Goal: Task Accomplishment & Management: Manage account settings

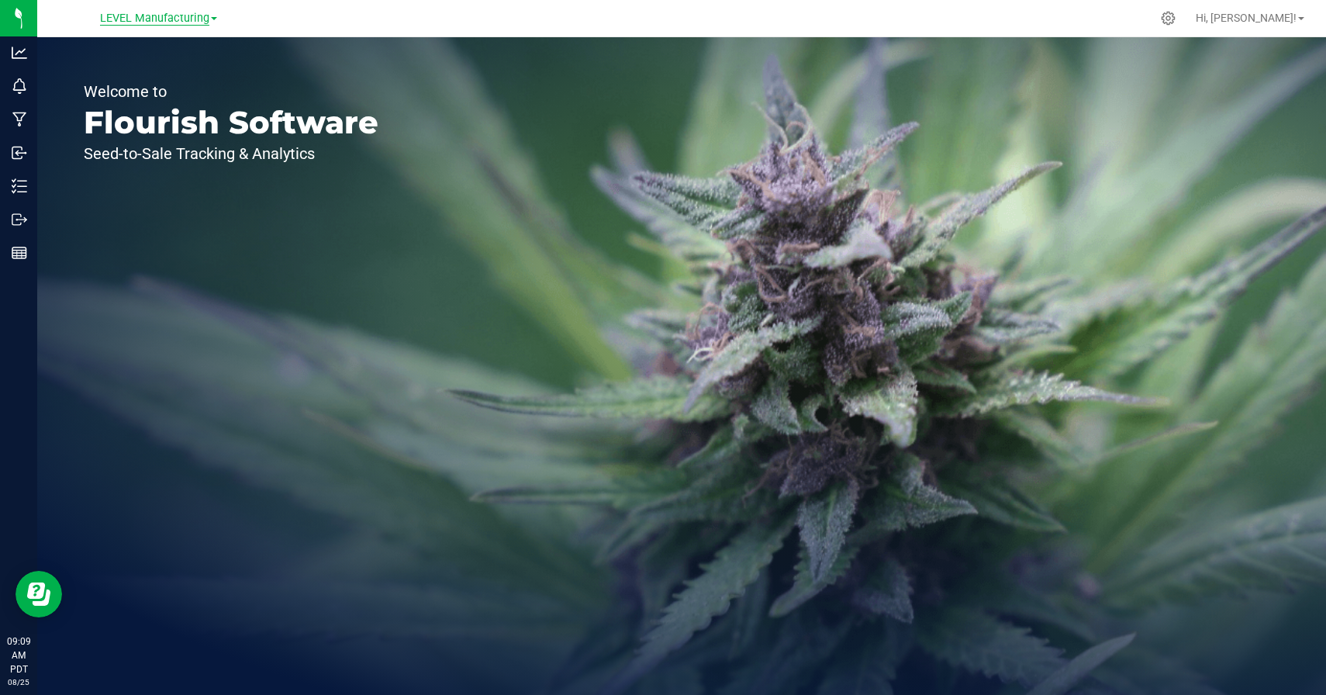
click at [164, 16] on span "LEVEL Manufacturing" at bounding box center [154, 19] width 109 height 14
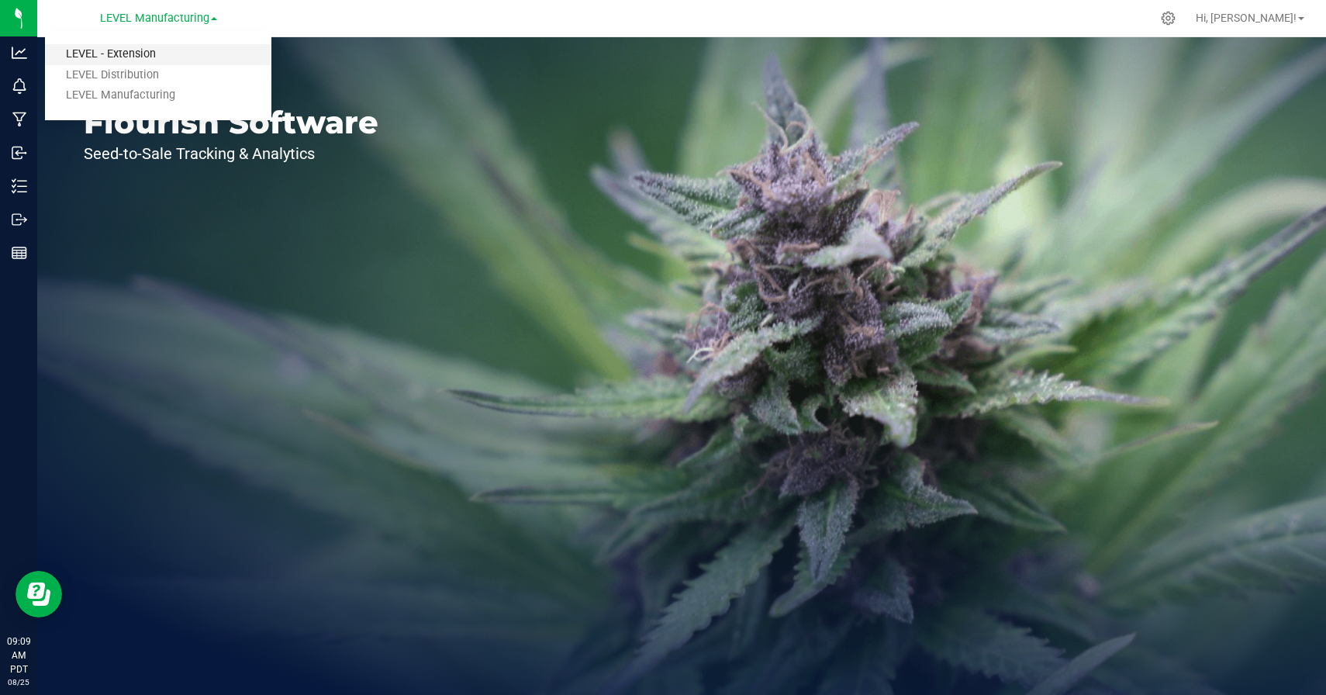
click at [147, 47] on link "LEVEL - Extension" at bounding box center [158, 54] width 226 height 21
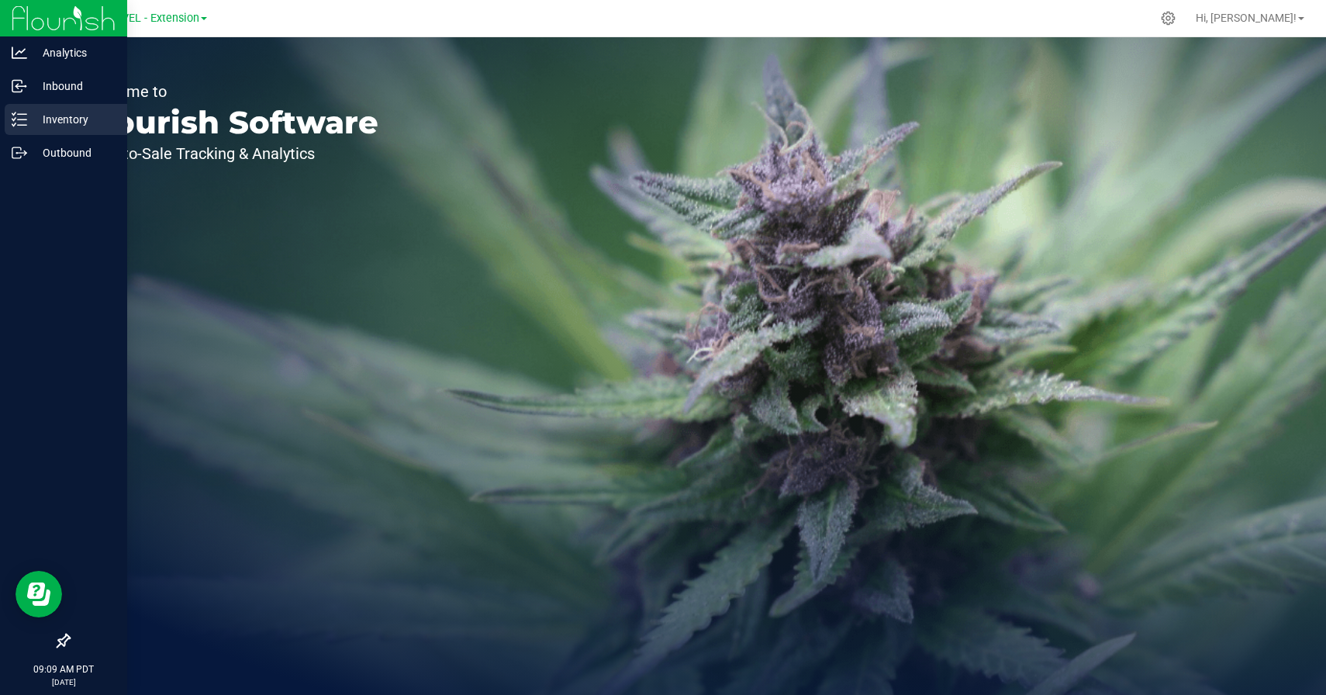
click at [17, 117] on icon at bounding box center [20, 120] width 16 height 16
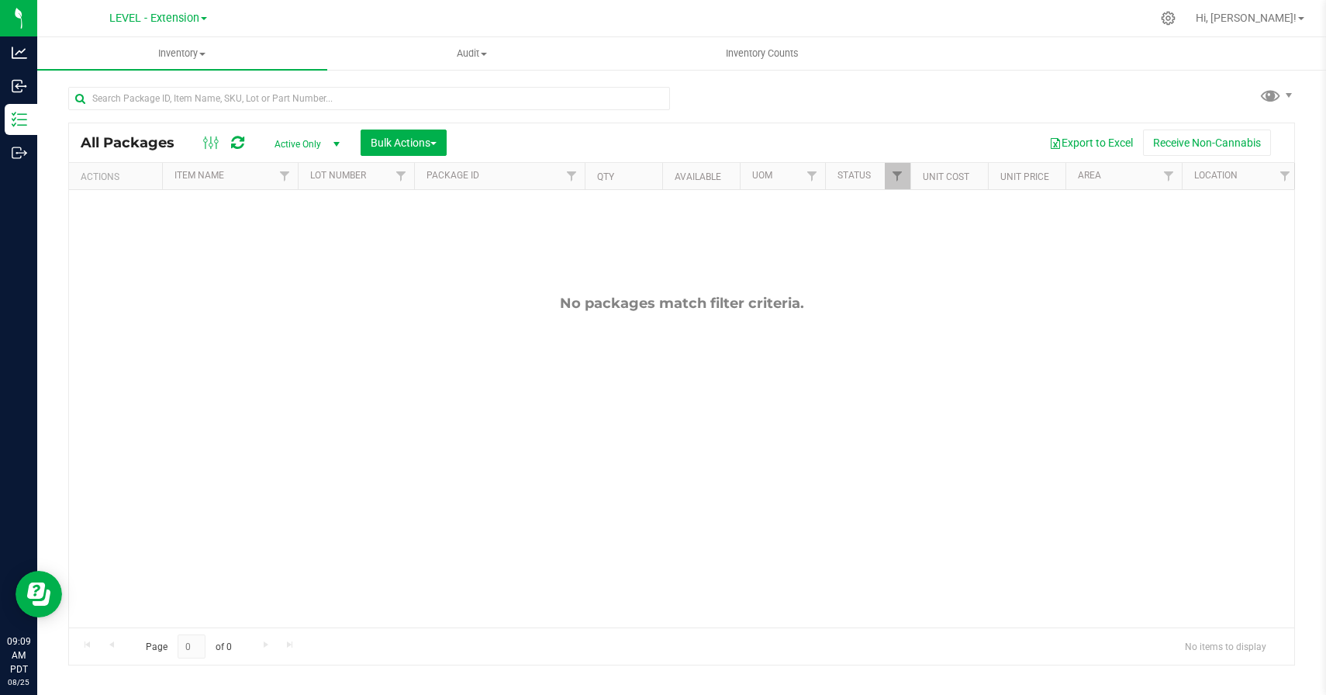
click at [764, 70] on ul "Inventory All packages All inventory Waste log Create inventory Audit Inventory…" at bounding box center [700, 53] width 1326 height 33
click at [762, 56] on span "Inventory Counts" at bounding box center [762, 54] width 115 height 14
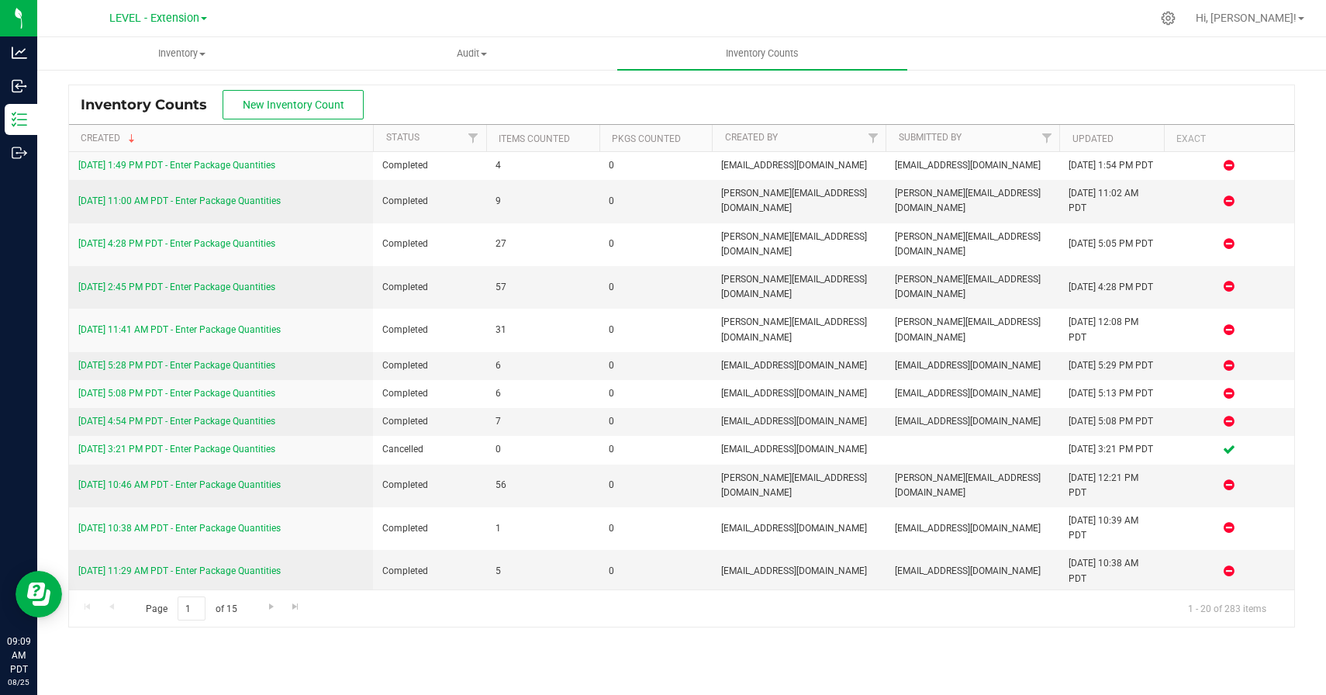
click at [587, 95] on div "Inventory Counts New Inventory Count" at bounding box center [681, 104] width 1225 height 39
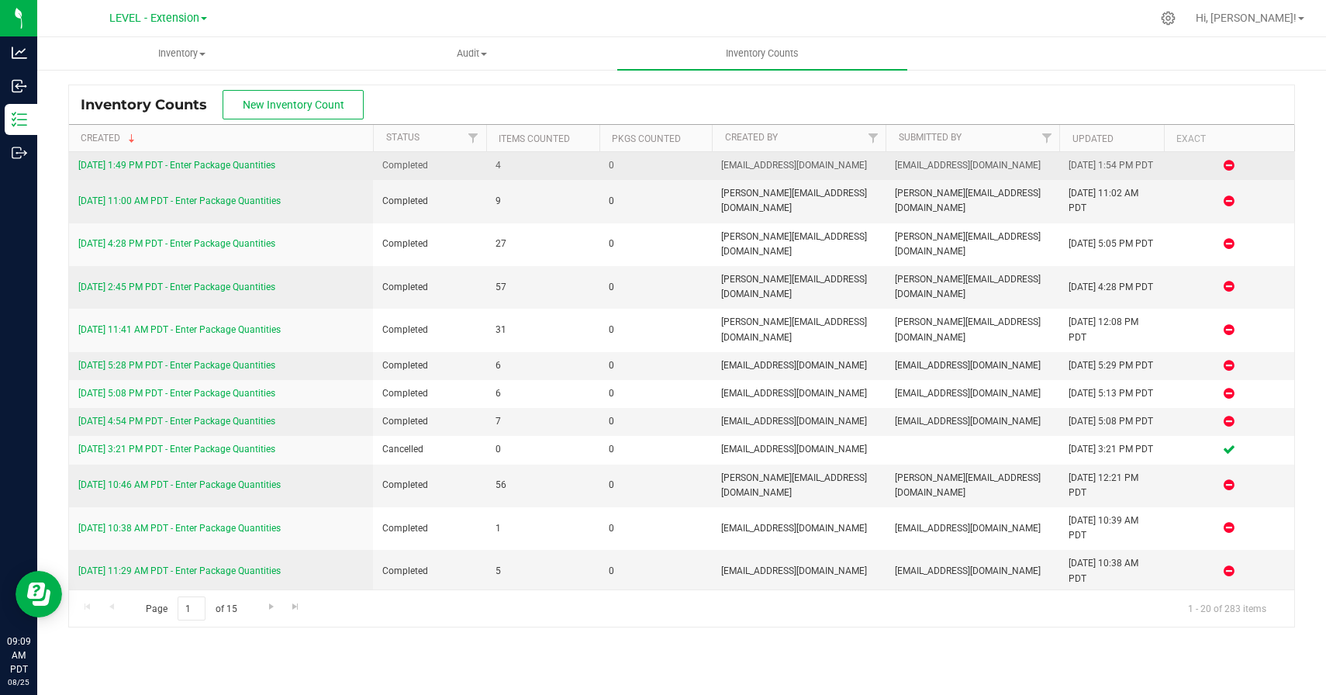
click at [233, 171] on link "[DATE] 1:49 PM PDT - Enter Package Quantities" at bounding box center [176, 165] width 197 height 11
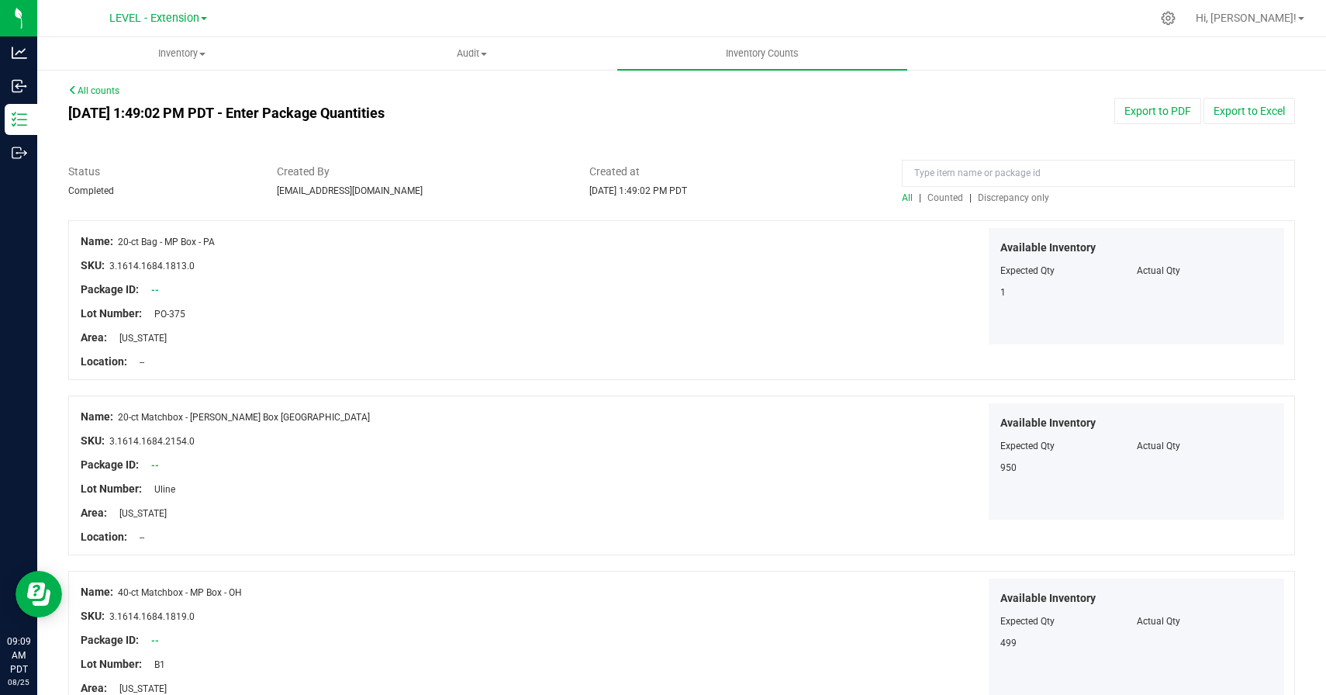
click at [999, 197] on span "Discrepancy only" at bounding box center [1013, 197] width 71 height 11
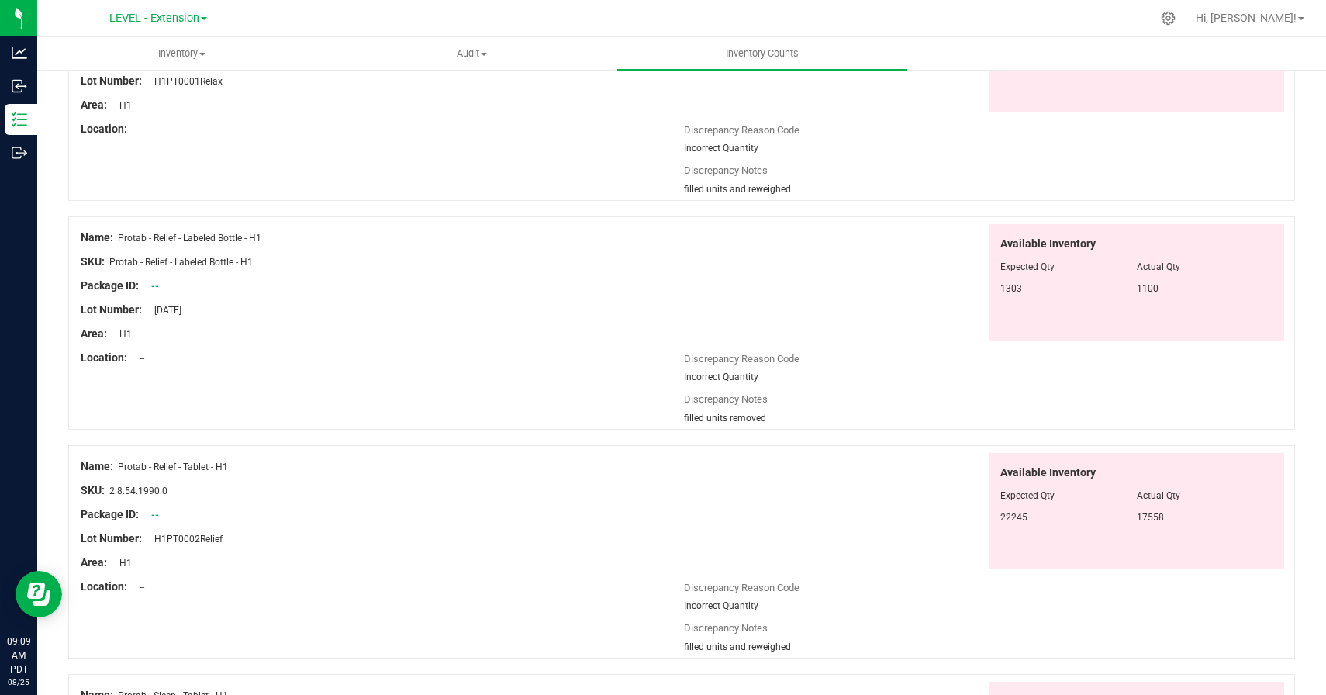
scroll to position [493, 0]
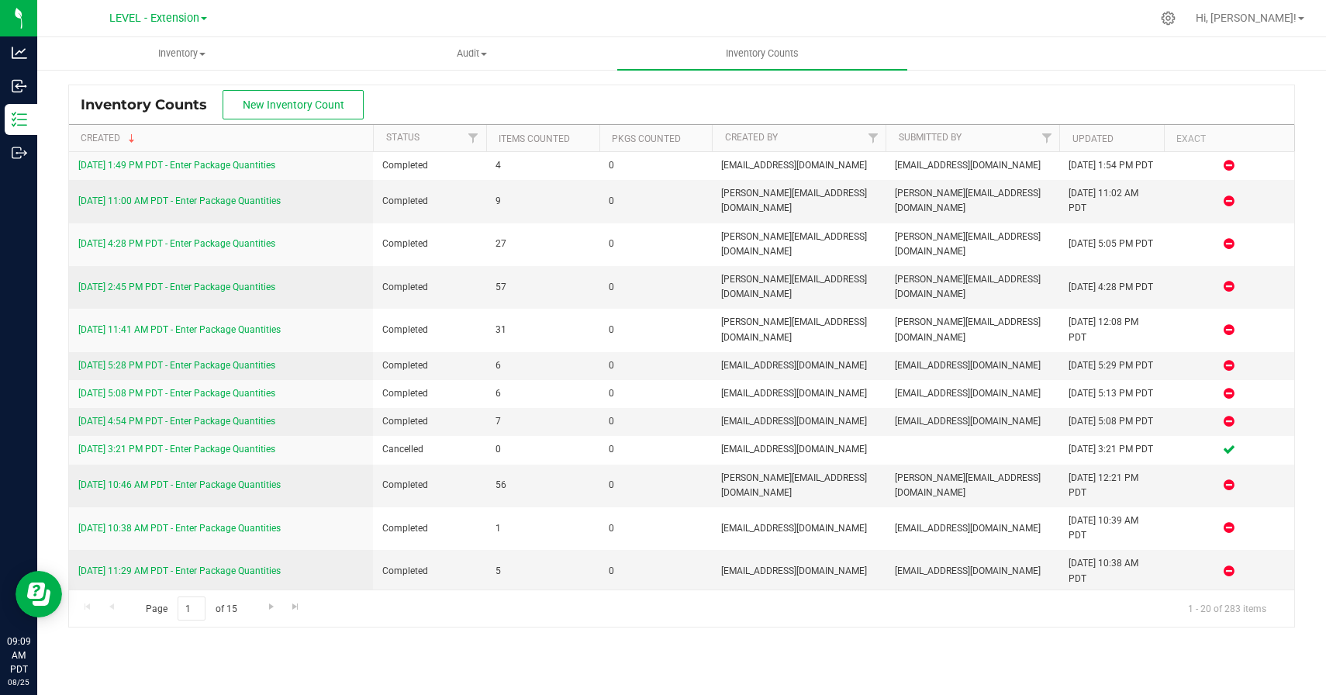
click at [590, 21] on div at bounding box center [714, 18] width 873 height 30
click at [518, 98] on div "Inventory Counts New Inventory Count" at bounding box center [681, 104] width 1225 height 39
click at [282, 95] on button "New Inventory Count" at bounding box center [293, 104] width 141 height 29
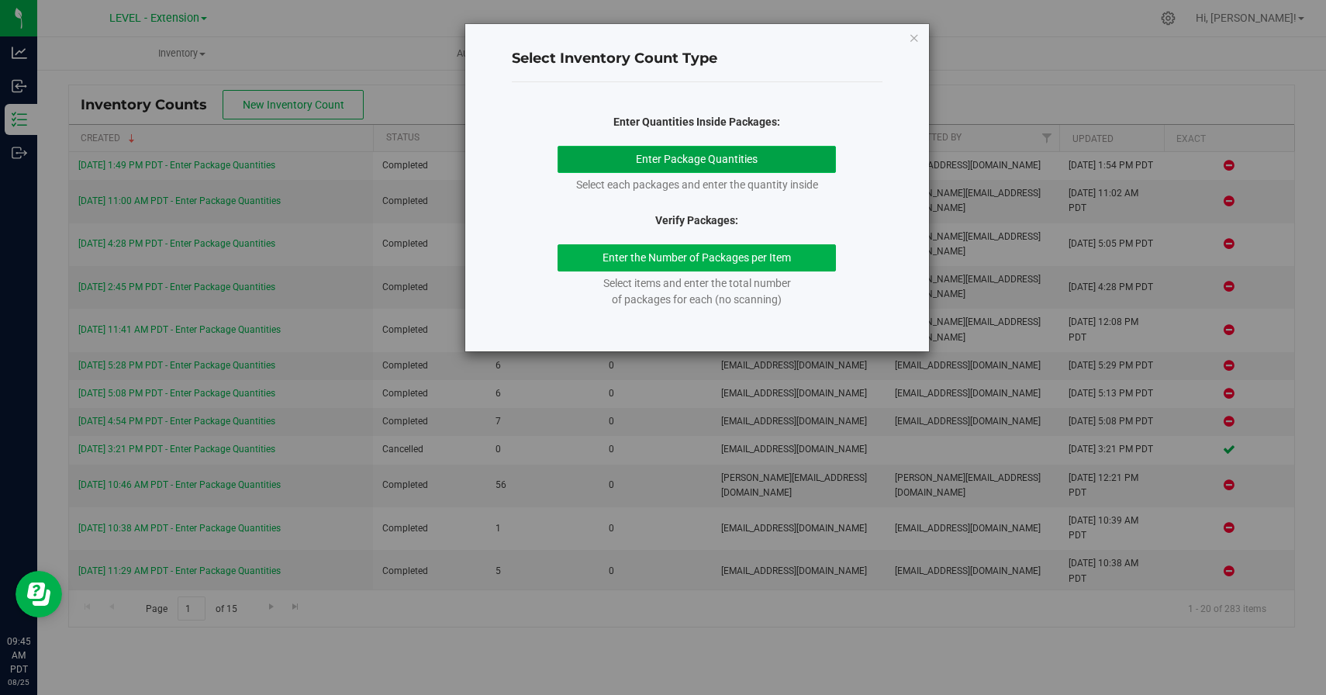
click at [637, 152] on button "Enter Package Quantities" at bounding box center [696, 159] width 278 height 27
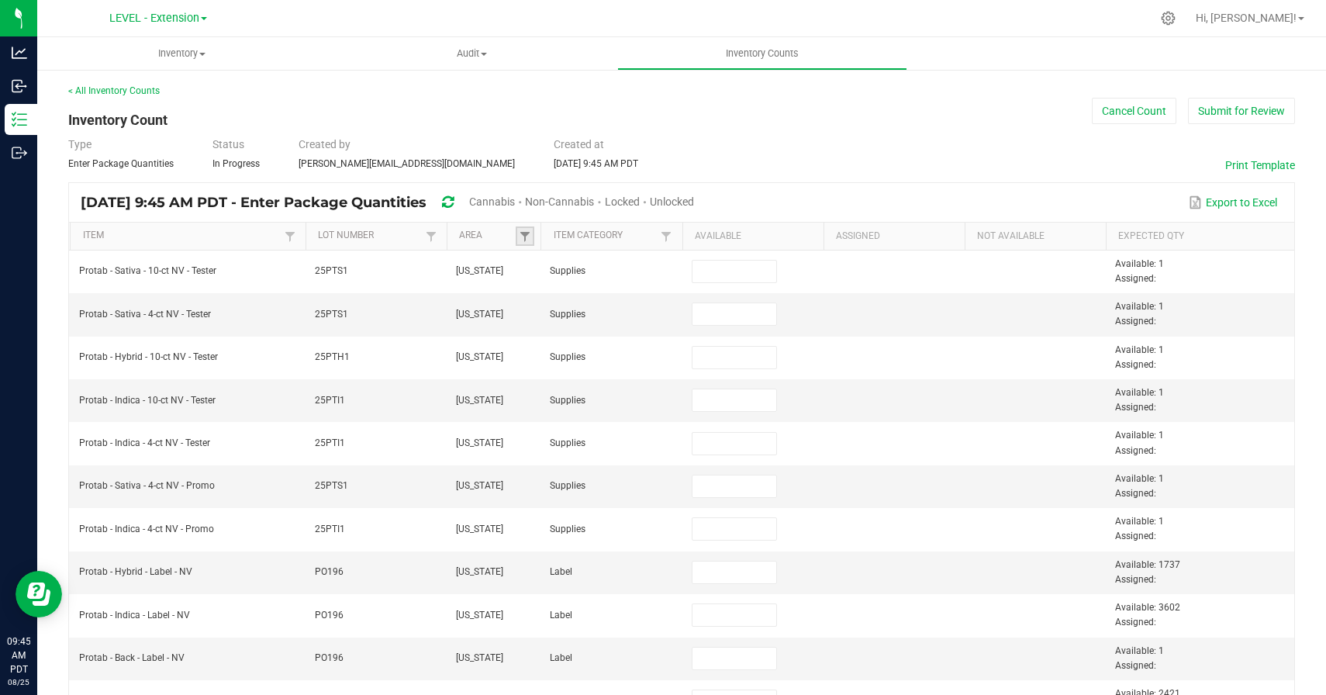
click at [531, 229] on link at bounding box center [525, 235] width 19 height 19
click at [544, 380] on li "[US_STATE]" at bounding box center [601, 381] width 150 height 20
checkbox York "true"
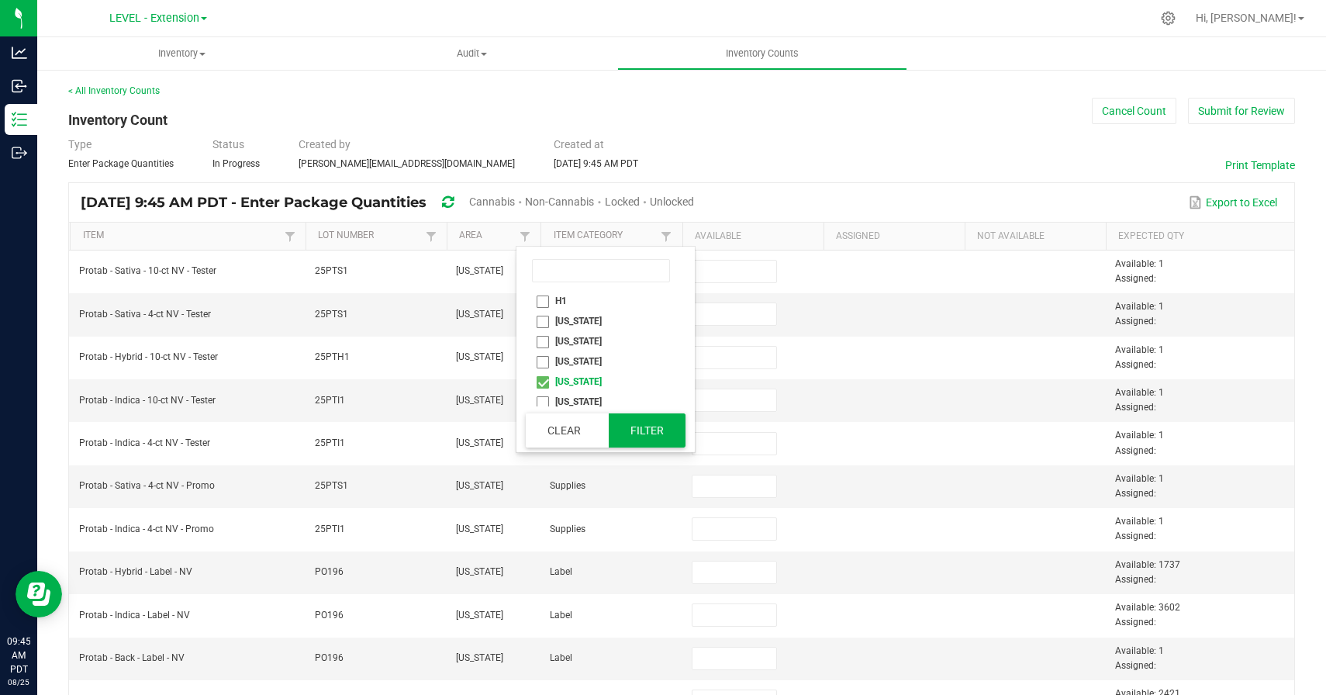
click at [634, 422] on button "Filter" at bounding box center [648, 430] width 78 height 34
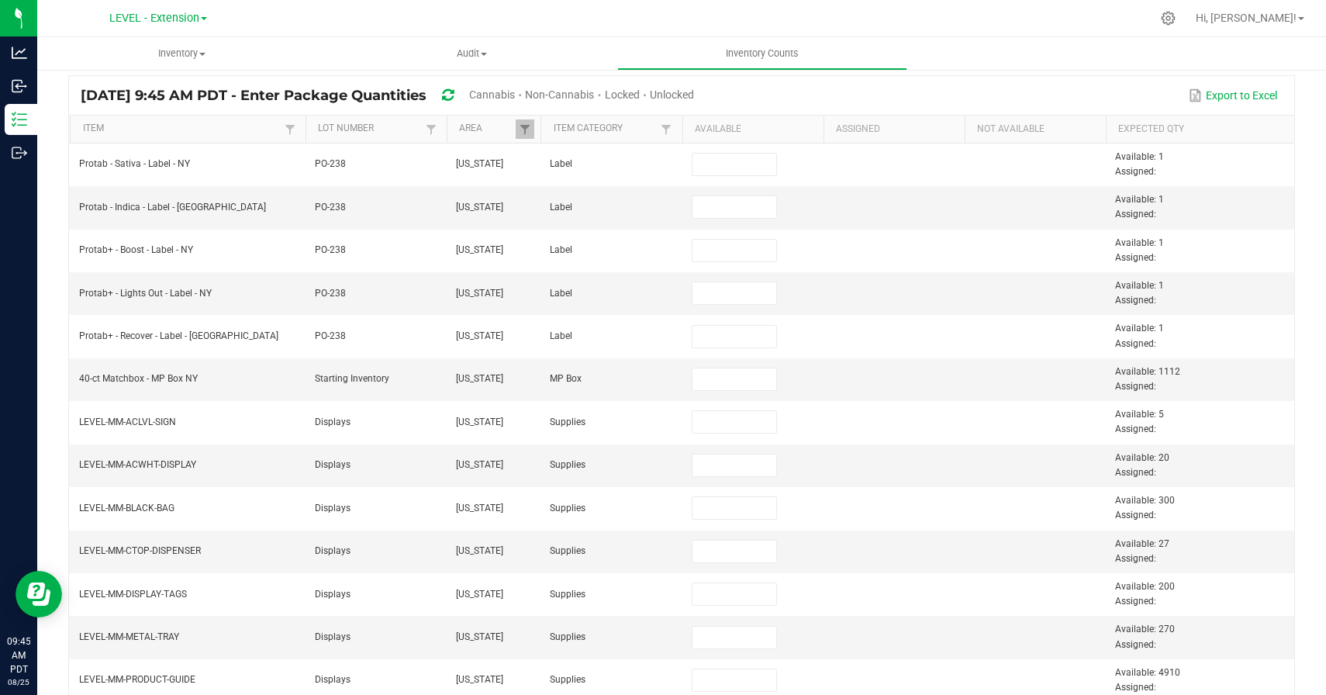
scroll to position [204, 0]
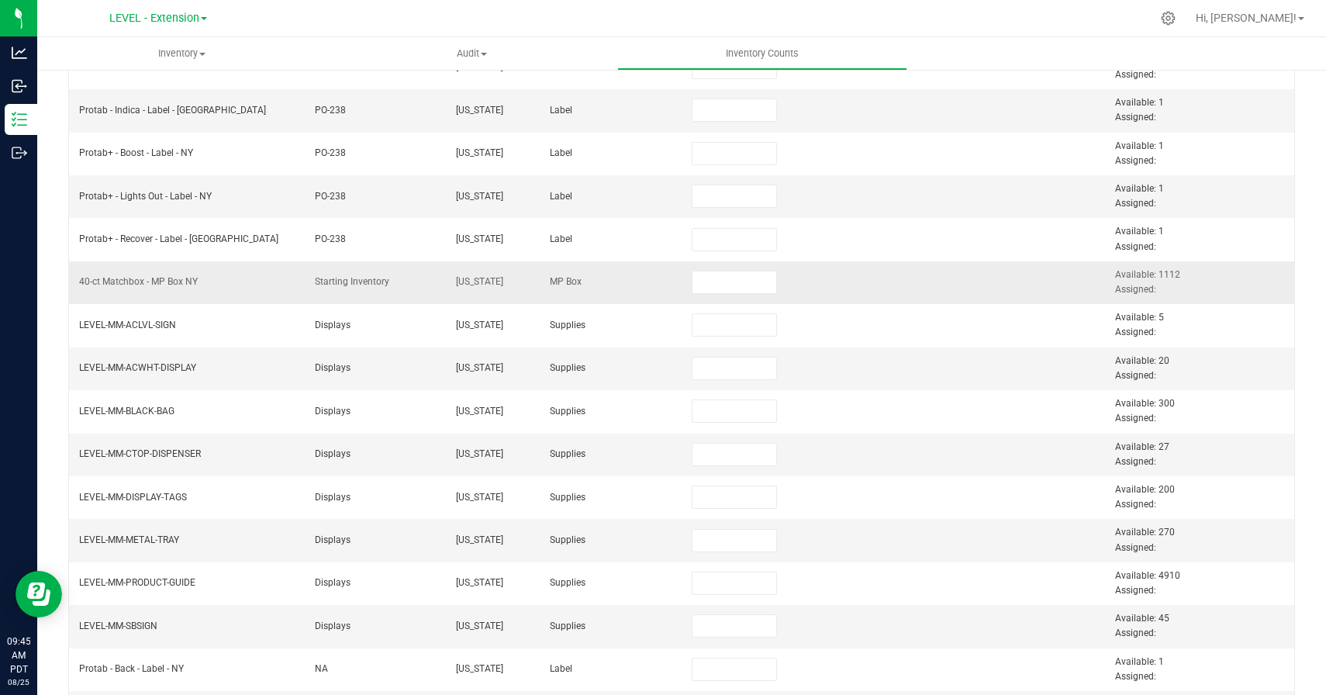
click at [1165, 278] on span "Available: 1112 Assigned:" at bounding box center [1147, 282] width 65 height 26
copy span "1112"
click at [774, 279] on input at bounding box center [734, 282] width 85 height 22
paste input "1112"
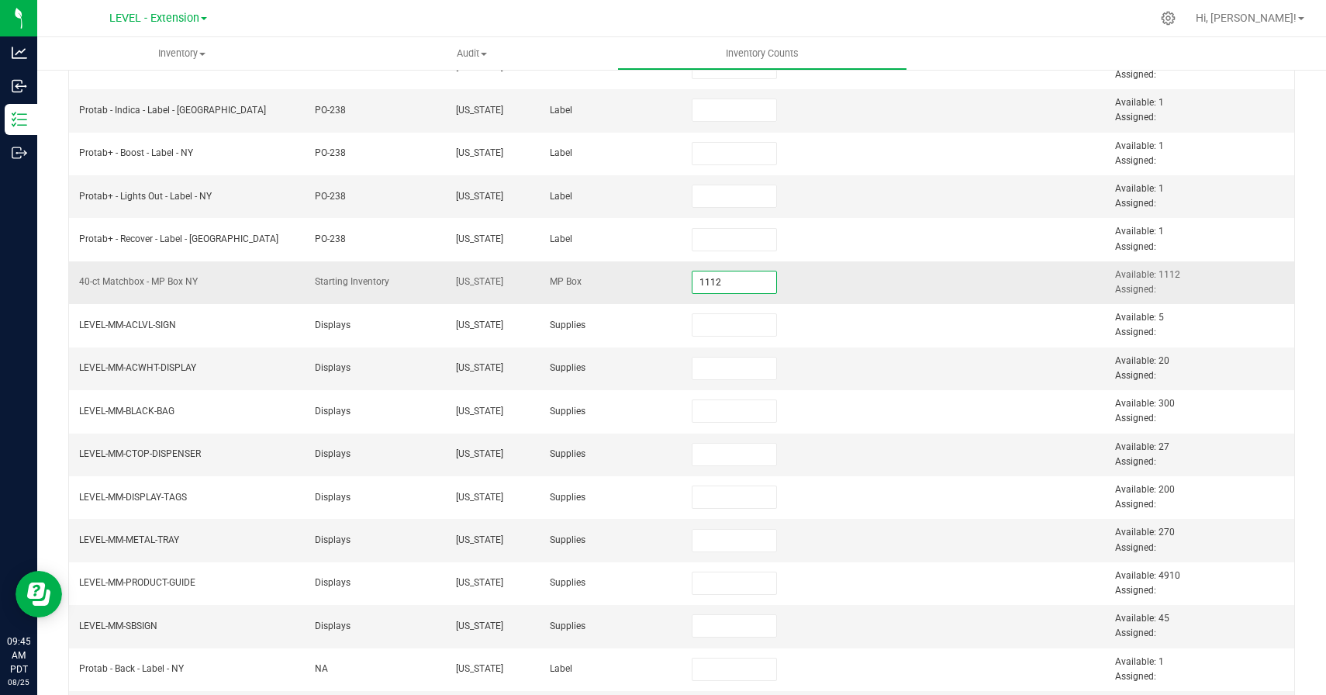
type input "1,112"
click at [843, 288] on td at bounding box center [893, 282] width 141 height 43
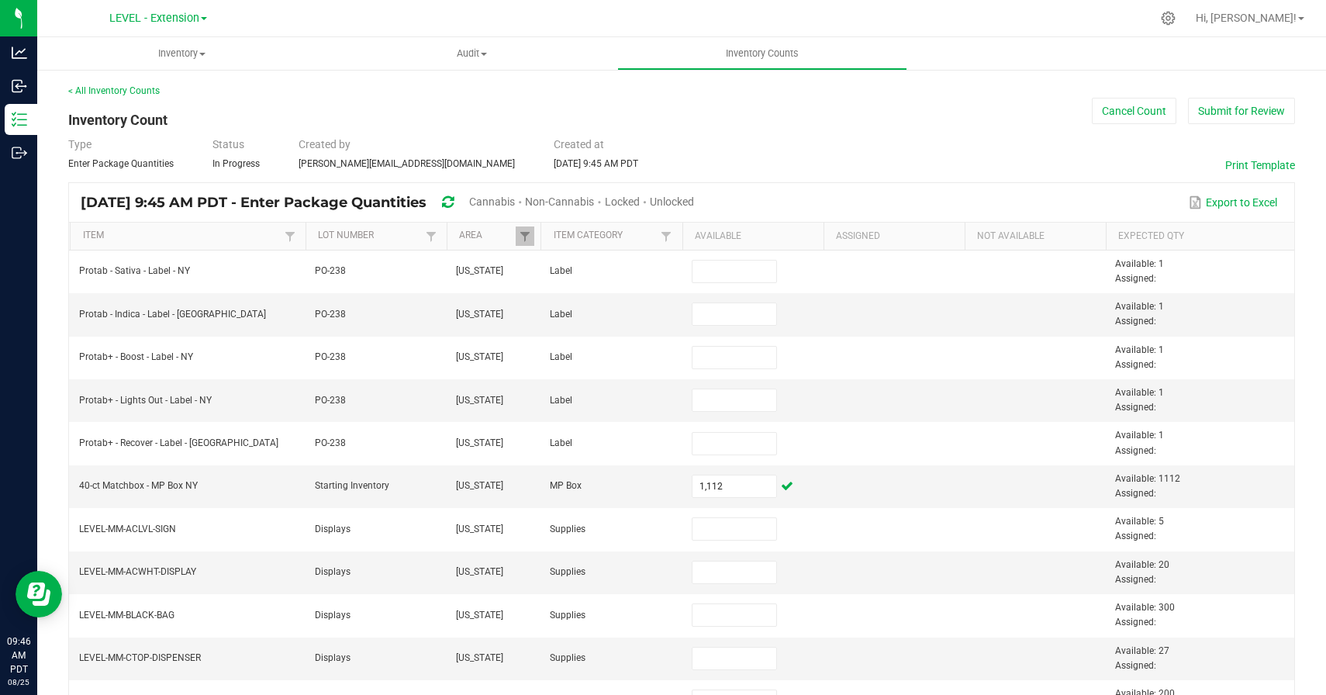
scroll to position [470, 0]
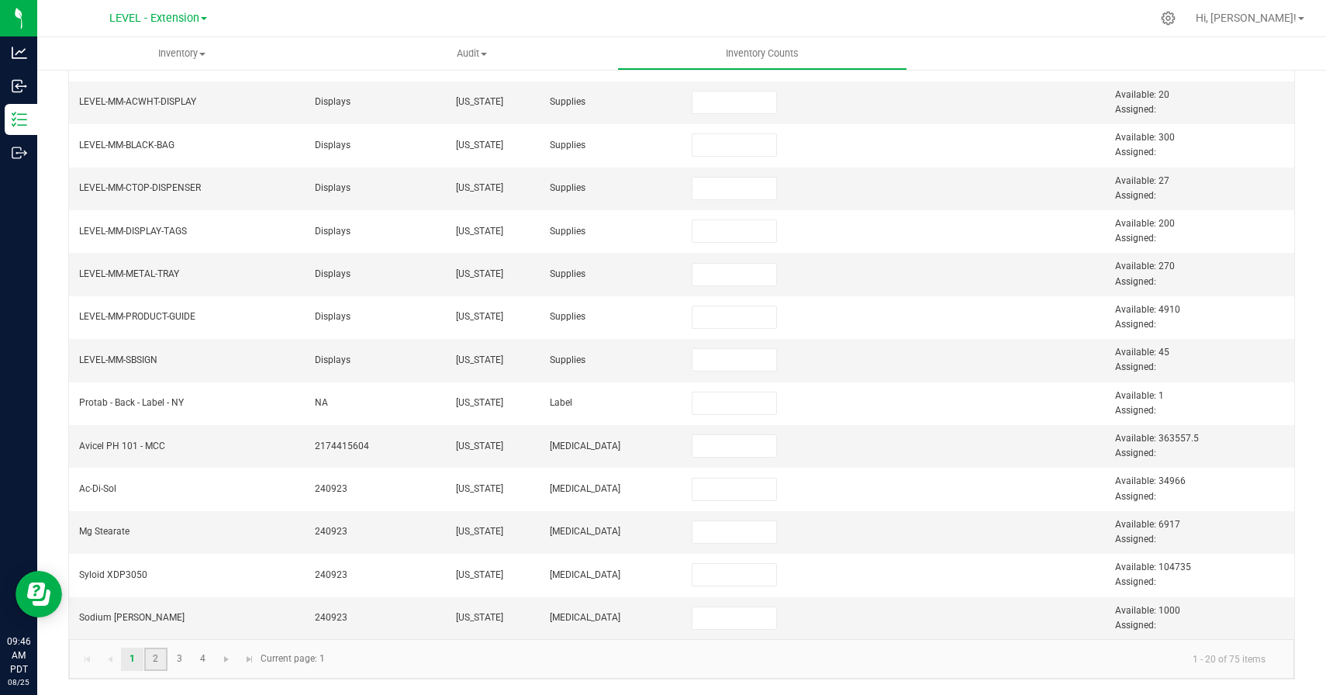
click at [157, 659] on link "2" at bounding box center [155, 658] width 22 height 23
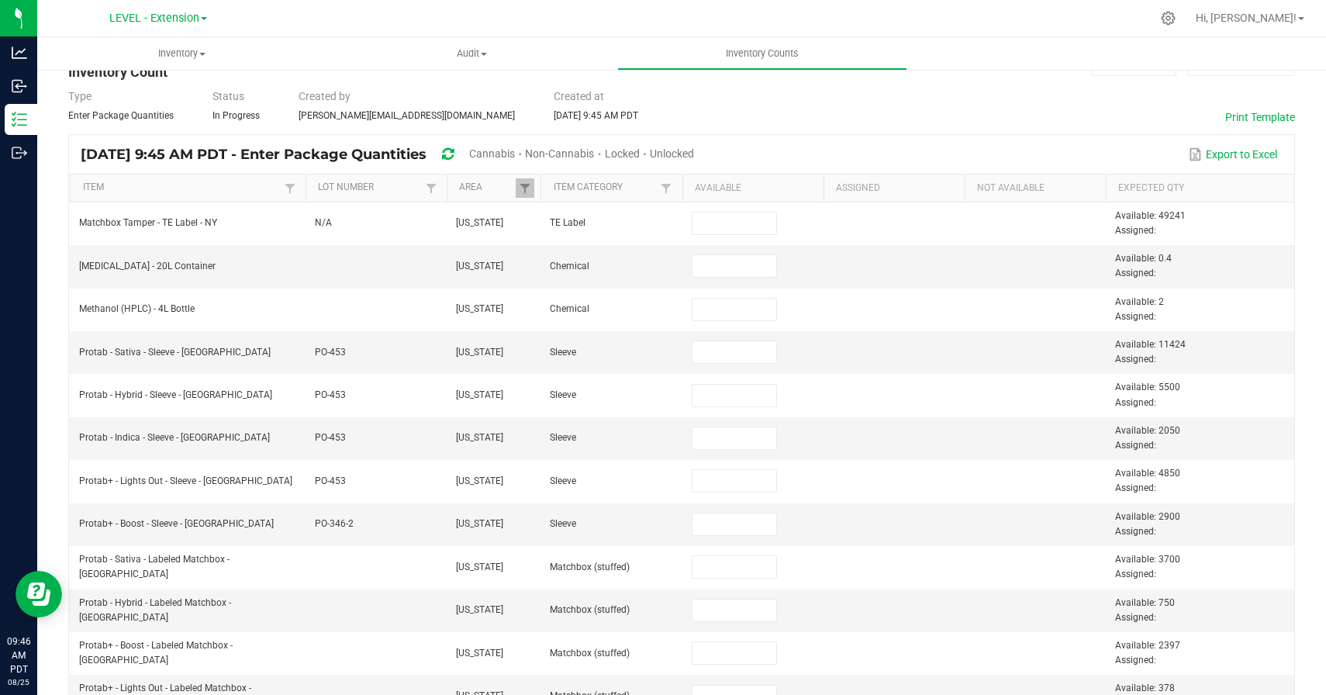
scroll to position [0, 0]
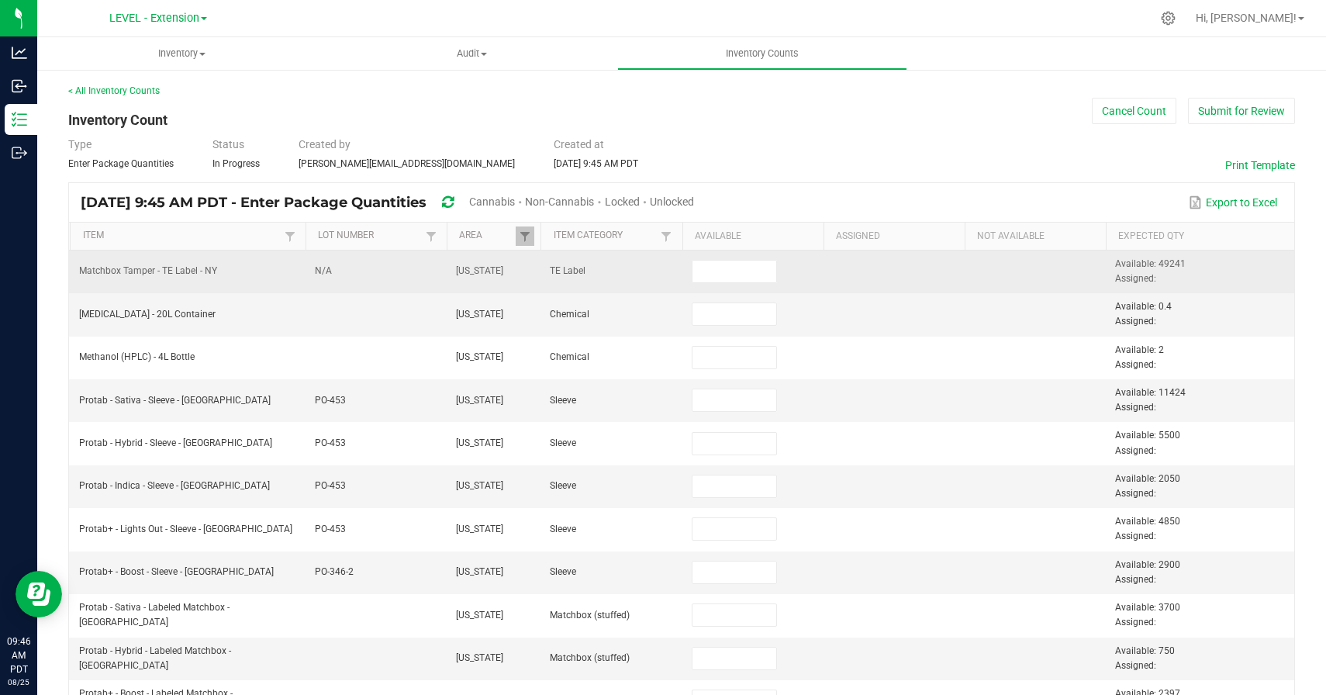
click at [1170, 267] on span "Available: 49241 Assigned:" at bounding box center [1150, 271] width 71 height 26
copy span "49241"
click at [749, 281] on input at bounding box center [734, 272] width 85 height 22
paste input "49241"
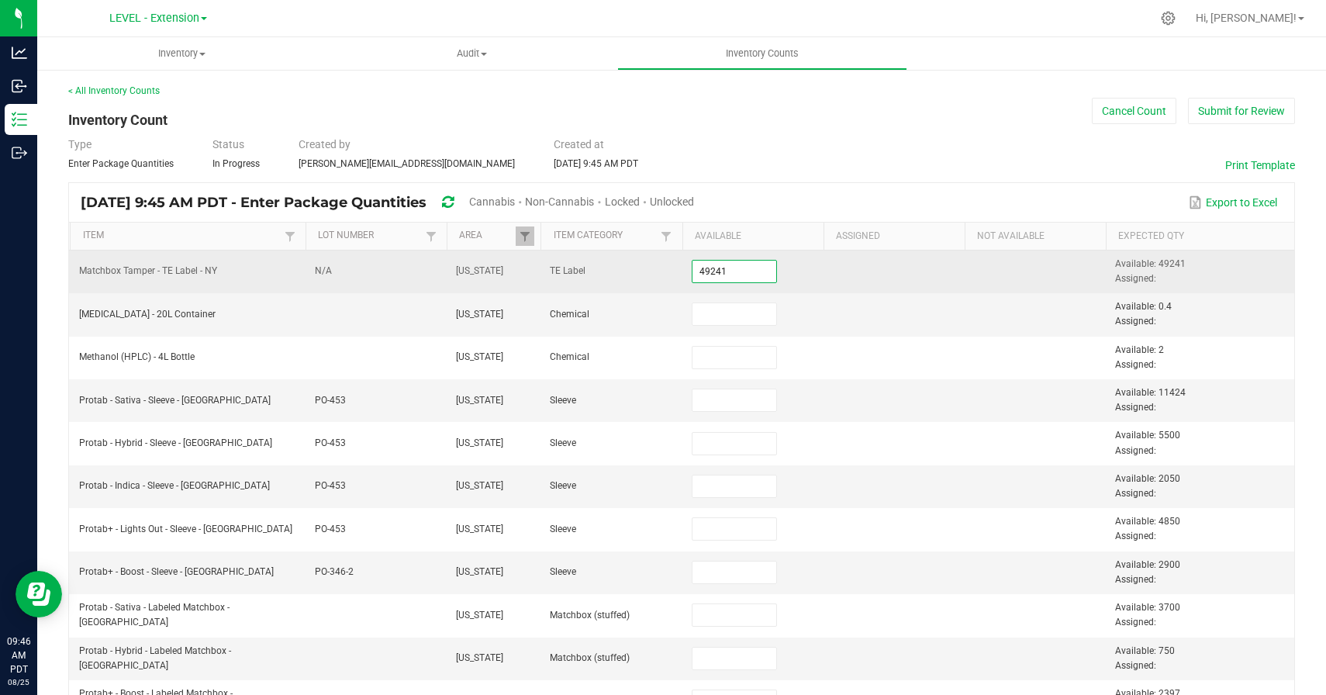
type input "49,241"
click at [856, 278] on td at bounding box center [893, 271] width 141 height 43
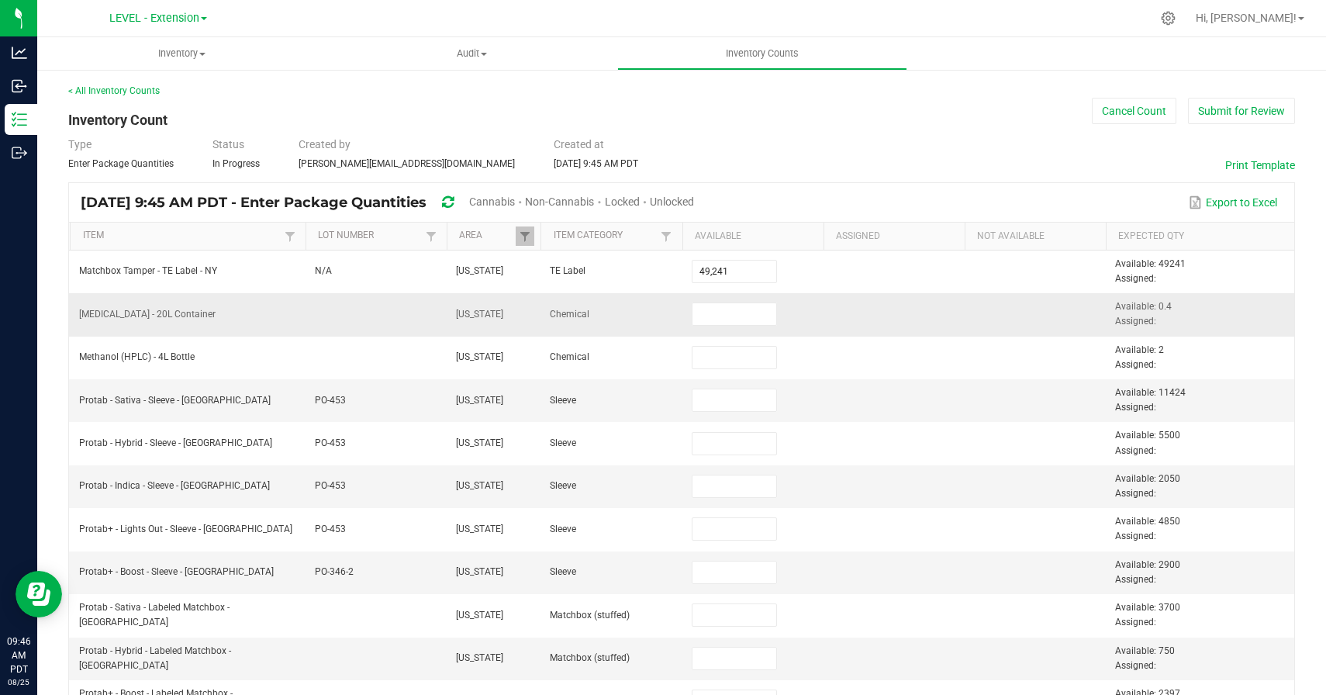
click at [854, 306] on td at bounding box center [893, 314] width 141 height 43
click at [644, 243] on th "Item Category" at bounding box center [610, 237] width 141 height 28
click at [641, 235] on link "Item Category" at bounding box center [606, 235] width 104 height 12
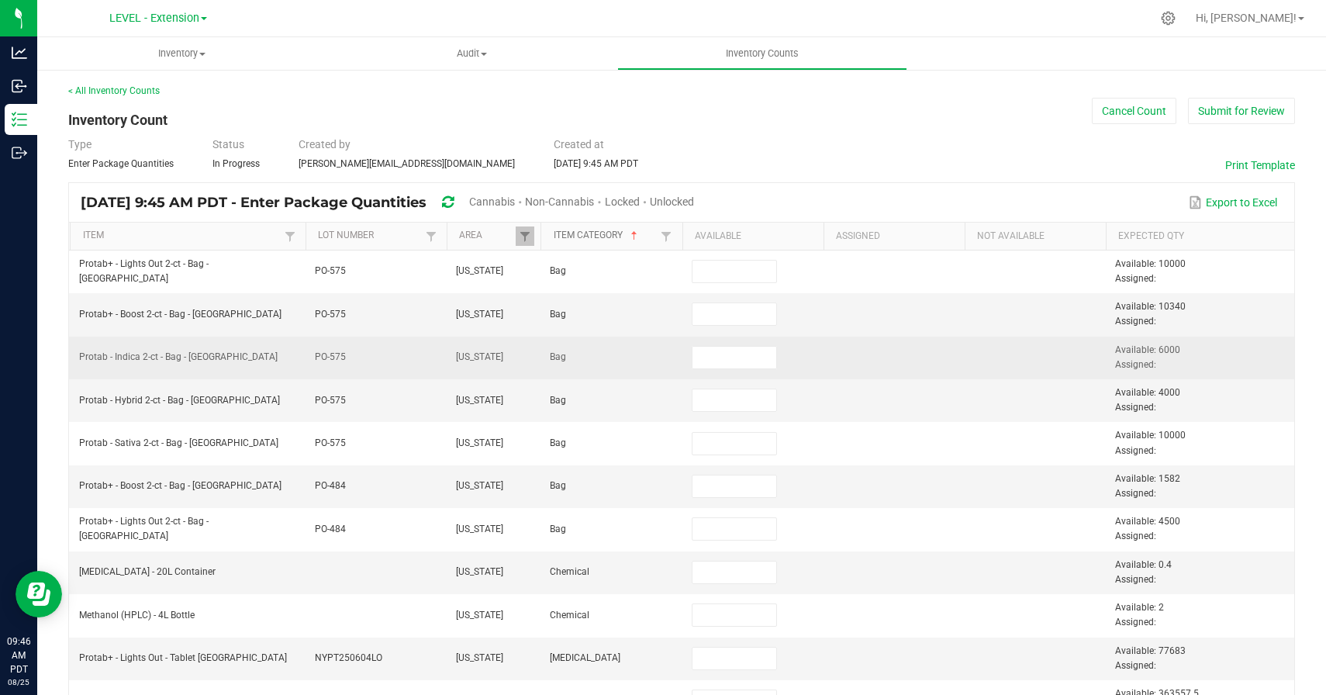
scroll to position [61, 0]
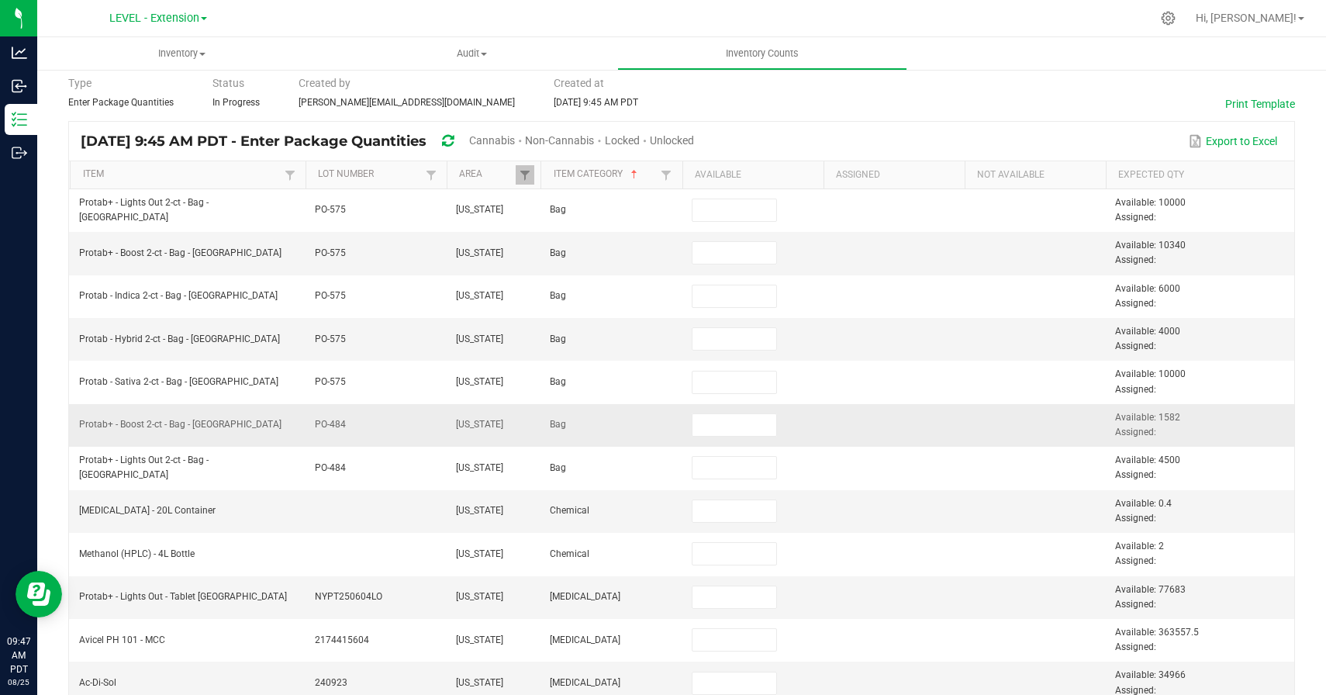
click at [1172, 418] on span "Available: 1582 Assigned:" at bounding box center [1147, 425] width 65 height 26
copy span "1582"
click at [756, 423] on input at bounding box center [734, 425] width 85 height 22
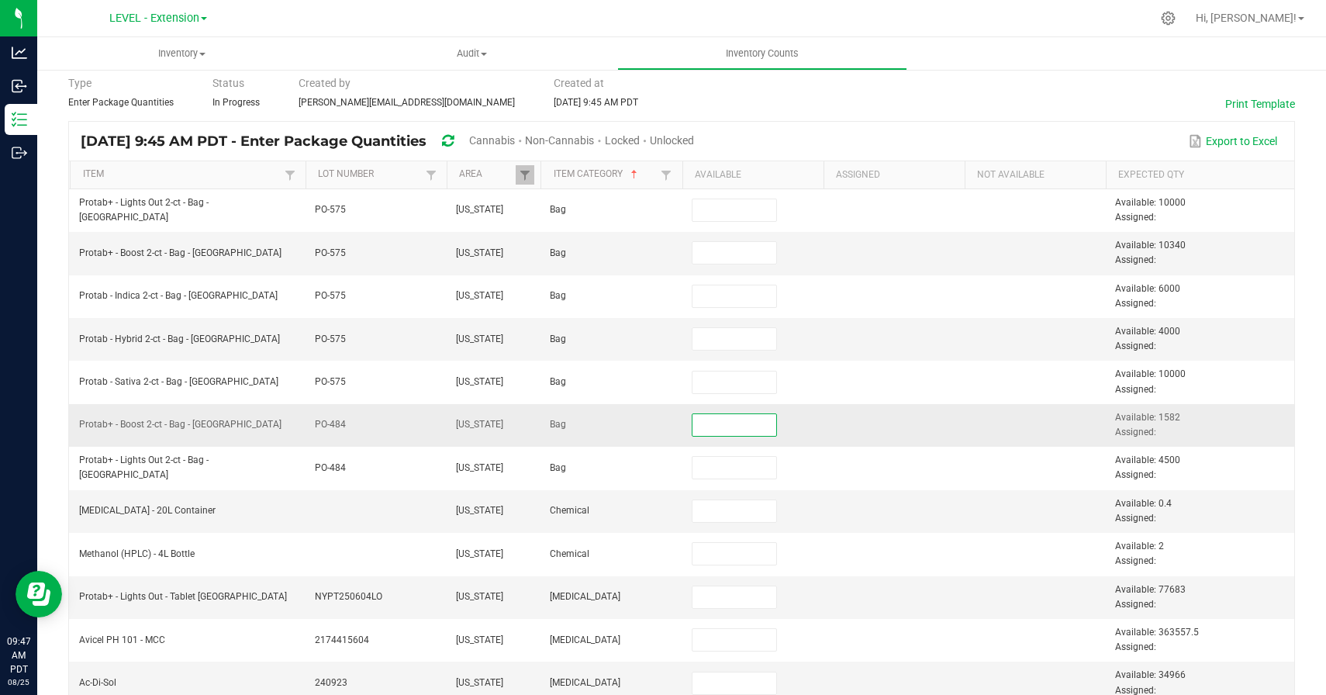
paste input "1582"
type input "1,582"
click at [842, 421] on td at bounding box center [893, 425] width 141 height 43
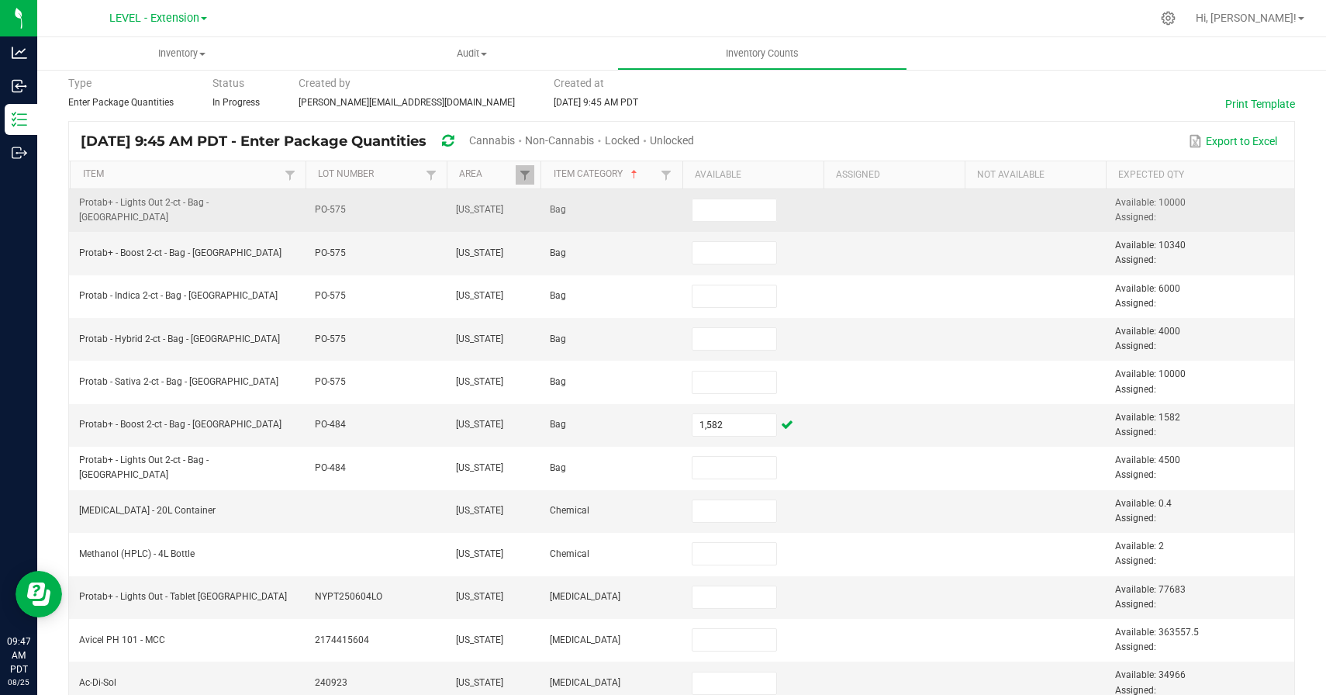
click at [1175, 204] on span "Available: 10000 Assigned:" at bounding box center [1150, 210] width 71 height 26
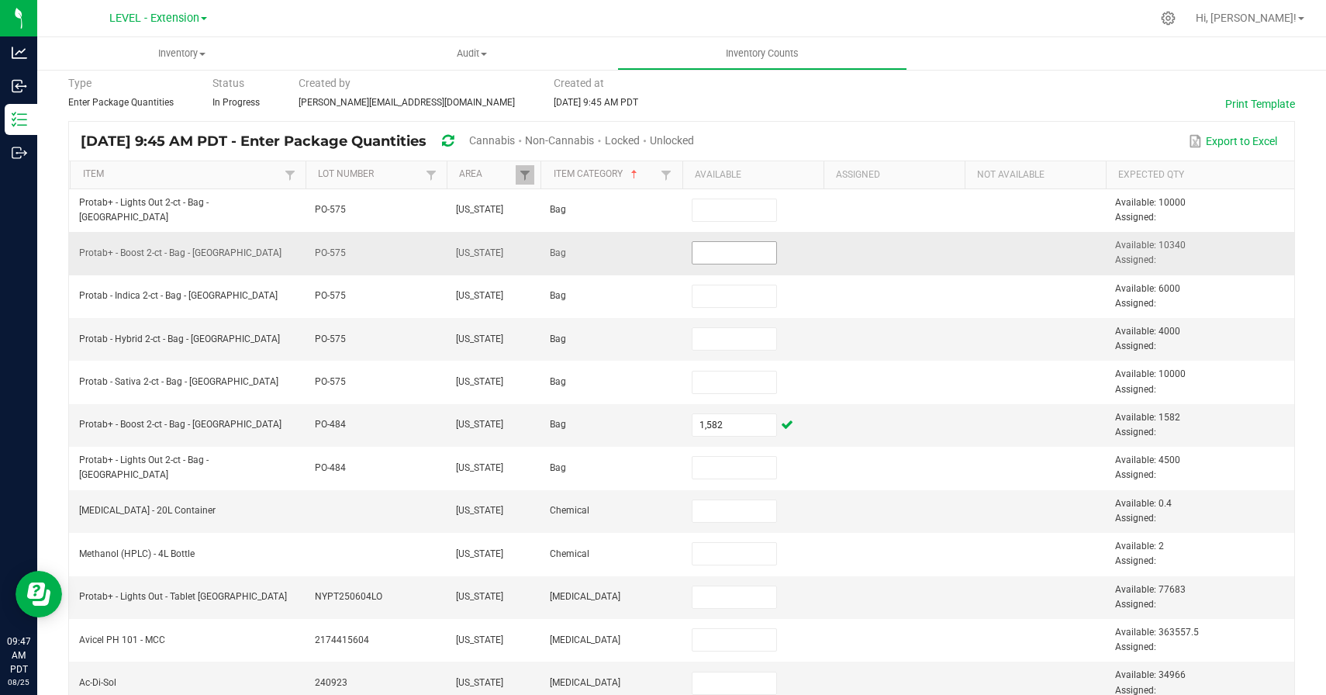
click at [735, 254] on input at bounding box center [734, 253] width 85 height 22
type input "0"
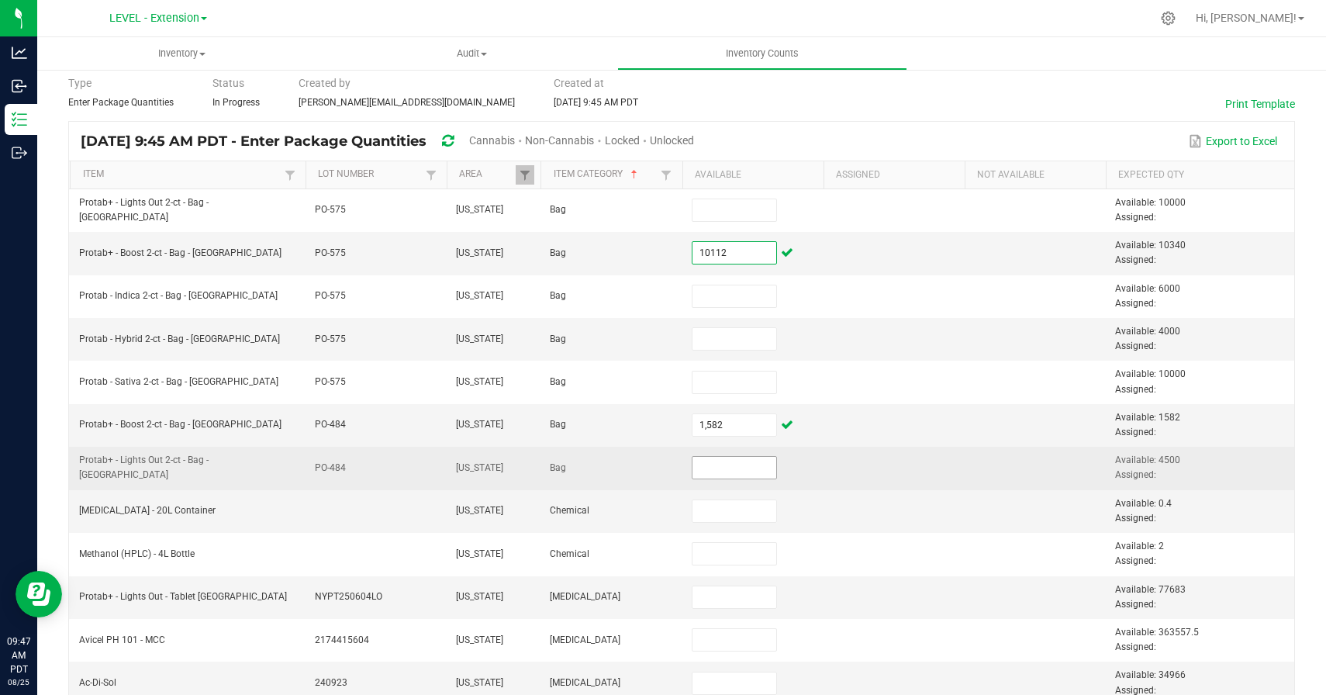
type input "10,112"
click at [715, 471] on input at bounding box center [734, 468] width 85 height 22
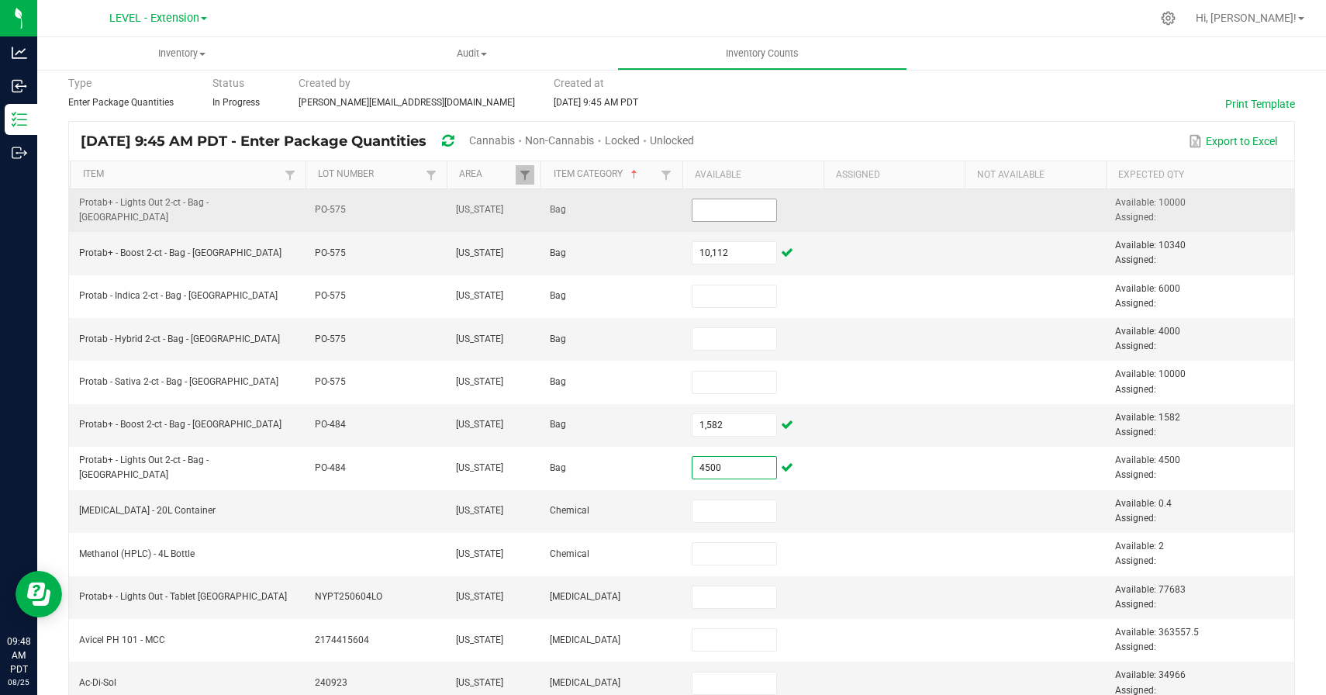
type input "4,500"
click at [712, 214] on input at bounding box center [734, 210] width 85 height 22
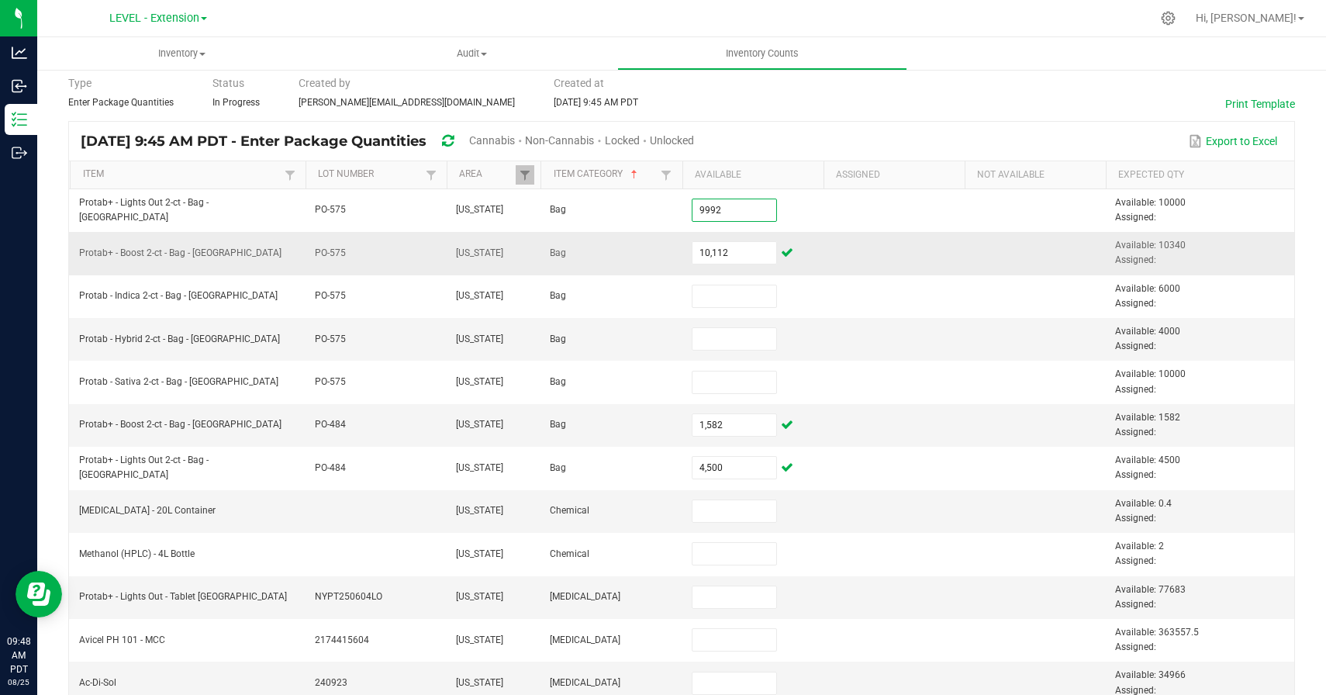
type input "9,992"
click at [856, 243] on td at bounding box center [893, 253] width 141 height 43
click at [710, 338] on input at bounding box center [734, 339] width 85 height 22
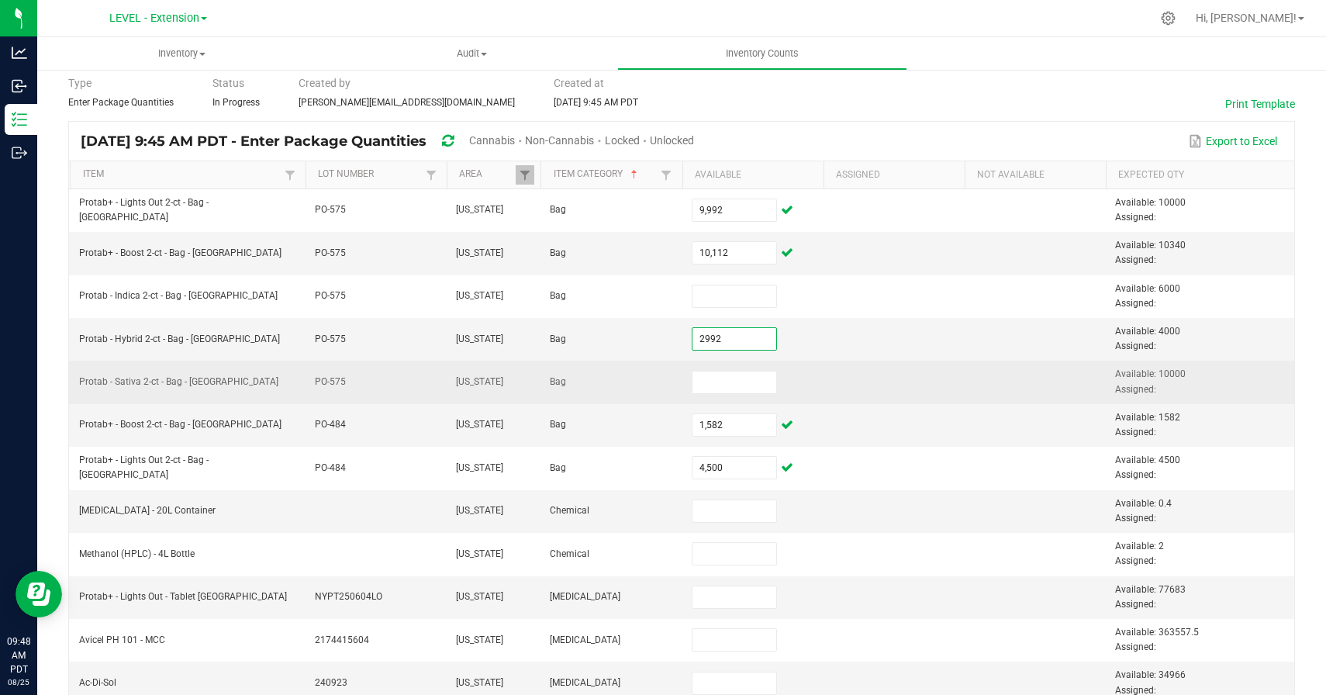
type input "2,992"
click at [868, 371] on td at bounding box center [893, 382] width 141 height 43
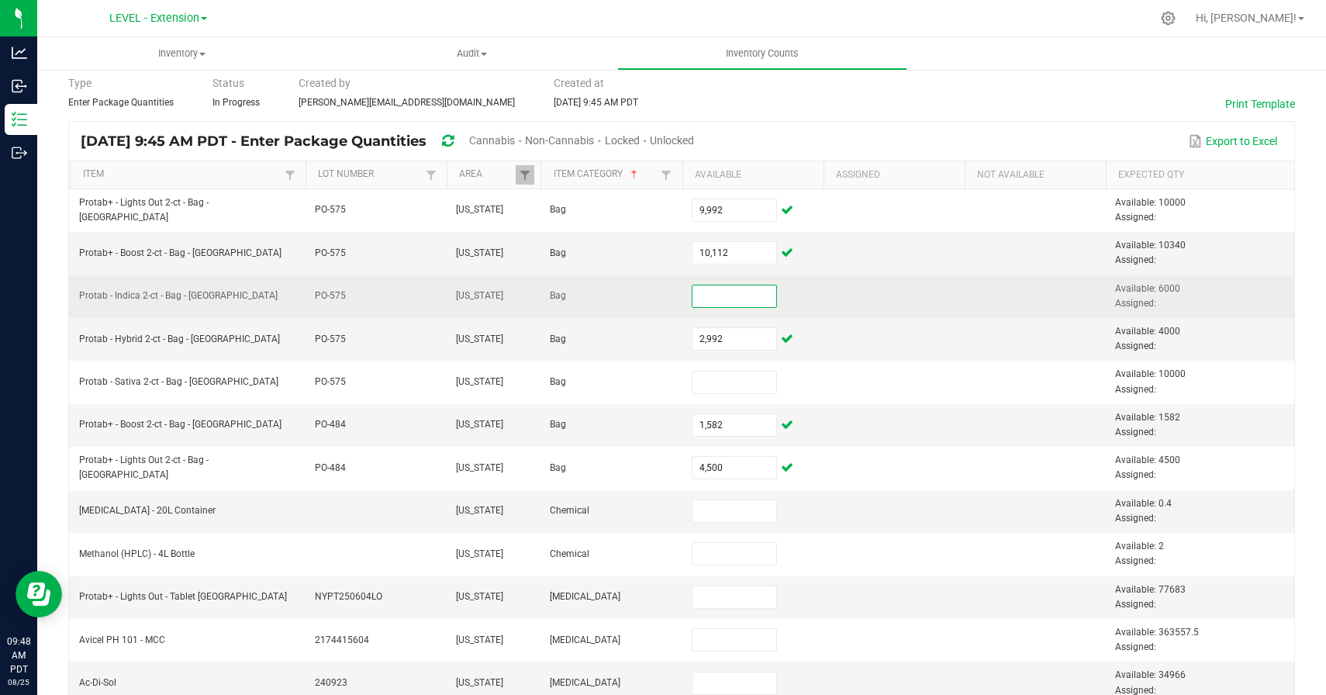
click at [734, 301] on input at bounding box center [734, 296] width 85 height 22
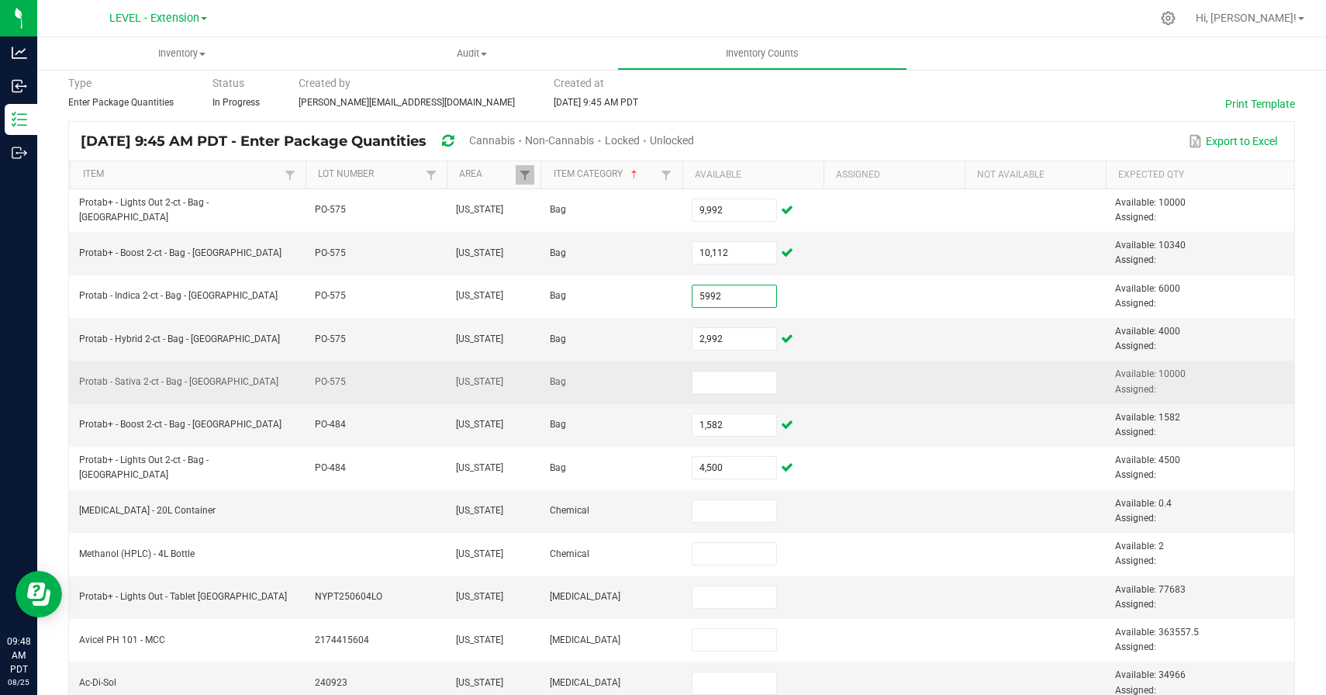
type input "5,992"
click at [834, 374] on td at bounding box center [893, 382] width 141 height 43
click at [733, 385] on input at bounding box center [734, 382] width 85 height 22
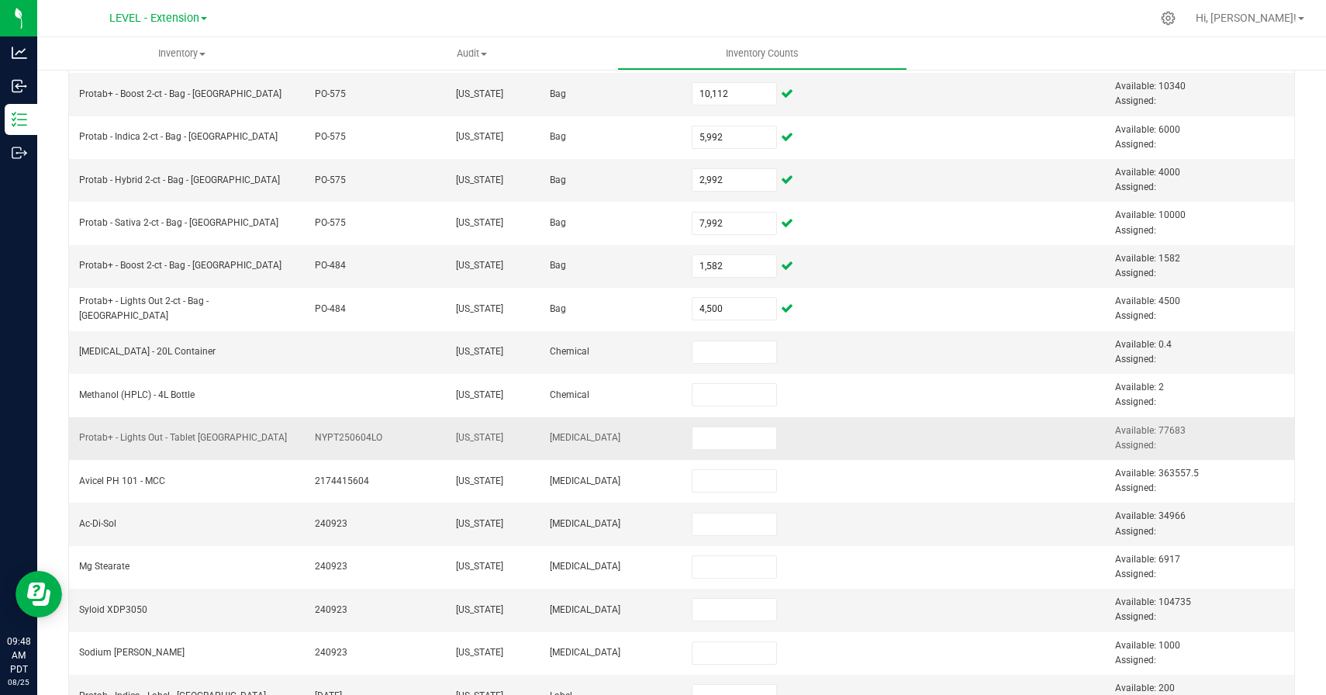
scroll to position [236, 0]
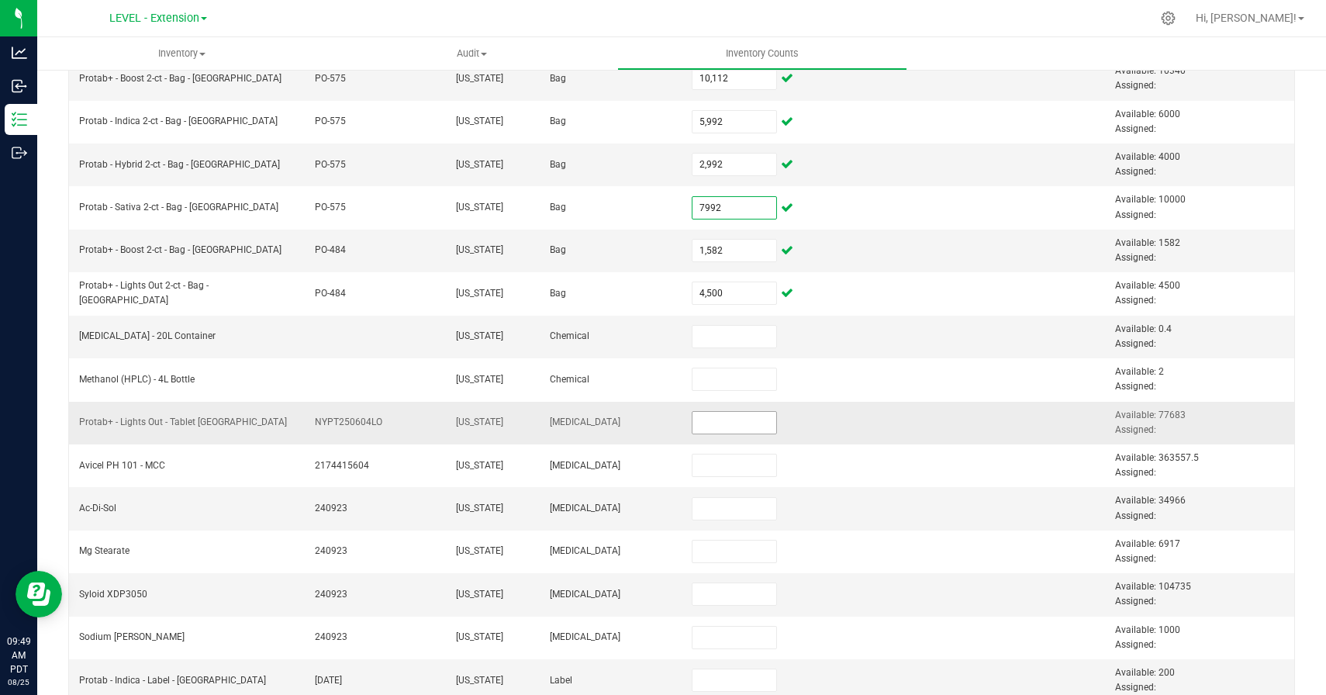
type input "7,992"
click at [740, 423] on input at bounding box center [734, 423] width 85 height 22
paste input "77683"
type input "77,683"
click at [857, 406] on td at bounding box center [893, 423] width 141 height 43
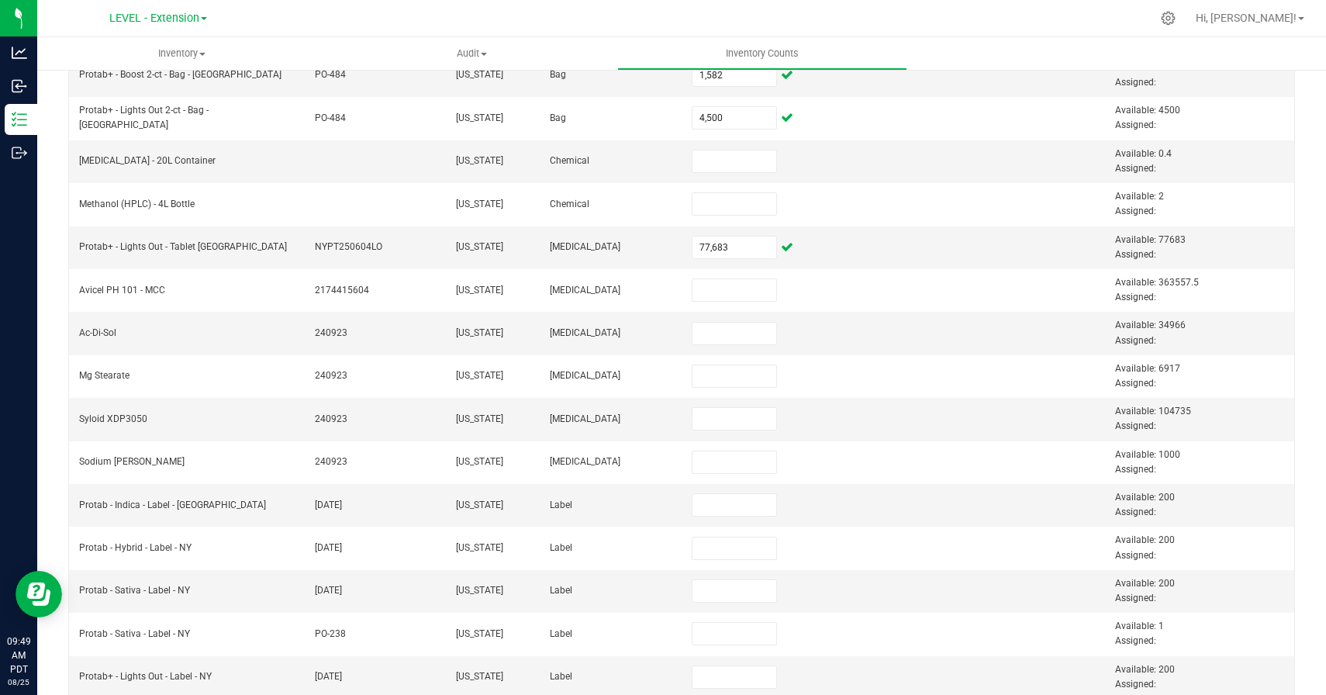
scroll to position [470, 0]
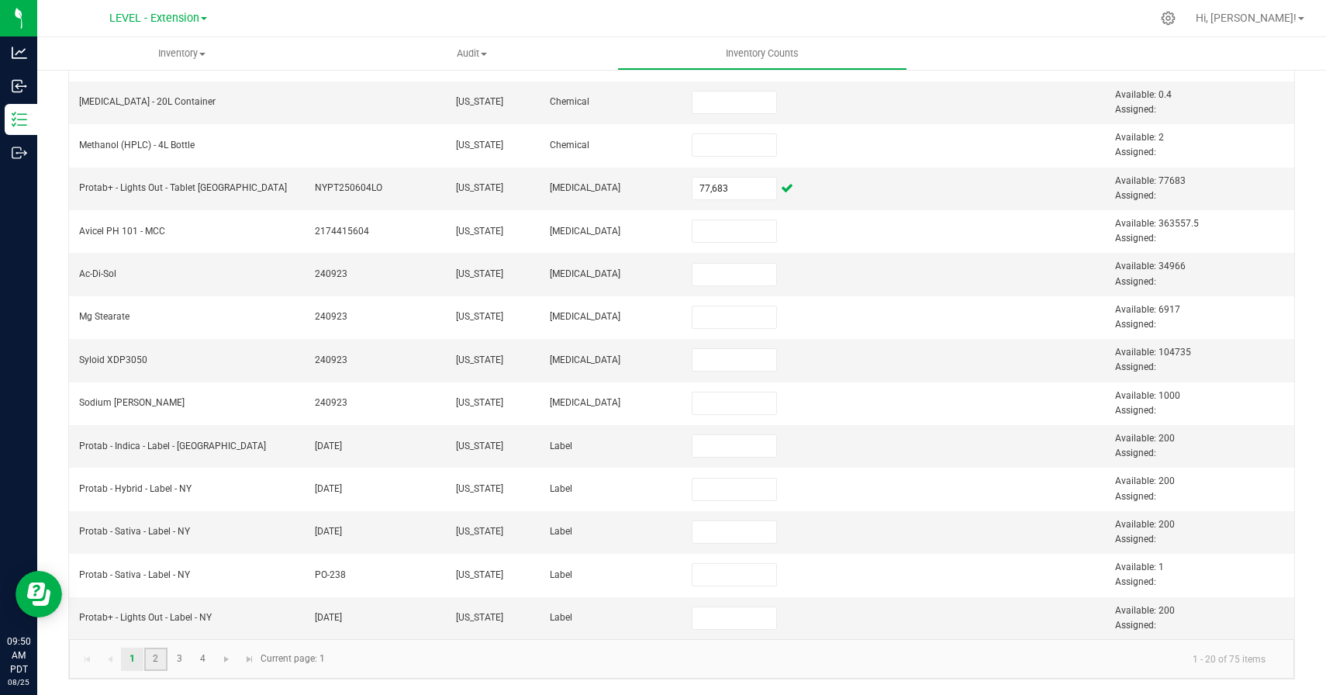
click at [155, 654] on link "2" at bounding box center [155, 658] width 22 height 23
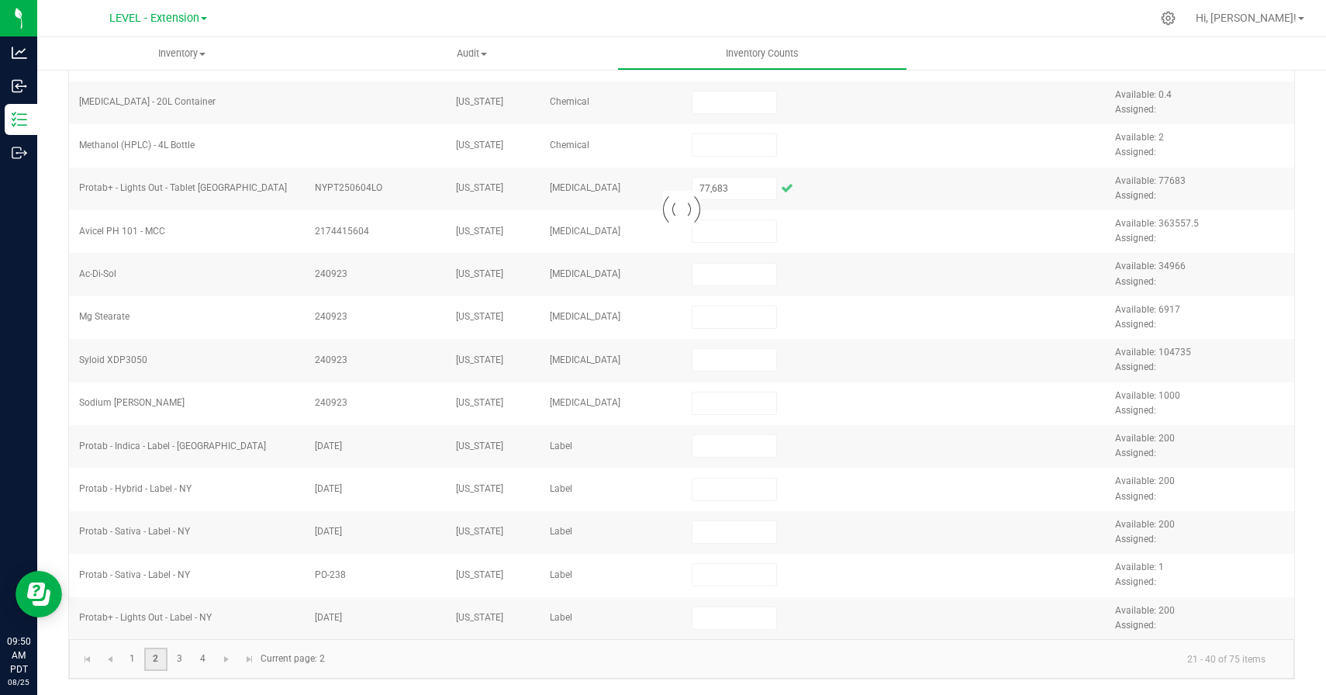
type input "1,112"
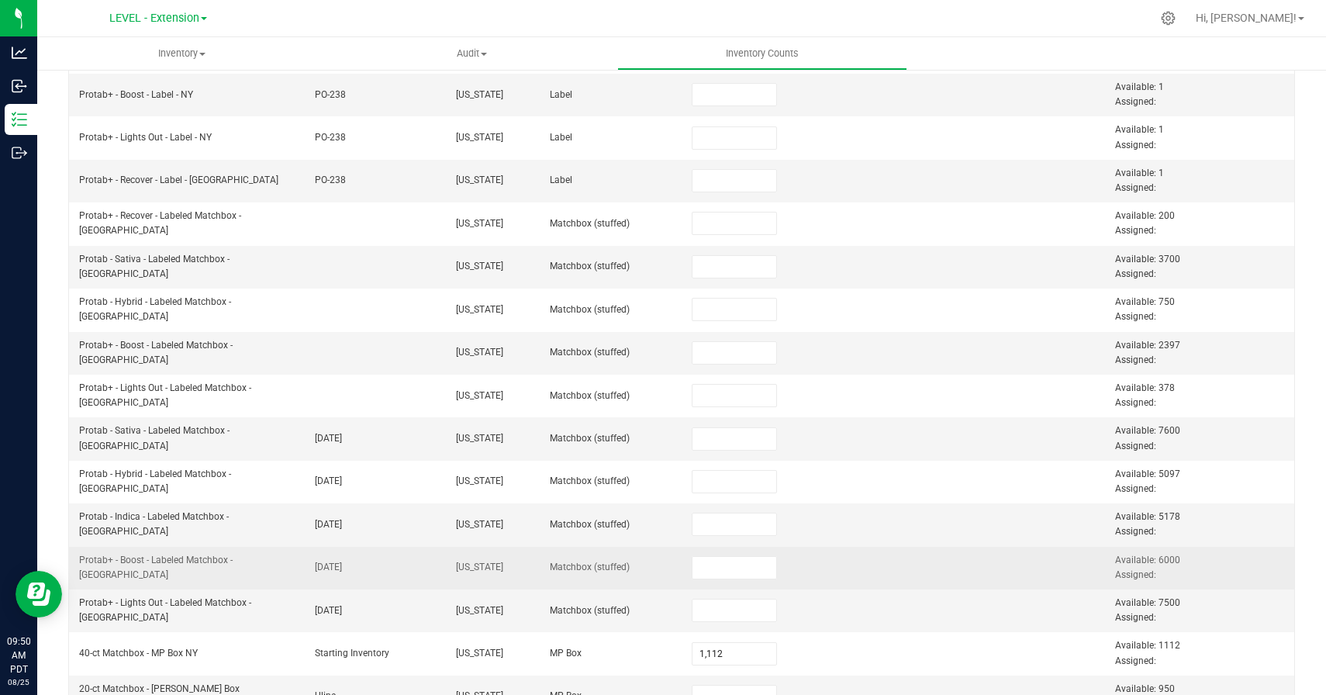
scroll to position [342, 0]
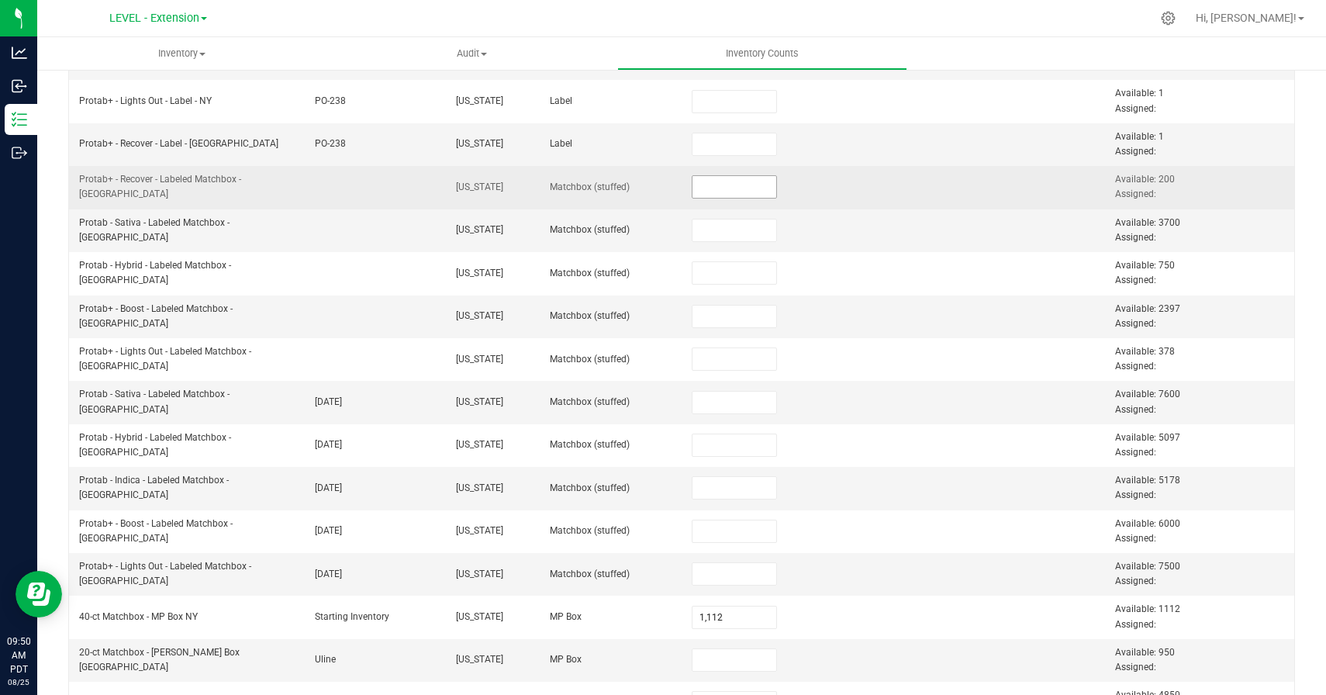
click at [704, 192] on input at bounding box center [734, 187] width 85 height 22
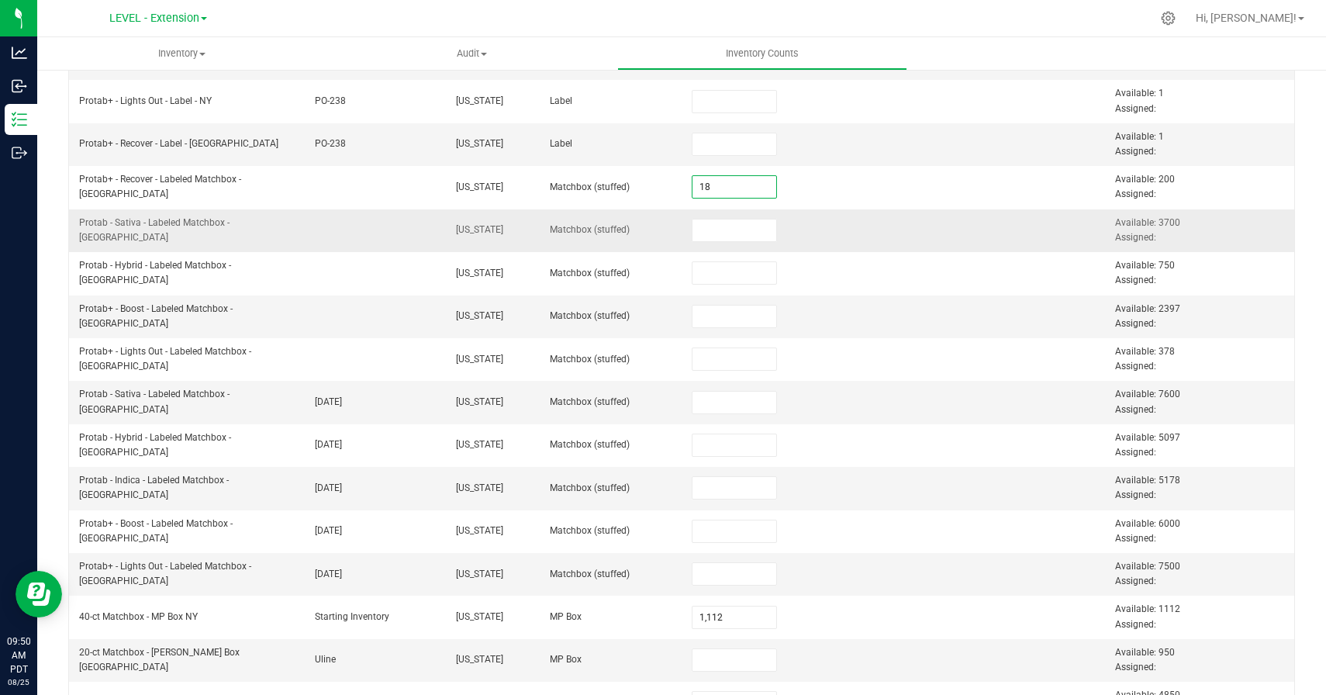
type input "18"
click at [819, 231] on td at bounding box center [752, 230] width 141 height 43
click at [769, 230] on input at bounding box center [734, 230] width 85 height 22
type input "3,687"
click at [727, 405] on input at bounding box center [734, 403] width 85 height 22
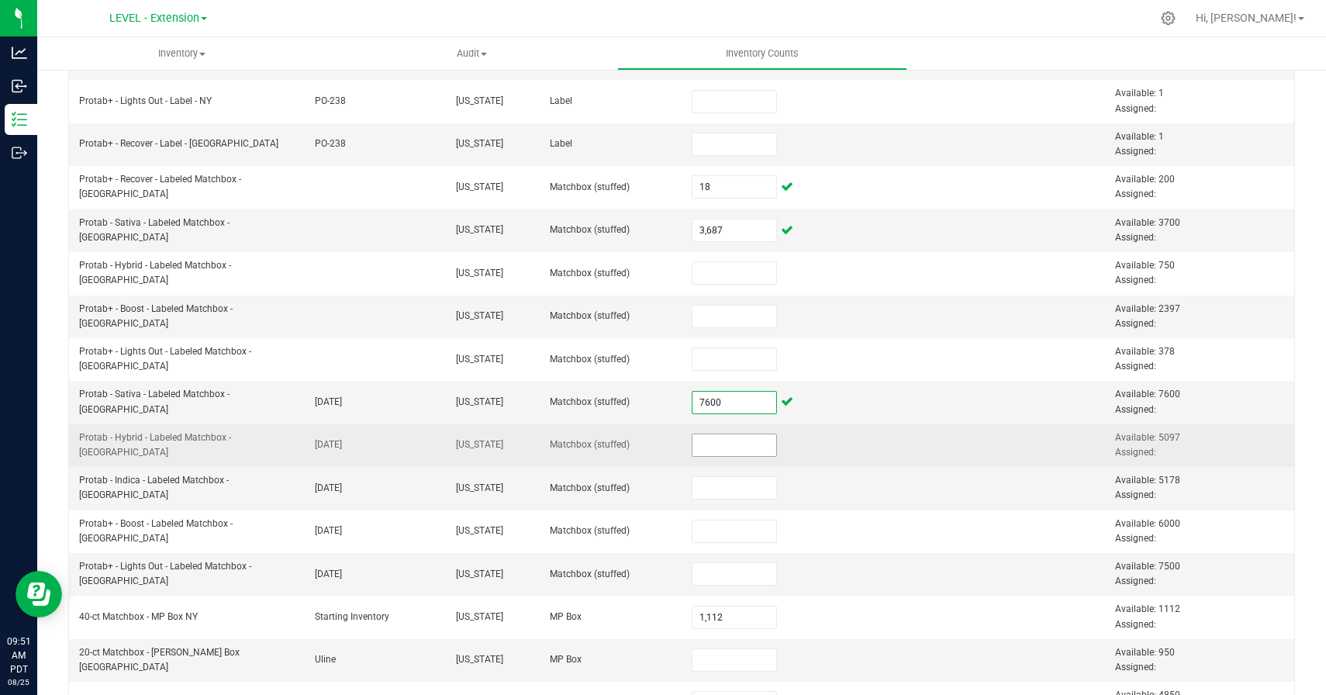
type input "7,600"
click at [722, 449] on input at bounding box center [734, 445] width 85 height 22
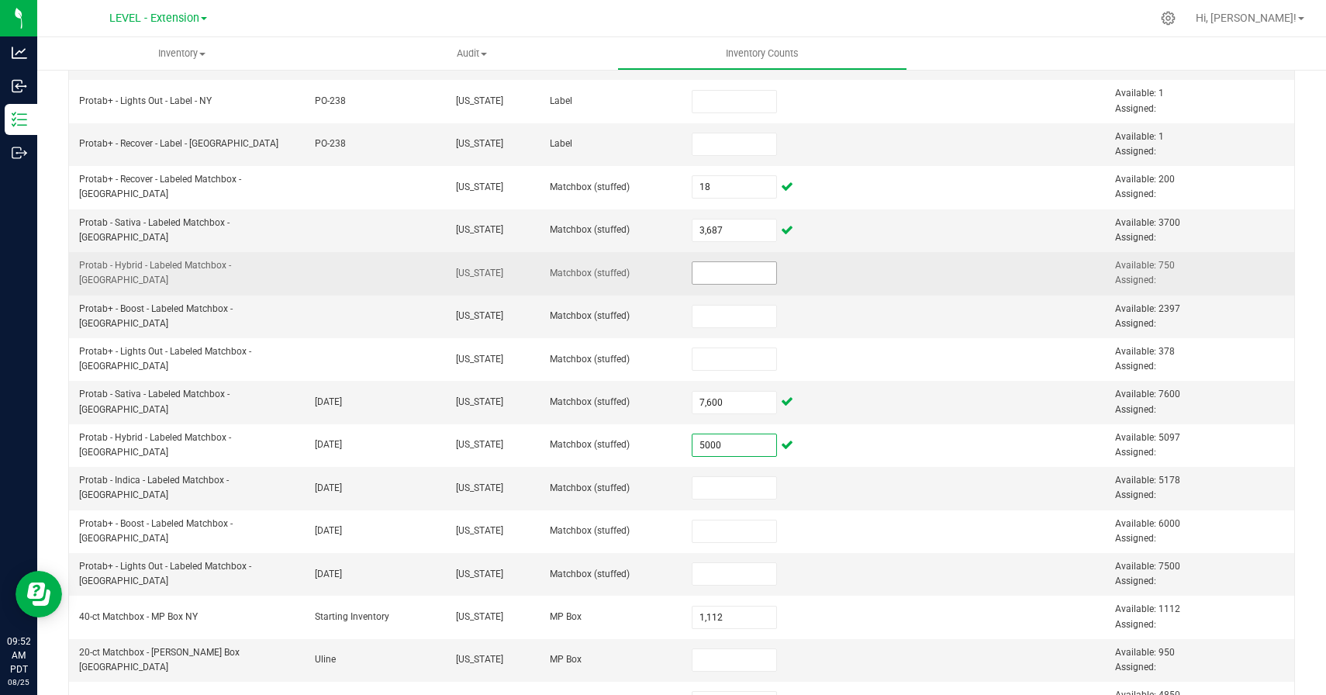
type input "5,000"
click at [738, 263] on input at bounding box center [734, 273] width 85 height 22
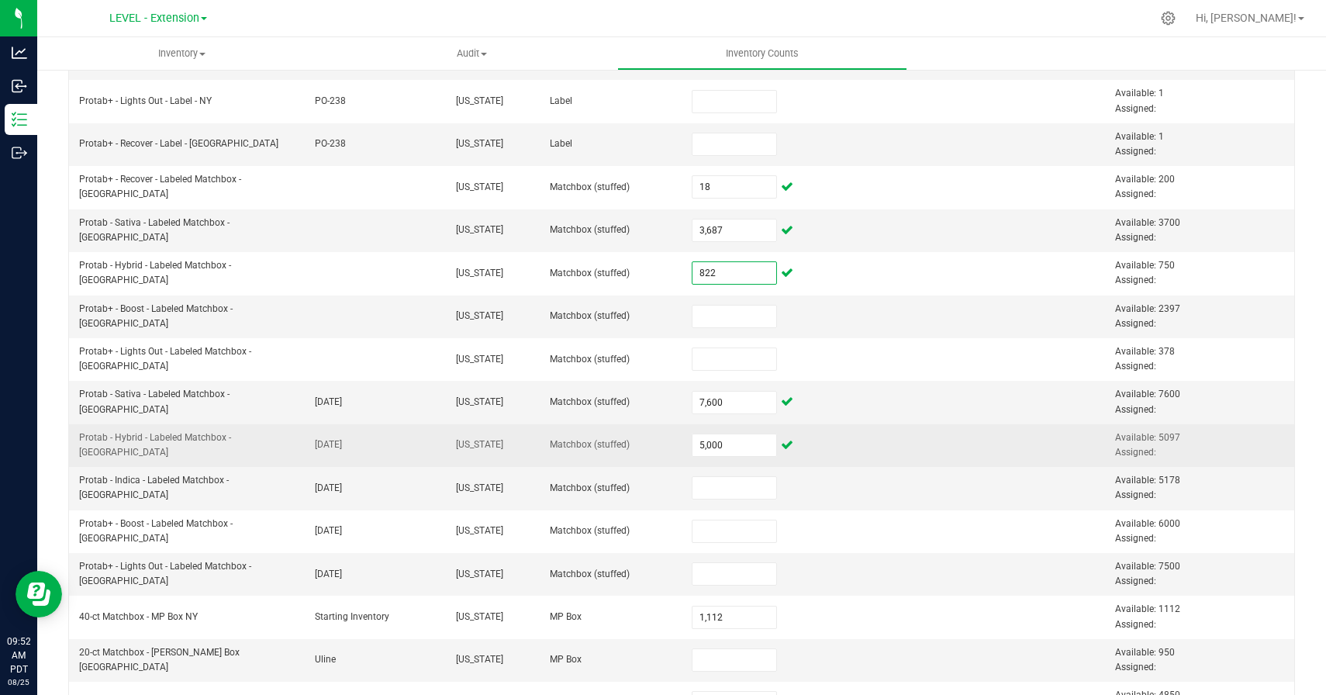
type input "822"
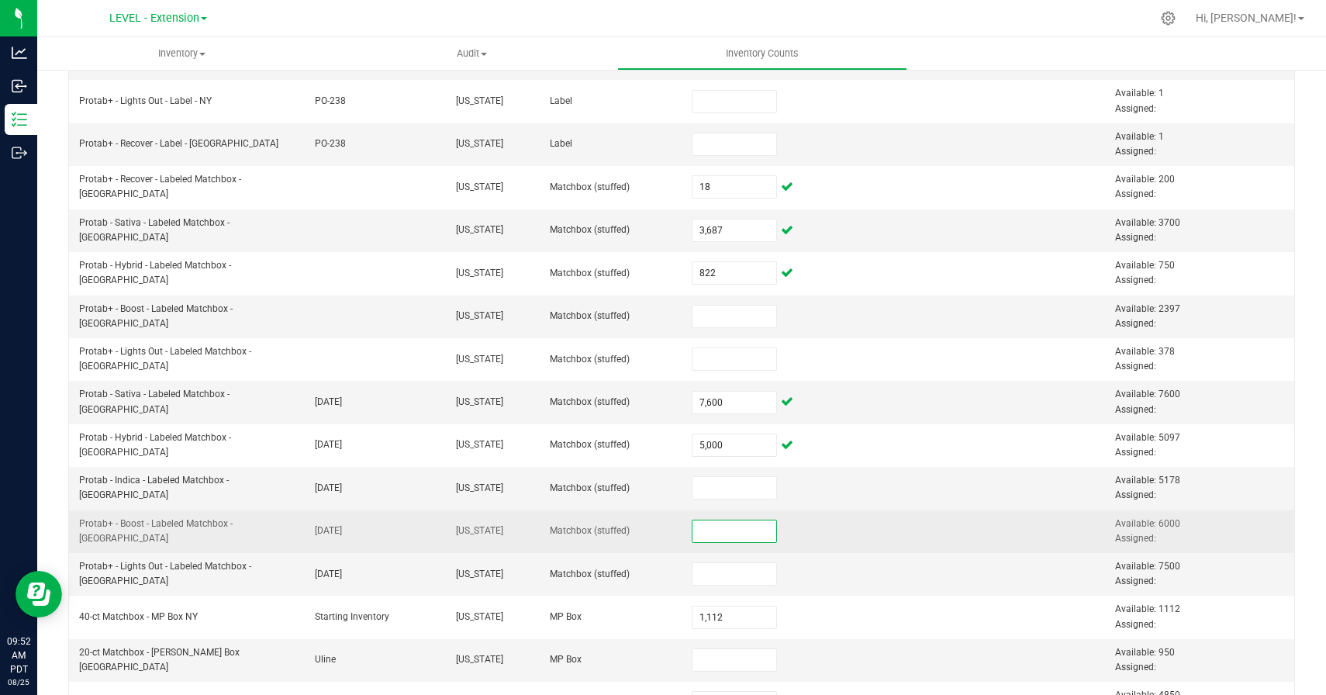
click at [728, 537] on input at bounding box center [734, 531] width 85 height 22
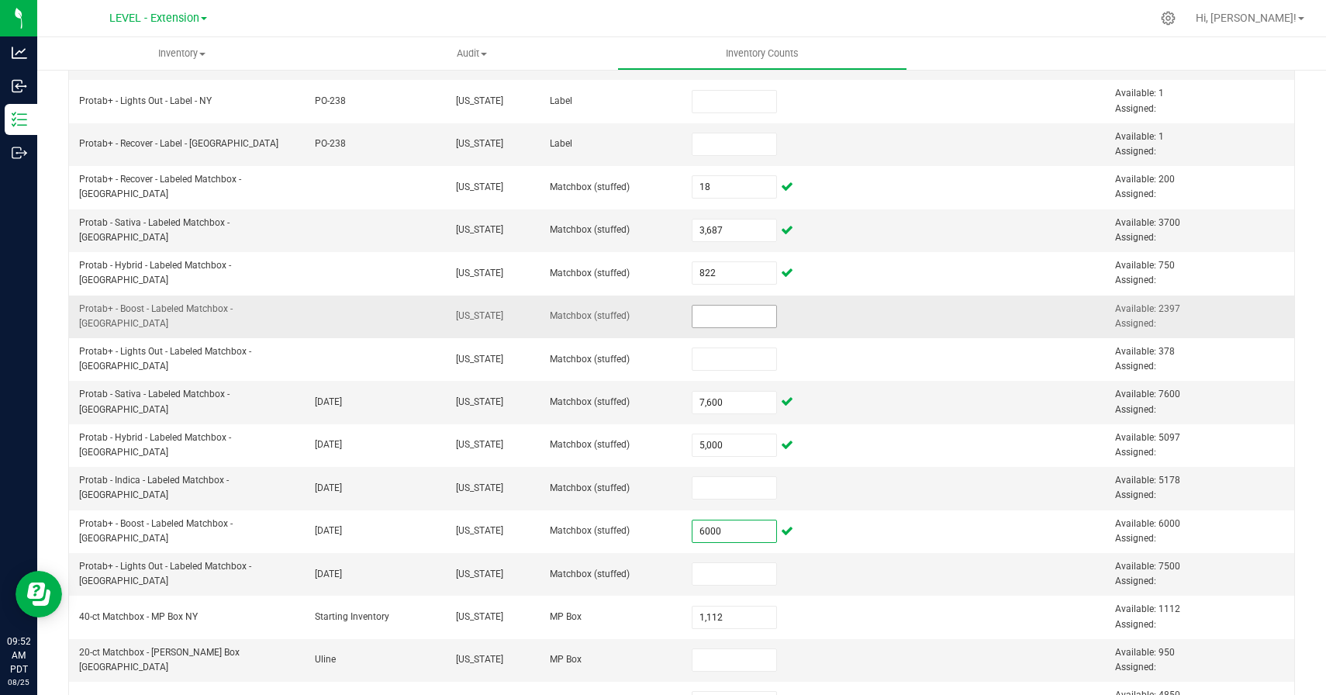
type input "6,000"
click at [714, 319] on input at bounding box center [734, 316] width 85 height 22
type input "2,385"
click at [717, 576] on input at bounding box center [734, 574] width 85 height 22
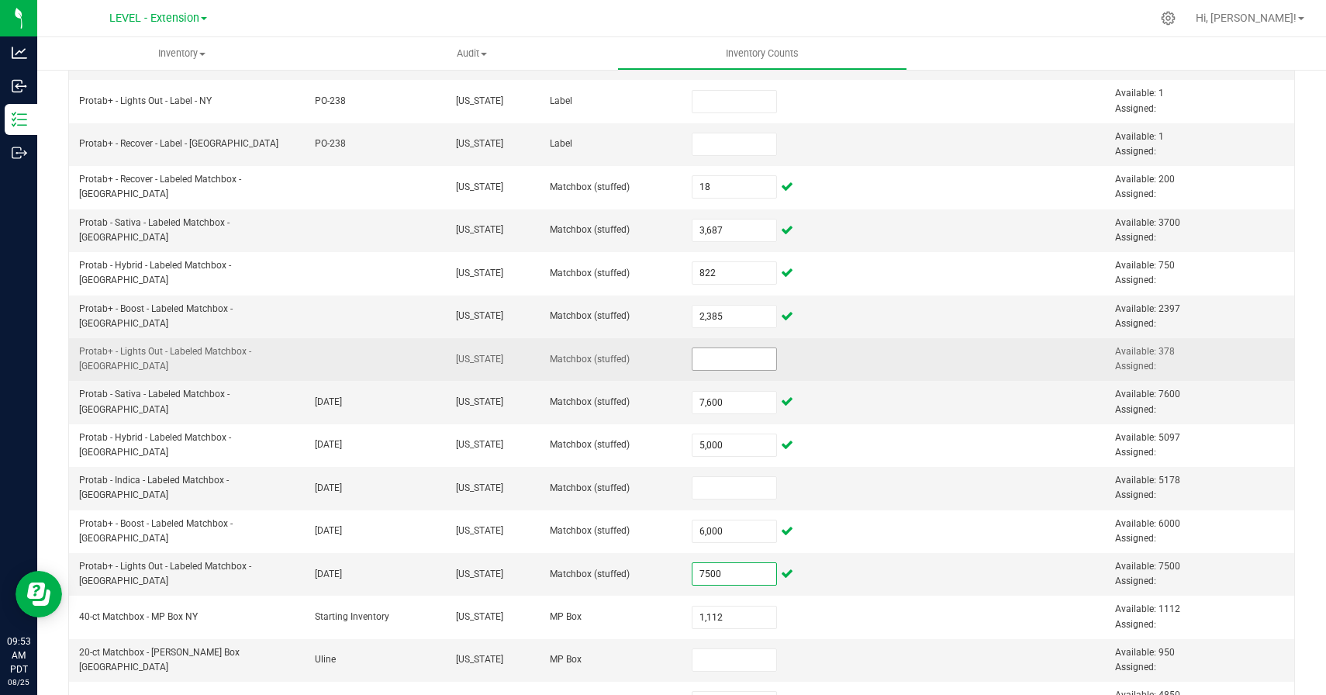
type input "7,500"
click at [712, 355] on input at bounding box center [734, 359] width 85 height 22
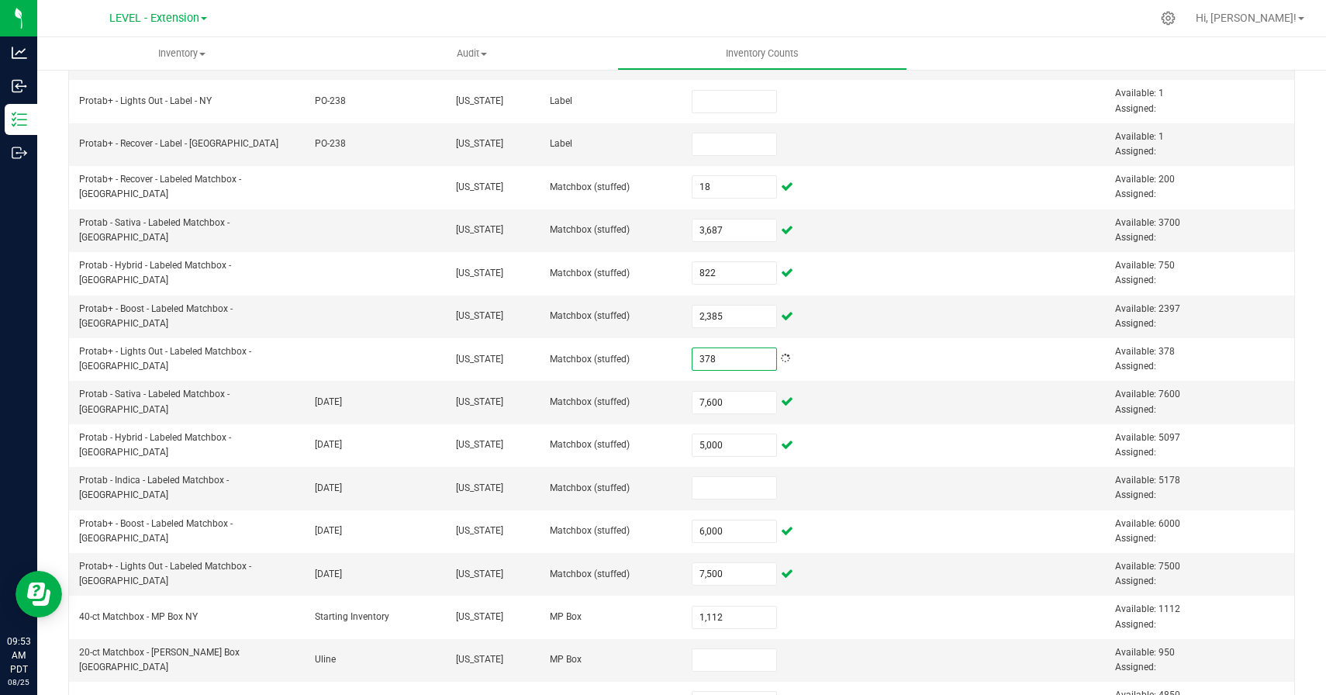
type input "378"
click at [728, 488] on input at bounding box center [734, 488] width 85 height 22
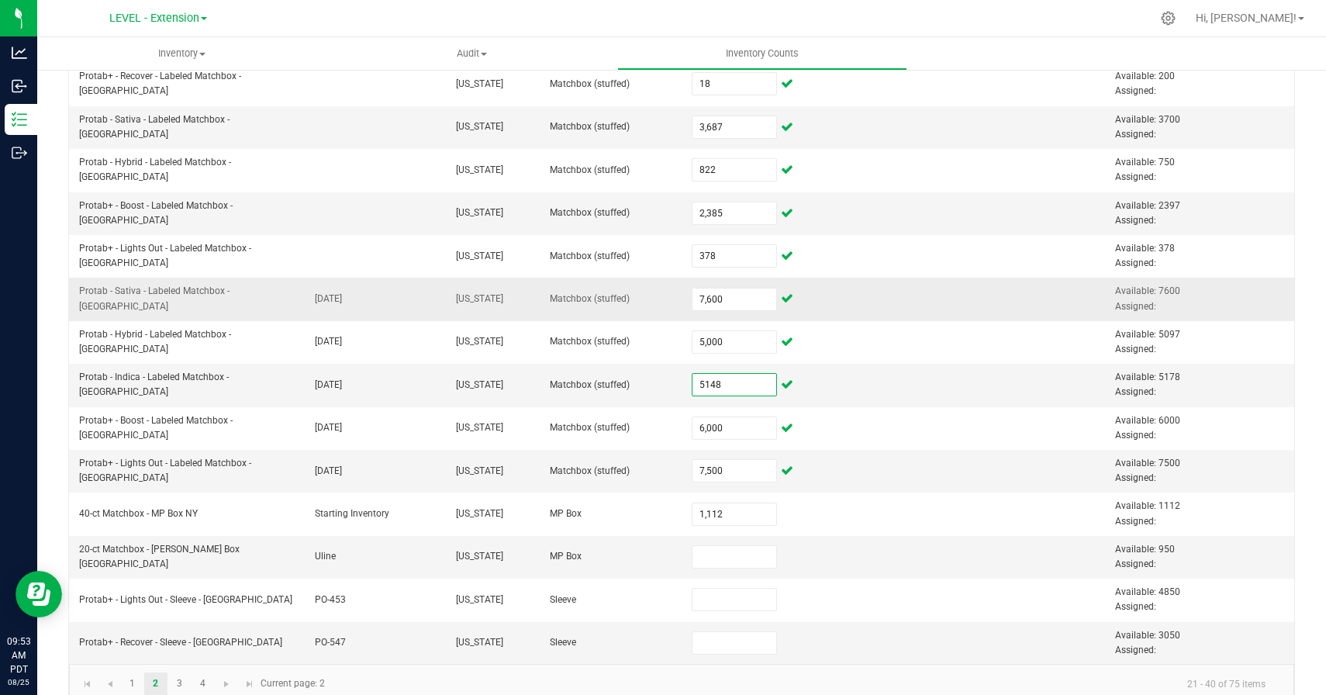
scroll to position [470, 0]
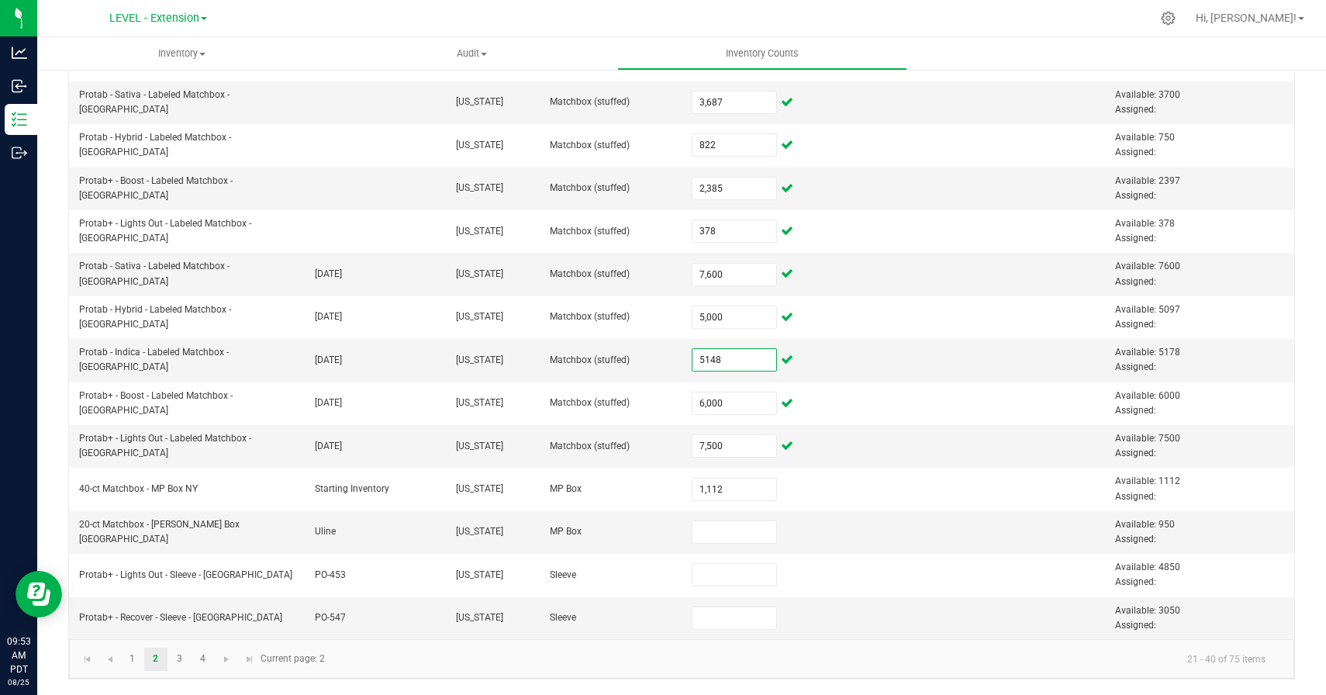
type input "5,148"
click at [847, 658] on kendo-pager-info "21 - 40 of 75 items" at bounding box center [806, 659] width 944 height 26
click at [715, 536] on input at bounding box center [734, 532] width 85 height 22
type input "950"
click at [623, 661] on kendo-pager-info "21 - 40 of 75 items" at bounding box center [806, 659] width 944 height 26
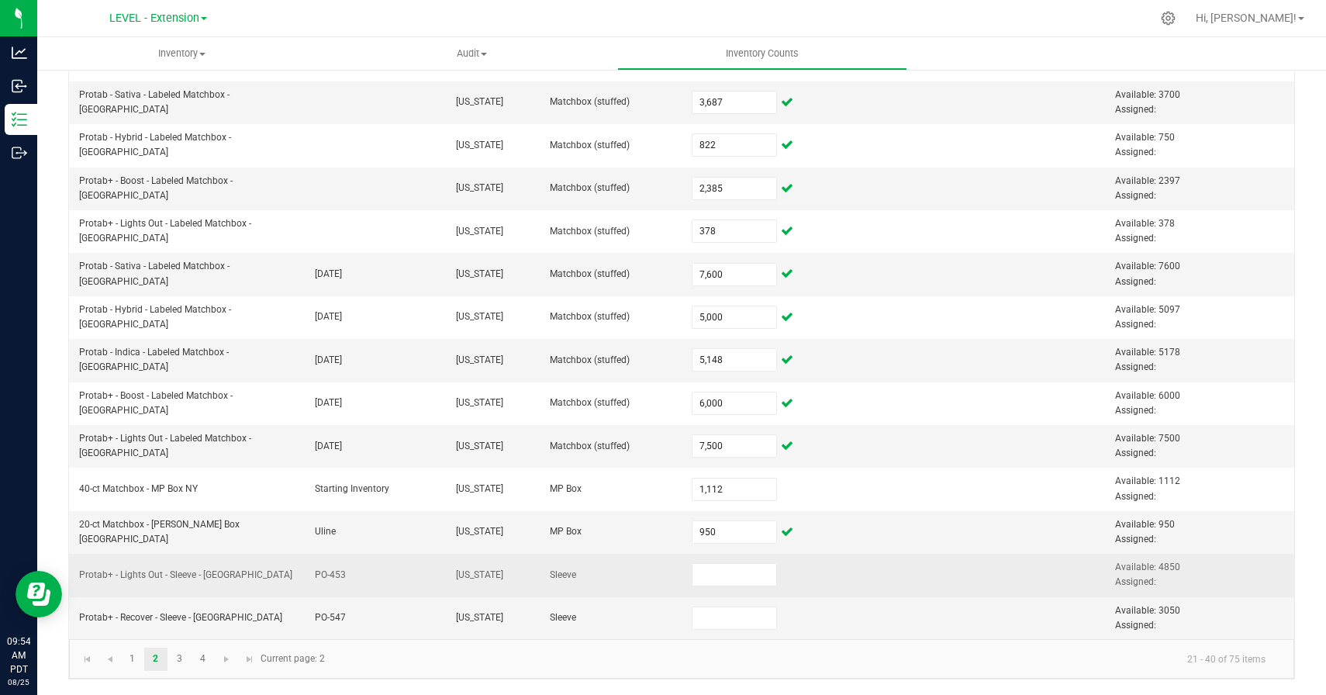
click at [1168, 567] on span "Available: 4850 Assigned:" at bounding box center [1147, 574] width 65 height 26
copy span "4850"
click at [708, 571] on input at bounding box center [734, 575] width 85 height 22
paste input "4850"
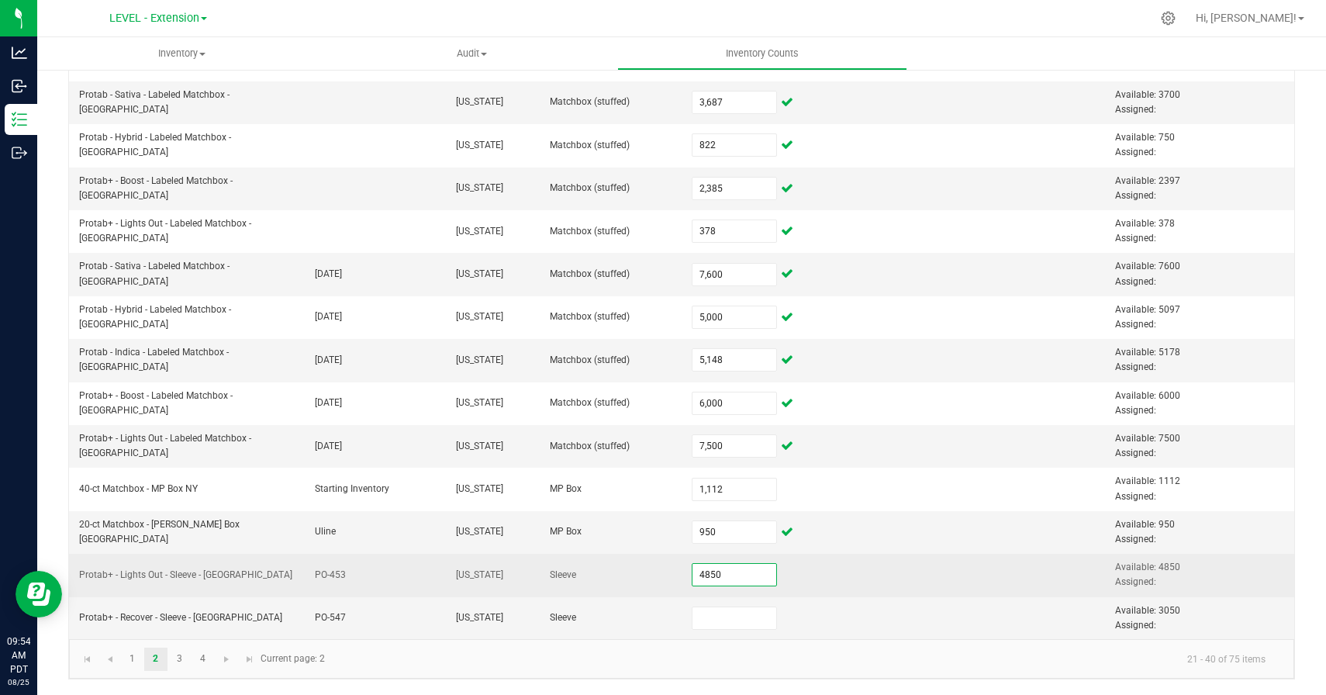
type input "4,850"
click at [892, 571] on td at bounding box center [893, 575] width 141 height 43
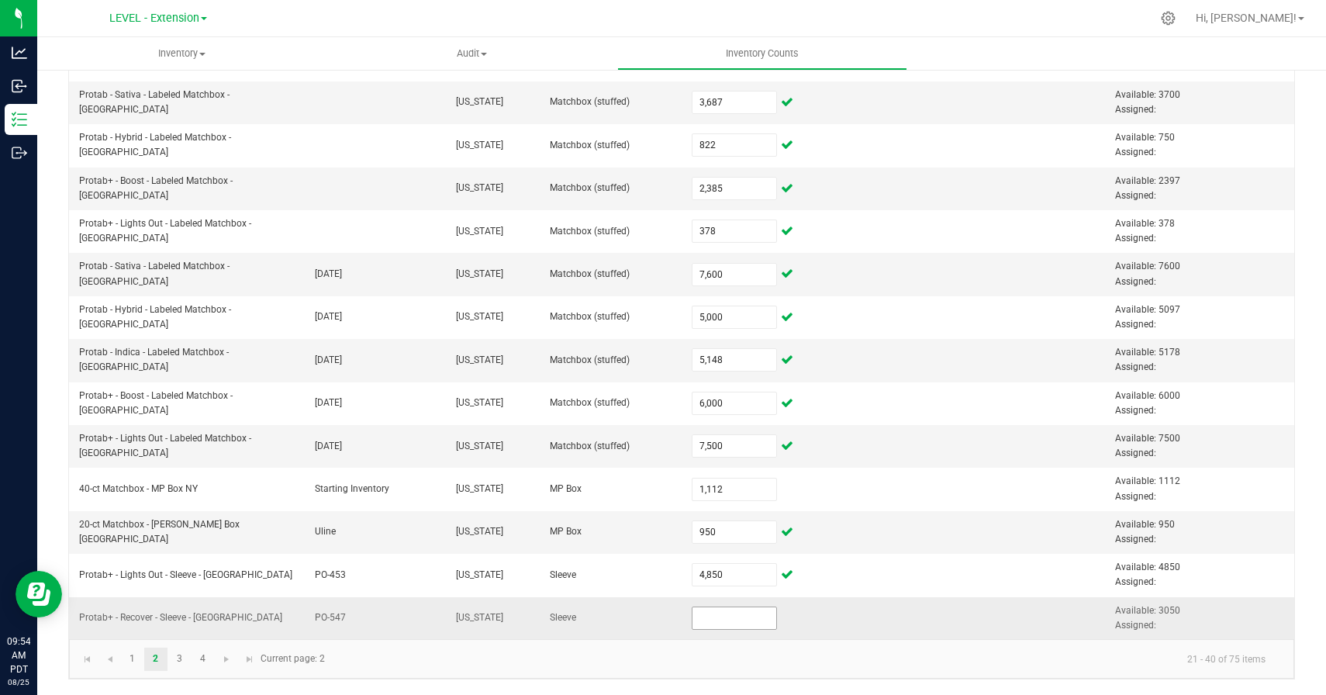
click at [721, 623] on input at bounding box center [734, 618] width 85 height 22
type input "2,050"
click at [687, 661] on kendo-pager-info "21 - 40 of 75 items" at bounding box center [806, 659] width 944 height 26
click at [477, 650] on kendo-pager-info "21 - 40 of 75 items" at bounding box center [806, 659] width 944 height 26
click at [170, 656] on link "3" at bounding box center [179, 658] width 22 height 23
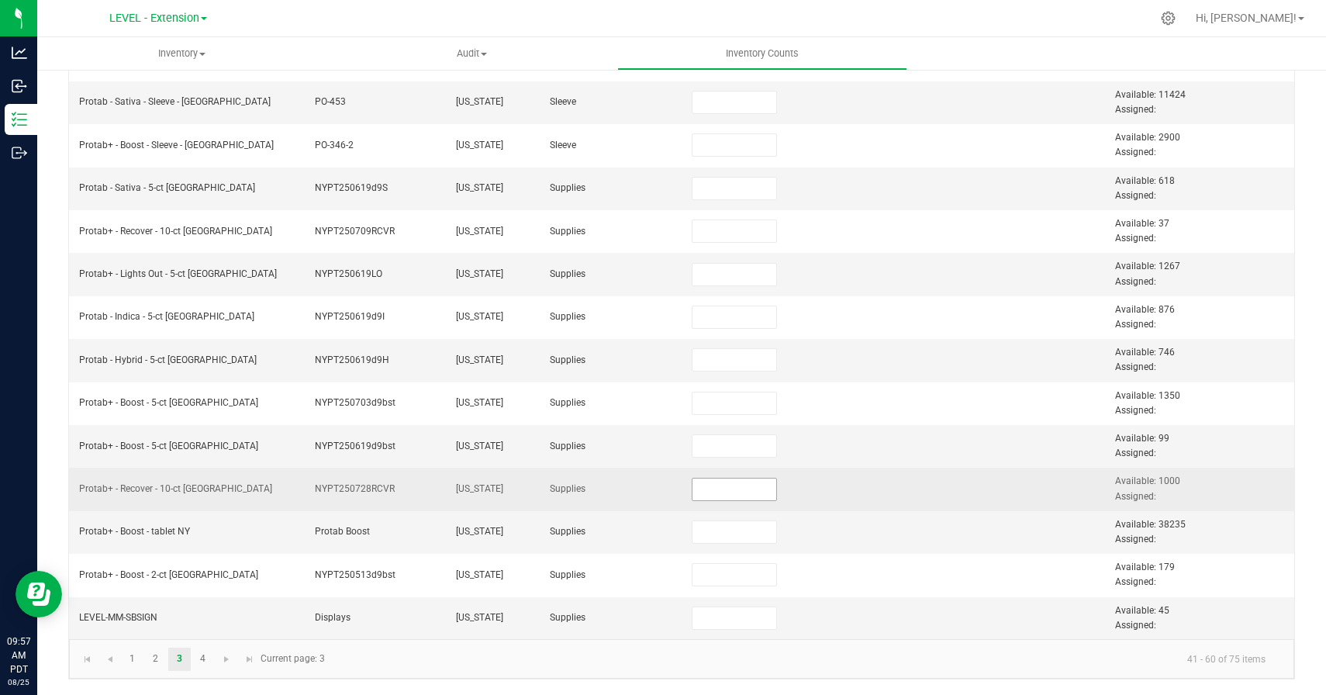
click at [702, 486] on input at bounding box center [734, 489] width 85 height 22
paste input "827"
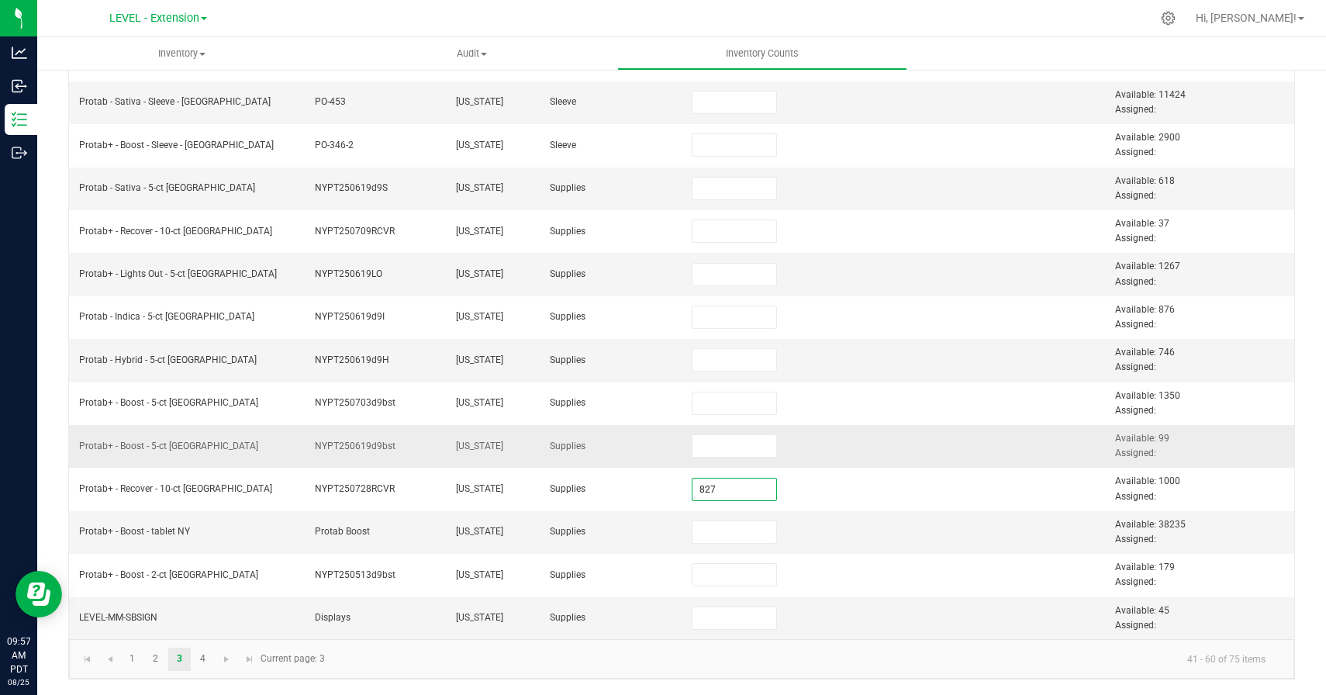
type input "827"
click at [836, 465] on td at bounding box center [893, 446] width 141 height 43
click at [741, 192] on input at bounding box center [734, 189] width 85 height 22
paste input "261"
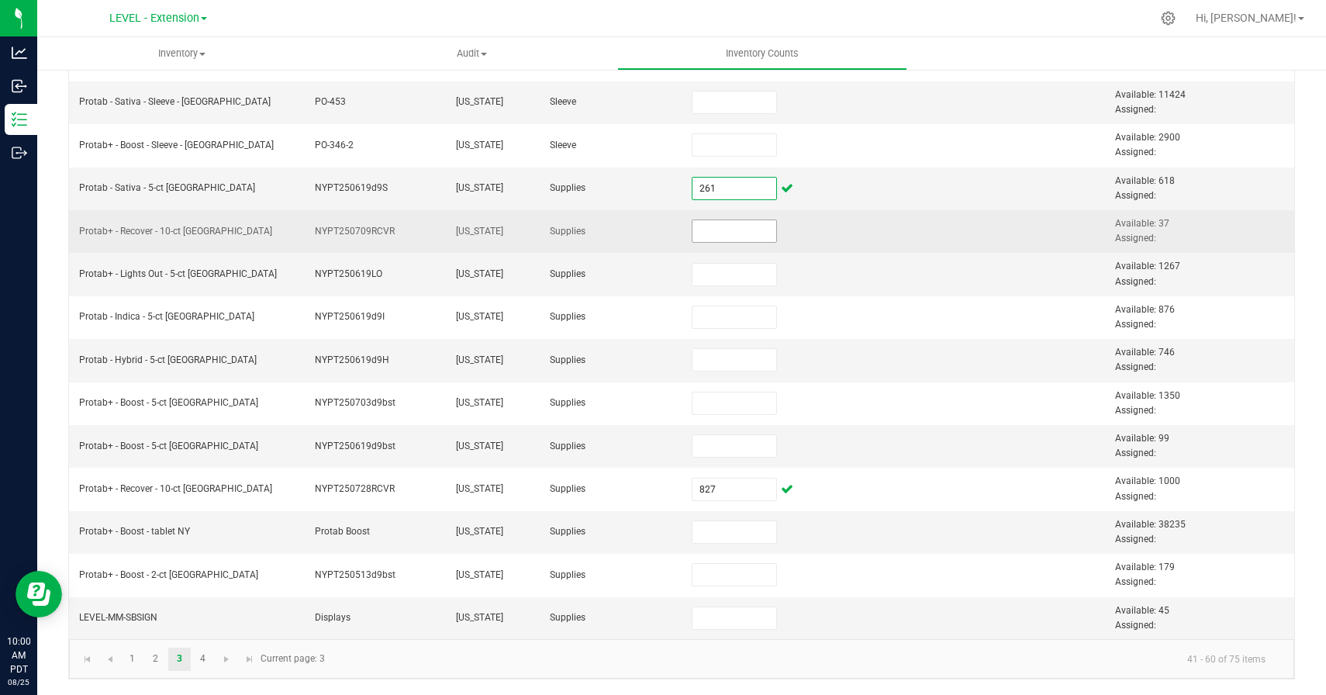
type input "261"
click at [718, 232] on input at bounding box center [734, 231] width 85 height 22
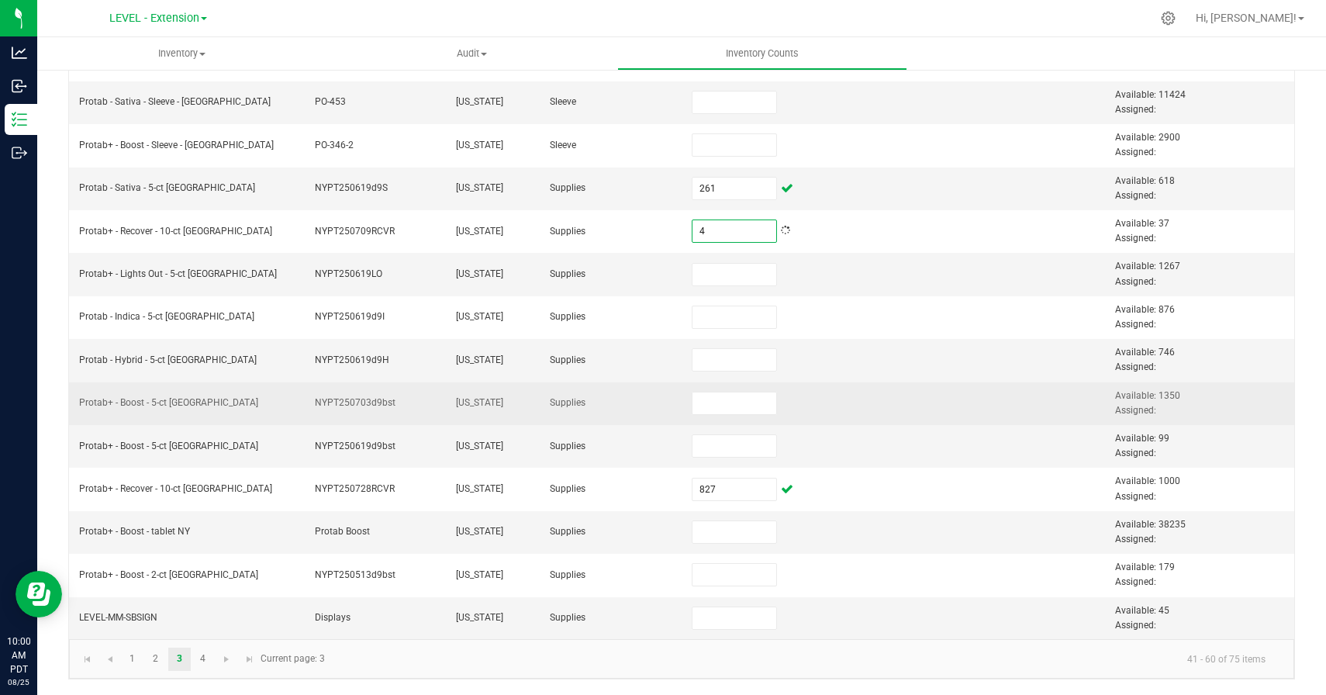
type input "4"
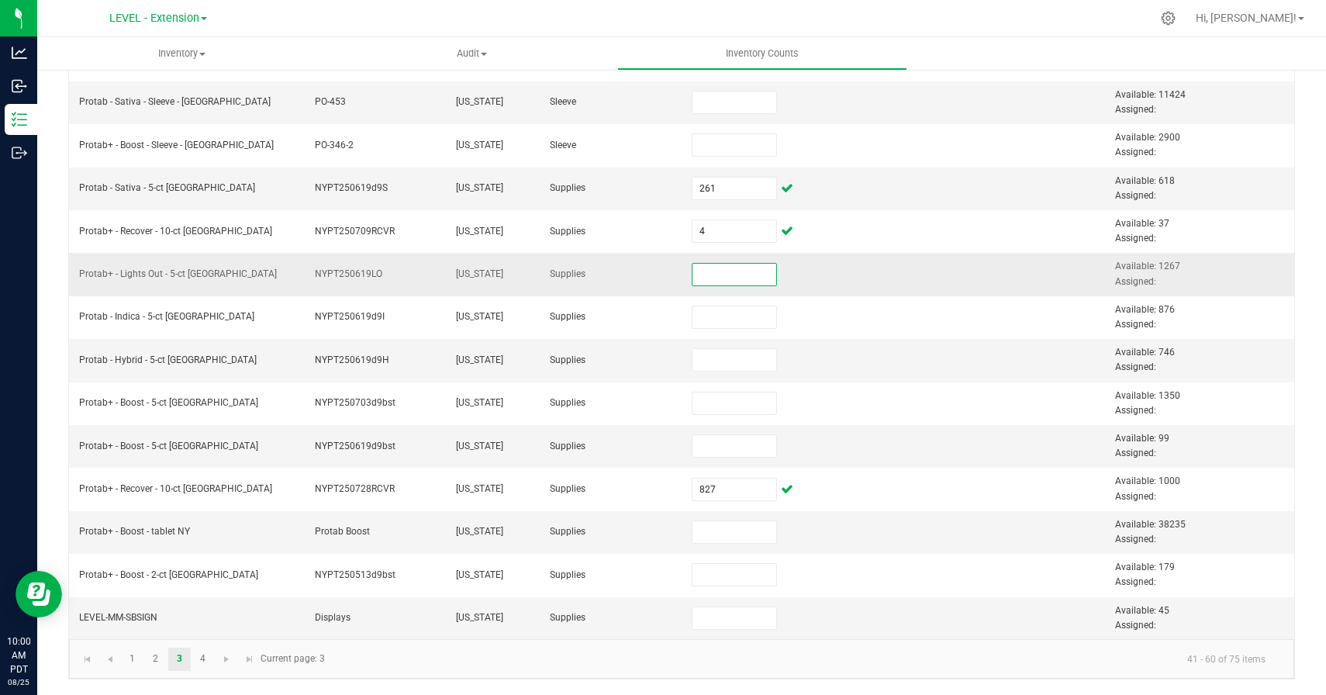
click at [731, 271] on input at bounding box center [734, 275] width 85 height 22
paste input "982"
type input "982"
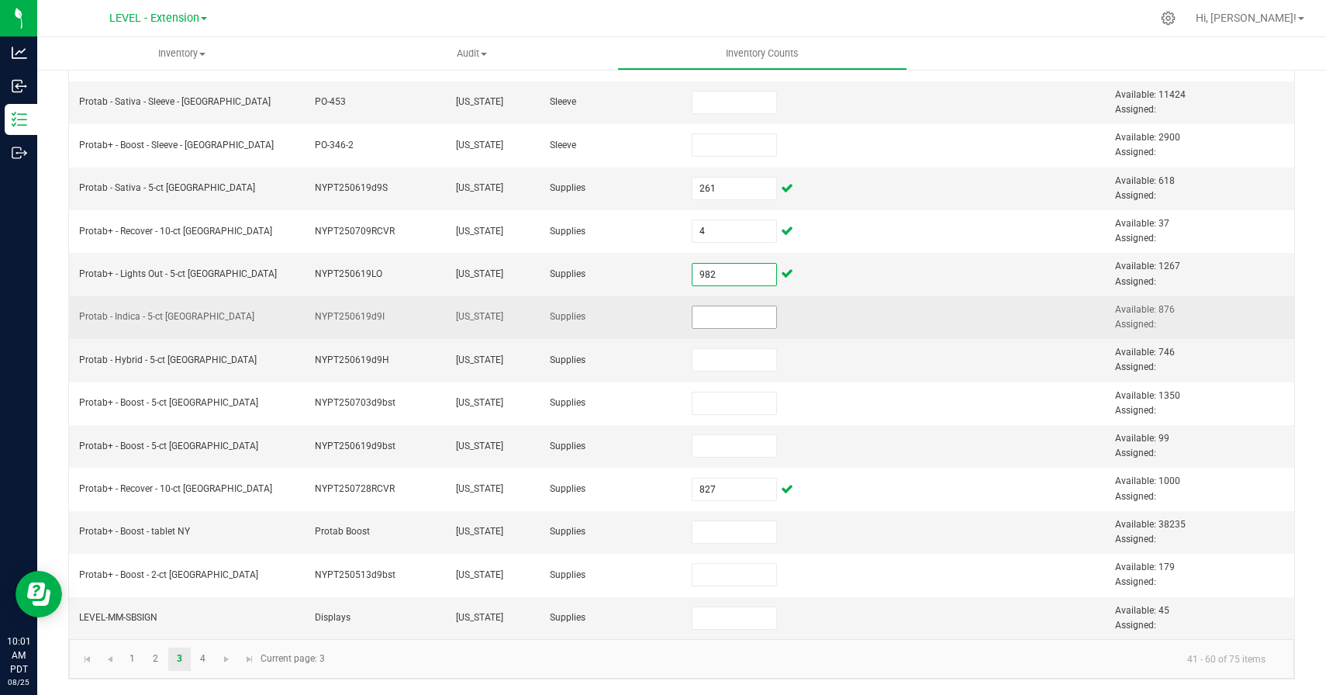
click at [730, 315] on input at bounding box center [734, 317] width 85 height 22
paste input "675"
type input "675"
click at [870, 331] on td at bounding box center [893, 317] width 141 height 43
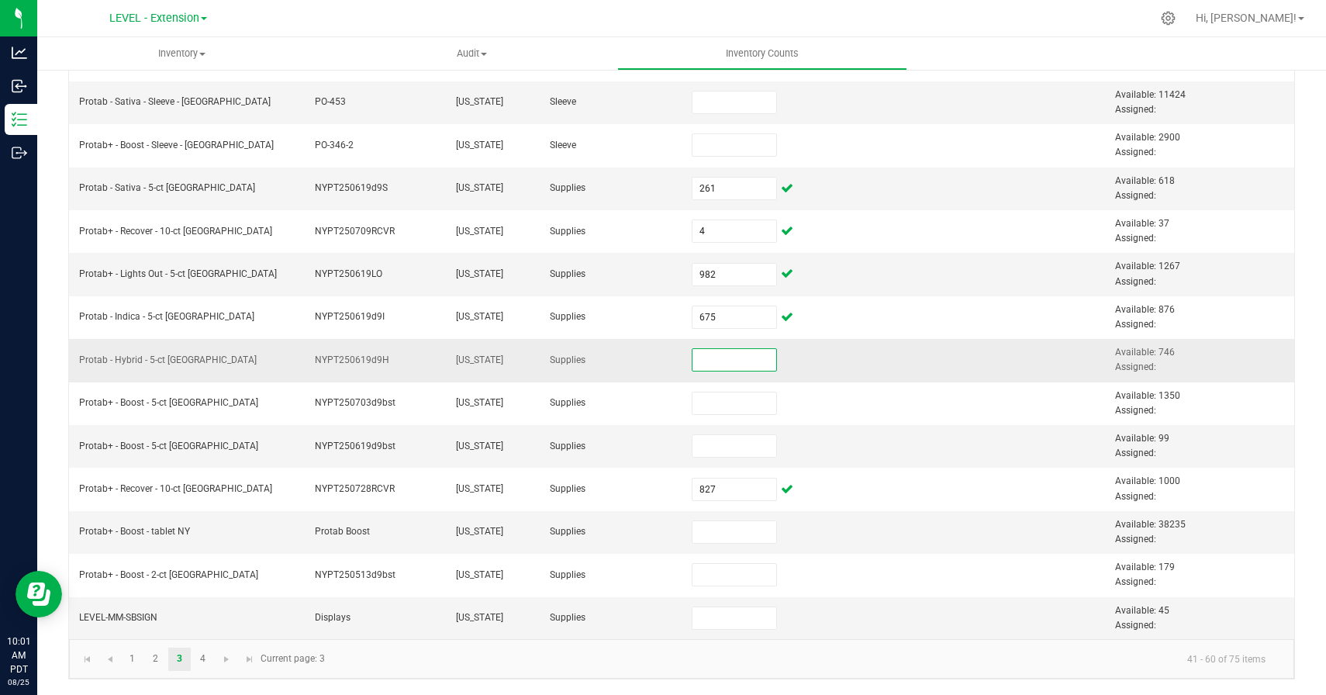
click at [716, 361] on input at bounding box center [734, 360] width 85 height 22
paste input "524"
type input "524"
click at [850, 365] on td at bounding box center [893, 360] width 141 height 43
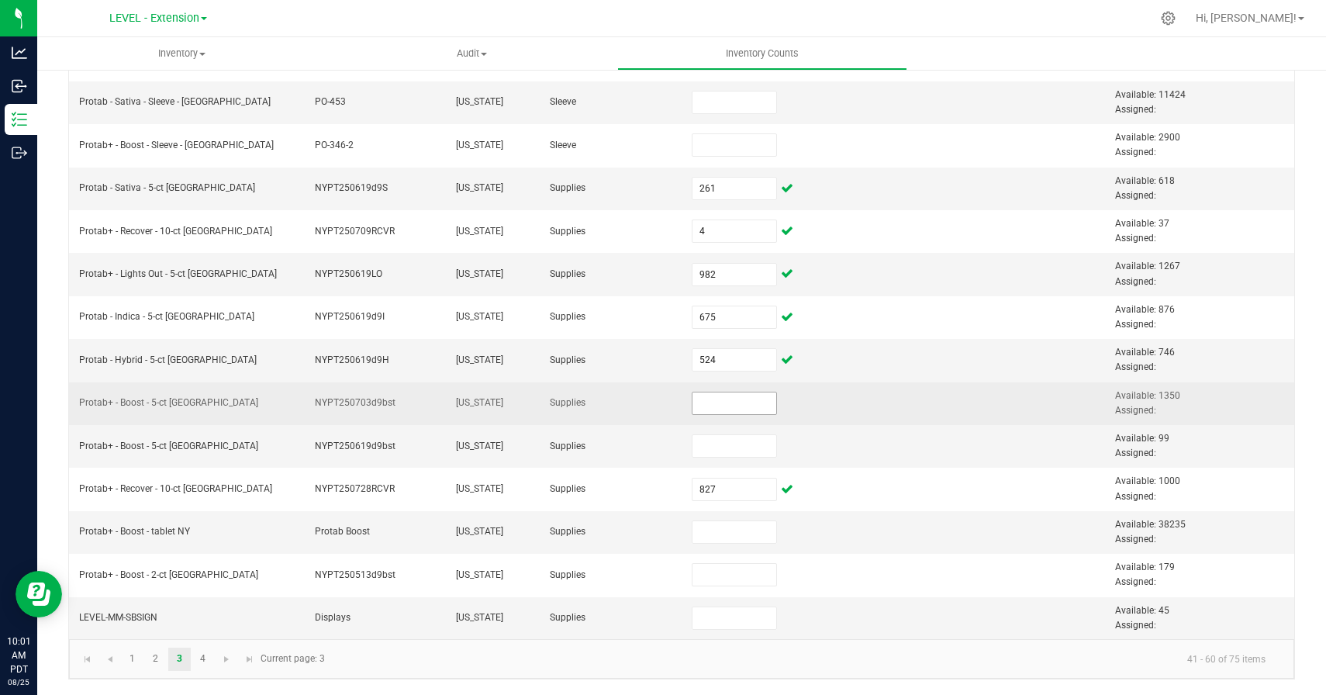
click at [739, 408] on input at bounding box center [734, 403] width 85 height 22
paste input "1136"
type input "1,136"
click at [872, 406] on td at bounding box center [893, 403] width 141 height 43
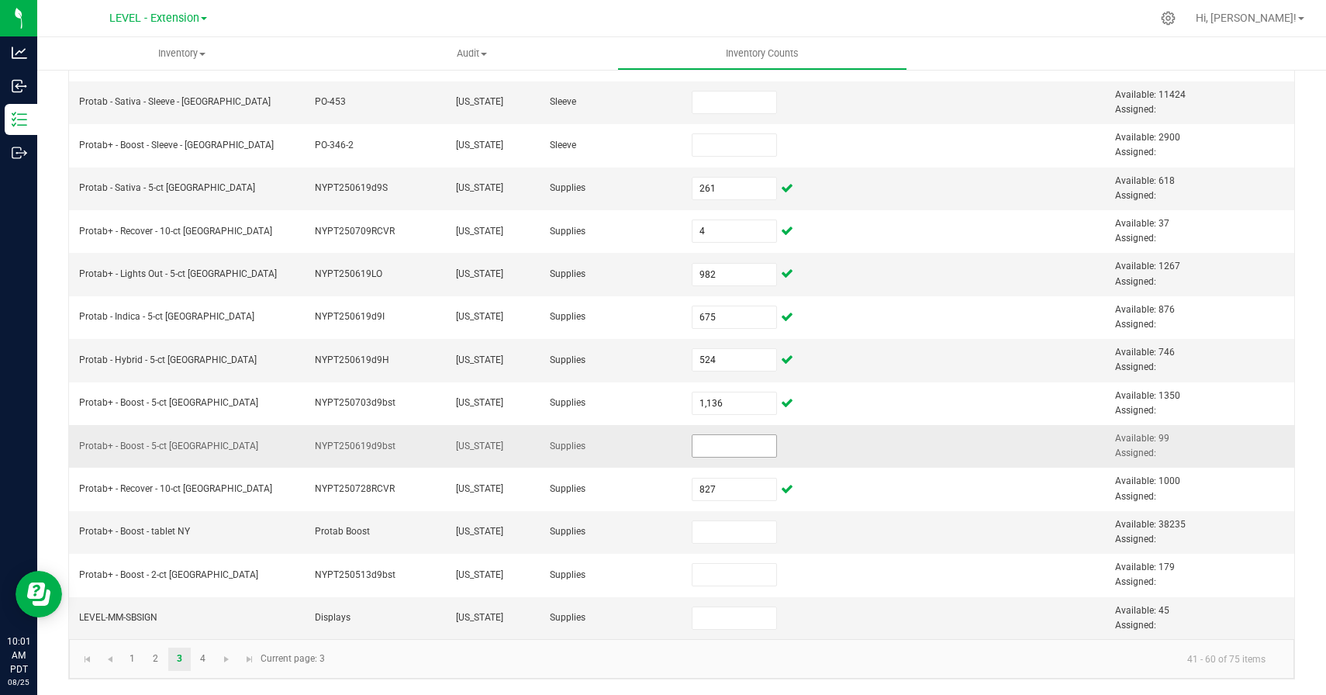
click at [702, 443] on input at bounding box center [734, 446] width 85 height 22
paste input "20"
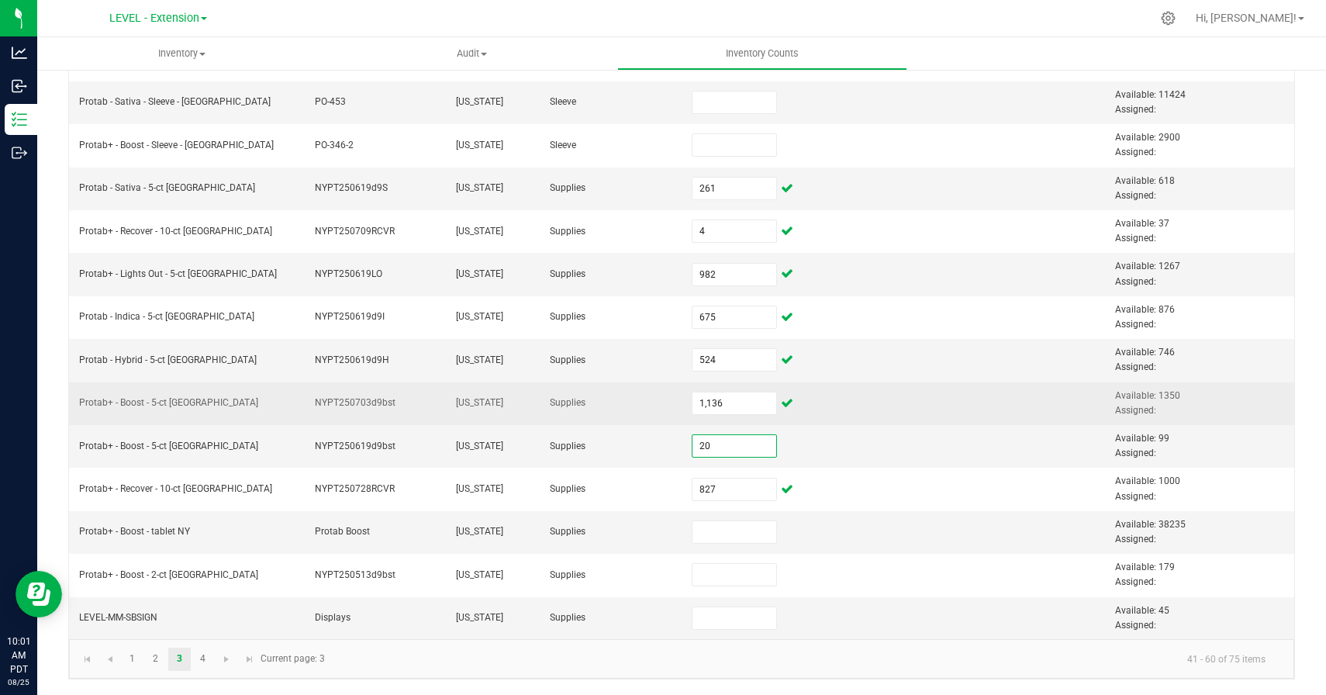
type input "20"
click at [870, 421] on td at bounding box center [893, 403] width 141 height 43
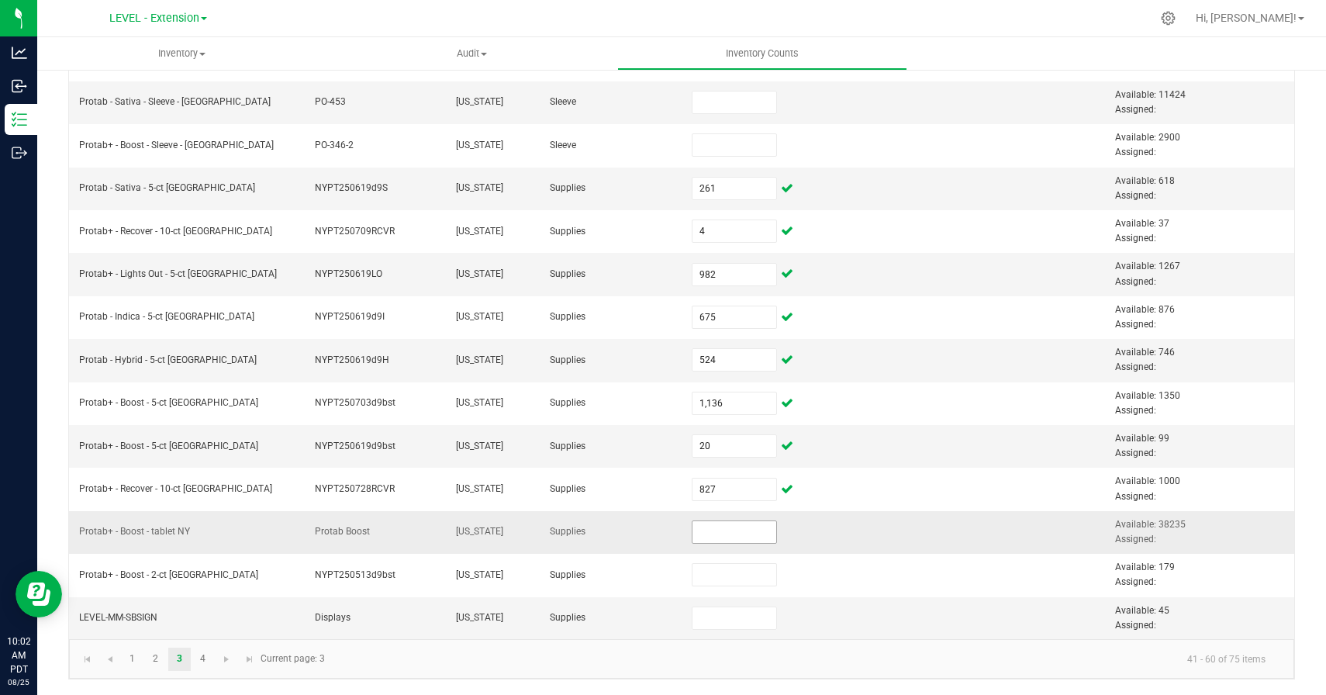
click at [702, 530] on input at bounding box center [734, 532] width 85 height 22
paste input "38235"
type input "38,235"
click at [895, 531] on td at bounding box center [893, 532] width 141 height 43
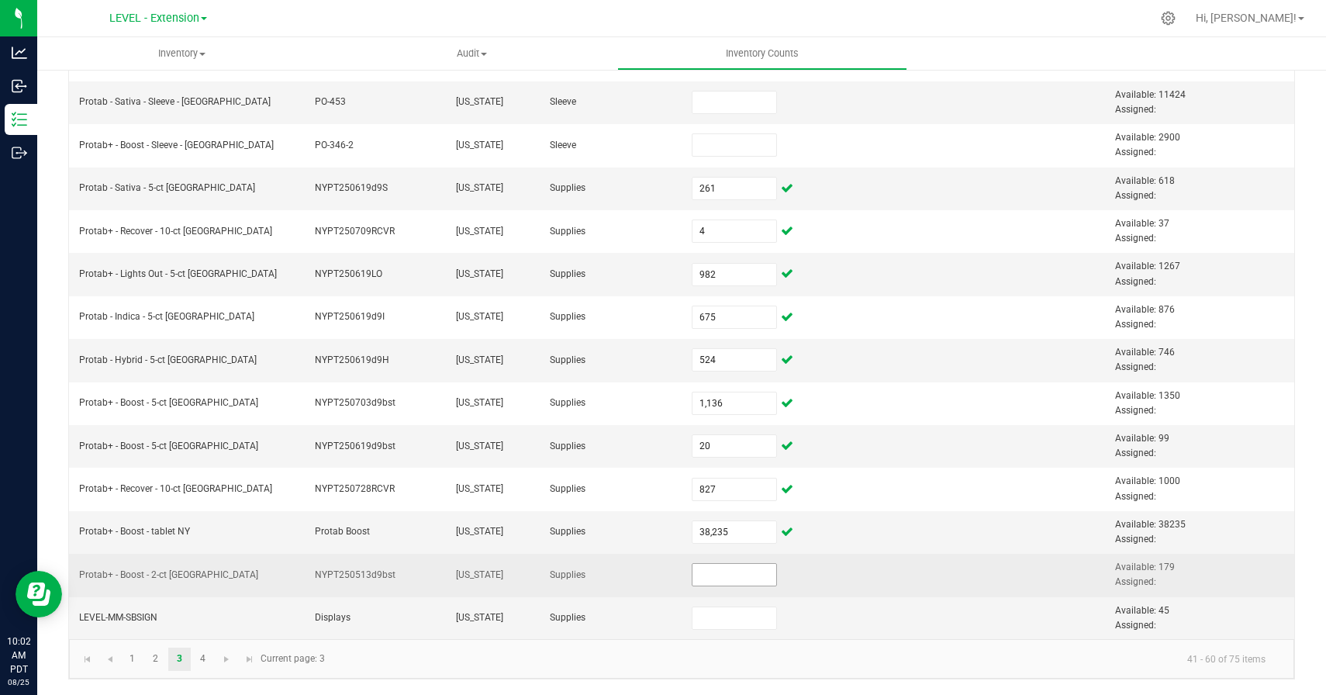
click at [714, 574] on input at bounding box center [734, 575] width 85 height 22
paste input "179"
type input "179"
click at [888, 556] on td at bounding box center [893, 575] width 141 height 43
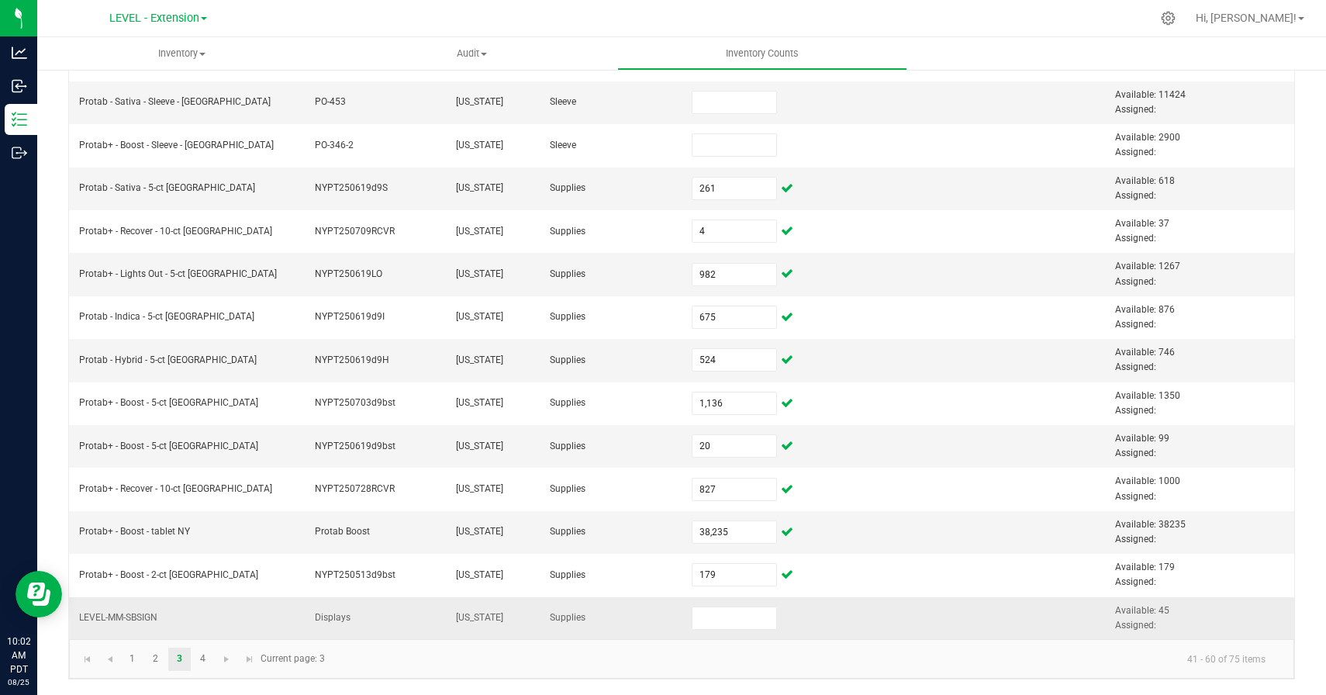
click at [869, 623] on td at bounding box center [893, 618] width 141 height 42
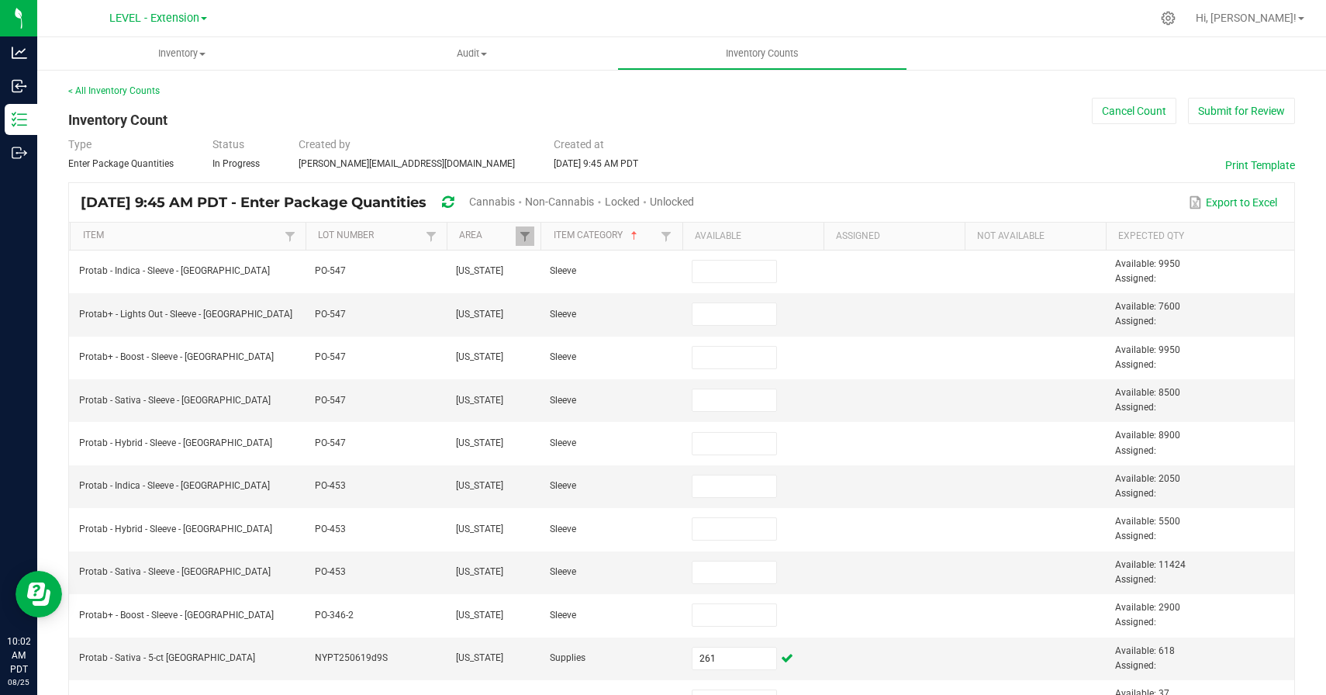
scroll to position [5, 0]
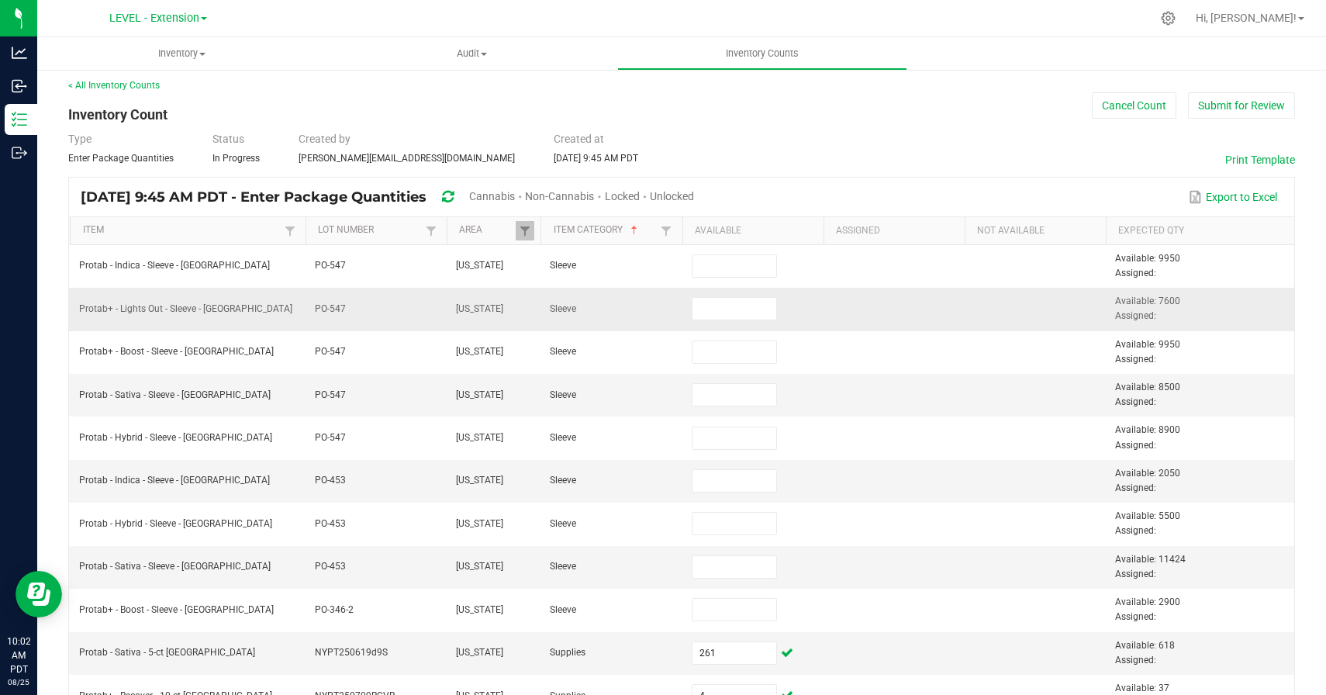
click at [678, 296] on td "Sleeve" at bounding box center [610, 309] width 141 height 43
click at [699, 305] on input at bounding box center [734, 309] width 85 height 22
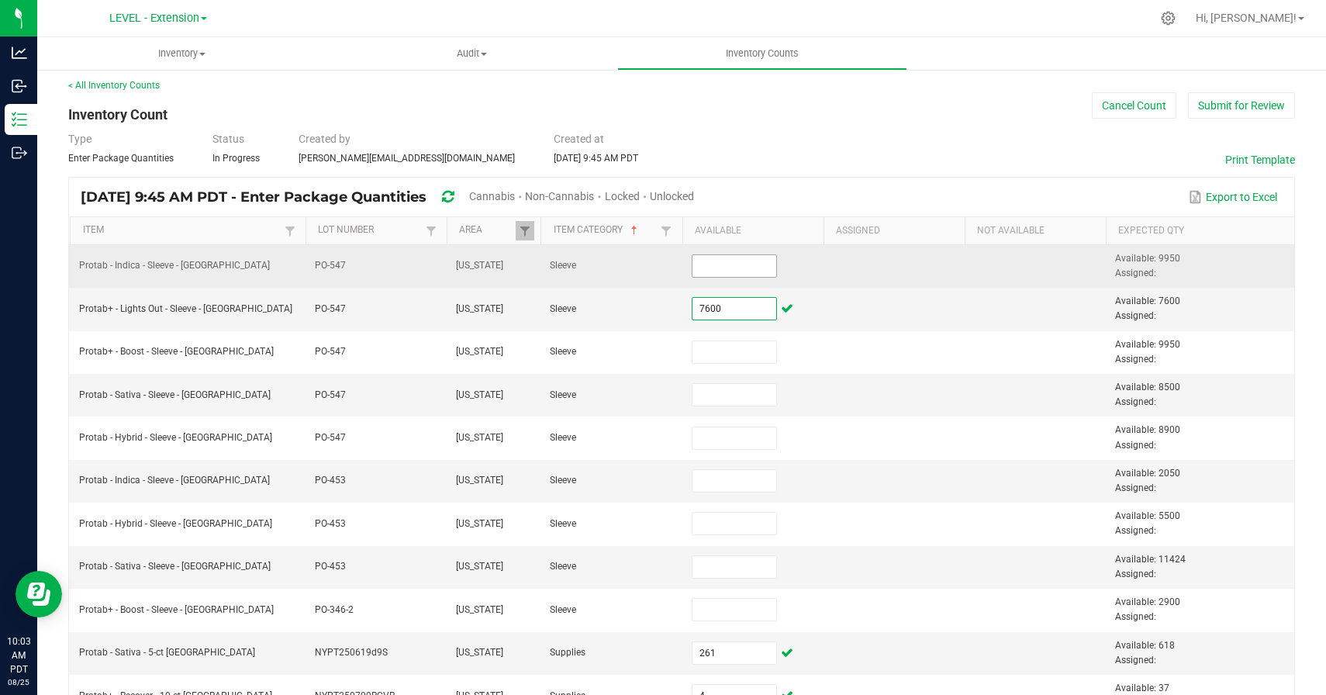
type input "7,600"
click at [726, 266] on input at bounding box center [734, 266] width 85 height 22
paste input "9950"
type input "9,950"
click at [849, 271] on td at bounding box center [893, 266] width 141 height 43
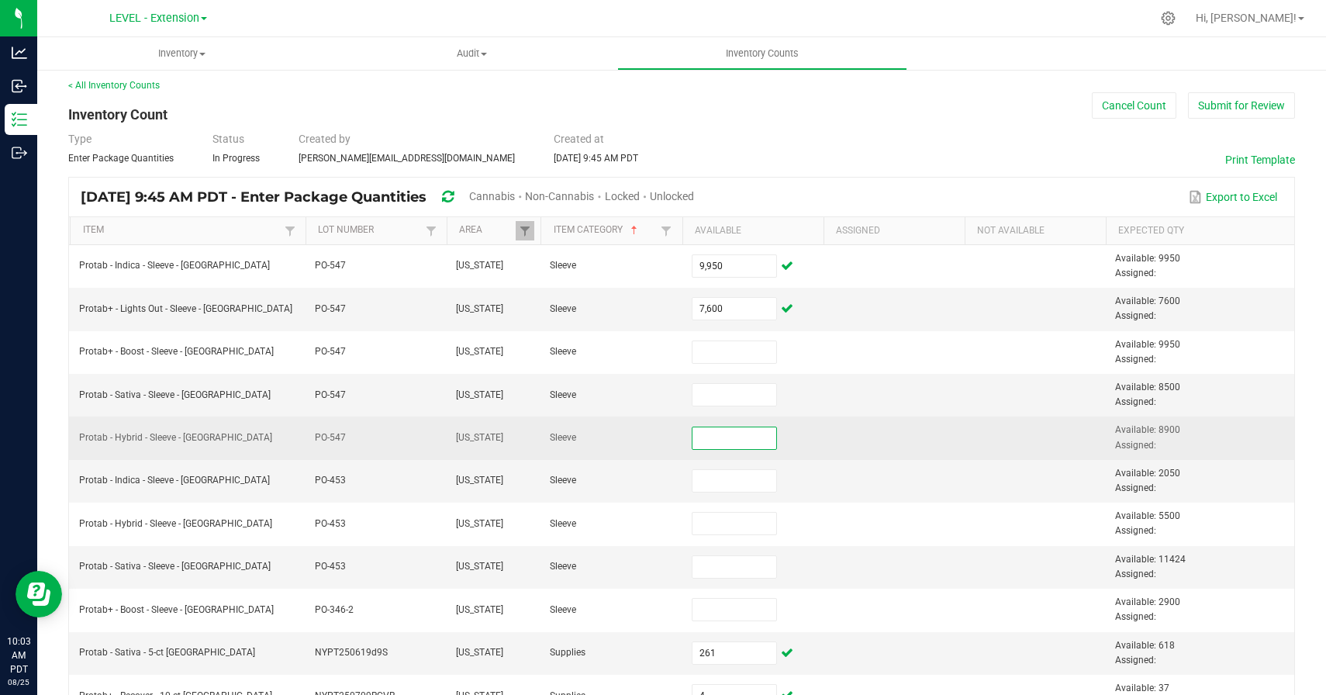
click at [728, 435] on input at bounding box center [734, 438] width 85 height 22
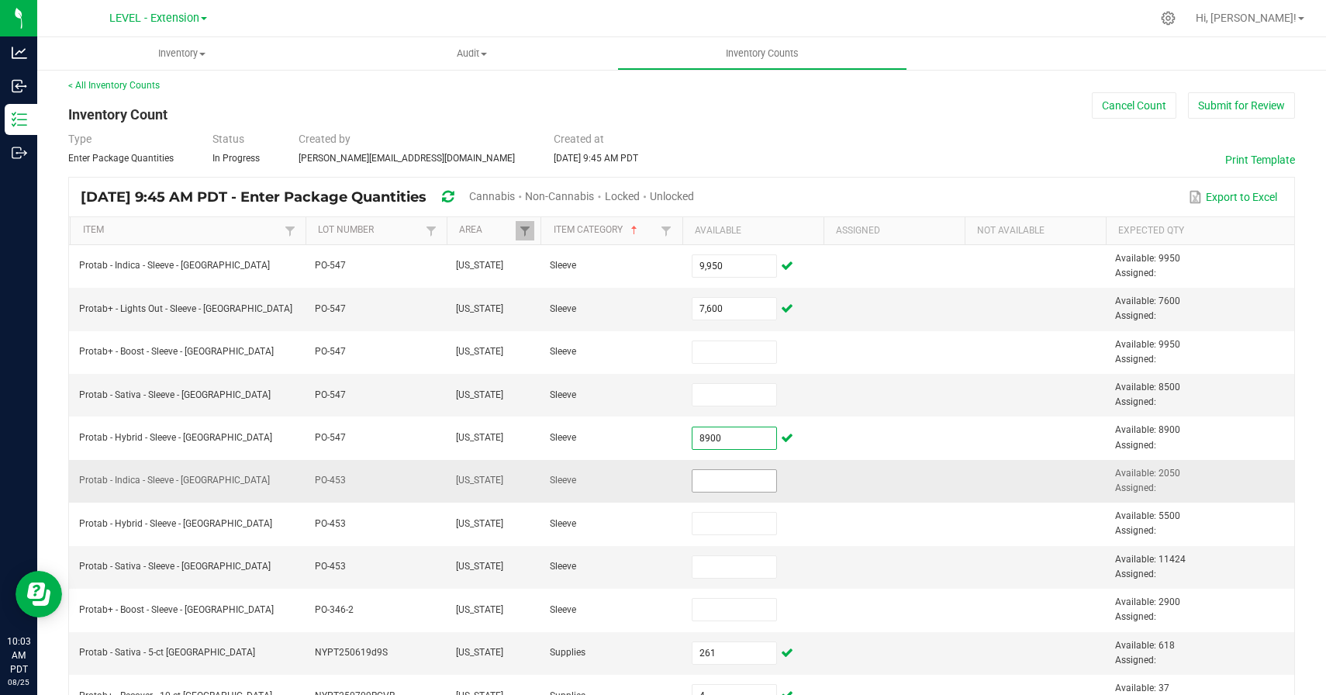
type input "8,900"
click at [734, 485] on input at bounding box center [734, 481] width 85 height 22
paste input "2050"
type input "2,050"
click at [828, 475] on td at bounding box center [893, 481] width 141 height 43
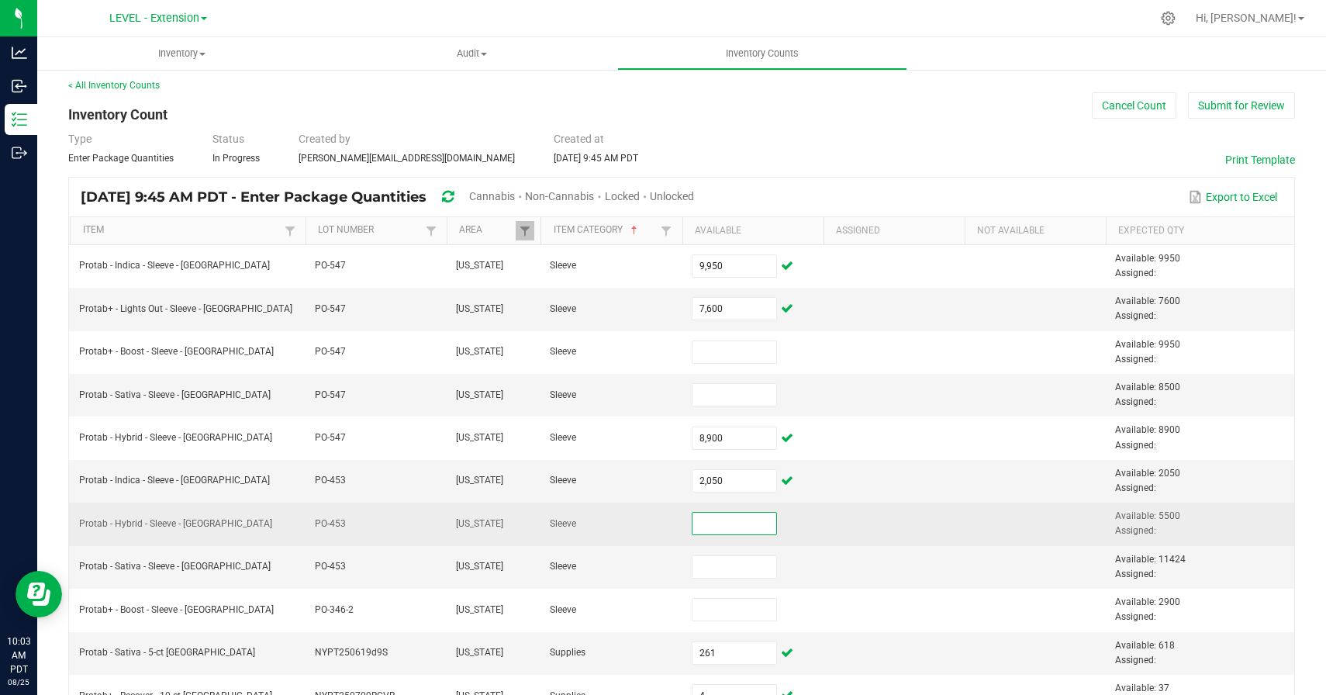
click at [734, 526] on input at bounding box center [734, 523] width 85 height 22
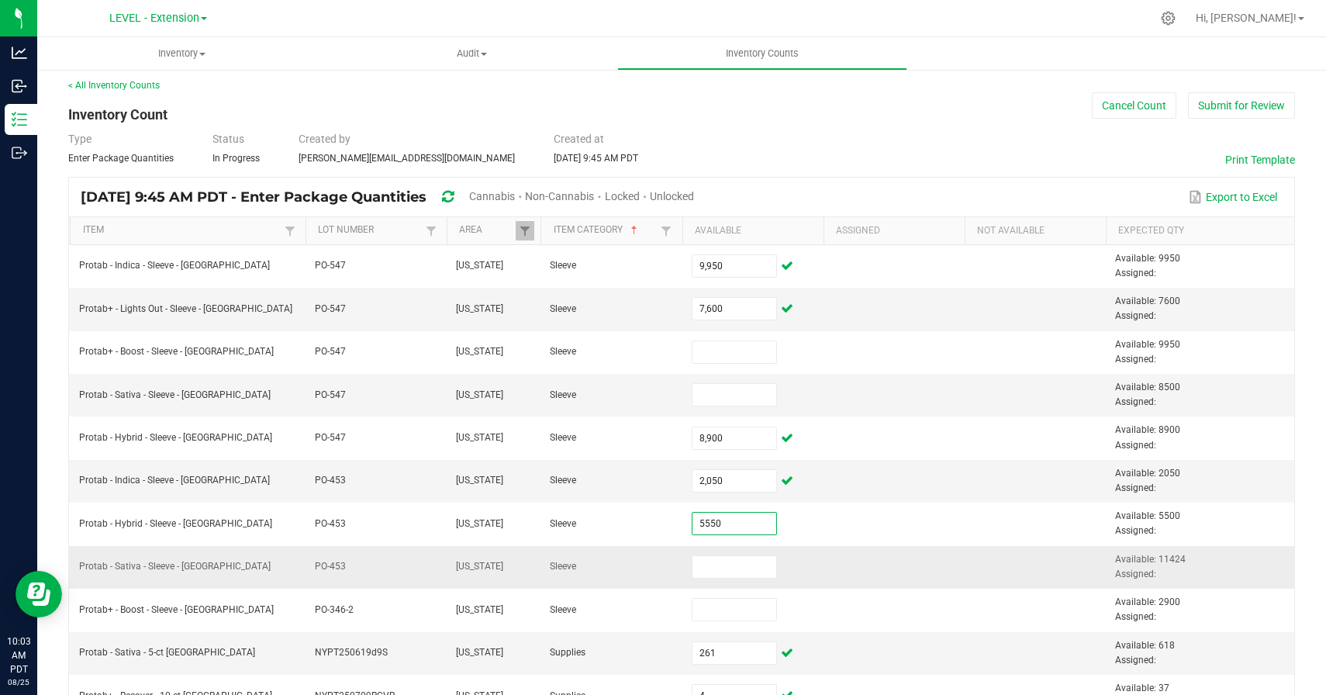
type input "5,550"
click at [828, 557] on td at bounding box center [893, 567] width 141 height 43
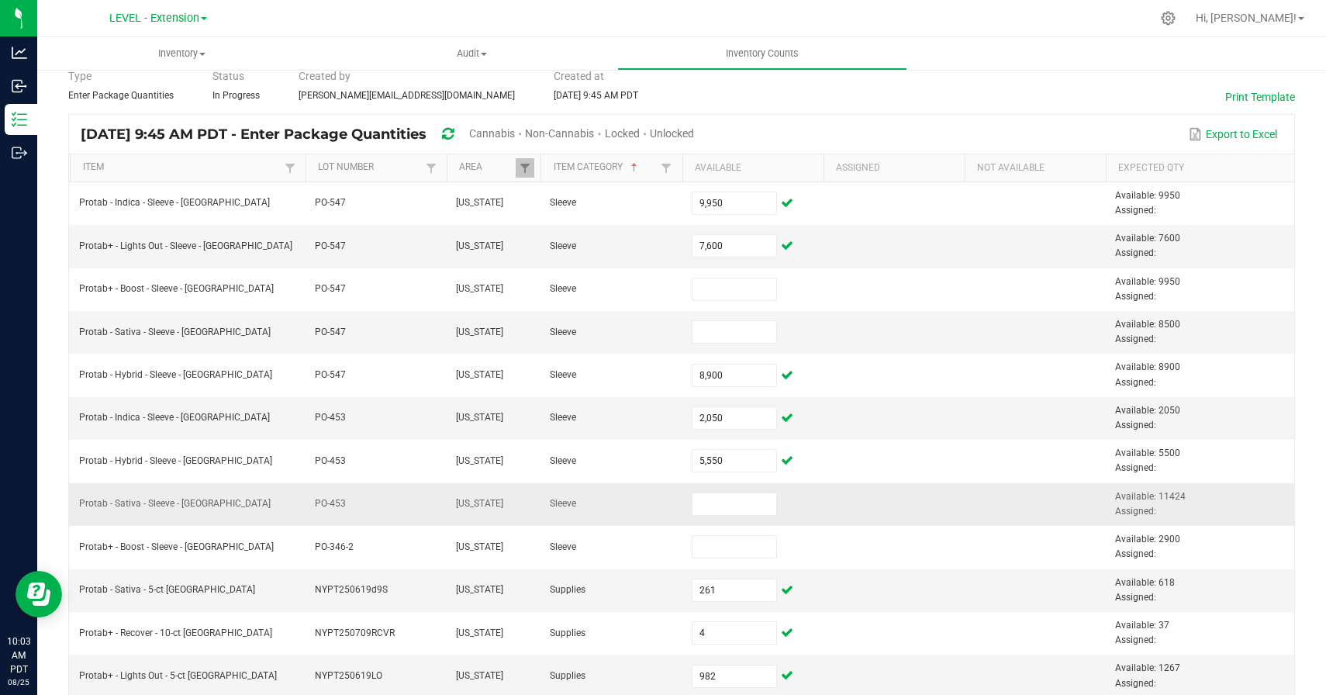
scroll to position [73, 0]
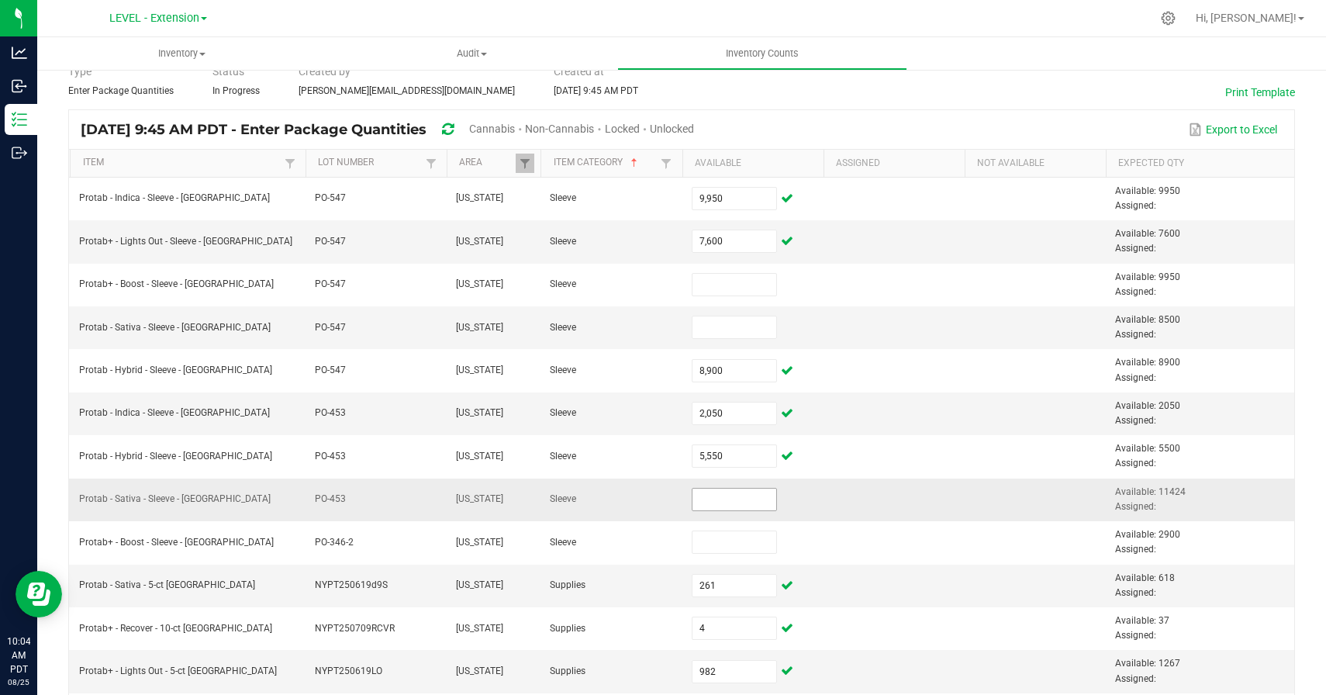
click at [729, 498] on input at bounding box center [734, 499] width 85 height 22
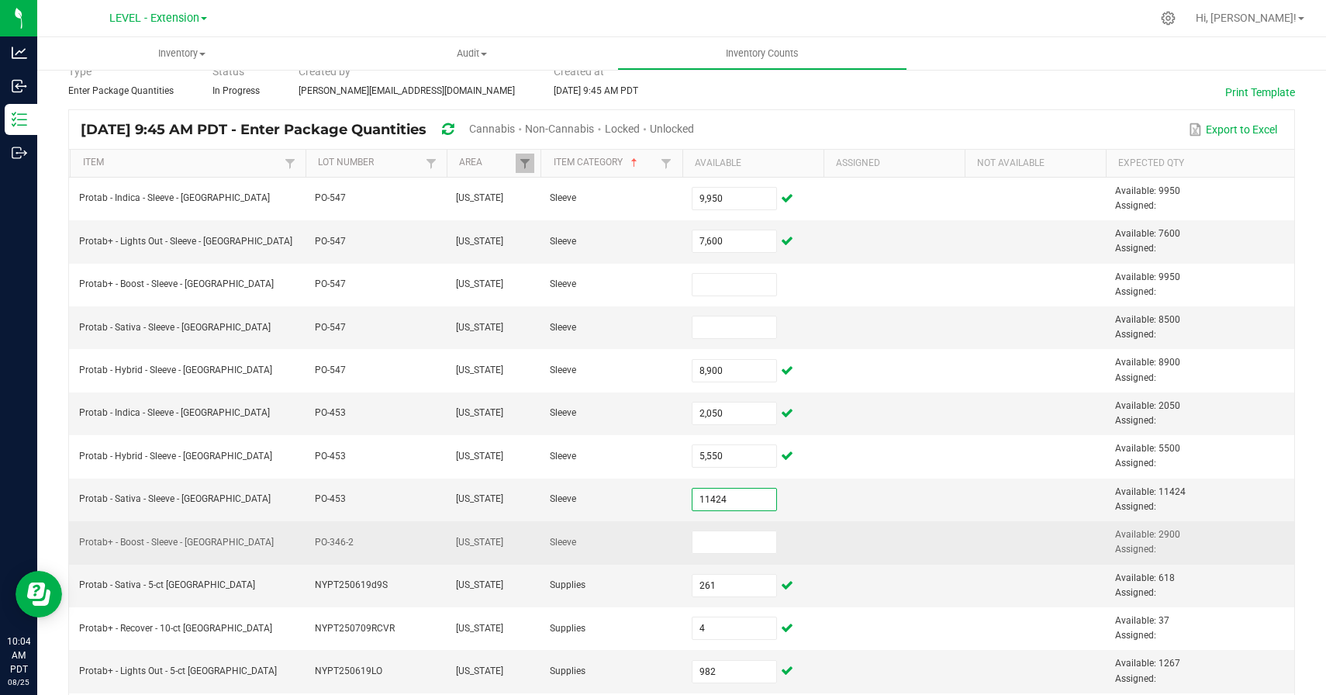
type input "11,424"
click at [886, 548] on td at bounding box center [893, 542] width 141 height 43
click at [719, 547] on input at bounding box center [734, 542] width 85 height 22
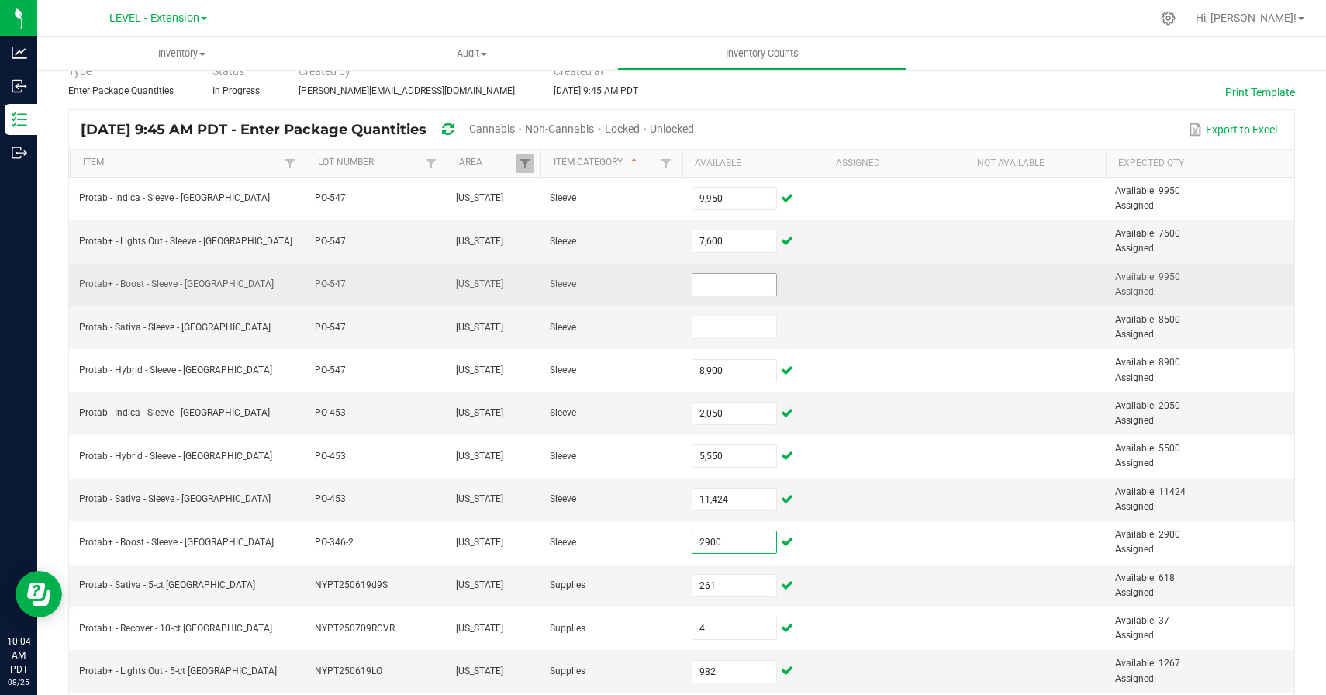
type input "2,900"
click at [707, 286] on input at bounding box center [734, 285] width 85 height 22
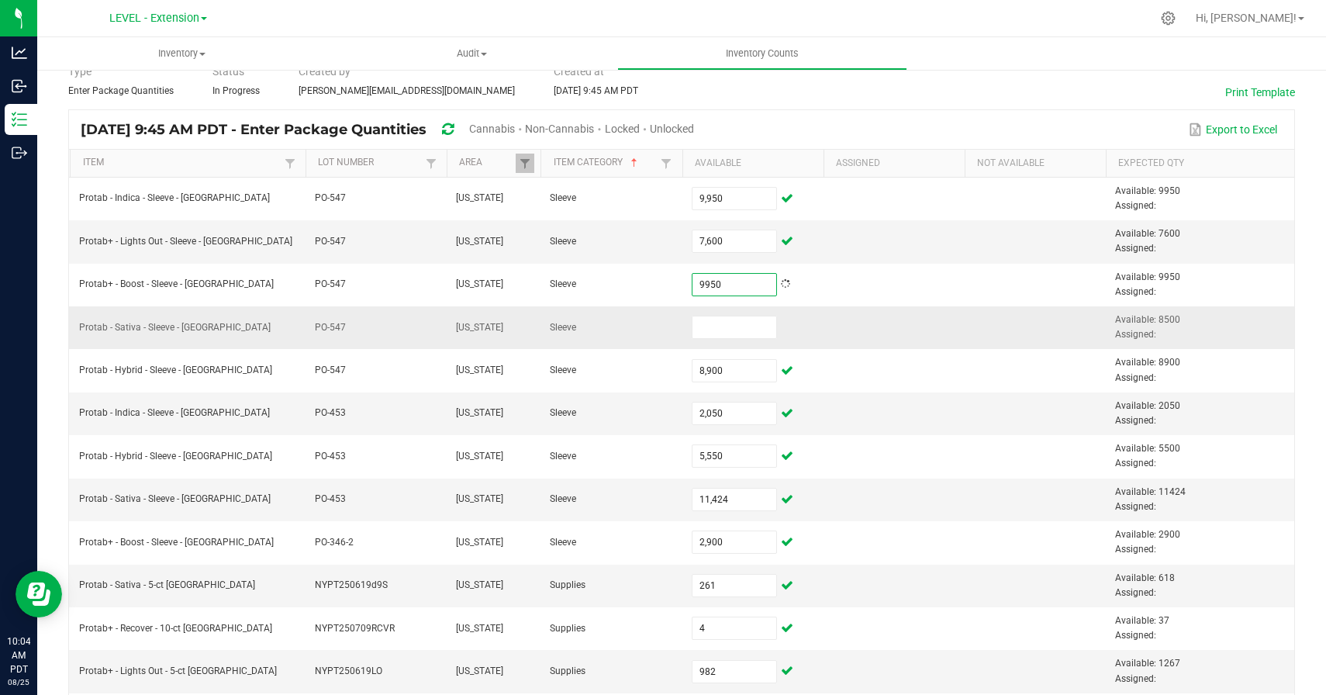
type input "9,950"
click at [878, 325] on td at bounding box center [893, 327] width 141 height 43
click at [709, 333] on input at bounding box center [734, 327] width 85 height 22
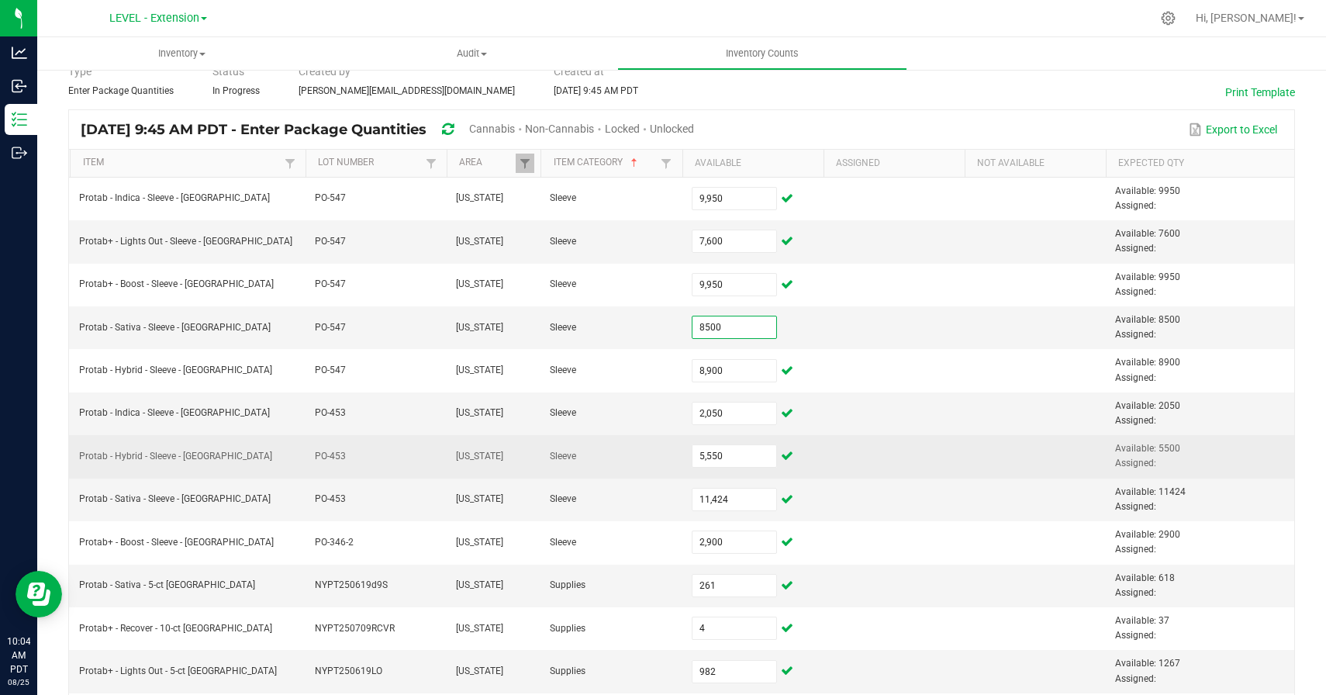
type input "8,500"
click at [628, 443] on td "Sleeve" at bounding box center [610, 456] width 141 height 43
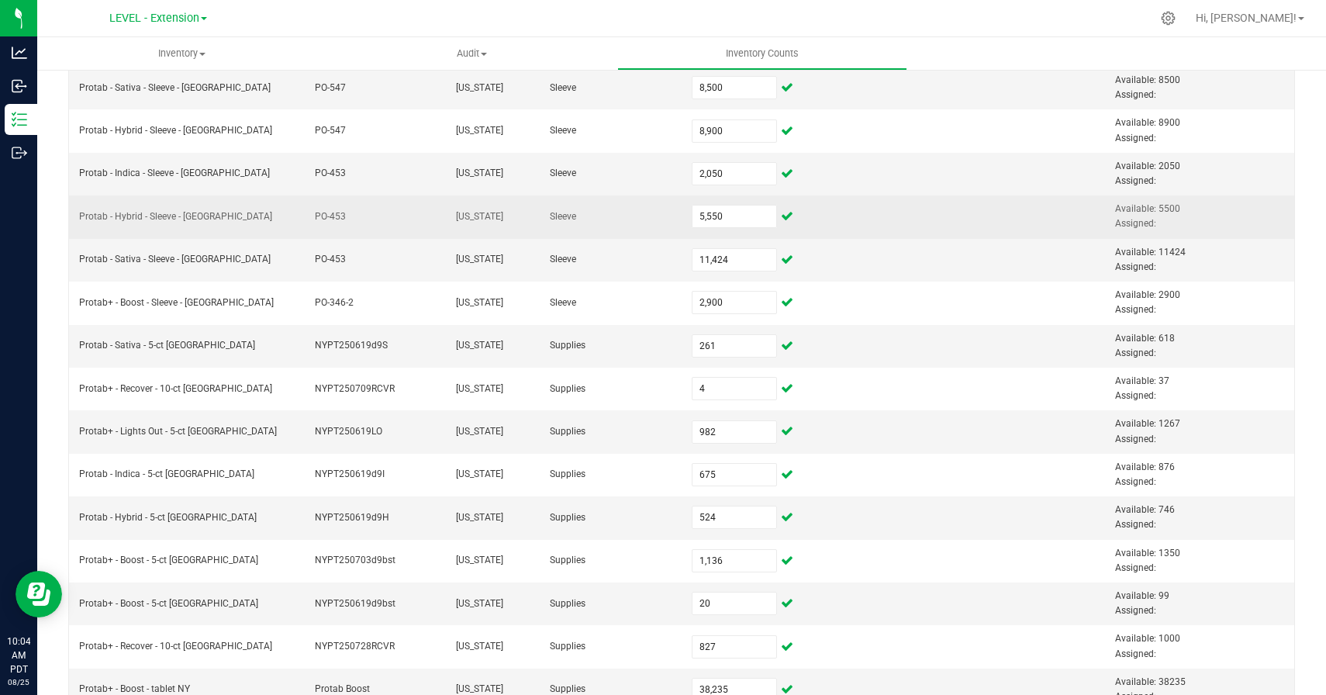
scroll to position [470, 0]
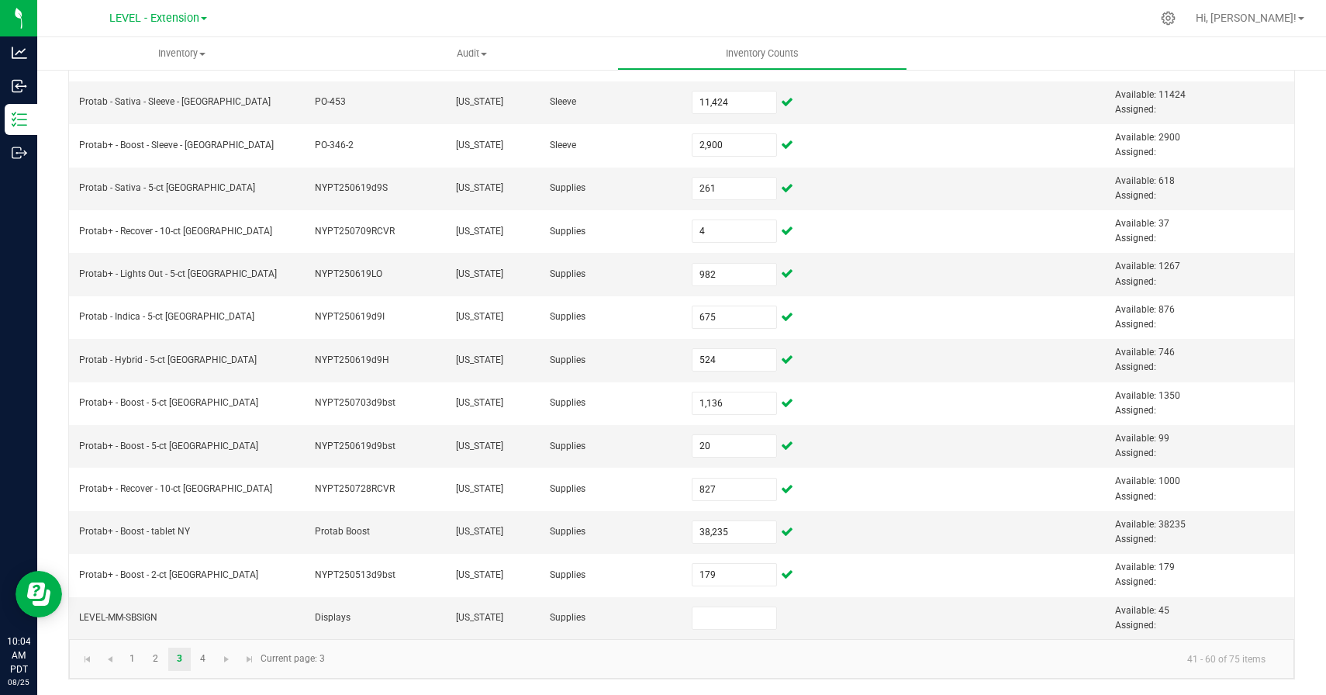
click at [419, 651] on kendo-pager-info "41 - 60 of 75 items" at bounding box center [806, 659] width 944 height 26
click at [204, 659] on link "4" at bounding box center [203, 658] width 22 height 23
type input "49,241"
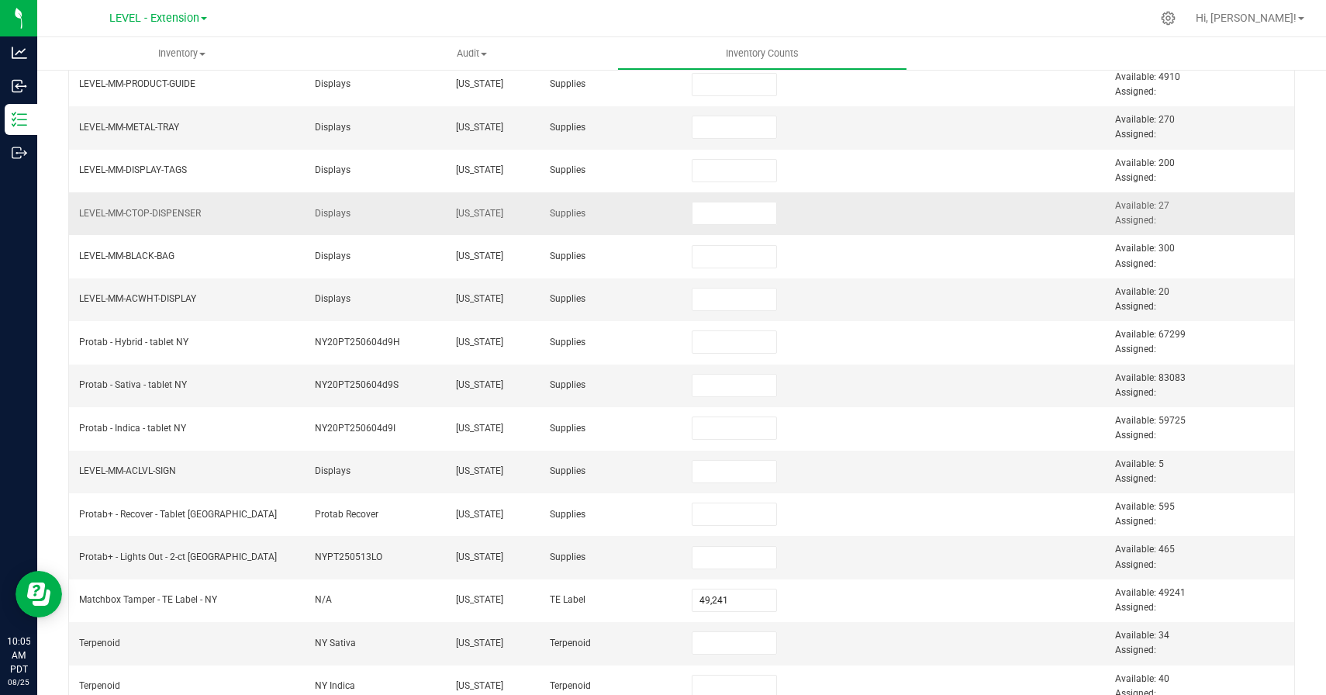
scroll to position [204, 0]
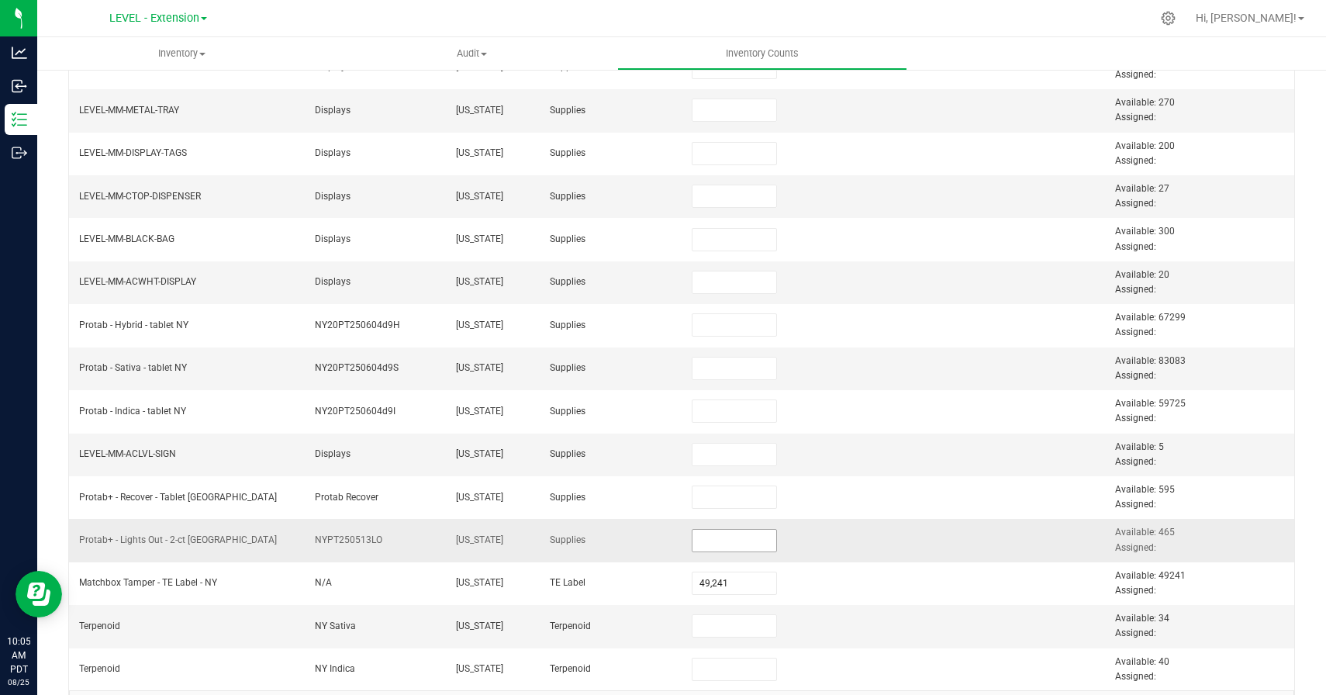
click at [724, 537] on input at bounding box center [734, 541] width 85 height 22
paste input "465"
type input "465"
click at [836, 540] on td at bounding box center [893, 540] width 141 height 43
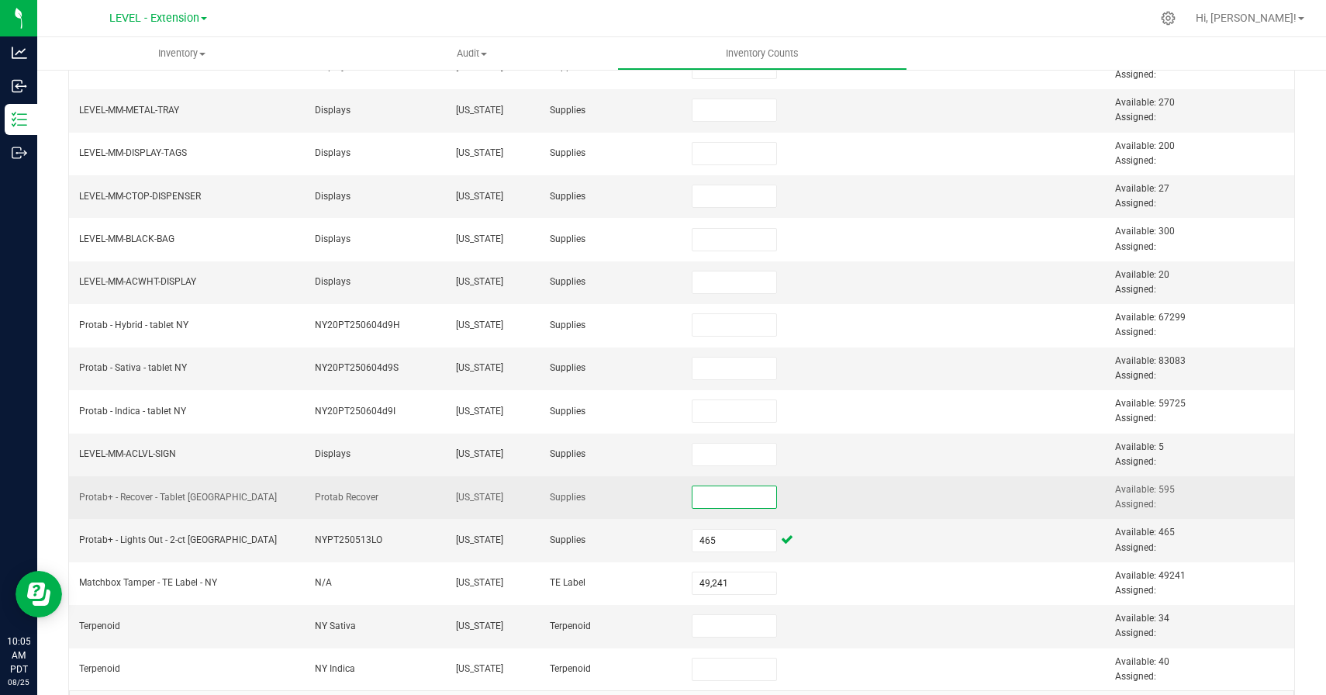
click at [713, 497] on input at bounding box center [734, 497] width 85 height 22
paste input "595"
type input "595"
click at [853, 496] on td at bounding box center [893, 497] width 141 height 43
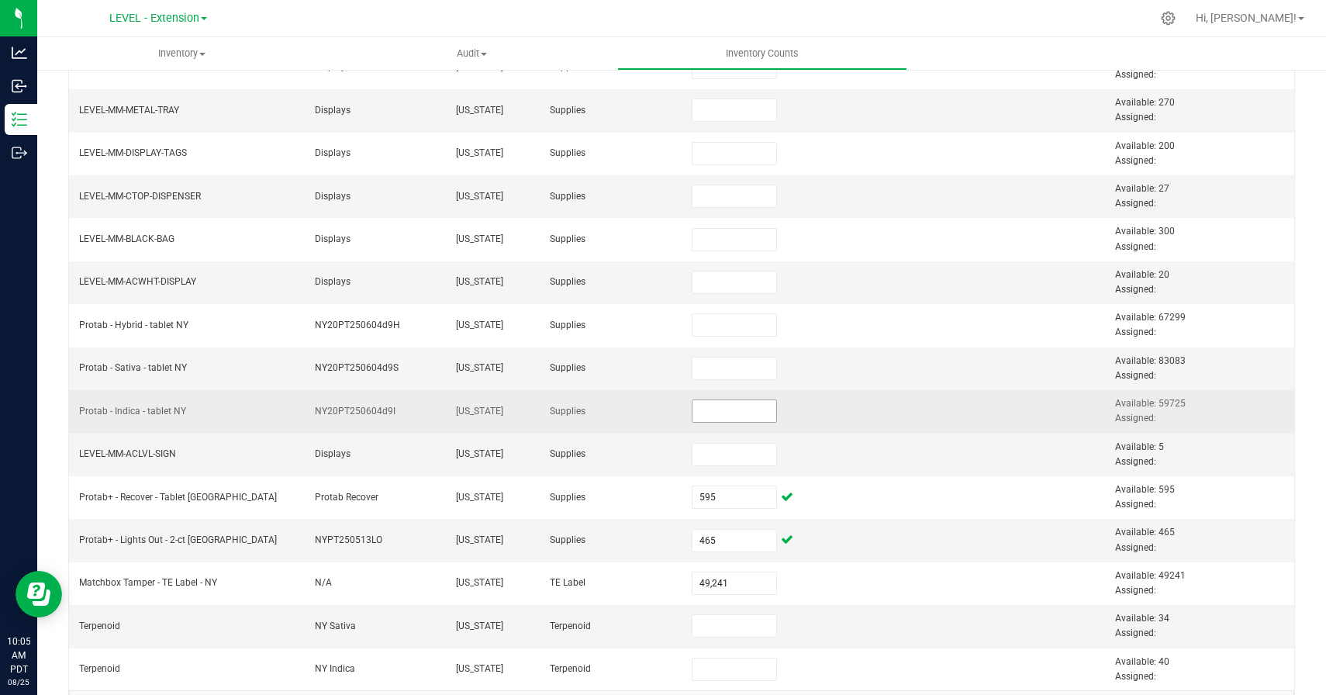
click at [717, 419] on input at bounding box center [734, 411] width 85 height 22
paste input "59725"
type input "59,725"
click at [880, 413] on td at bounding box center [893, 411] width 141 height 43
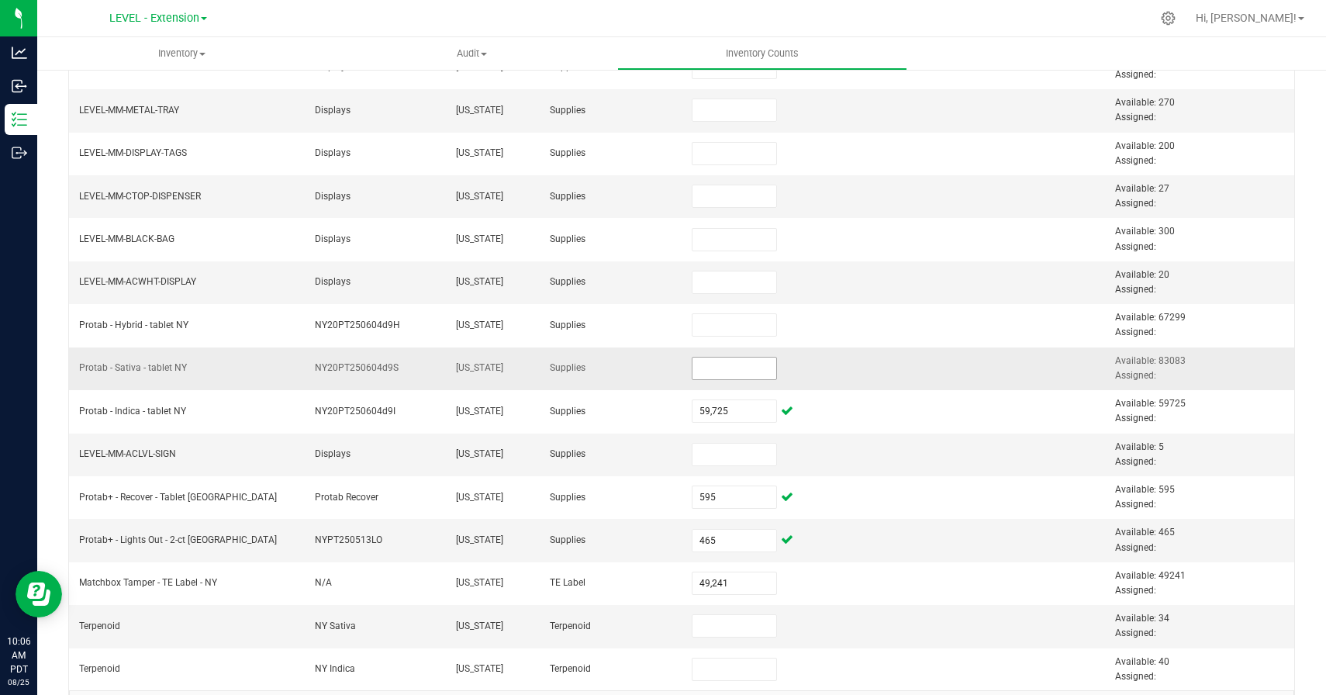
click at [722, 378] on input at bounding box center [734, 368] width 85 height 22
paste input "83083"
type input "83,083"
click at [836, 362] on td at bounding box center [893, 368] width 141 height 43
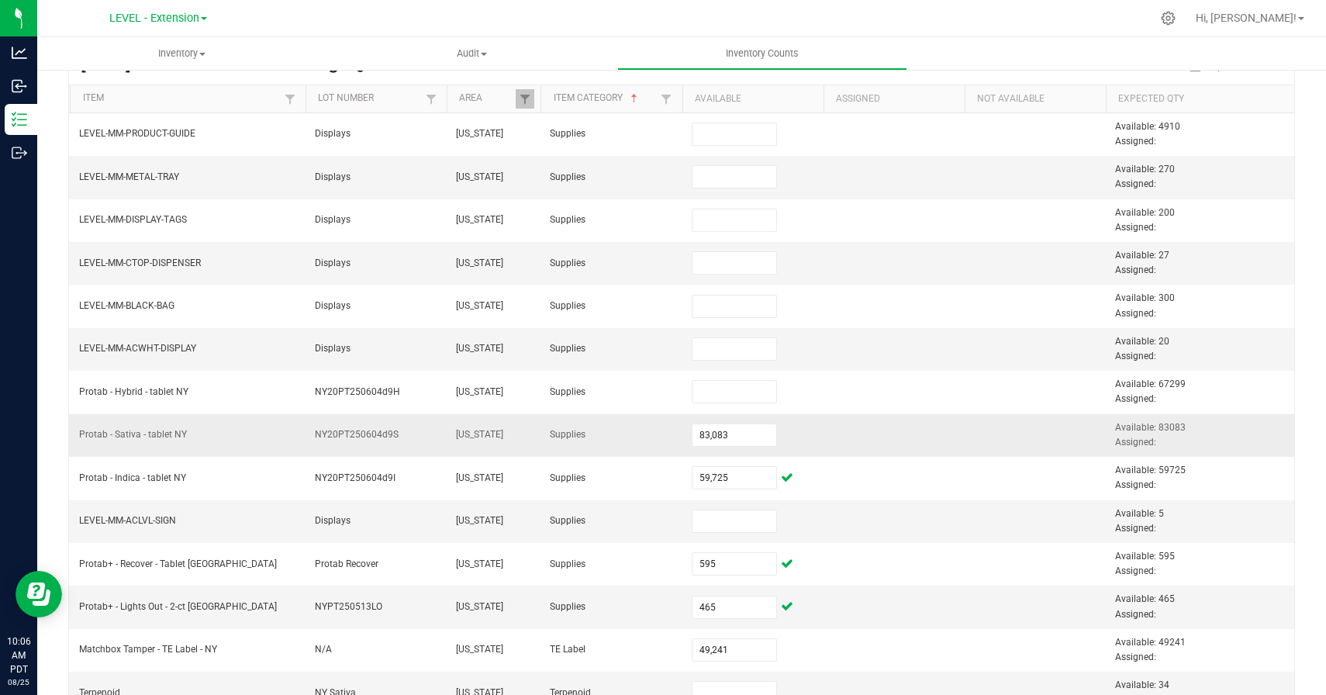
scroll to position [117, 0]
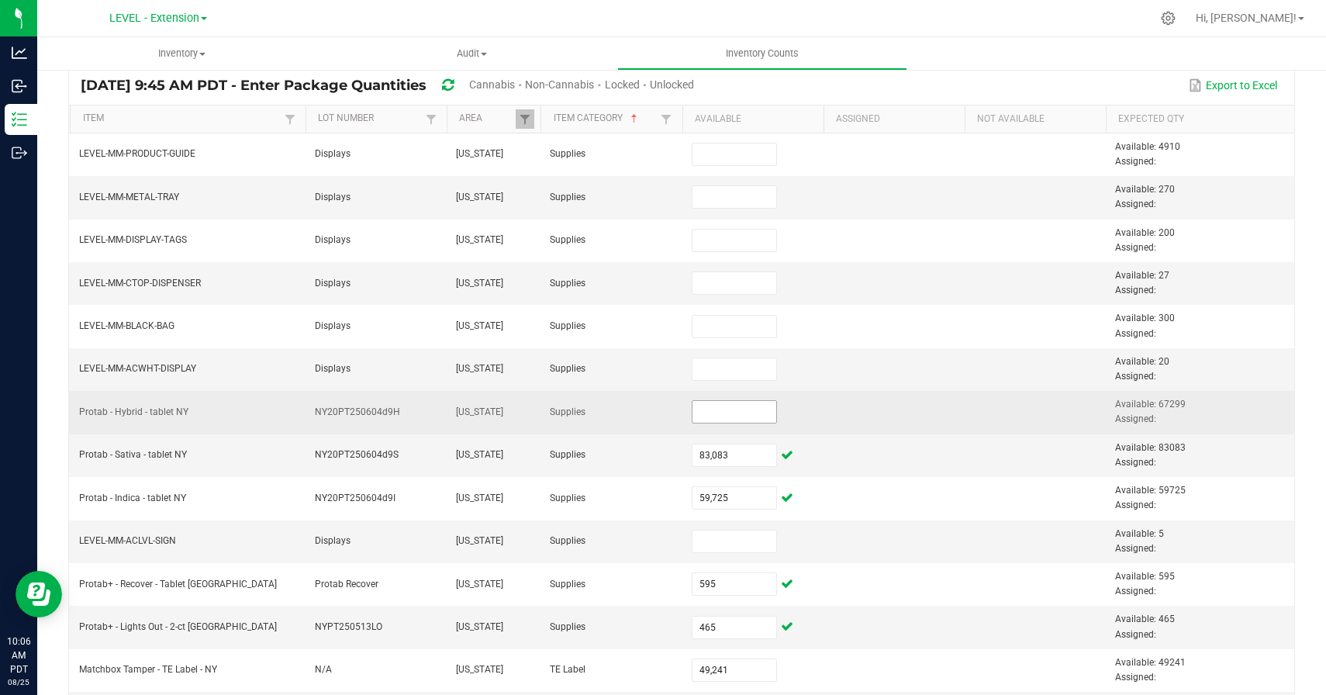
click at [731, 414] on input at bounding box center [734, 412] width 85 height 22
paste input "67299"
type input "67,299"
click at [859, 417] on td at bounding box center [893, 412] width 141 height 43
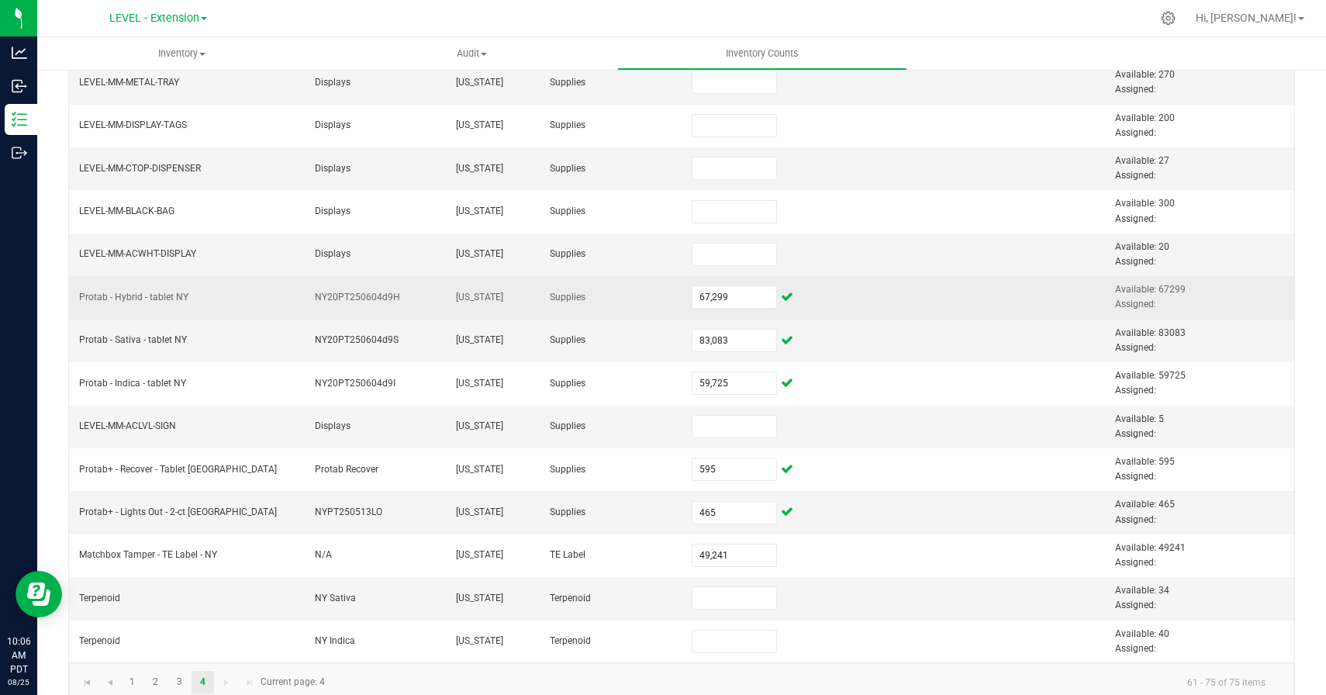
scroll to position [255, 0]
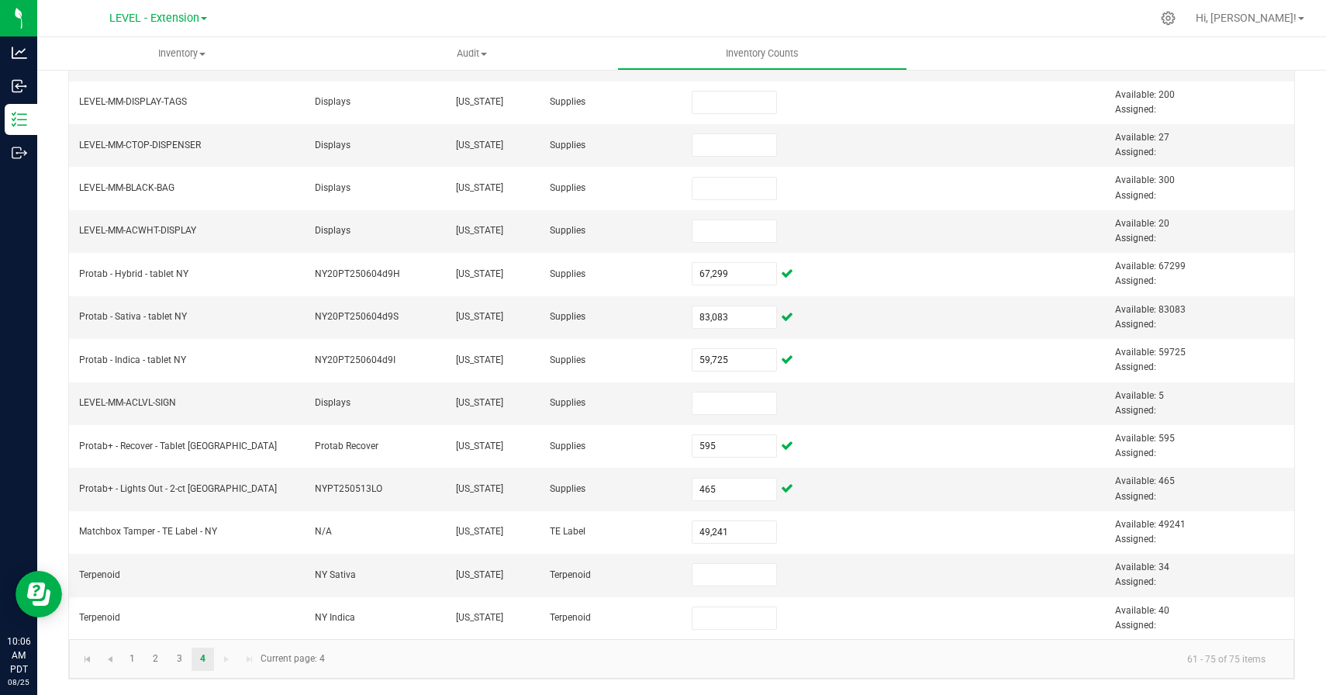
click at [402, 665] on kendo-pager-info "61 - 75 of 75 items" at bounding box center [806, 659] width 944 height 26
click at [131, 650] on link "1" at bounding box center [132, 658] width 22 height 23
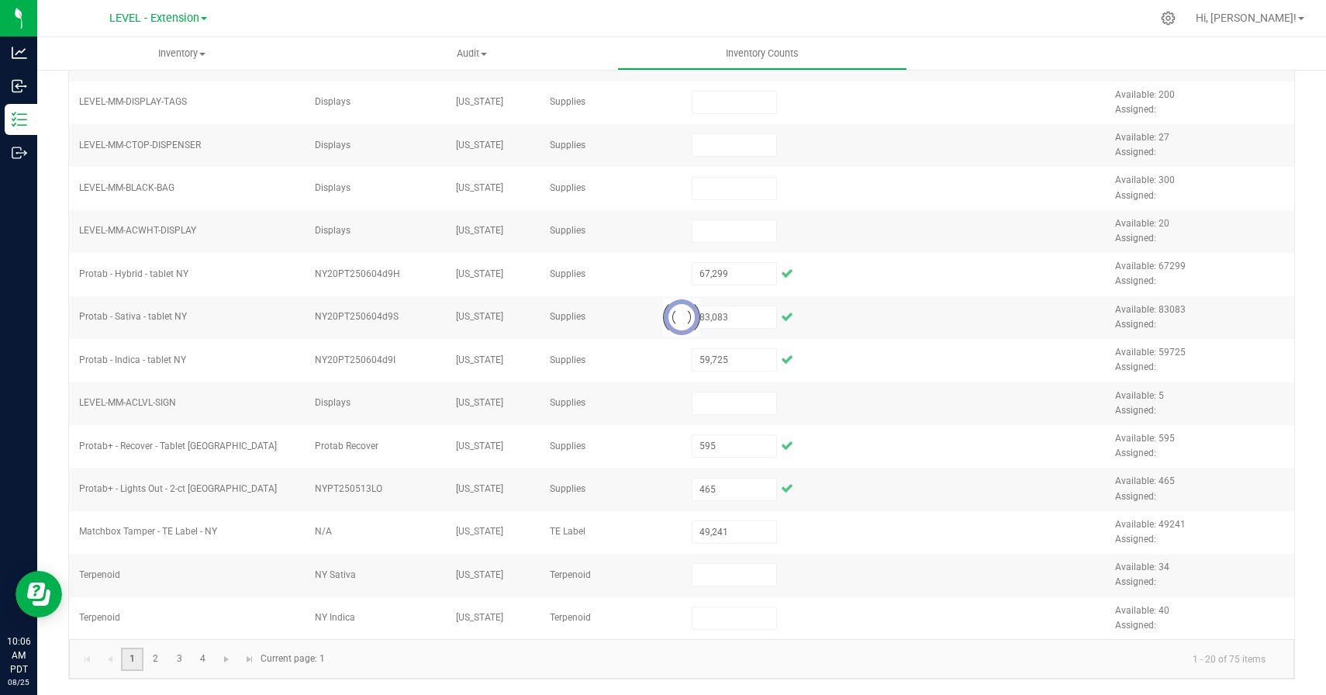
type input "9,992"
type input "10,112"
type input "5,992"
type input "2,992"
type input "7,992"
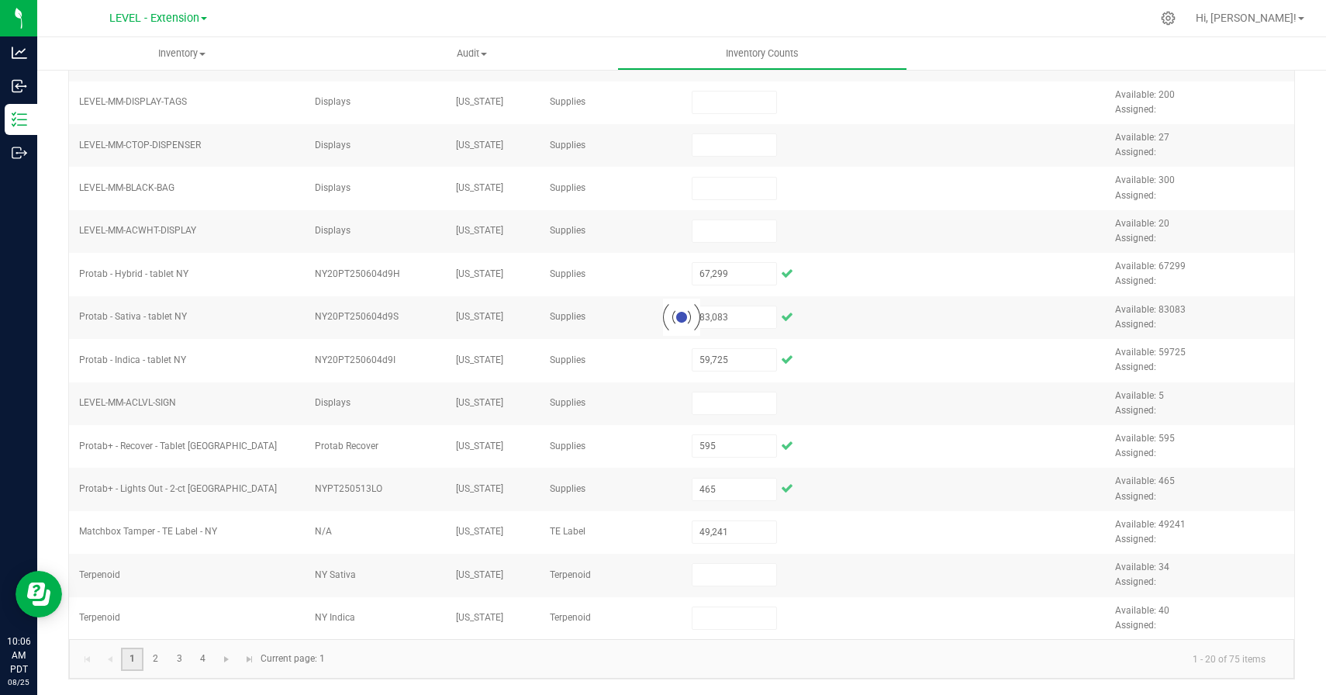
type input "1,582"
type input "4,500"
type input "77,683"
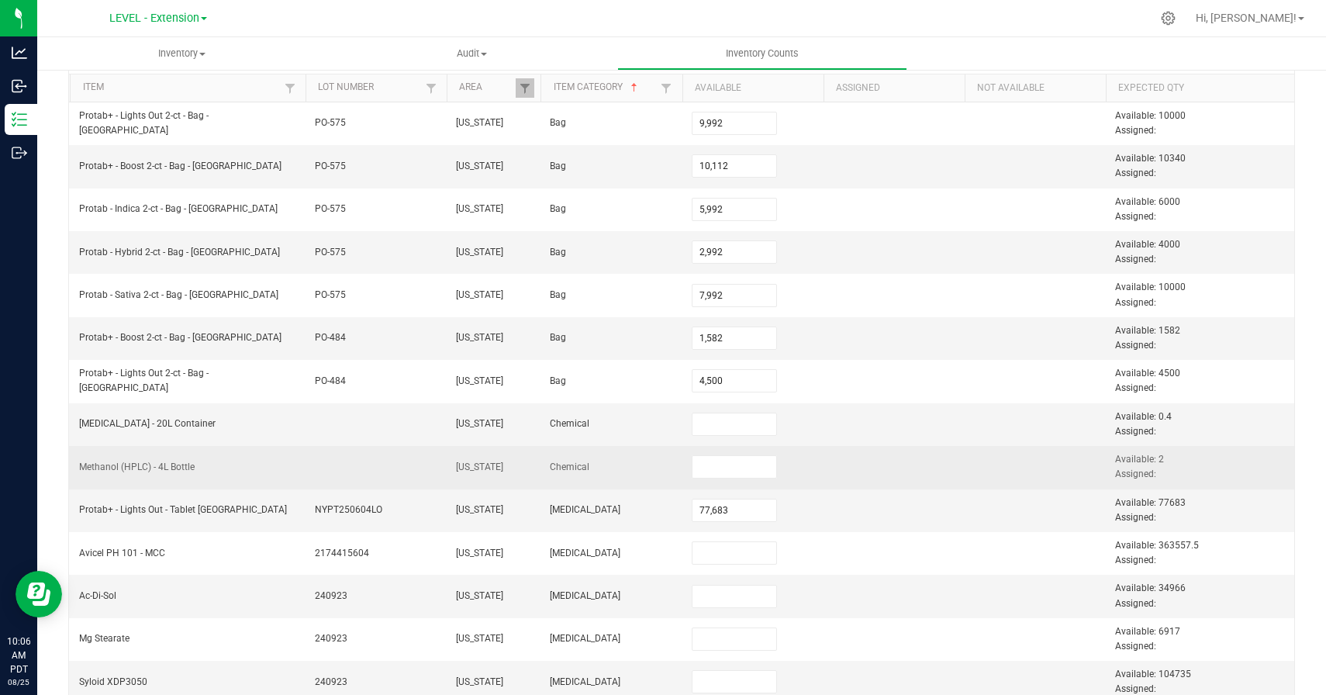
scroll to position [470, 0]
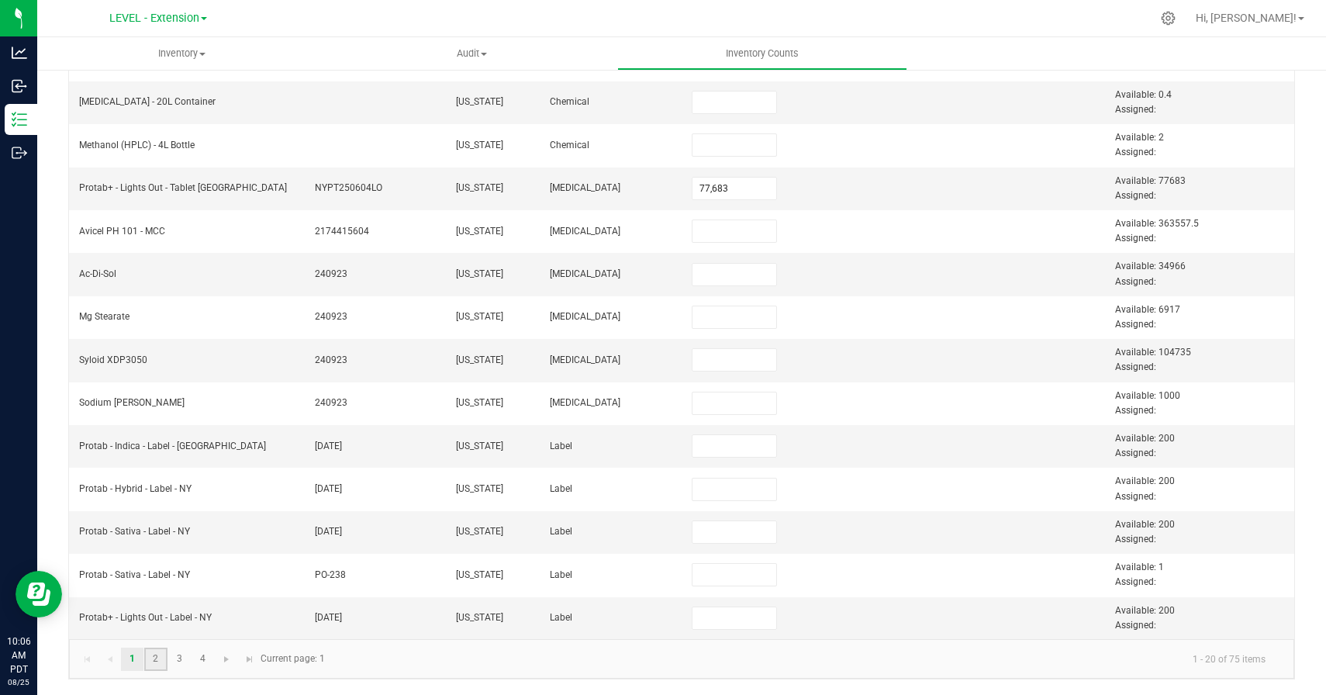
click at [158, 650] on link "2" at bounding box center [155, 658] width 22 height 23
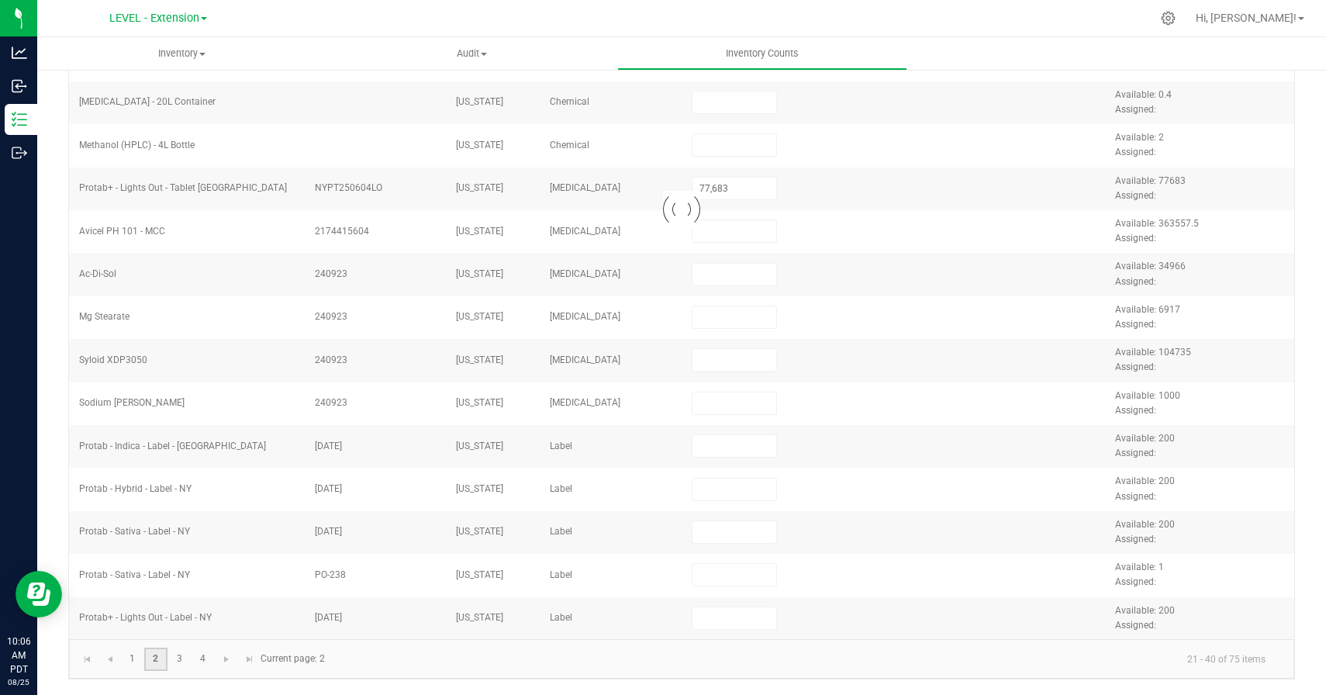
type input "18"
type input "3,687"
type input "822"
type input "2,385"
type input "378"
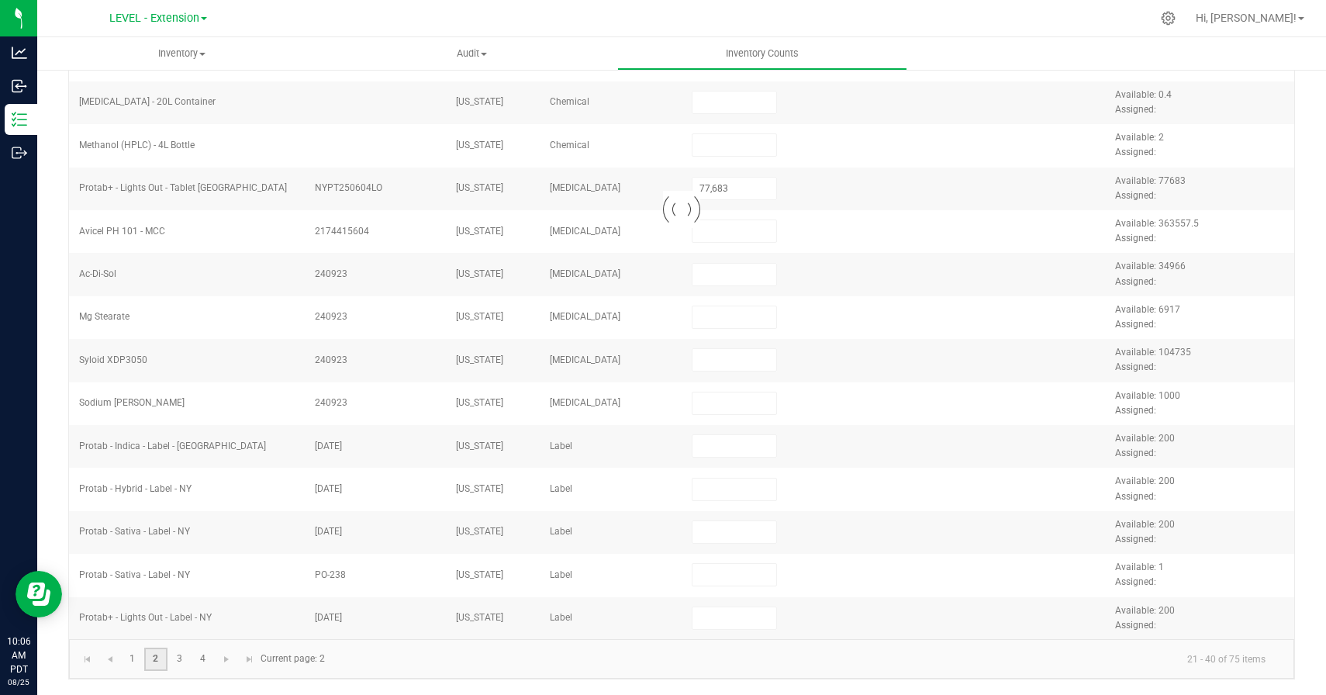
type input "7,600"
type input "5,000"
type input "5,148"
type input "6,000"
type input "7,500"
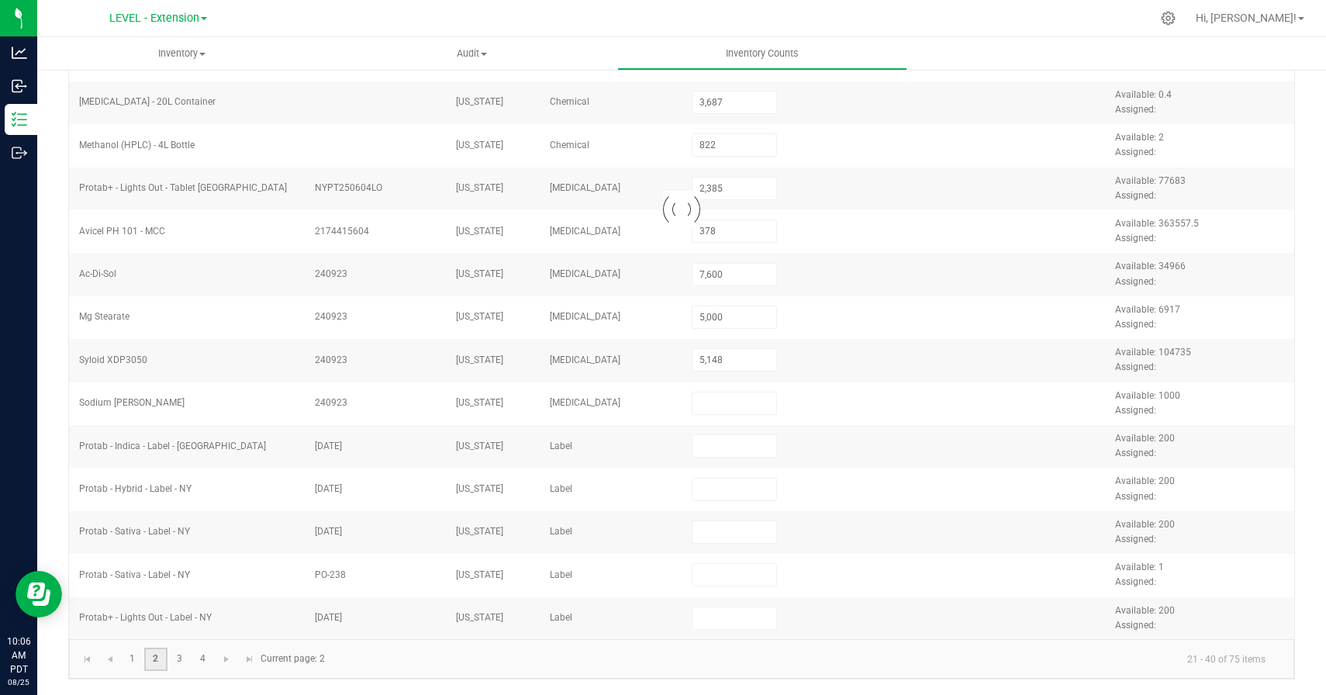
type input "1,112"
type input "950"
type input "4,850"
type input "2,050"
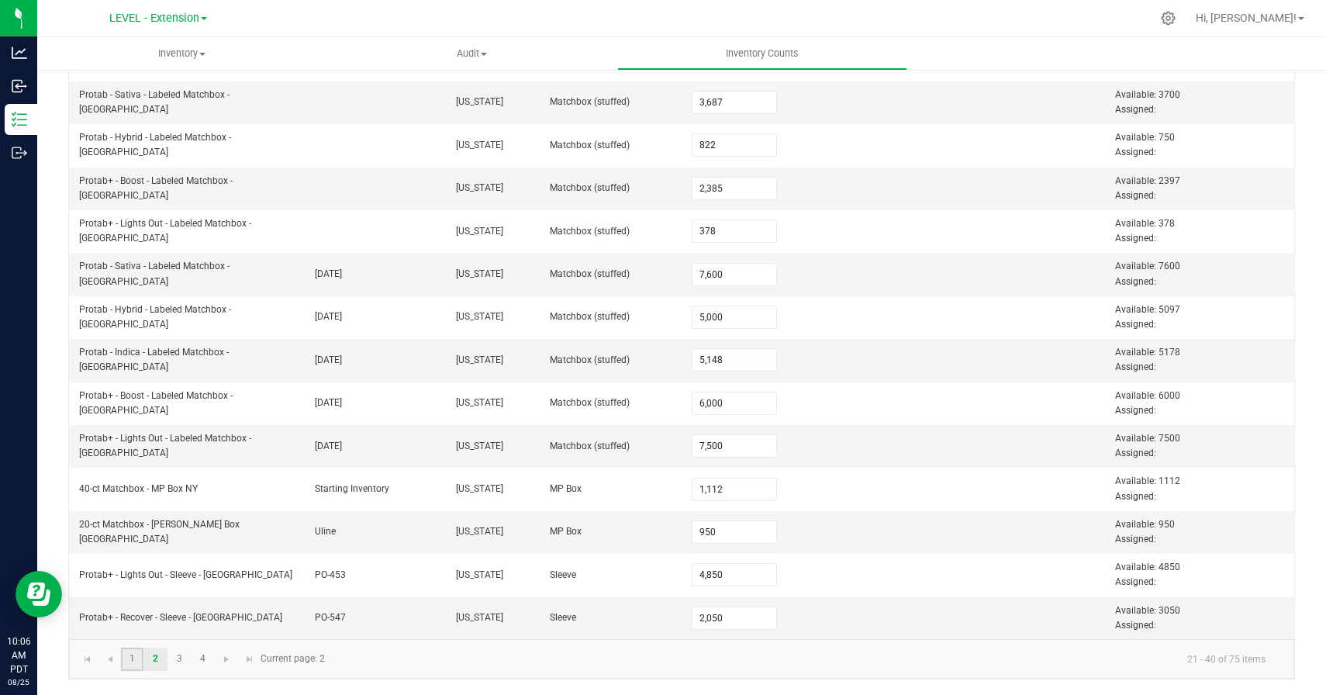
click at [128, 651] on link "1" at bounding box center [132, 658] width 22 height 23
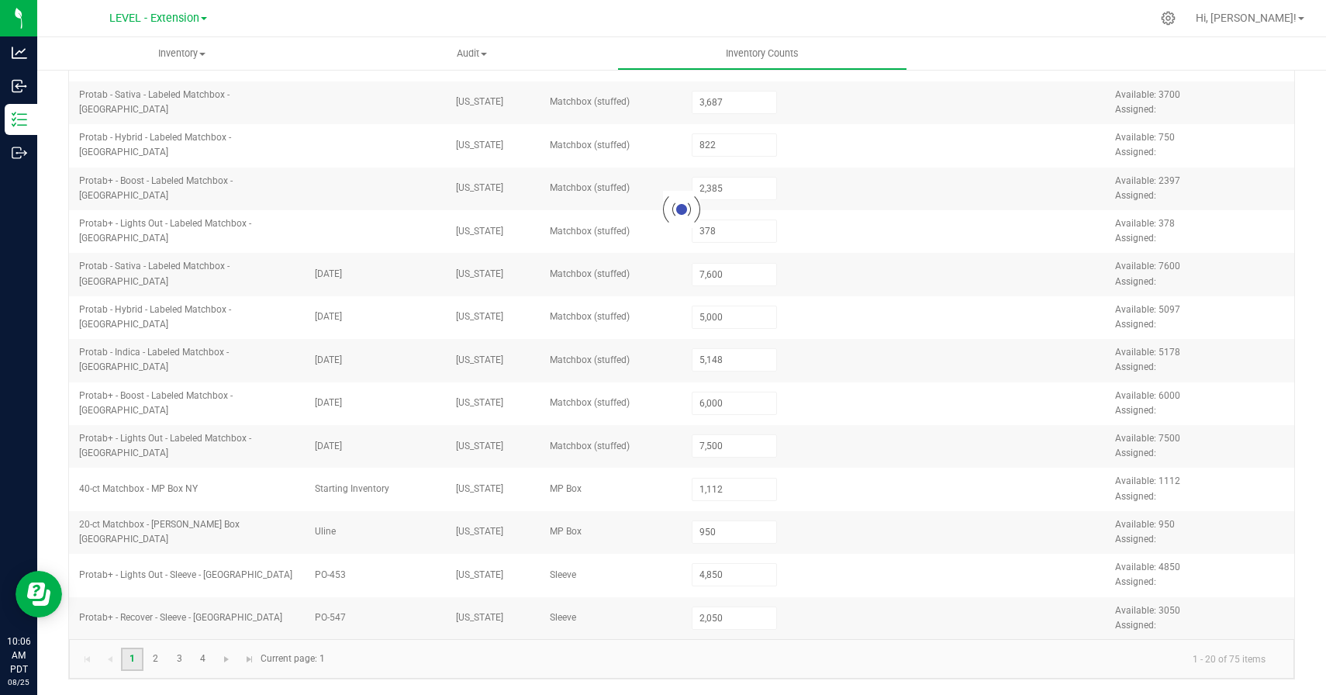
type input "9,992"
type input "10,112"
type input "5,992"
type input "2,992"
type input "7,992"
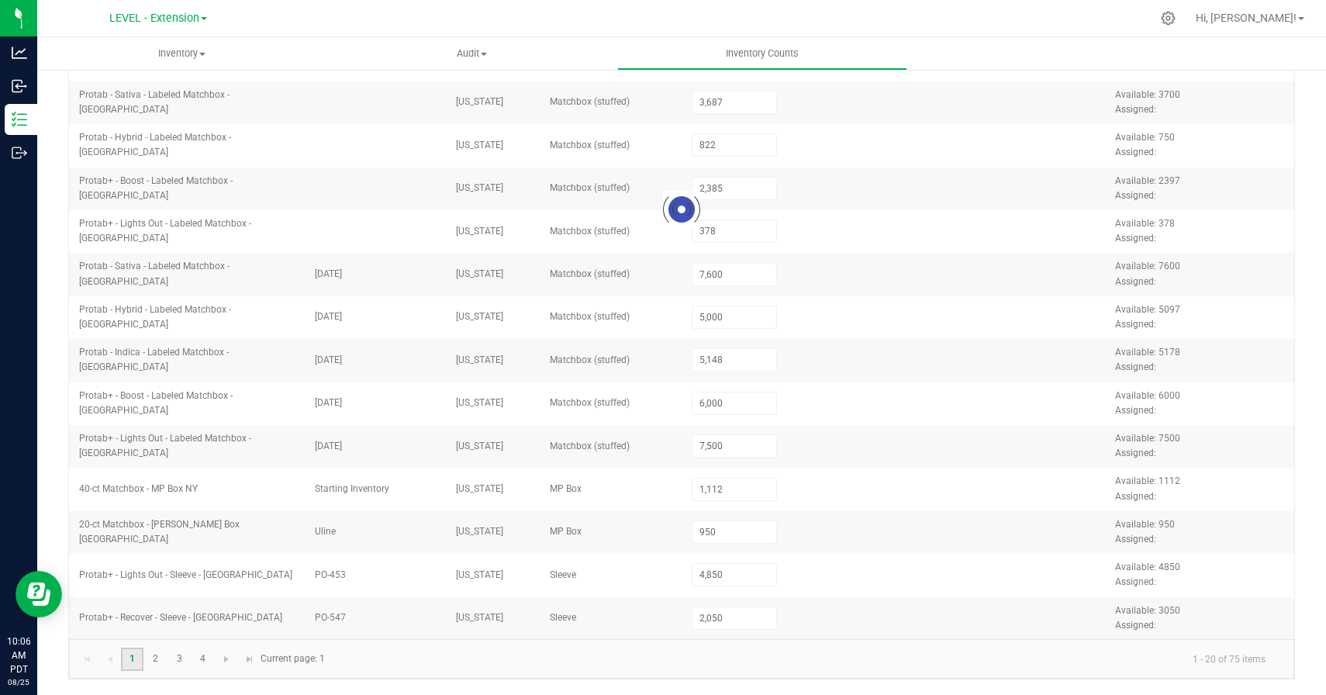
type input "1,582"
type input "4,500"
type input "77,683"
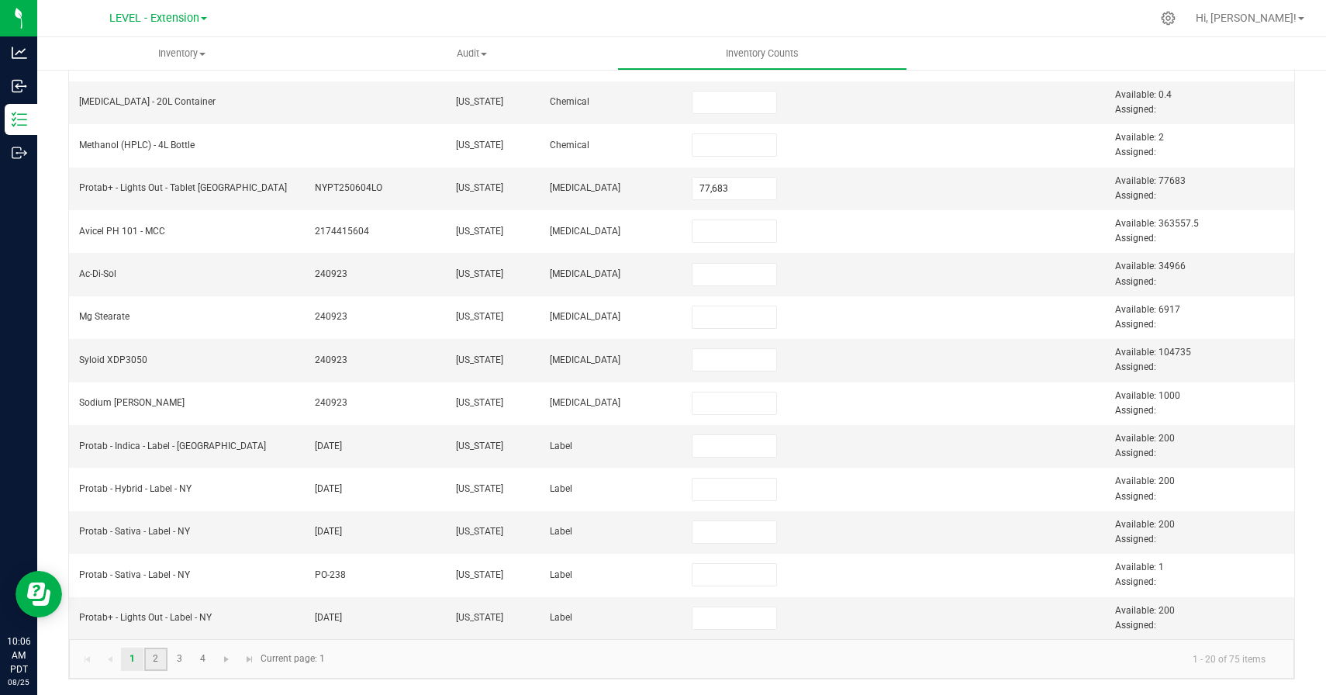
click at [152, 653] on link "2" at bounding box center [155, 658] width 22 height 23
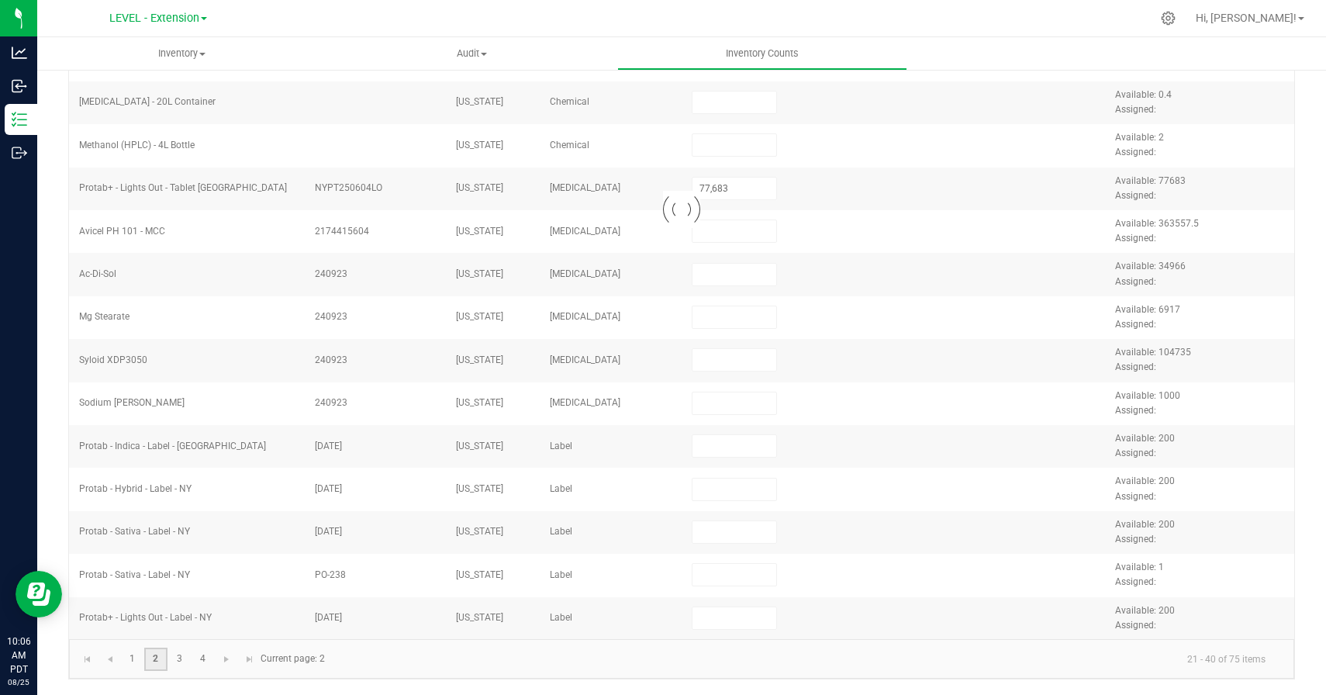
type input "18"
type input "3,687"
type input "822"
type input "2,385"
type input "378"
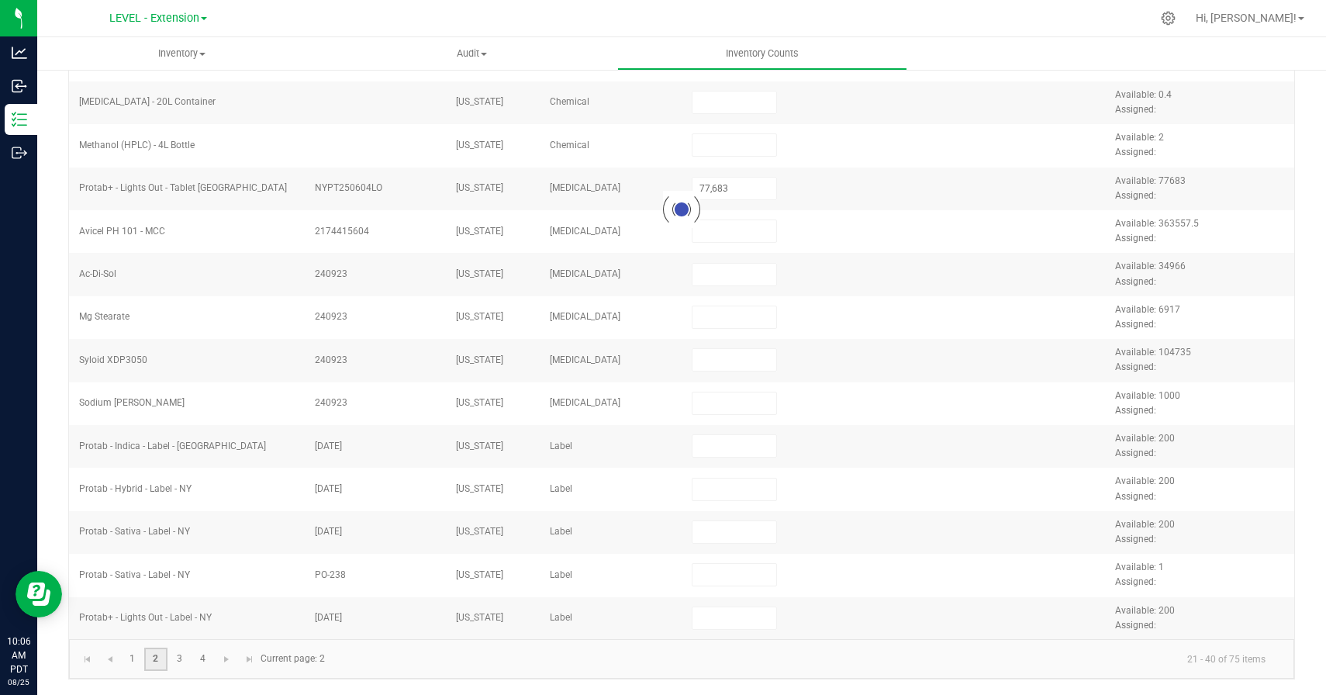
type input "7,600"
type input "5,000"
type input "5,148"
type input "6,000"
type input "7,500"
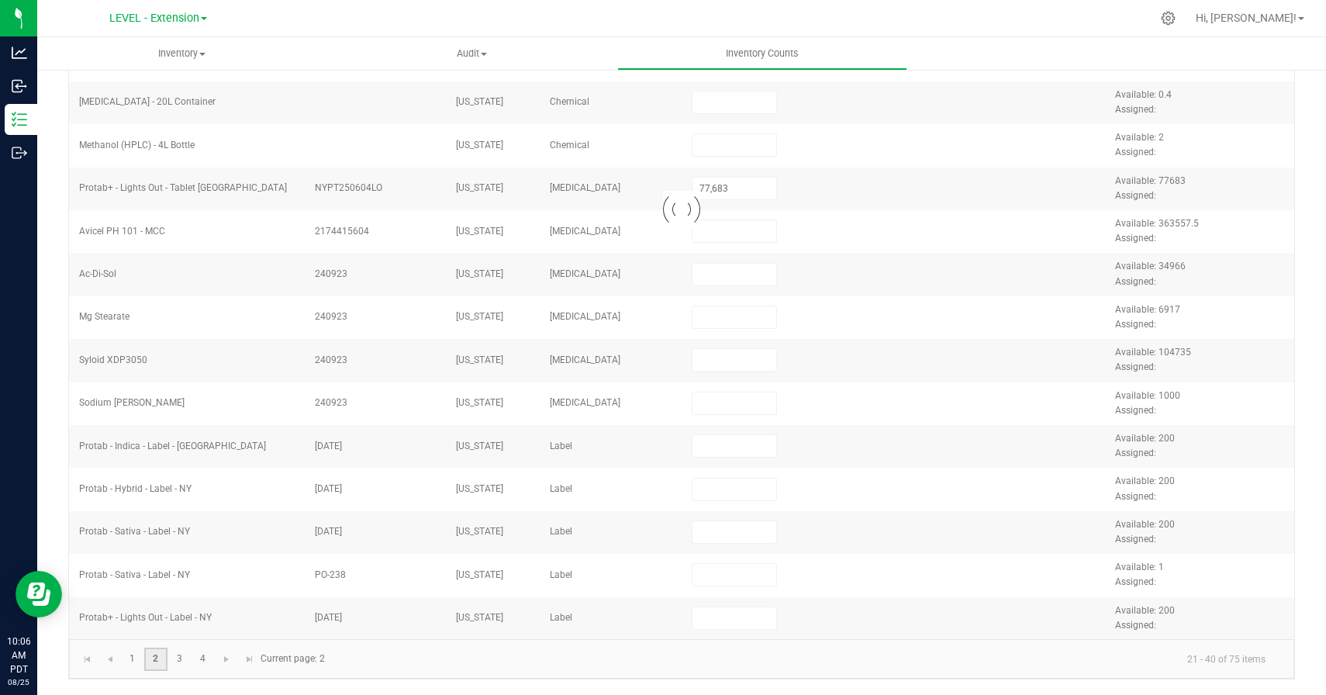
type input "1,112"
type input "950"
type input "4,850"
type input "2,050"
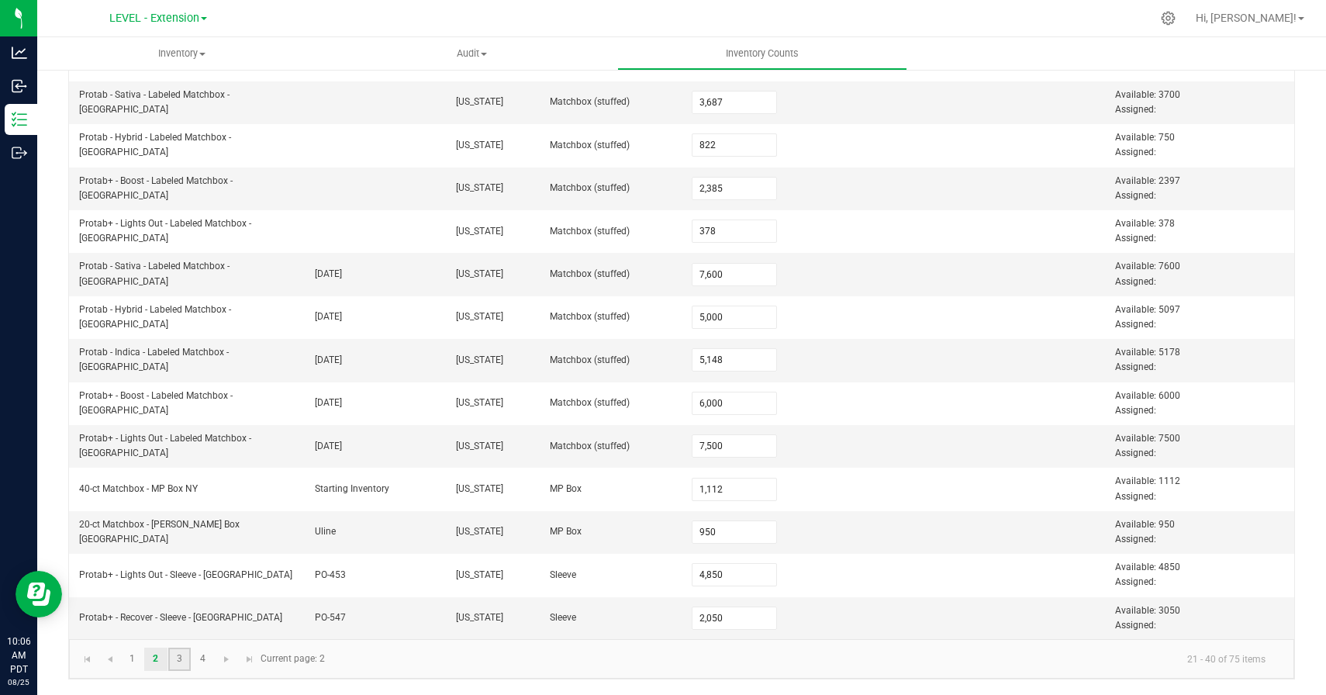
click at [178, 654] on link "3" at bounding box center [179, 658] width 22 height 23
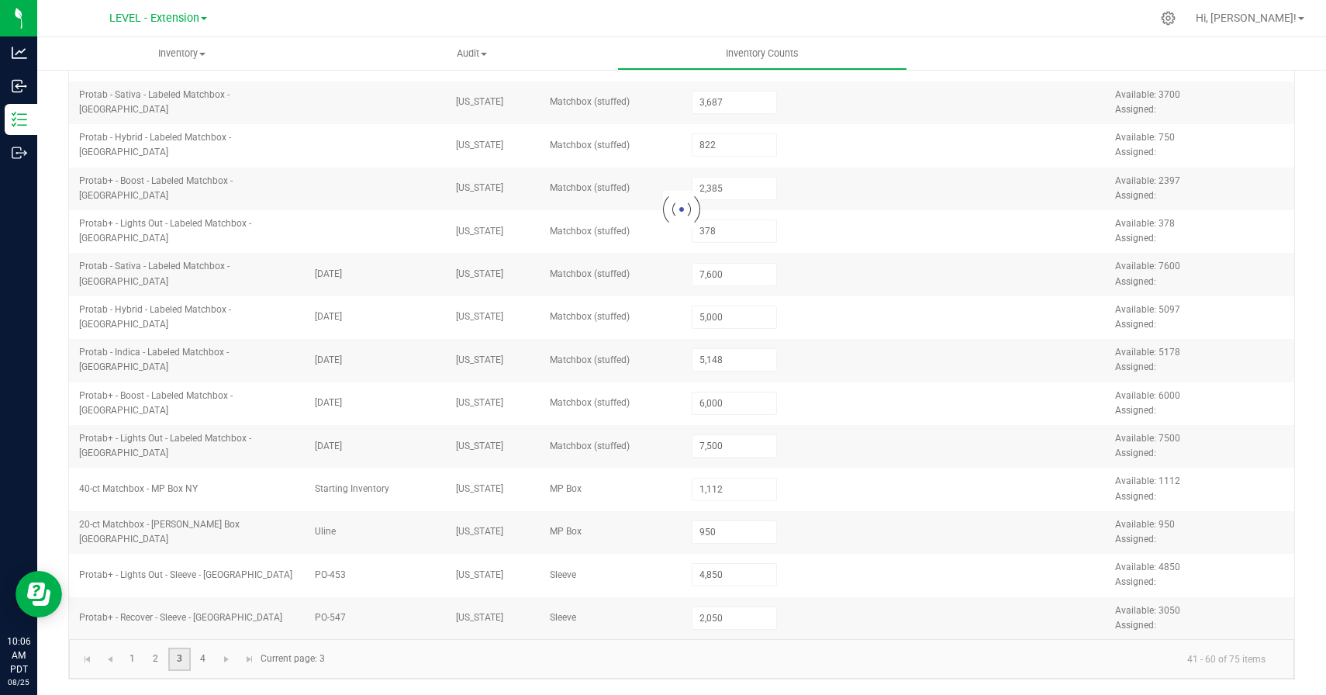
type input "9,950"
type input "7,600"
type input "9,950"
type input "8,500"
type input "8,900"
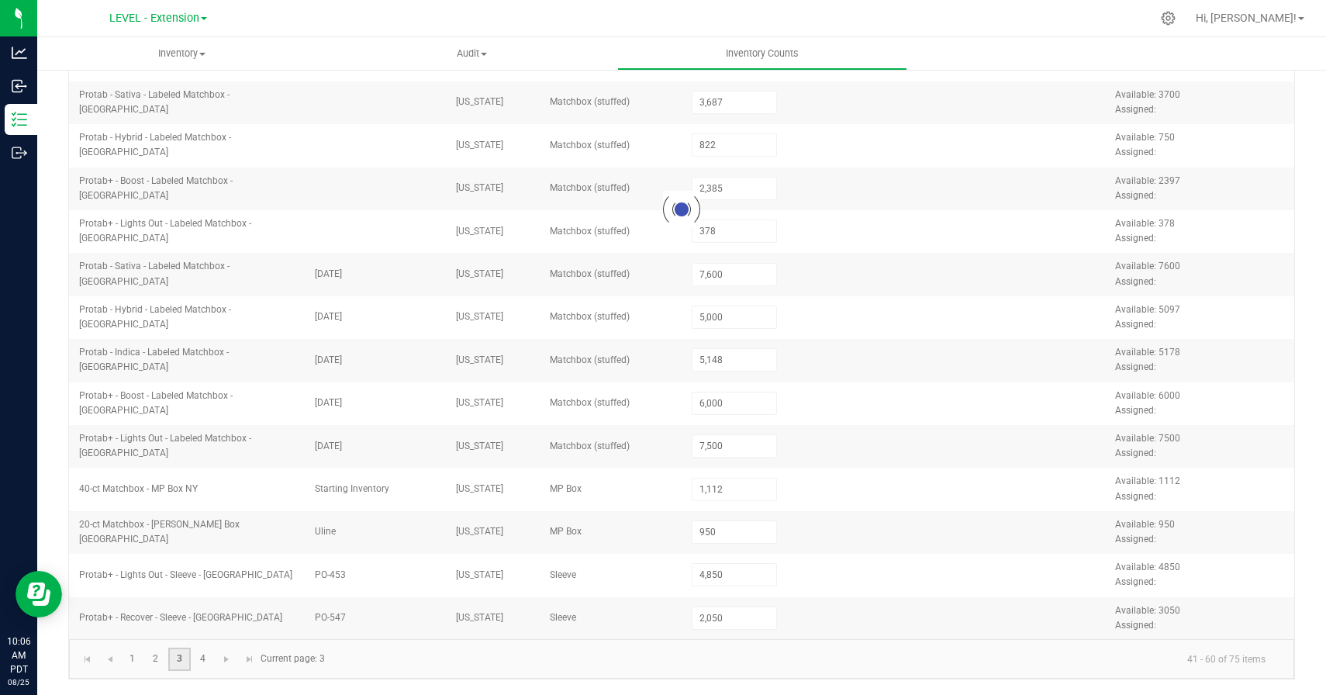
type input "2,050"
type input "5,550"
type input "11,424"
type input "2,900"
type input "261"
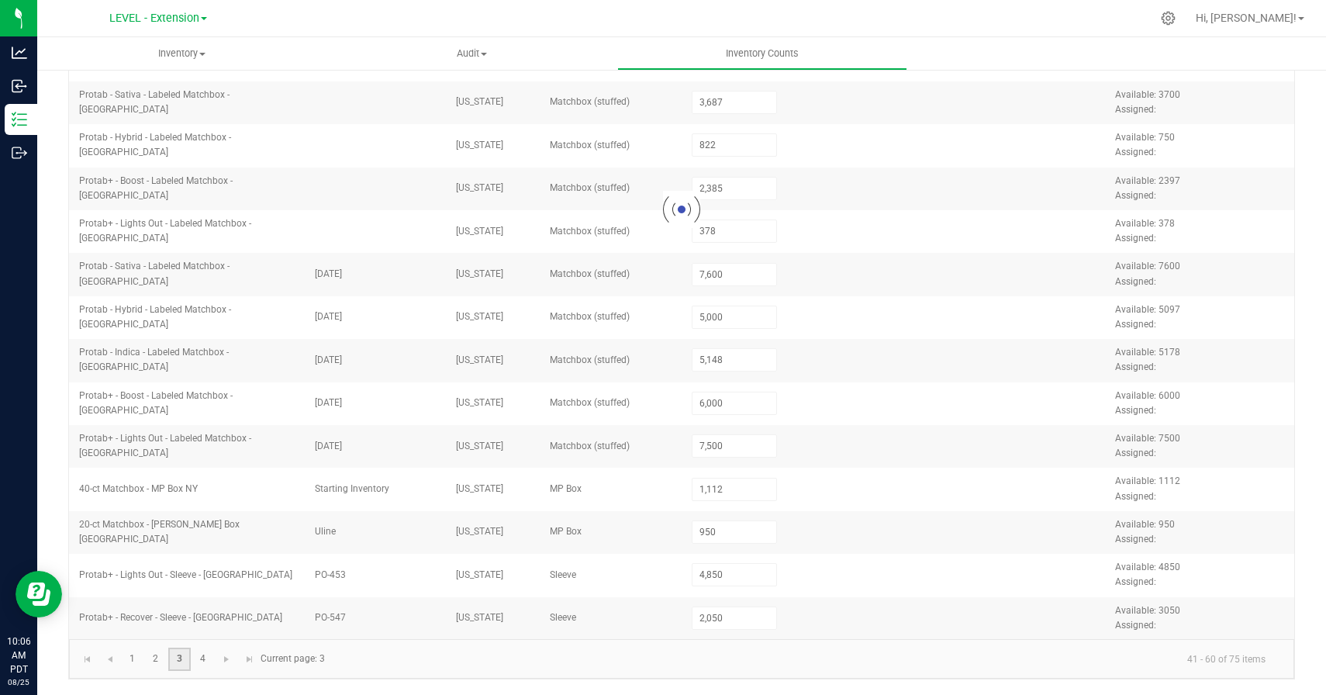
type input "4"
type input "982"
type input "675"
type input "524"
type input "1,136"
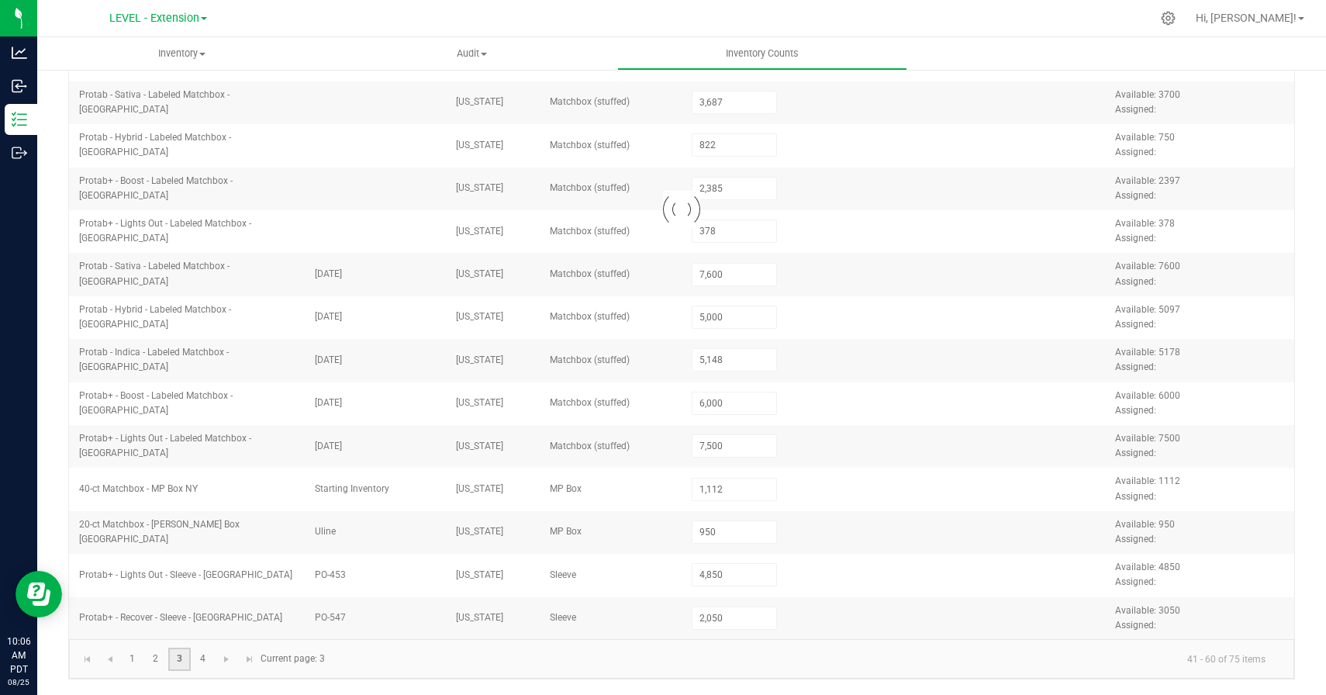
type input "20"
type input "827"
type input "38,235"
type input "179"
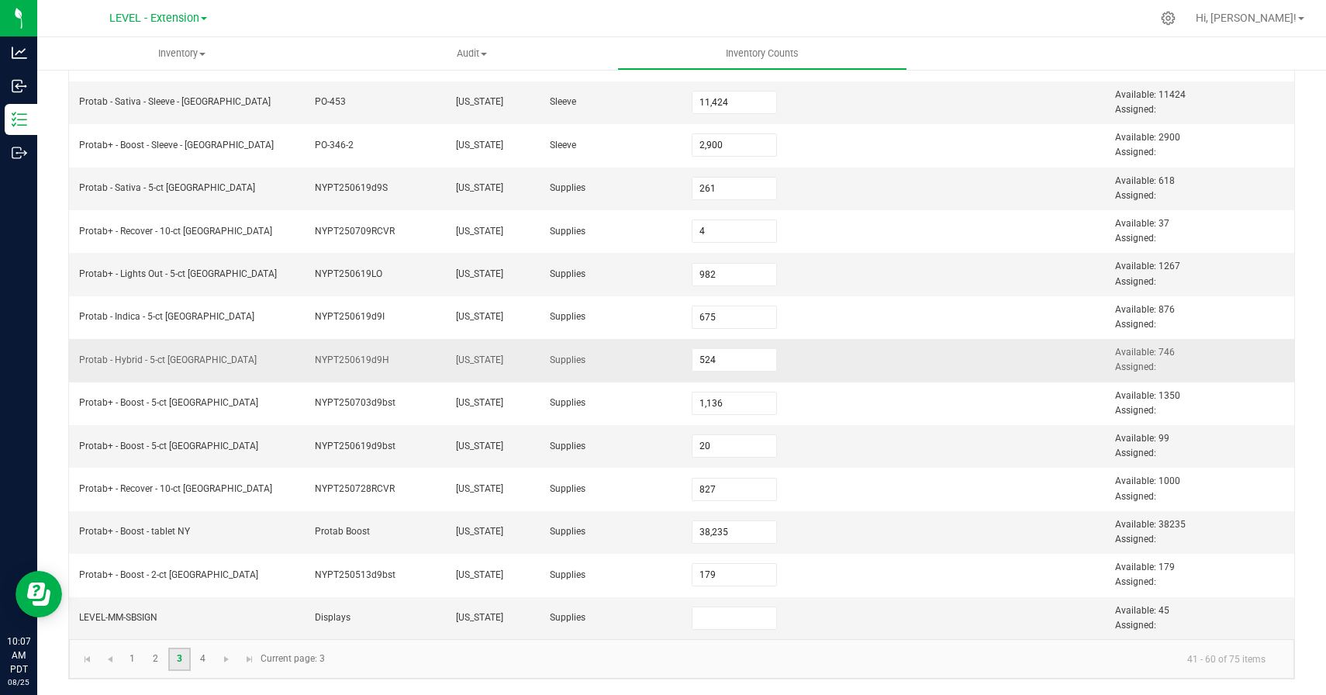
scroll to position [0, 0]
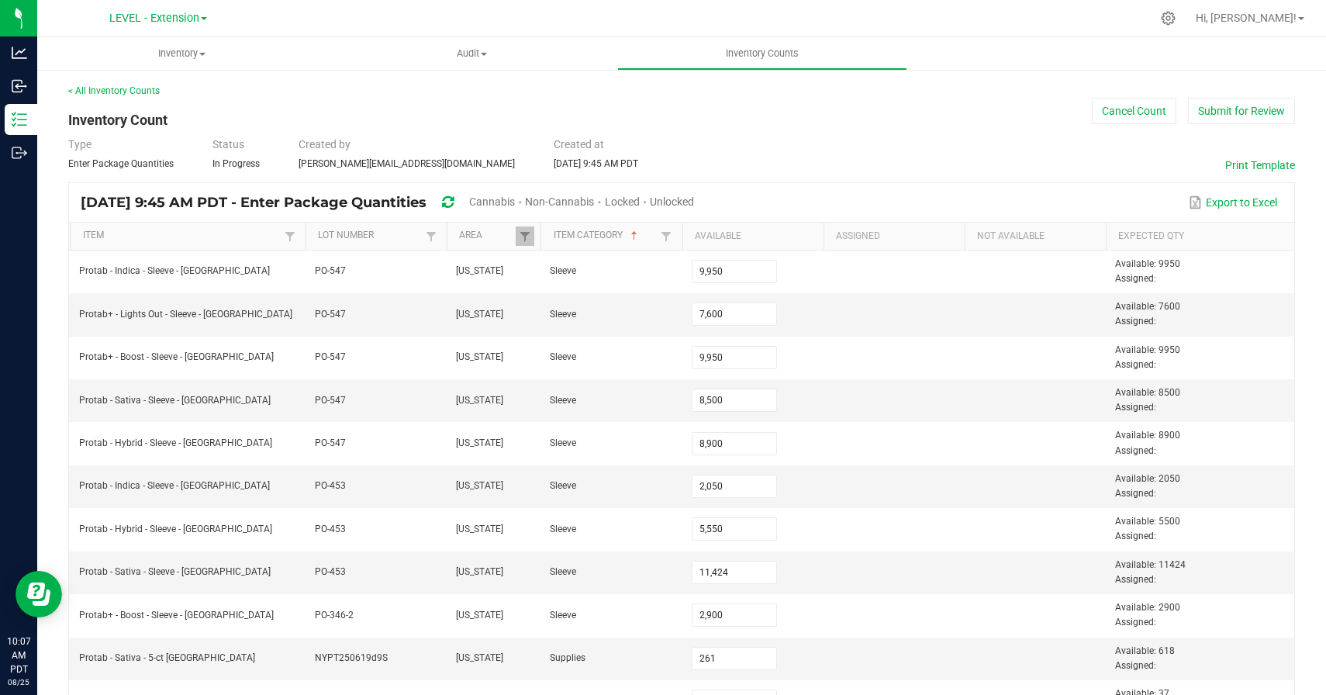
click at [933, 122] on div "< All Inventory Counts Inventory Count Cancel Count Submit for Review Type Ente…" at bounding box center [681, 616] width 1227 height 1065
click at [1224, 116] on button "Submit for Review" at bounding box center [1241, 111] width 107 height 26
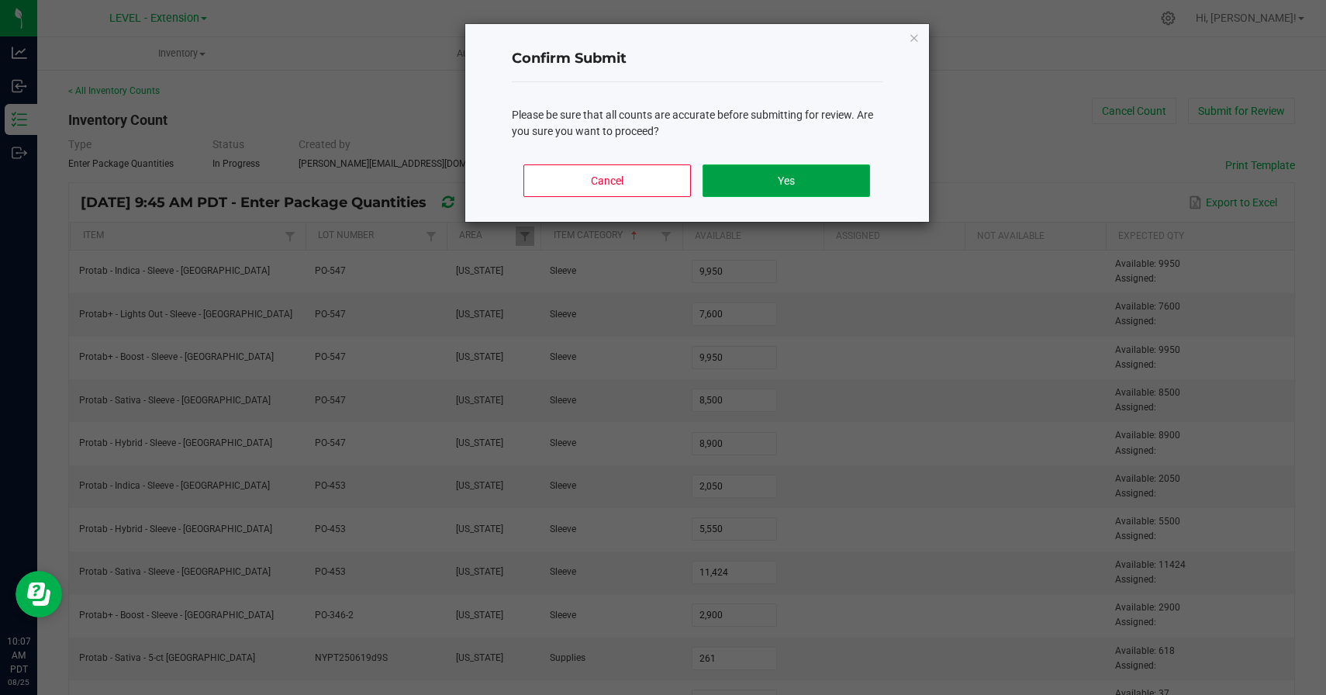
click at [815, 184] on button "Yes" at bounding box center [785, 180] width 167 height 33
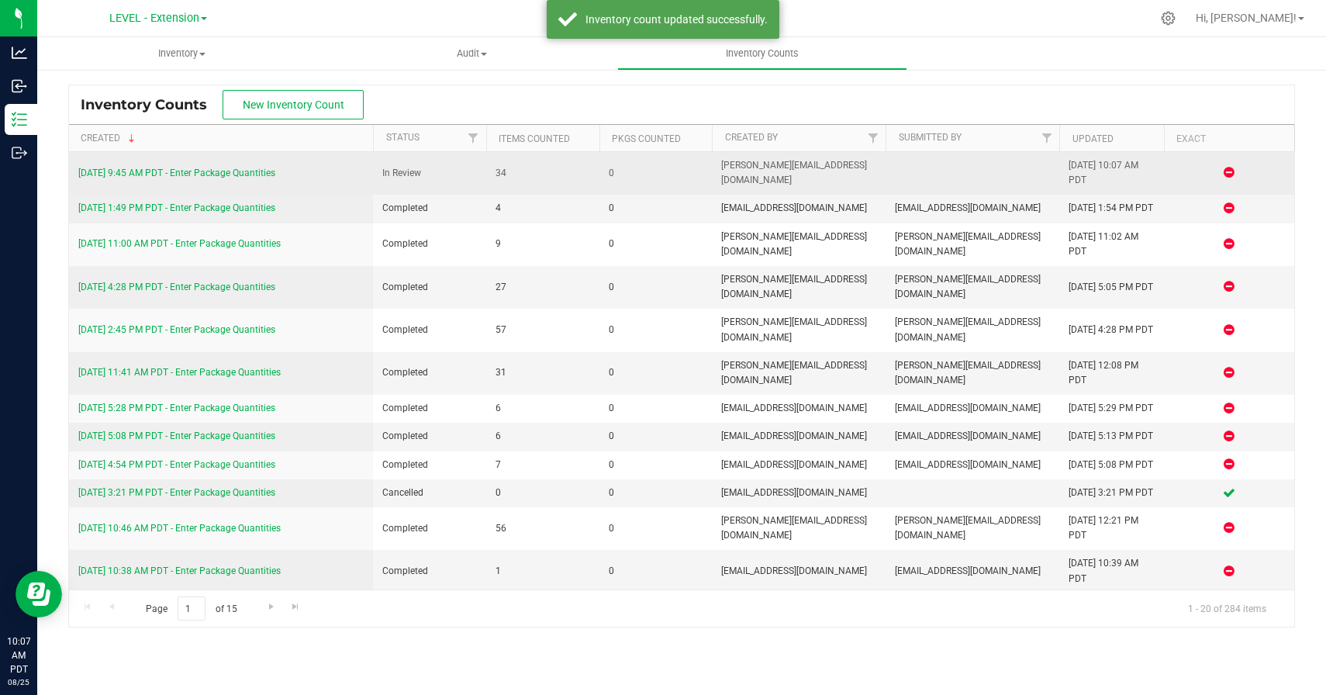
click at [236, 164] on td "8/25/25 9:45 AM PDT - Enter Package Quantities" at bounding box center [221, 173] width 304 height 43
click at [236, 170] on link "8/25/25 9:45 AM PDT - Enter Package Quantities" at bounding box center [176, 172] width 197 height 11
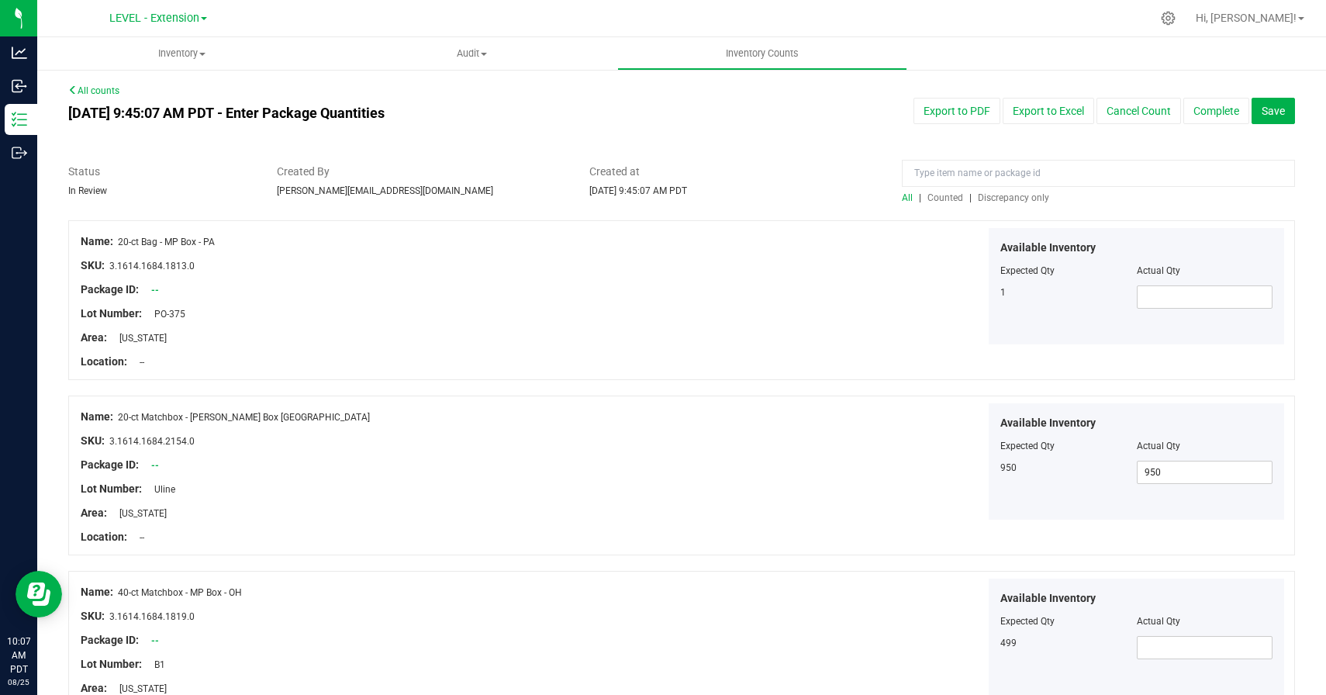
click at [1009, 198] on span "Discrepancy only" at bounding box center [1013, 197] width 71 height 11
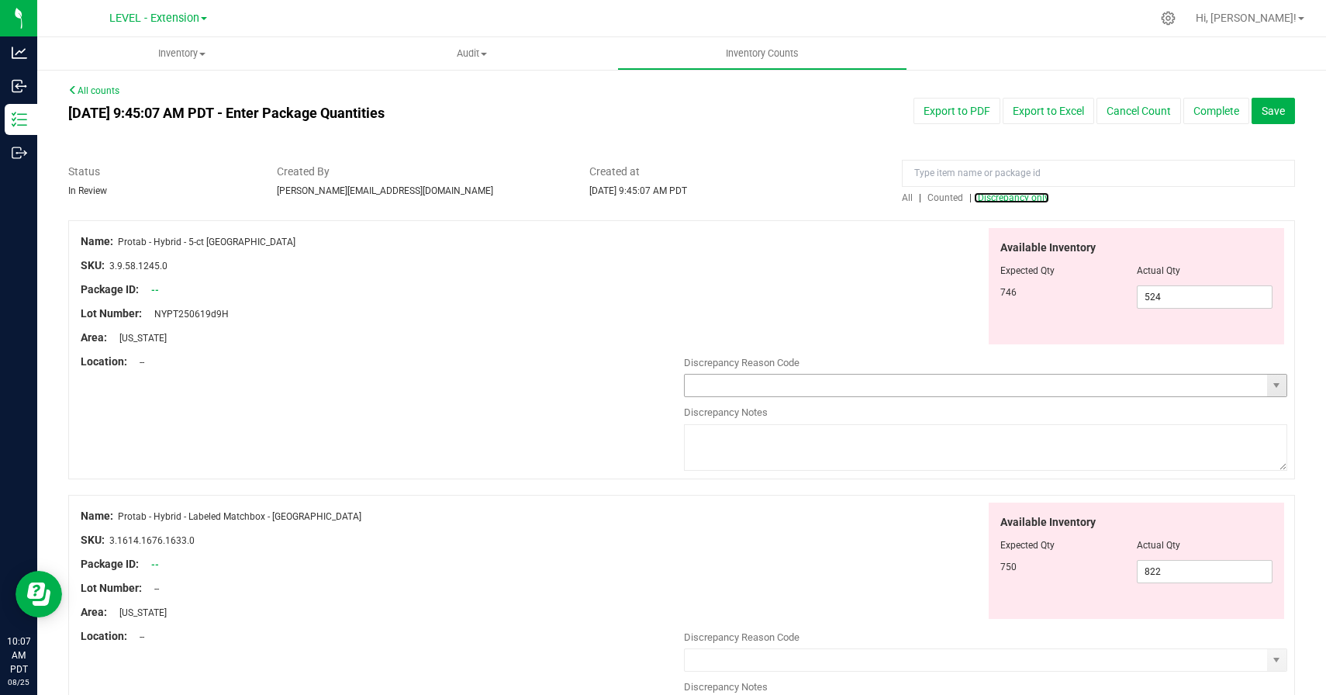
click at [1282, 386] on span "select" at bounding box center [1276, 385] width 19 height 22
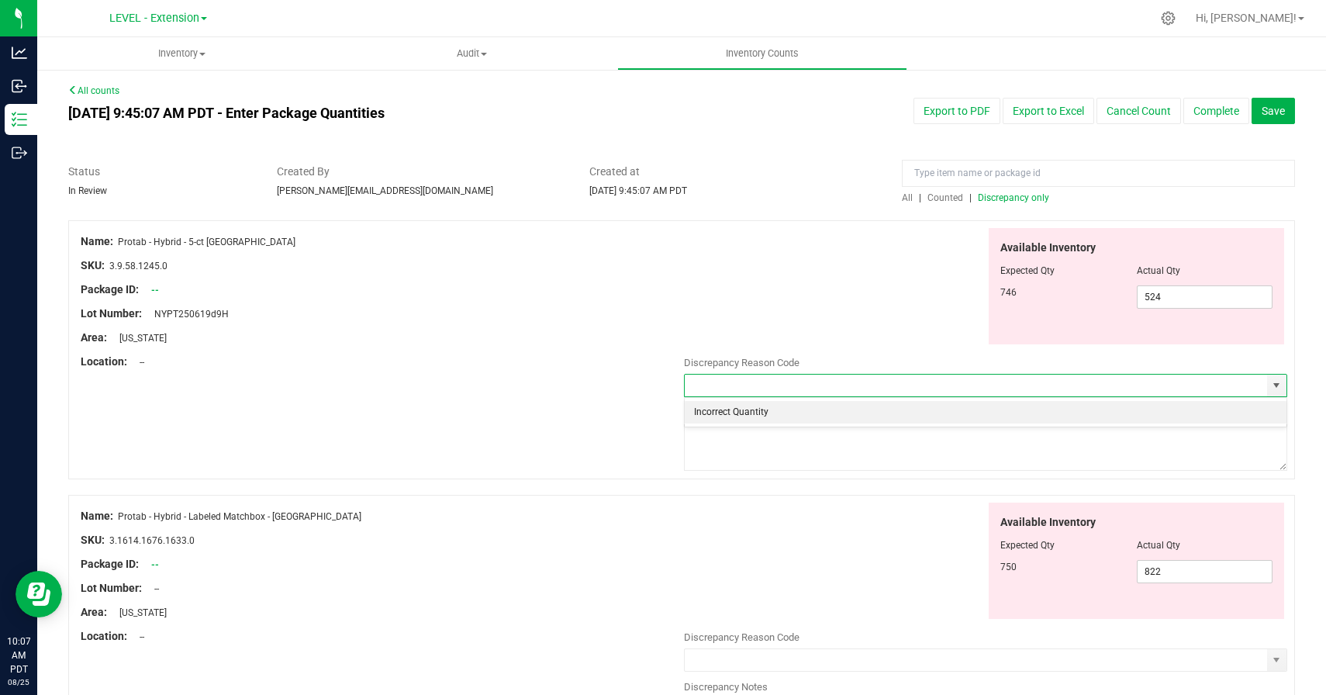
click at [817, 411] on li "Incorrect Quantity" at bounding box center [986, 412] width 602 height 23
type input "Incorrect Quantity"
click at [809, 440] on textarea at bounding box center [985, 447] width 603 height 47
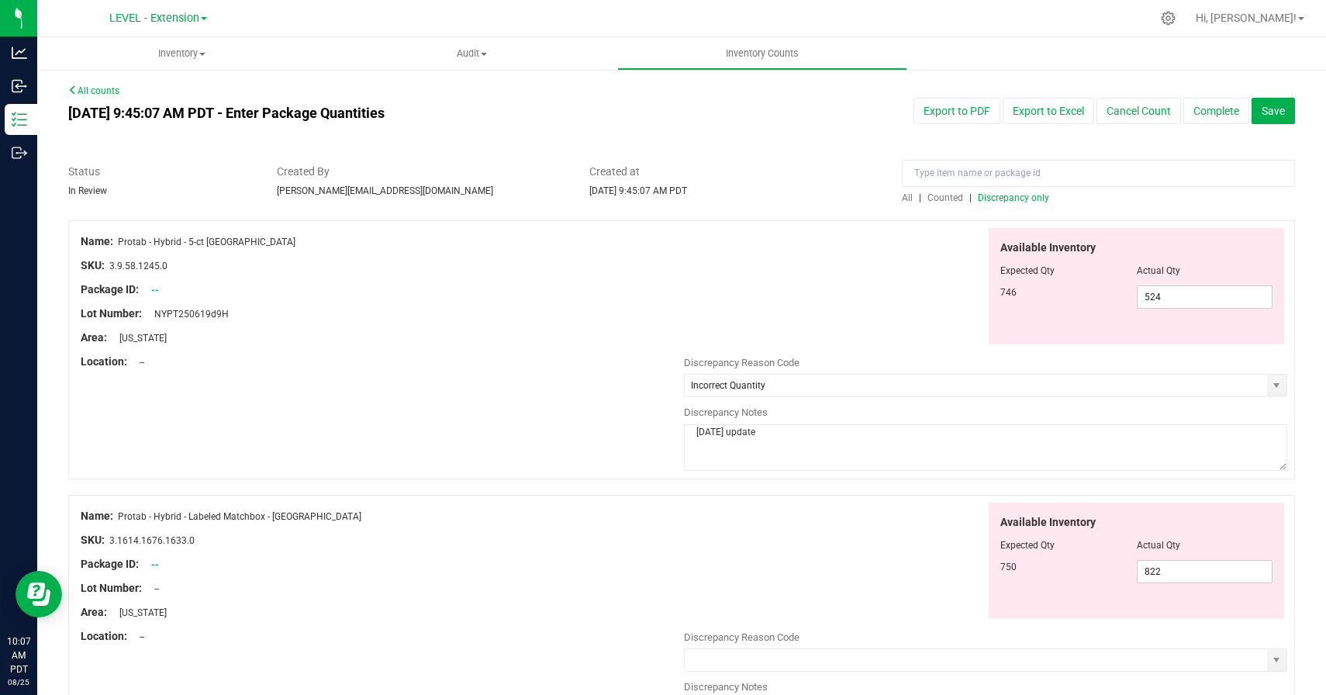
click at [713, 434] on textarea "8/22/25 update" at bounding box center [985, 447] width 603 height 47
type textarea "8/22/25 update"
click at [515, 394] on div "Name: Protab - Hybrid - 5-ct NY SKU: 3.9.58.1245.0 Package ID: -- Lot Number: N…" at bounding box center [681, 349] width 1227 height 259
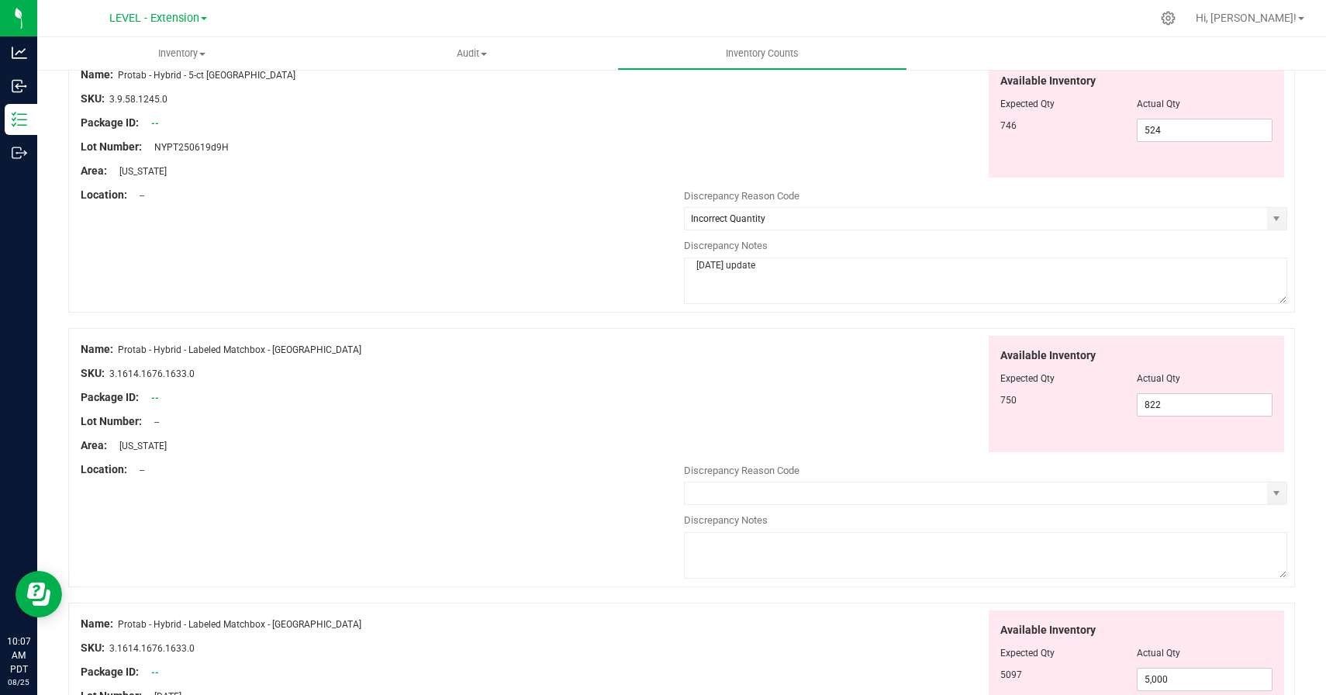
scroll to position [254, 0]
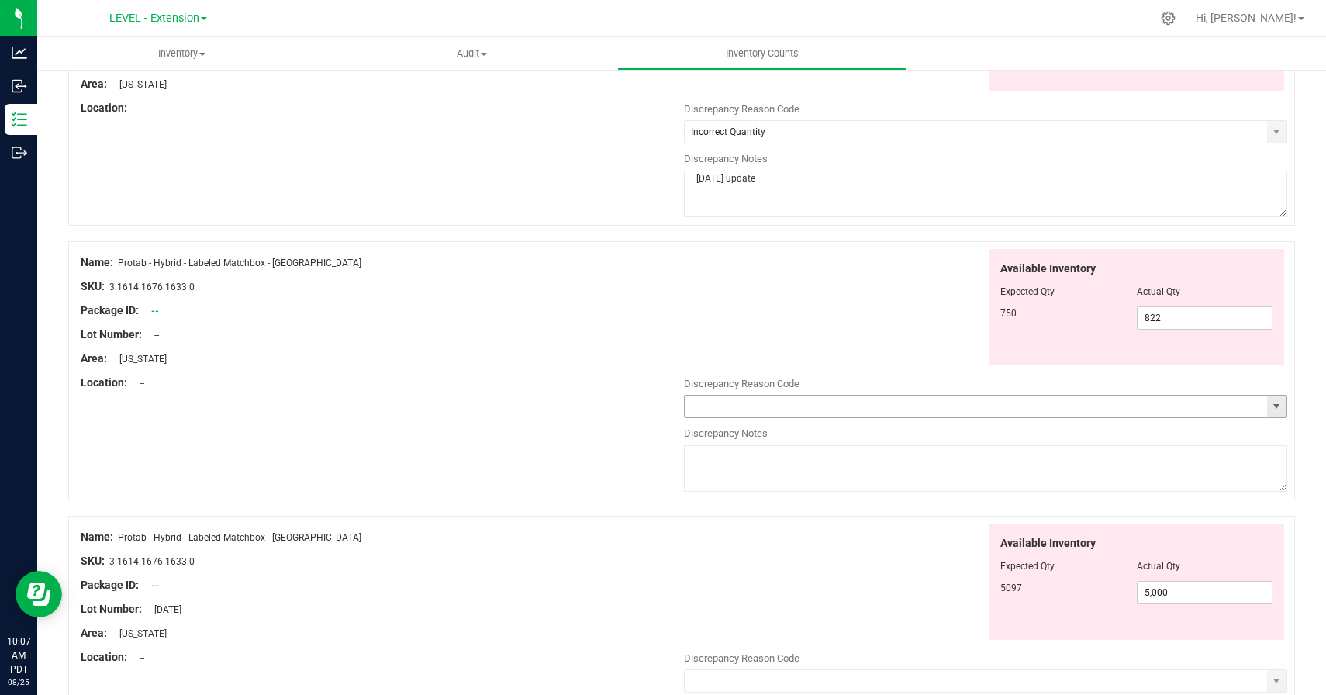
click at [1277, 404] on span "select" at bounding box center [1276, 406] width 12 height 12
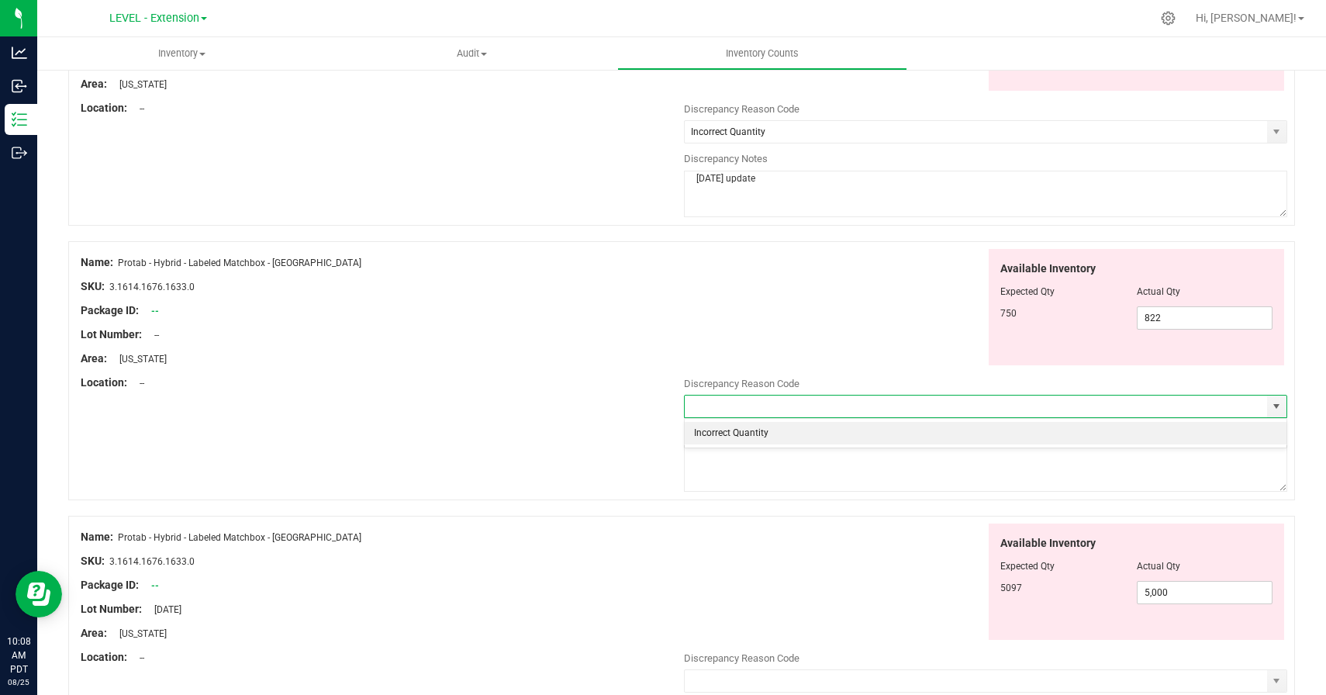
click at [885, 428] on li "Incorrect Quantity" at bounding box center [986, 433] width 602 height 23
type input "Incorrect Quantity"
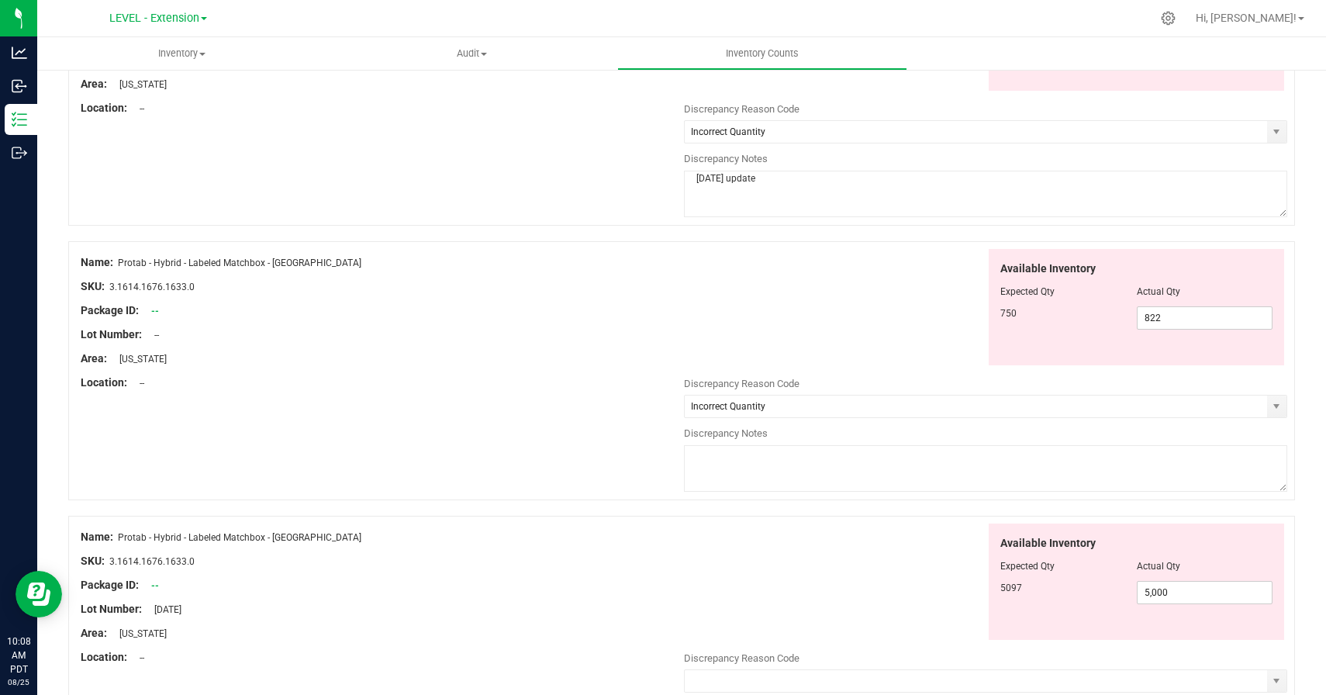
click at [882, 468] on textarea at bounding box center [985, 468] width 603 height 47
paste textarea "8/22/25 update"
type textarea "8/22/25 update"
click at [874, 556] on div "Available Inventory Expected Qty Actual Qty 5097 5,000 5000" at bounding box center [985, 581] width 603 height 117
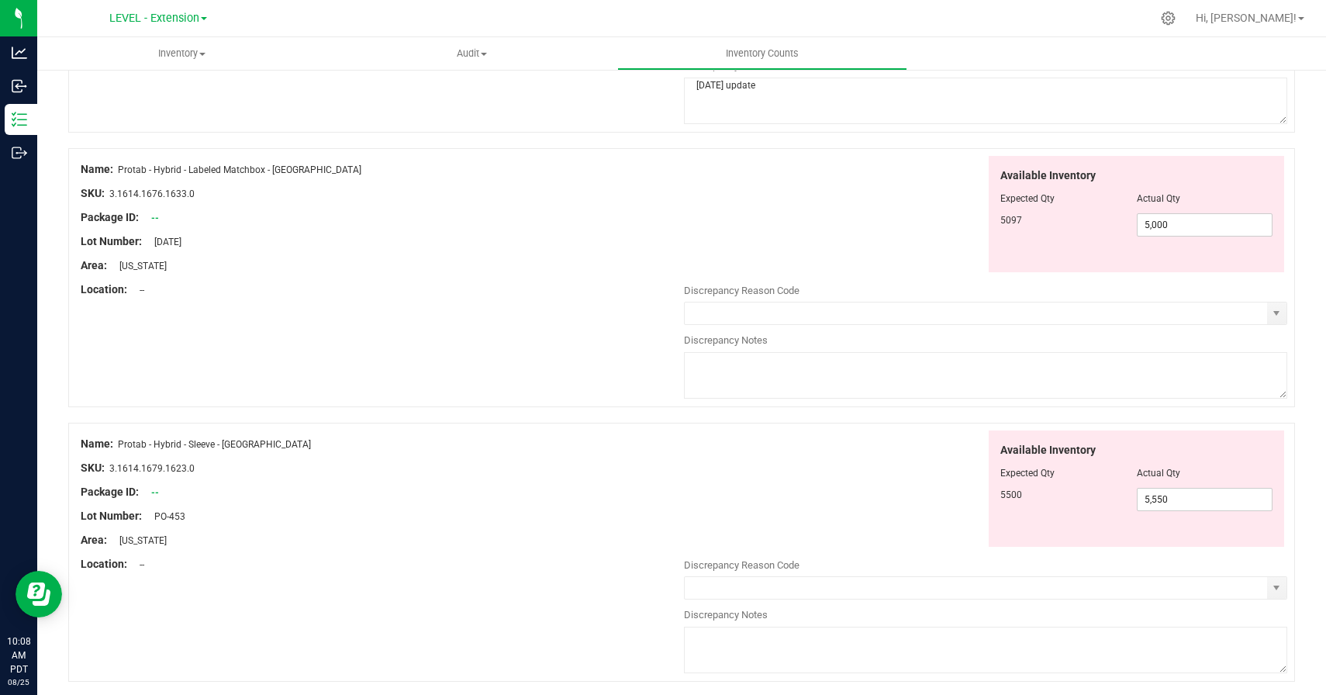
scroll to position [695, 0]
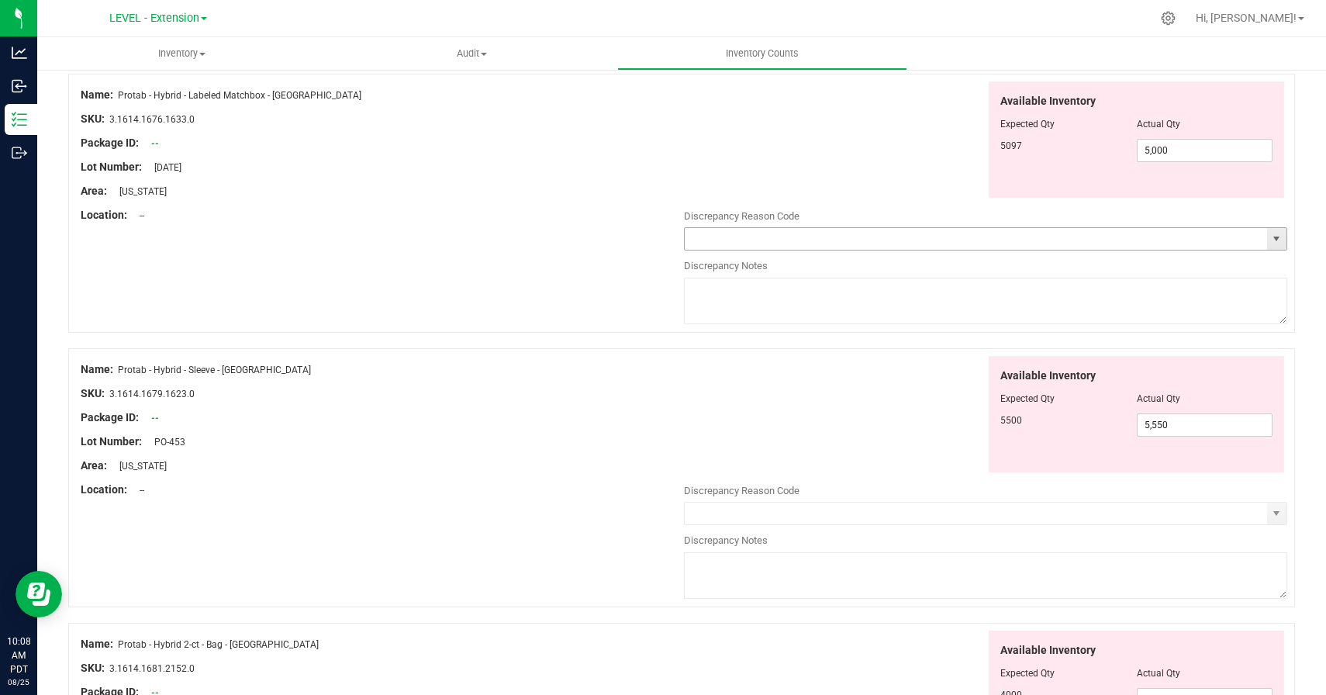
click at [1275, 237] on span "select" at bounding box center [1276, 239] width 12 height 12
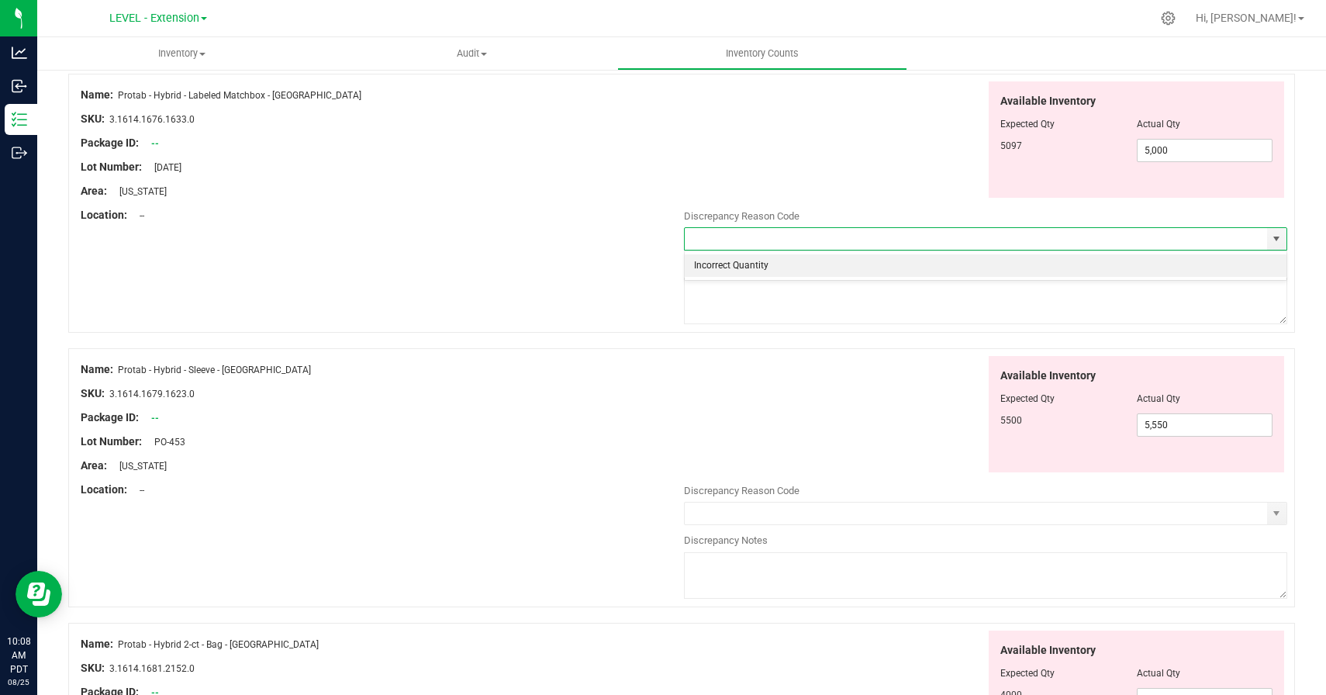
click at [1172, 271] on li "Incorrect Quantity" at bounding box center [986, 265] width 602 height 23
type input "Incorrect Quantity"
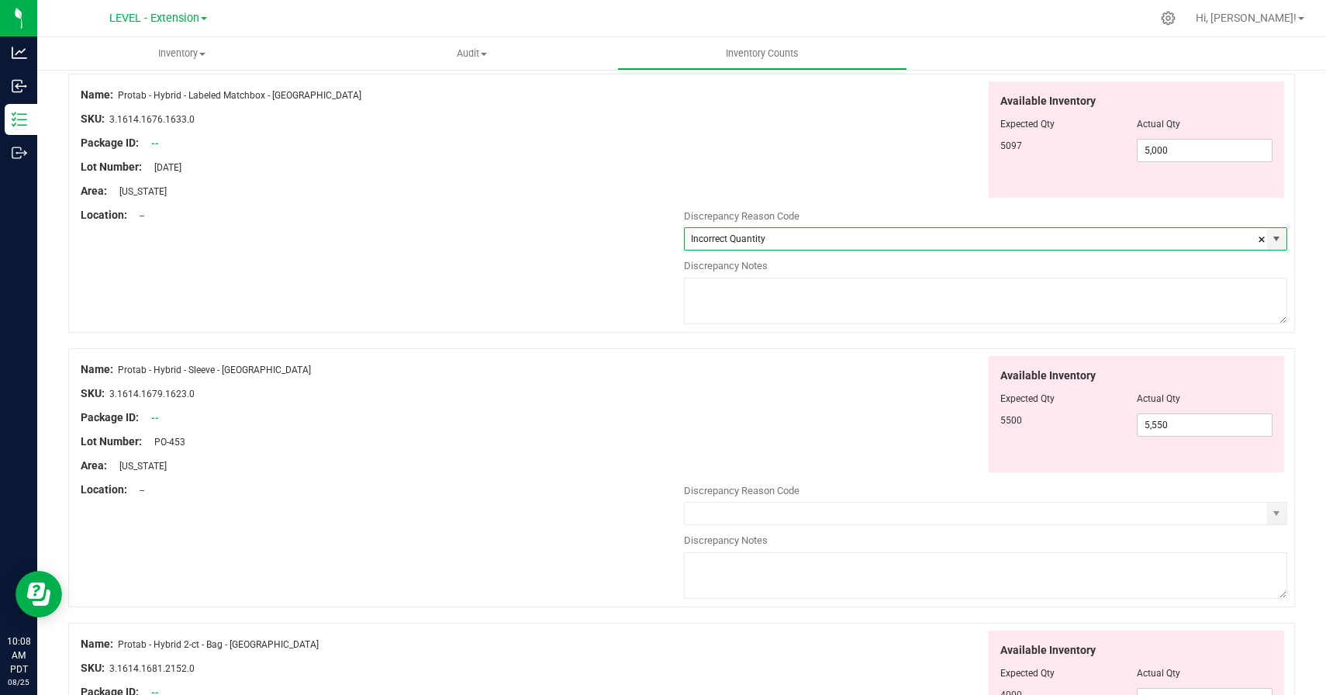
click at [1165, 286] on textarea at bounding box center [985, 301] width 603 height 47
paste textarea "8/22/25 update"
type textarea "8/22/25 update"
click at [947, 394] on div "Available Inventory Expected Qty Actual Qty 5500 5,550 5550" at bounding box center [985, 414] width 603 height 117
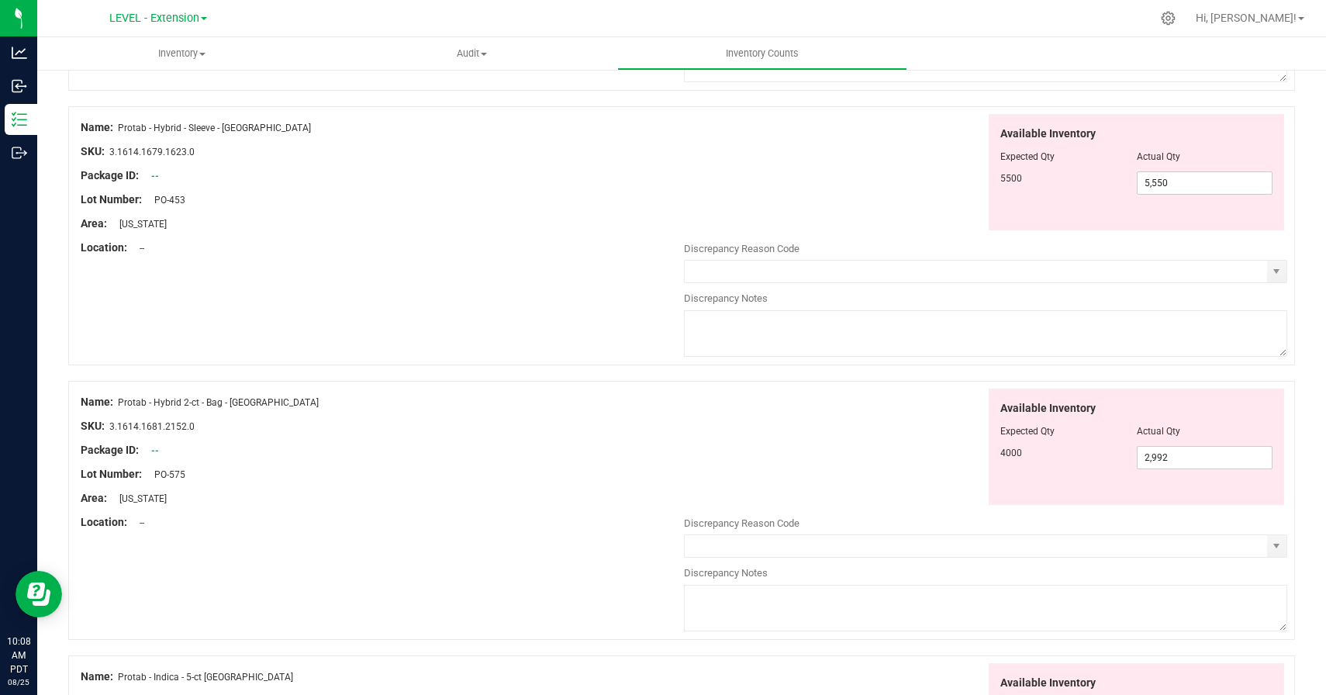
scroll to position [959, 0]
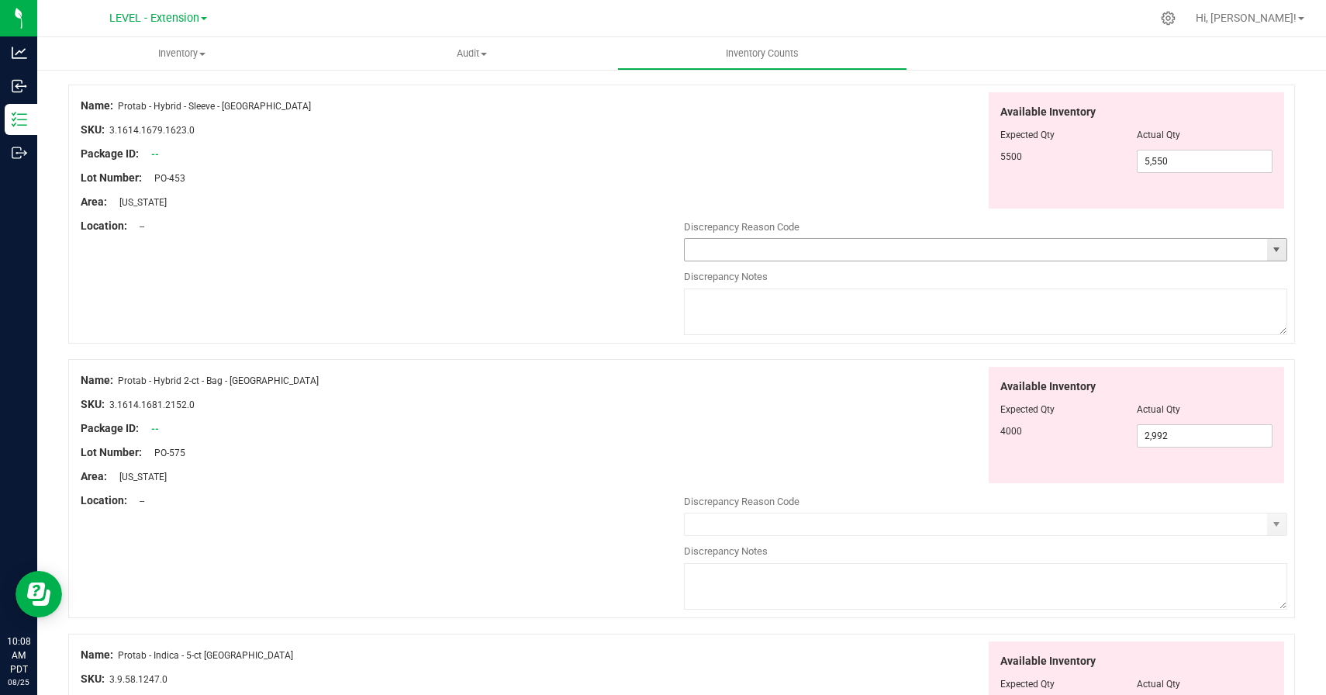
click at [1279, 247] on span "select" at bounding box center [1276, 249] width 12 height 12
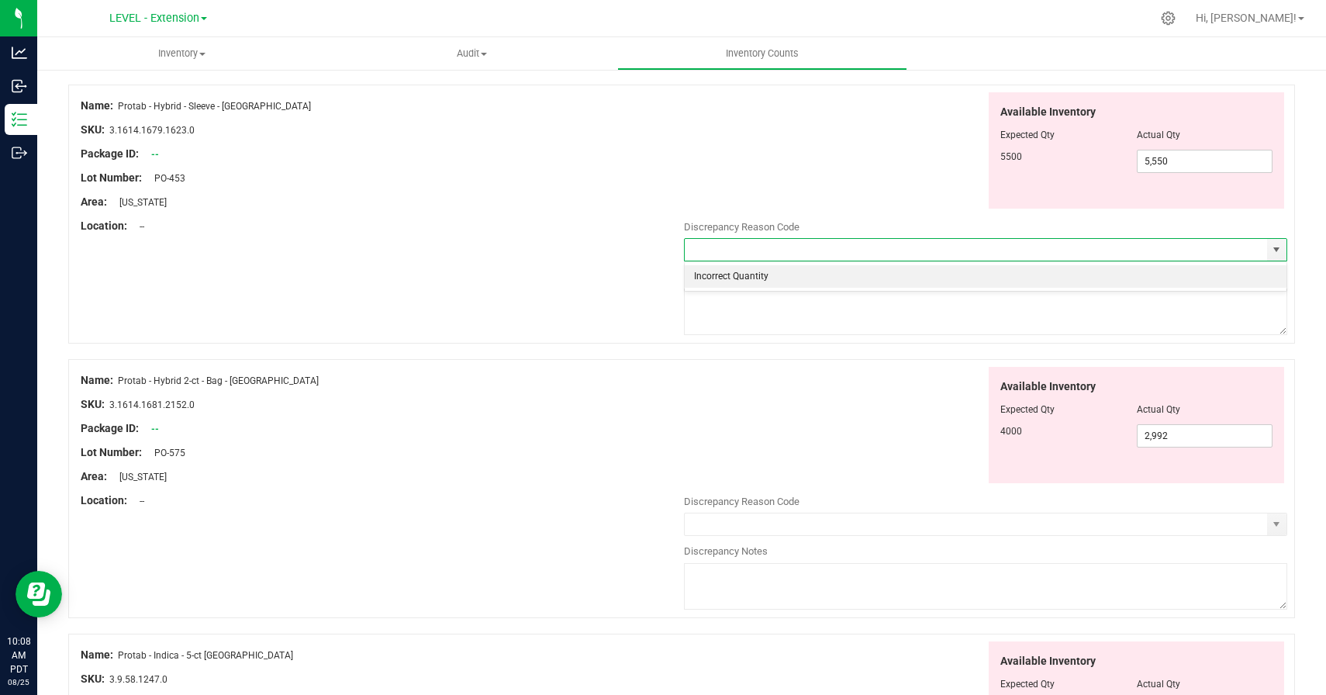
click at [985, 278] on li "Incorrect Quantity" at bounding box center [986, 276] width 602 height 23
type input "Incorrect Quantity"
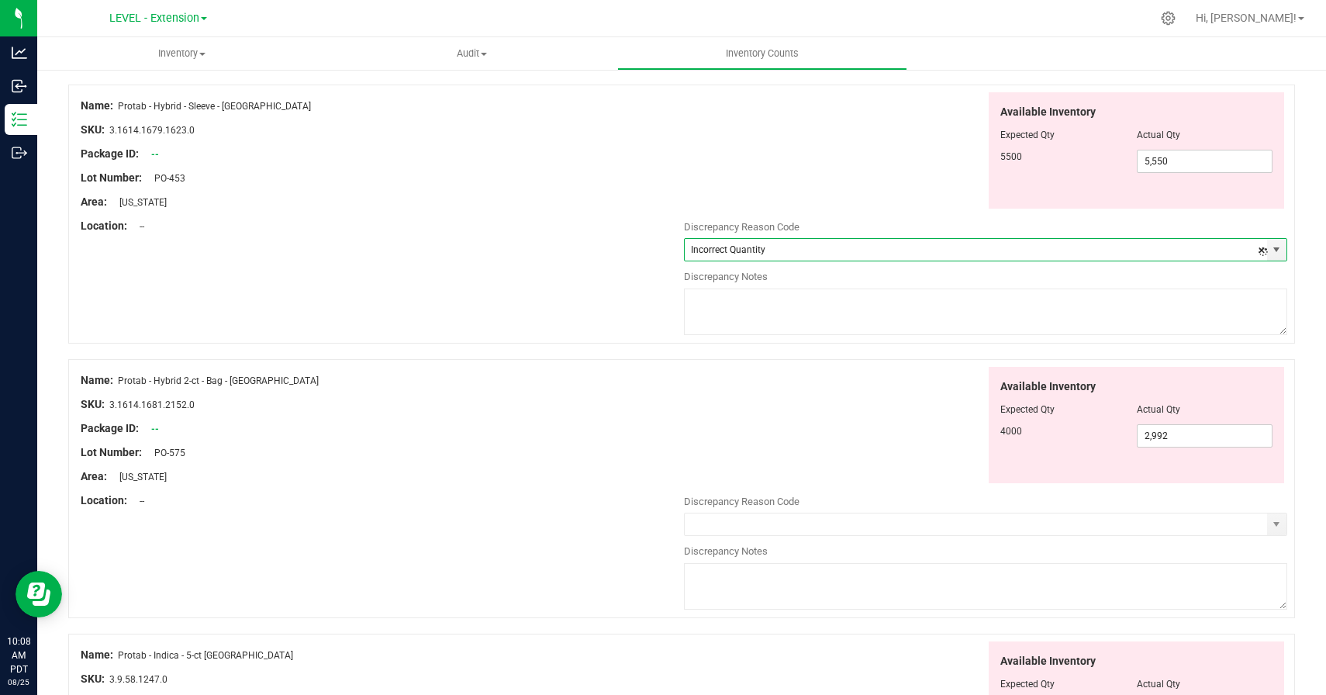
click at [985, 310] on textarea at bounding box center [985, 311] width 603 height 47
paste textarea "8/22/25 update"
type textarea "8/22/25 update"
click at [890, 409] on div "Available Inventory Expected Qty Actual Qty 4000 2,992 2992" at bounding box center [985, 425] width 603 height 117
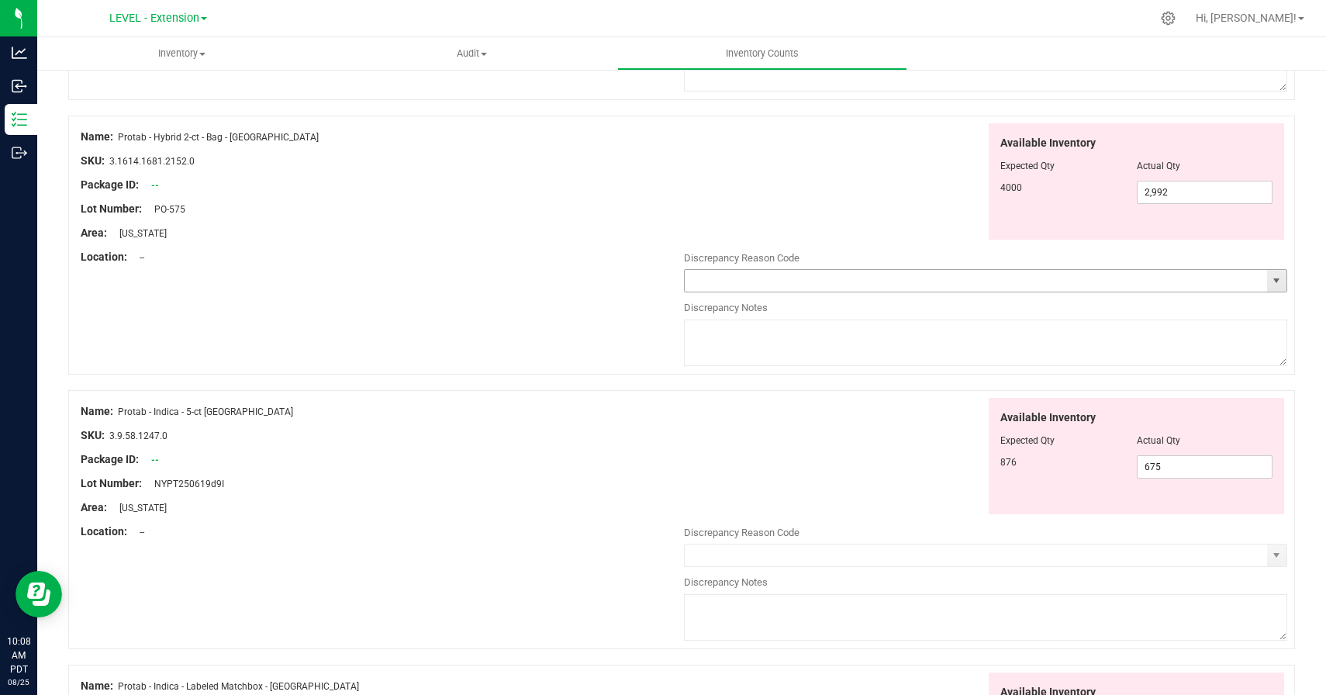
click at [1276, 286] on span "select" at bounding box center [1276, 280] width 12 height 12
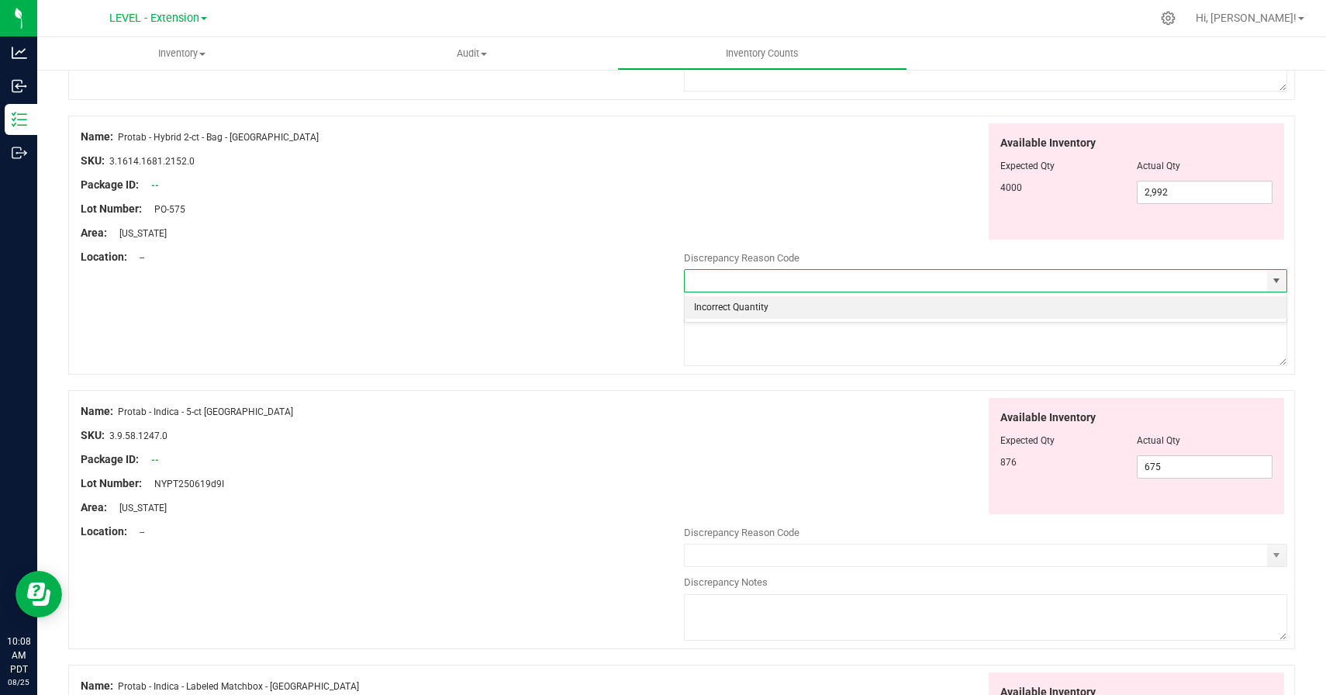
click at [1023, 302] on li "Incorrect Quantity" at bounding box center [986, 307] width 602 height 23
type input "Incorrect Quantity"
click at [1015, 333] on textarea at bounding box center [985, 342] width 603 height 47
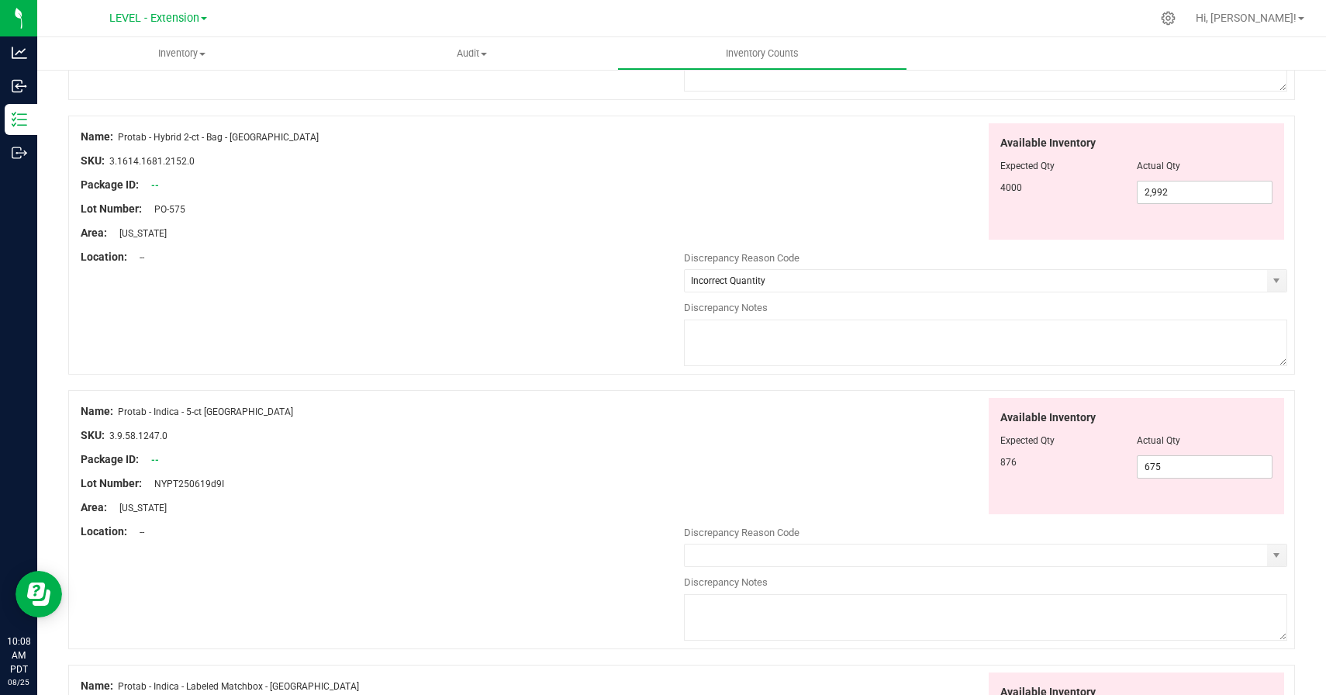
paste textarea "8/22/25 update"
type textarea "8/22/25 update"
click at [894, 450] on div "Available Inventory Expected Qty Actual Qty 876 675 675" at bounding box center [985, 456] width 603 height 117
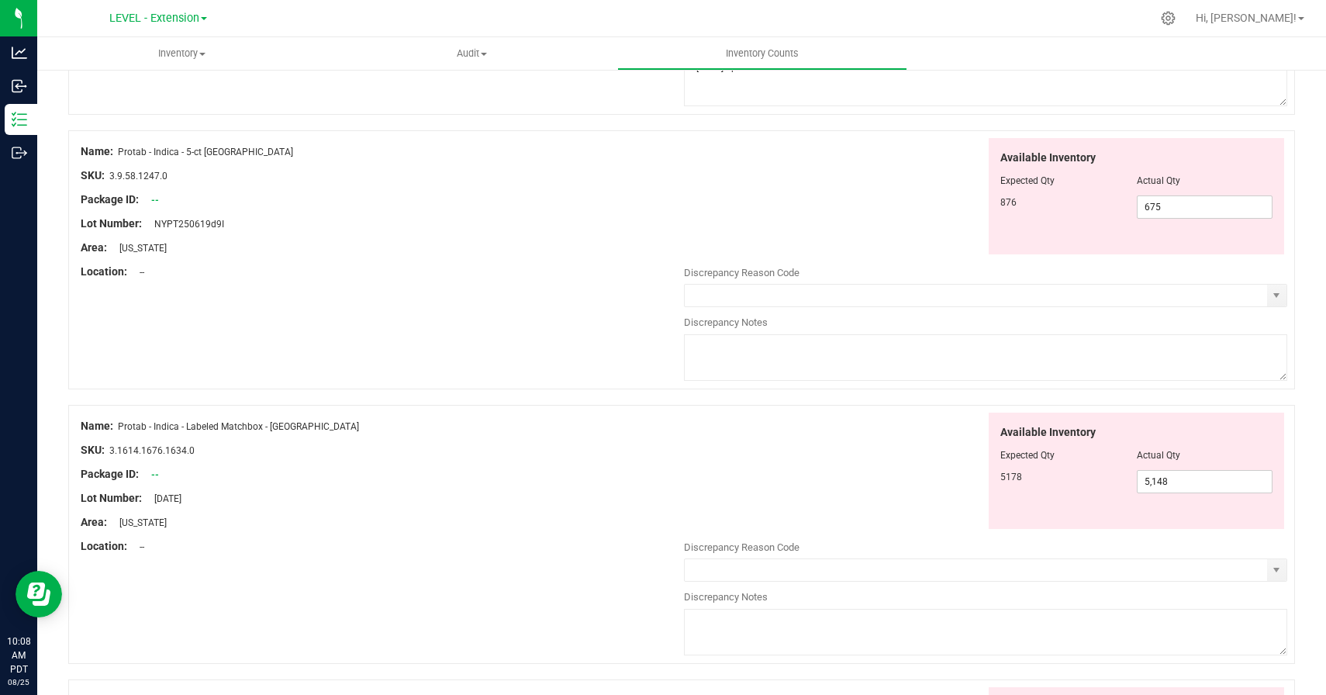
scroll to position [1494, 0]
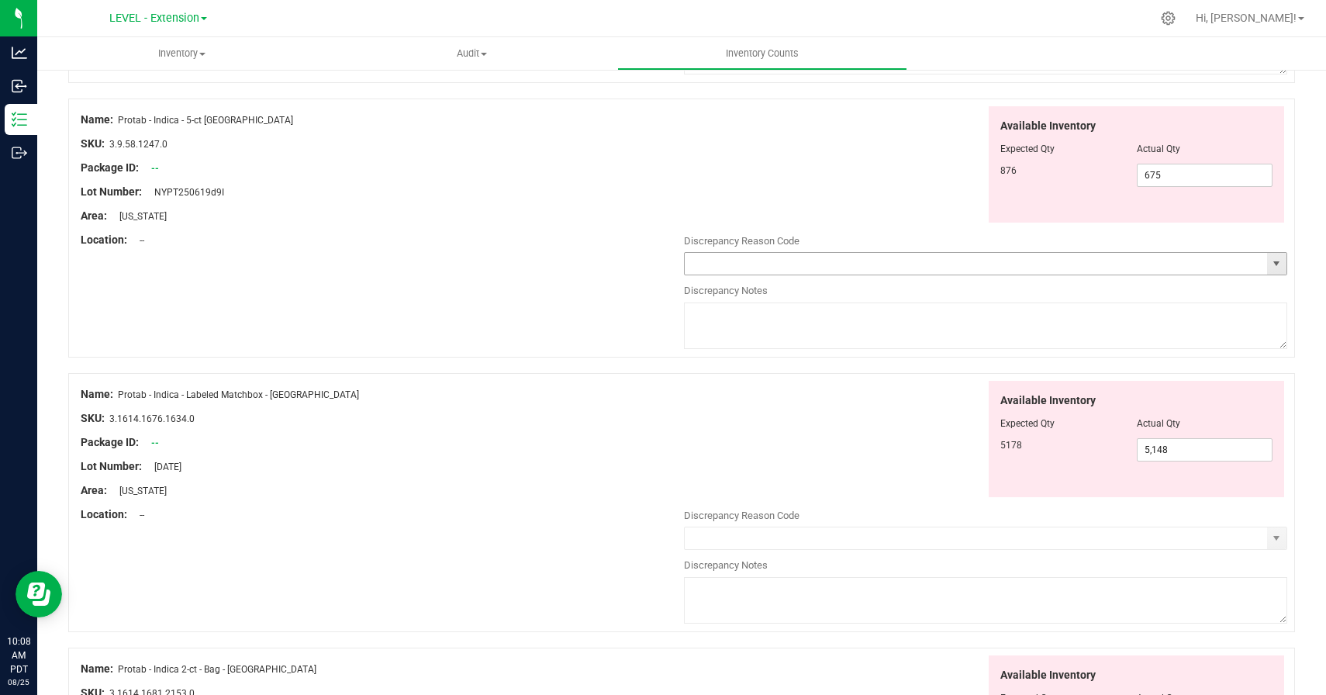
click at [1277, 267] on span "select" at bounding box center [1276, 263] width 12 height 12
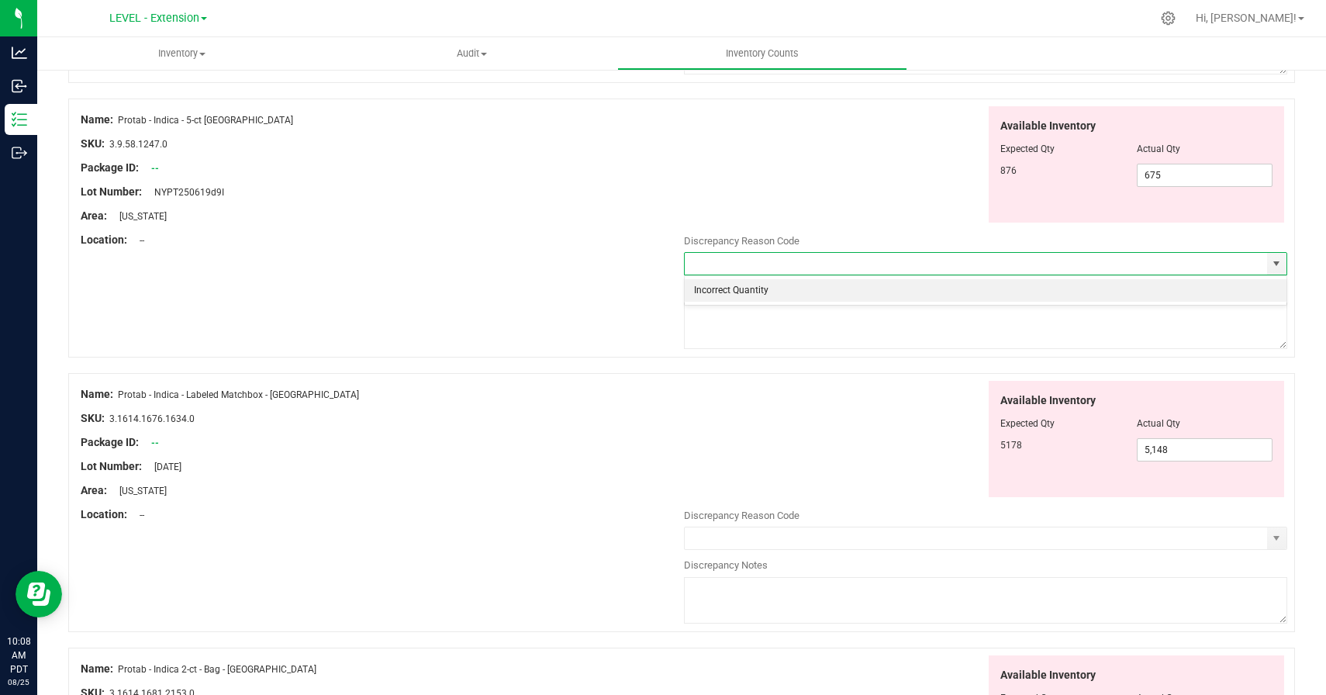
click at [934, 290] on li "Incorrect Quantity" at bounding box center [986, 290] width 602 height 23
type input "Incorrect Quantity"
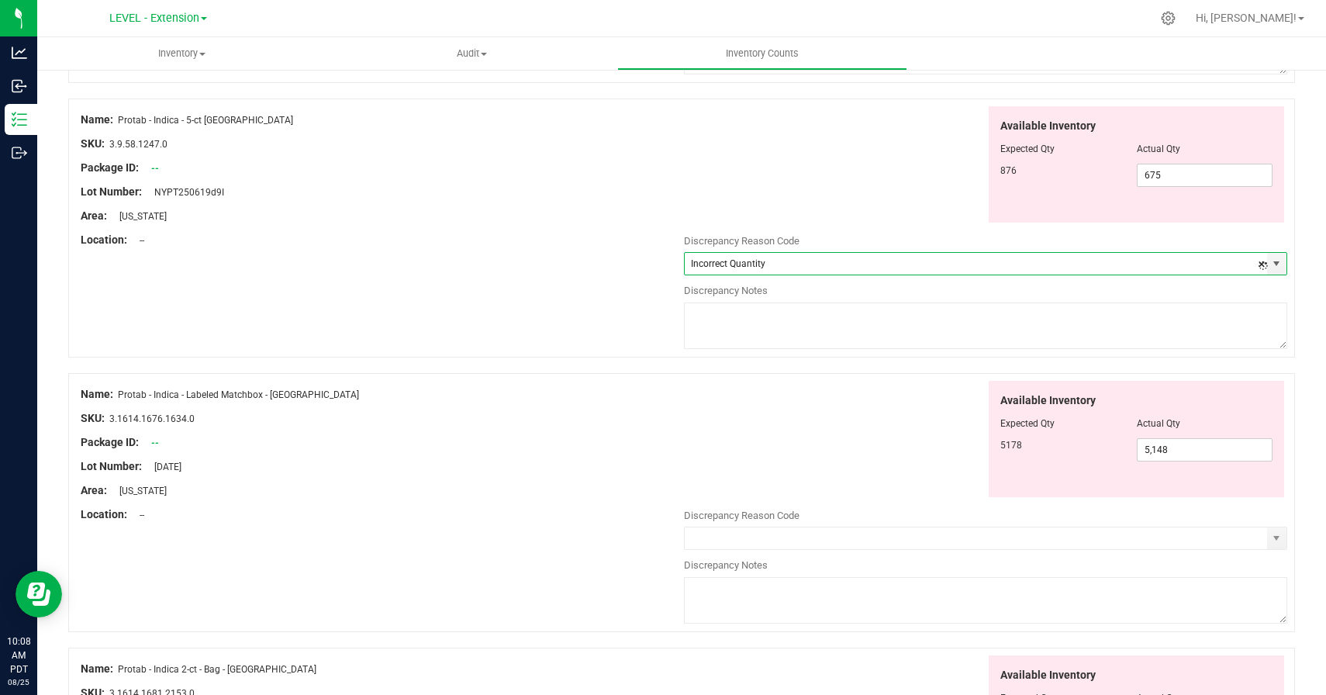
click at [934, 325] on textarea at bounding box center [985, 325] width 603 height 47
paste textarea "8/22/25 update"
type textarea "8/22/25 update"
click at [920, 405] on div "Available Inventory Expected Qty Actual Qty 5178 5,148 5148" at bounding box center [985, 439] width 603 height 117
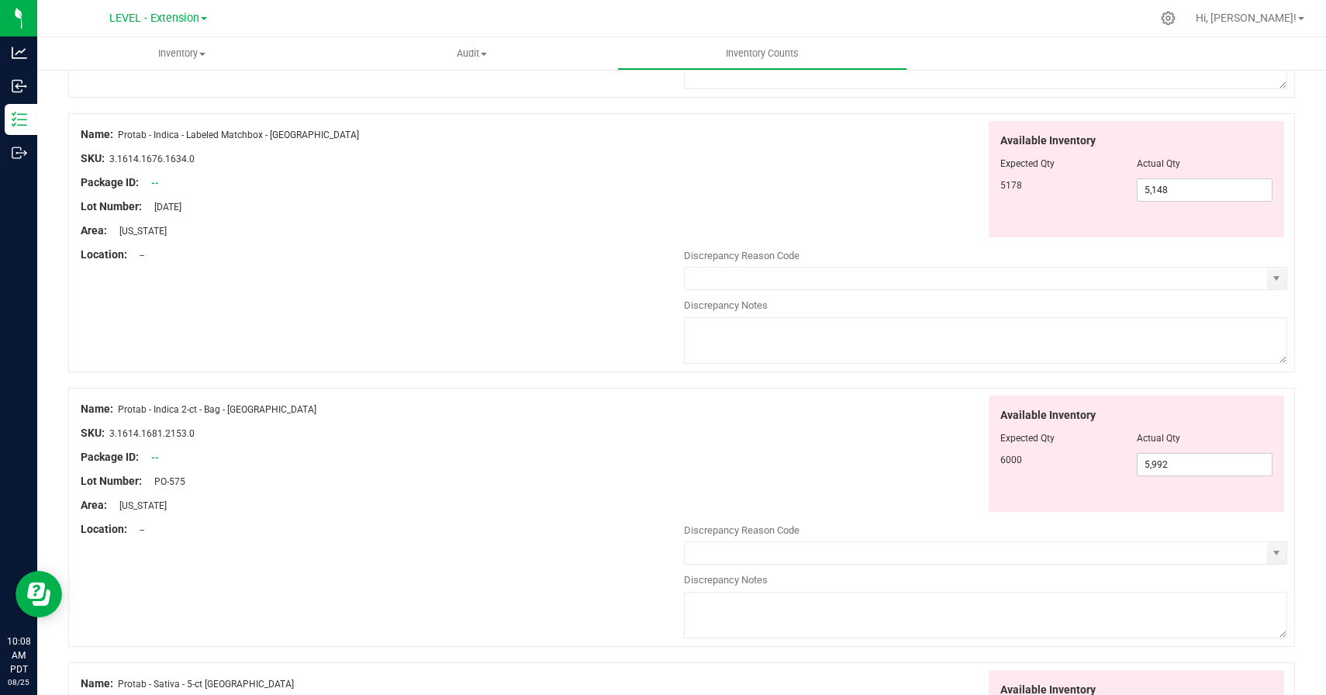
scroll to position [1824, 0]
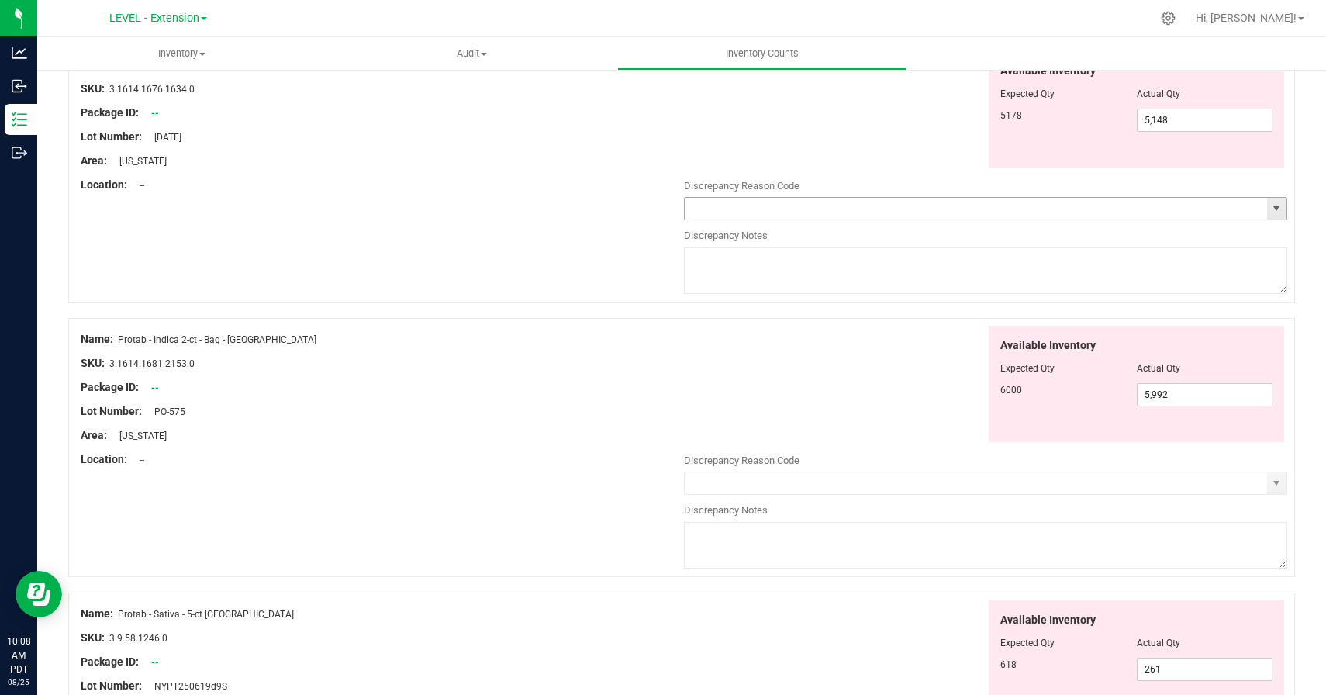
click at [1279, 210] on span "select" at bounding box center [1276, 208] width 12 height 12
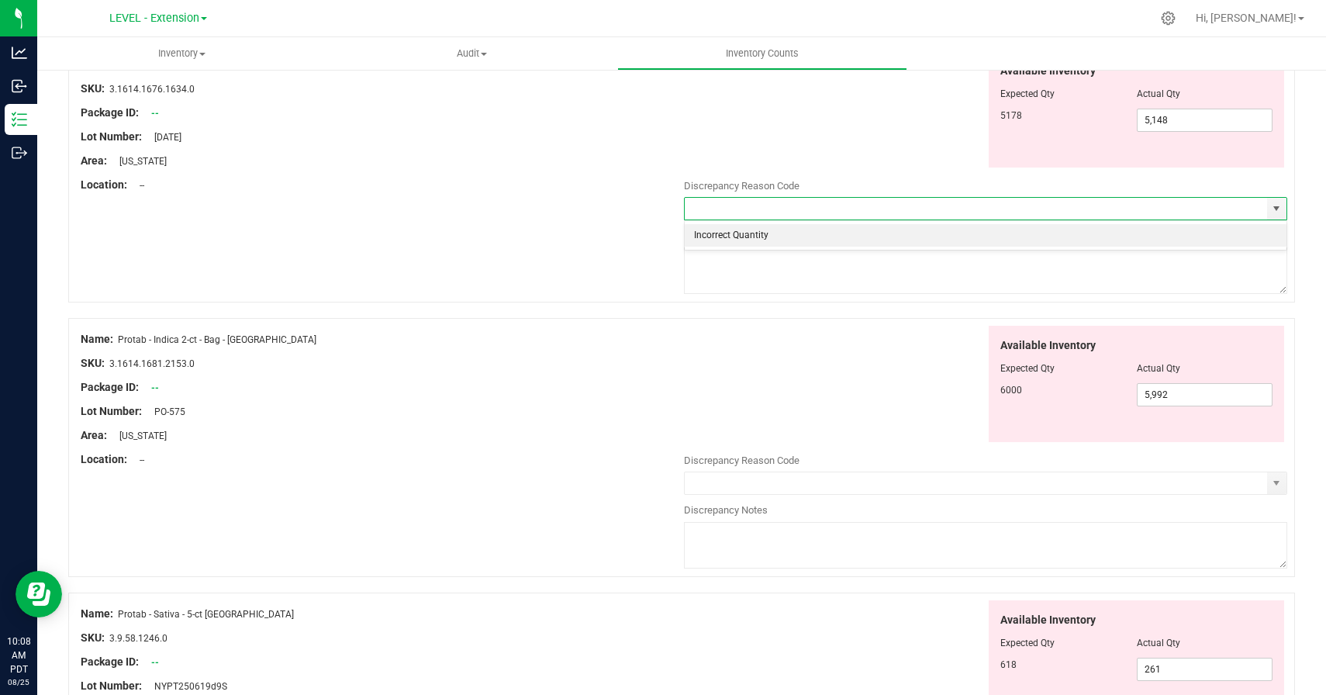
click at [922, 243] on li "Incorrect Quantity" at bounding box center [986, 235] width 602 height 23
type input "Incorrect Quantity"
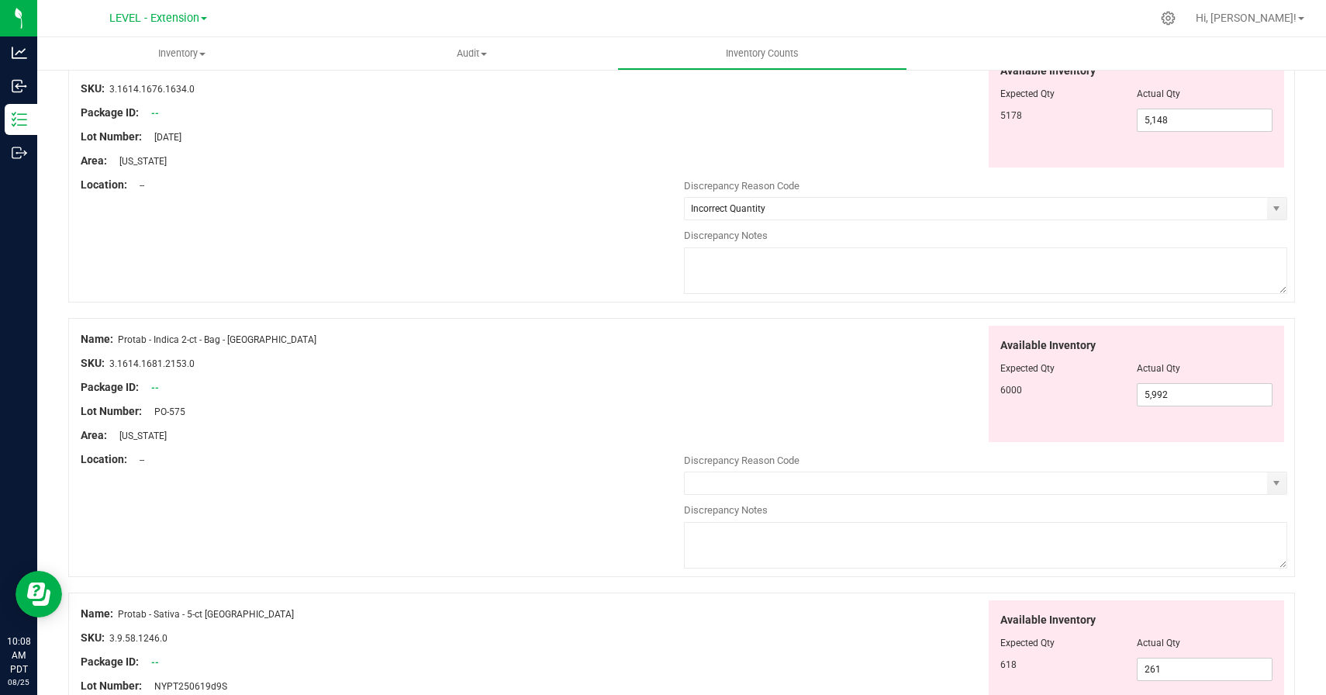
click at [921, 268] on textarea at bounding box center [985, 270] width 603 height 47
paste textarea "8/22/25 update"
type textarea "8/22/25 update"
click at [881, 395] on div "Available Inventory Expected Qty Actual Qty 6000 5,992 5992" at bounding box center [985, 384] width 603 height 117
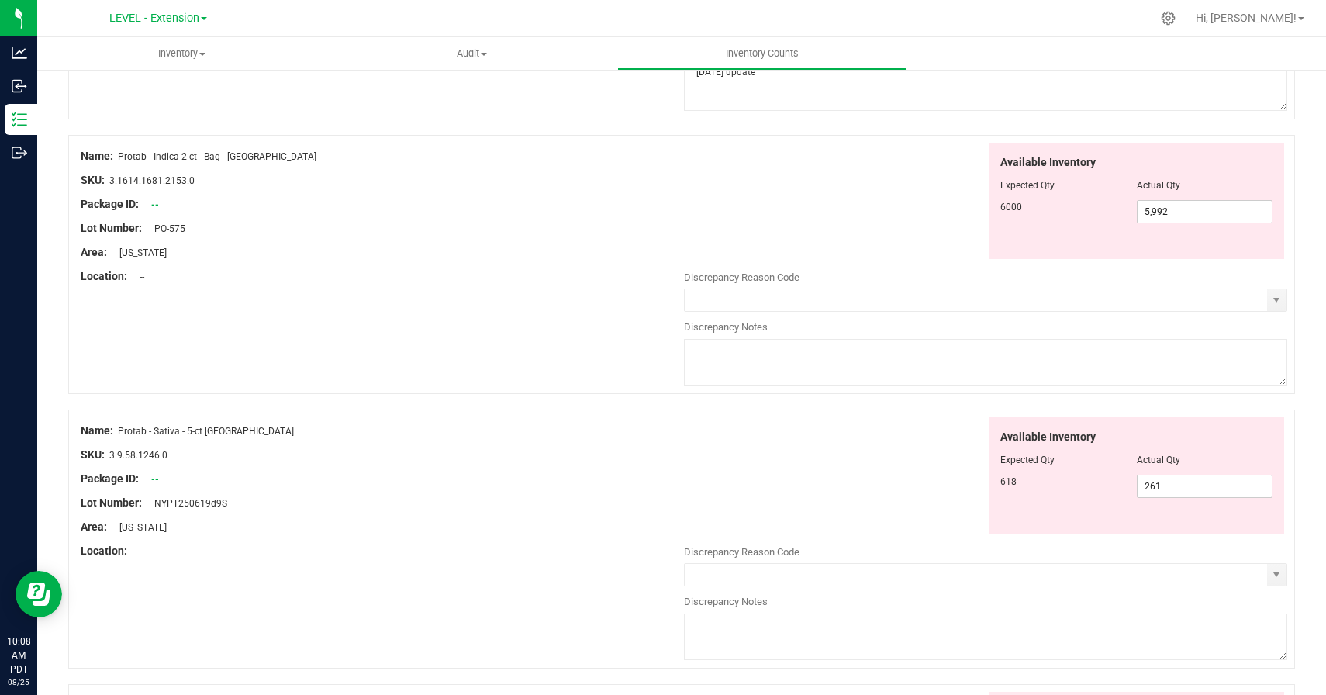
scroll to position [2089, 0]
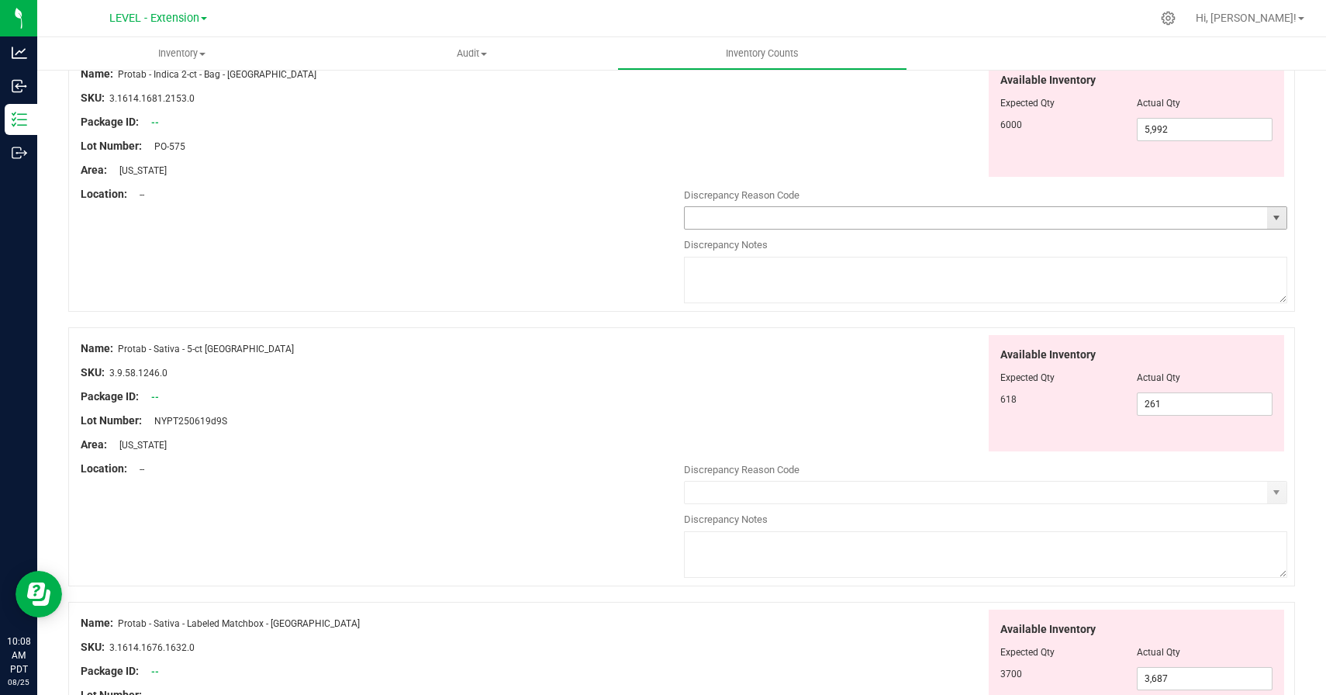
click at [1270, 215] on span "select" at bounding box center [1276, 218] width 12 height 12
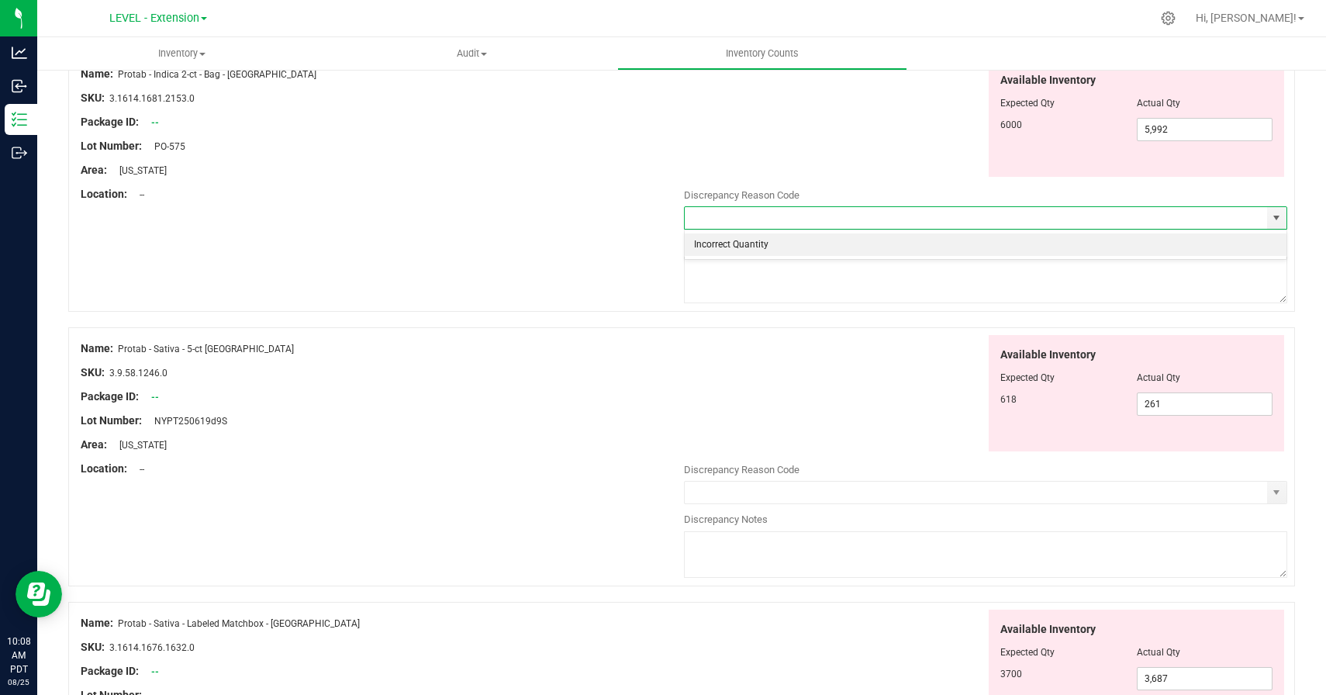
click at [1030, 250] on li "Incorrect Quantity" at bounding box center [986, 244] width 602 height 23
type input "Incorrect Quantity"
click at [1028, 281] on textarea at bounding box center [985, 280] width 603 height 47
paste textarea "8/22/25 update"
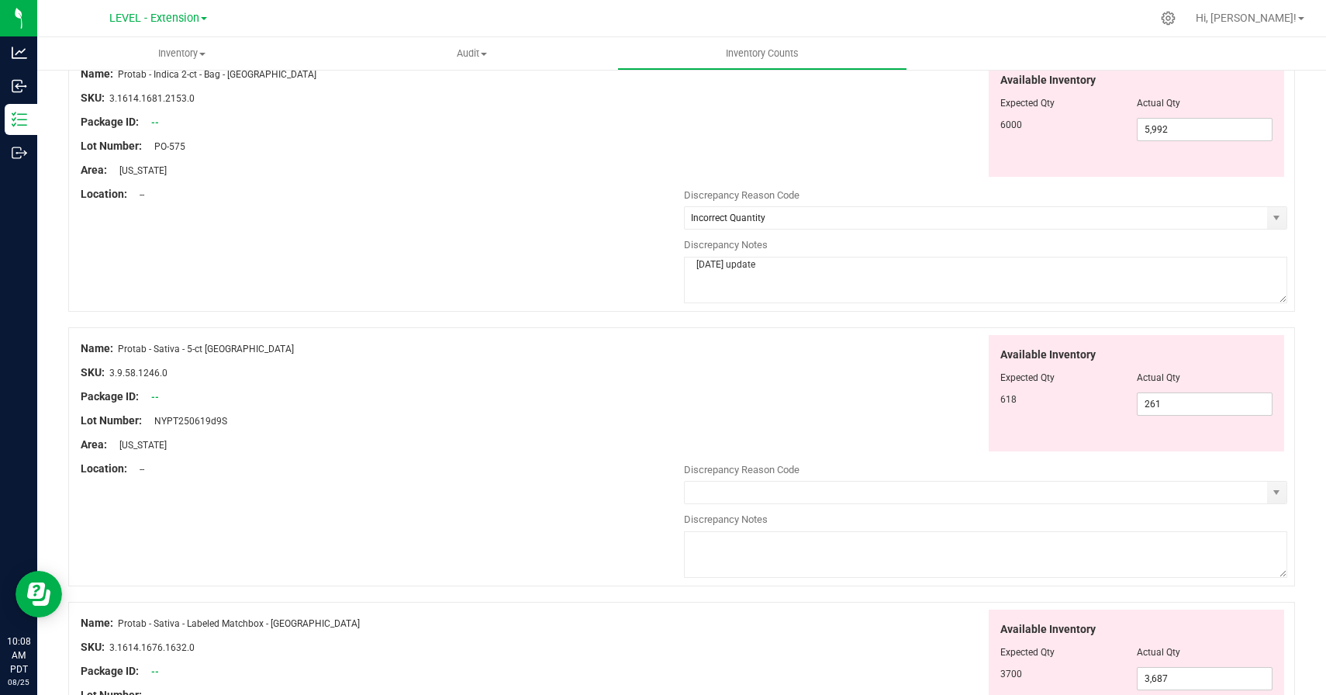
type textarea "8/22/25 update"
click at [864, 418] on div "Available Inventory Expected Qty Actual Qty 618 261 261" at bounding box center [985, 393] width 603 height 117
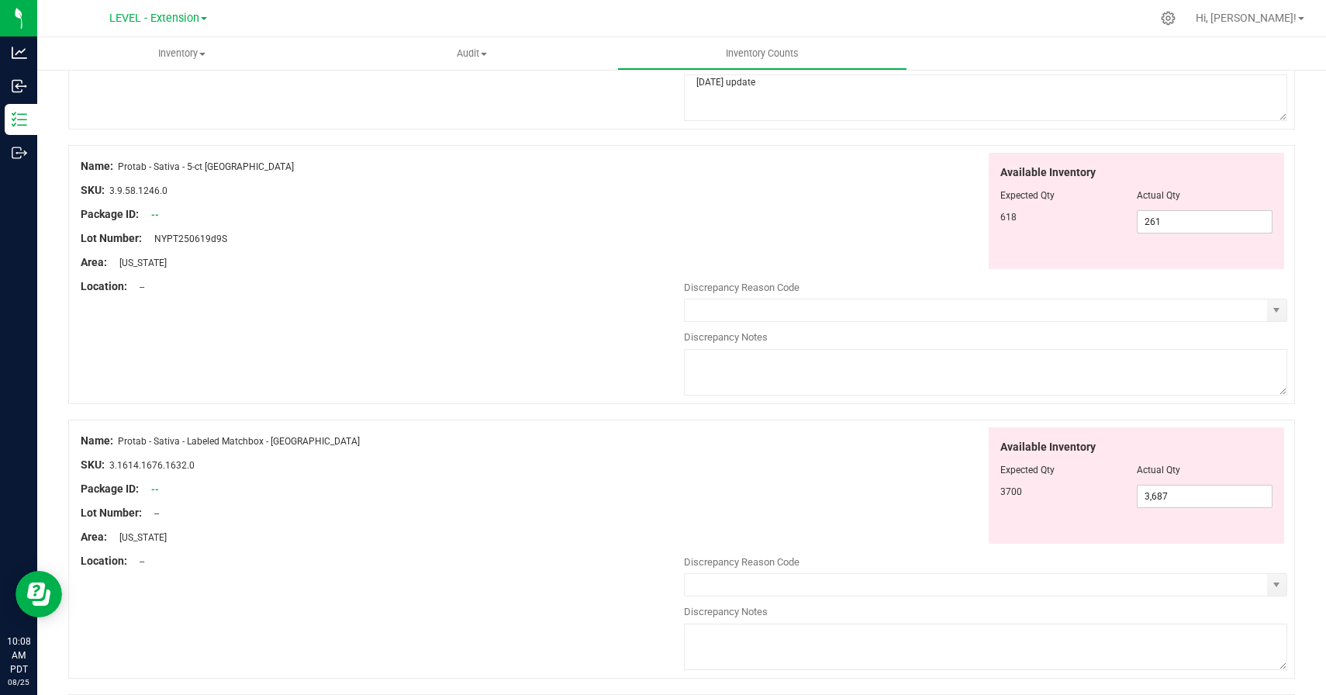
scroll to position [2291, 0]
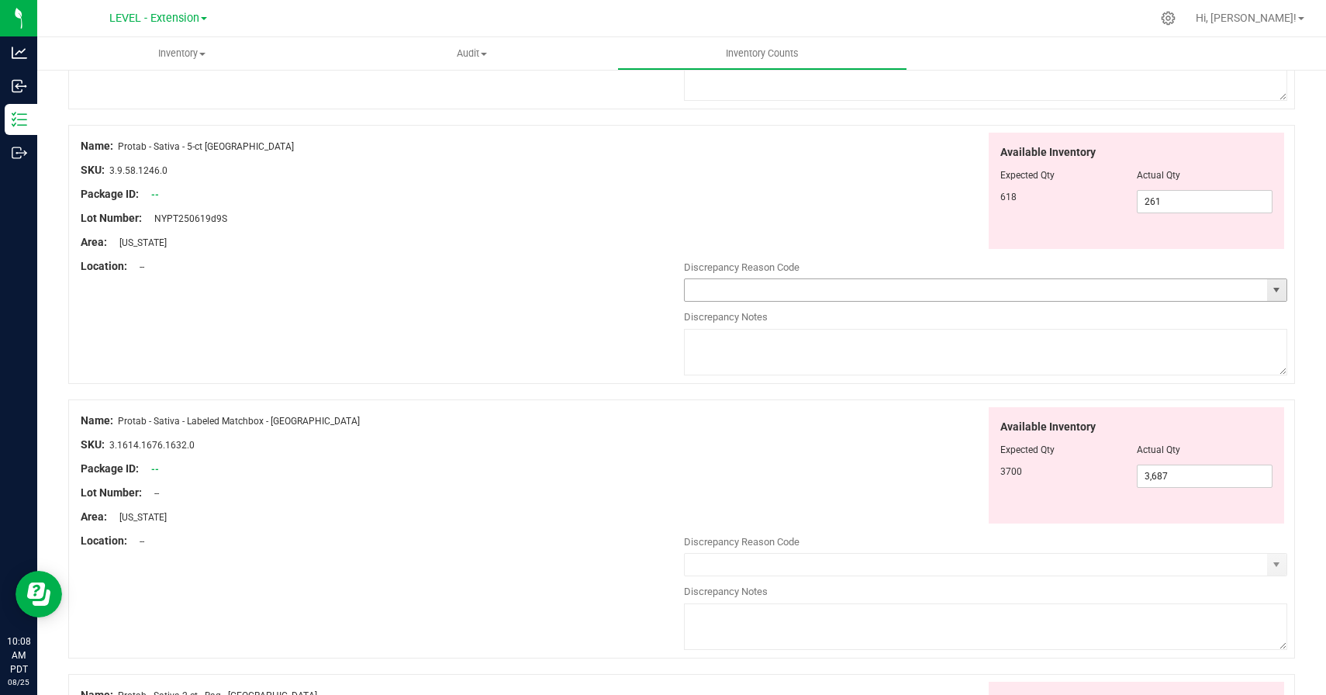
click at [1275, 291] on span "select" at bounding box center [1276, 290] width 12 height 12
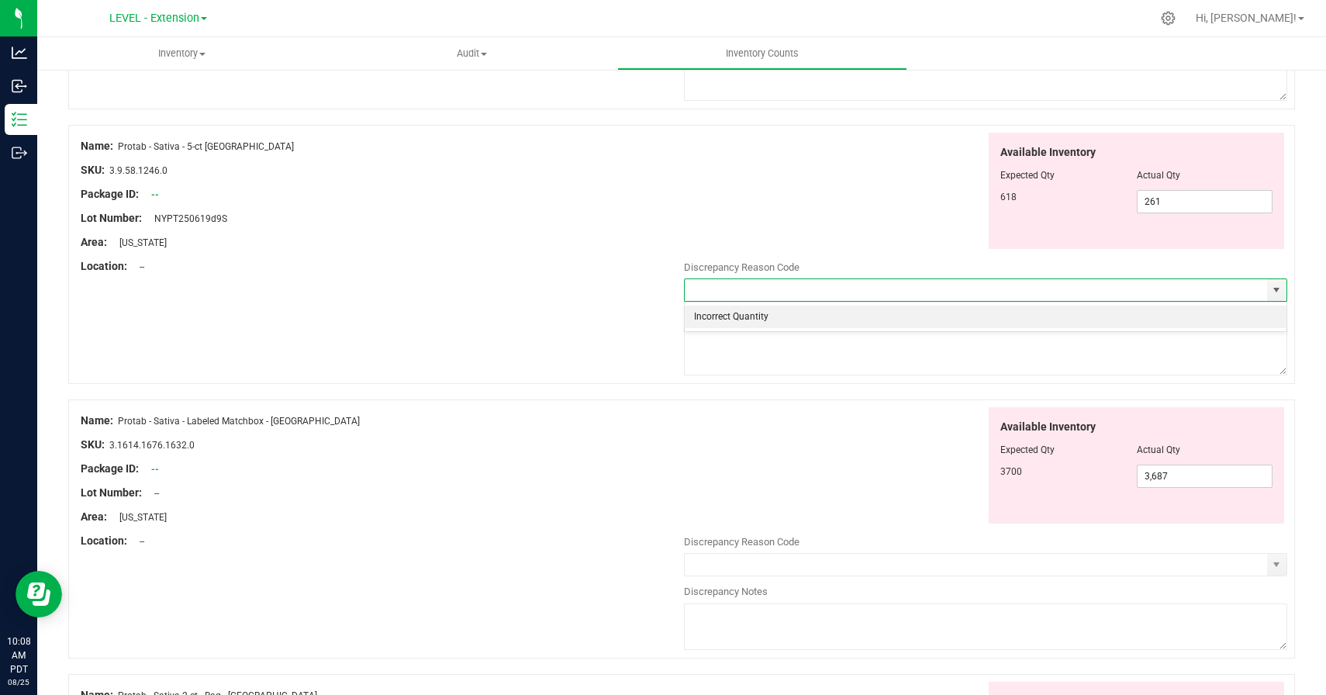
click at [1177, 324] on li "Incorrect Quantity" at bounding box center [986, 316] width 602 height 23
type input "Incorrect Quantity"
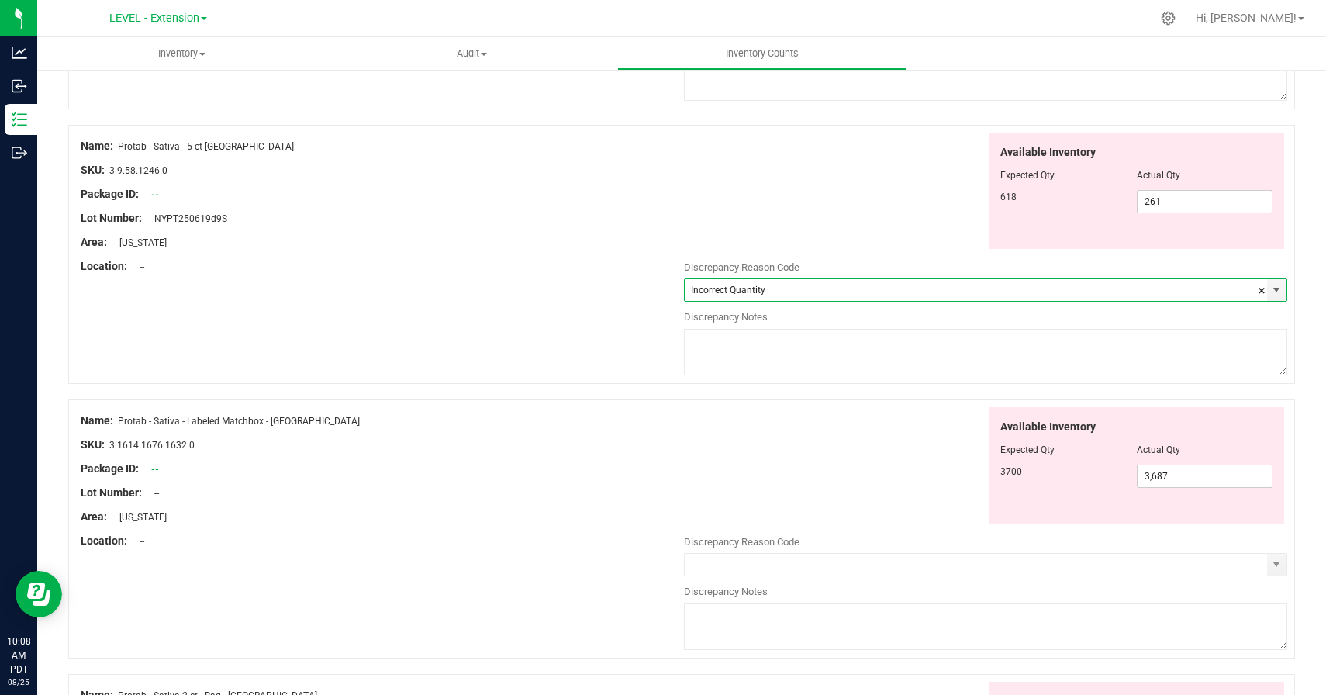
click at [1151, 354] on textarea at bounding box center [985, 352] width 603 height 47
paste textarea "8/22/25 update"
type textarea "8/22/25 update"
click at [900, 450] on div "Available Inventory Expected Qty Actual Qty 3700 3,687 3687" at bounding box center [985, 465] width 603 height 117
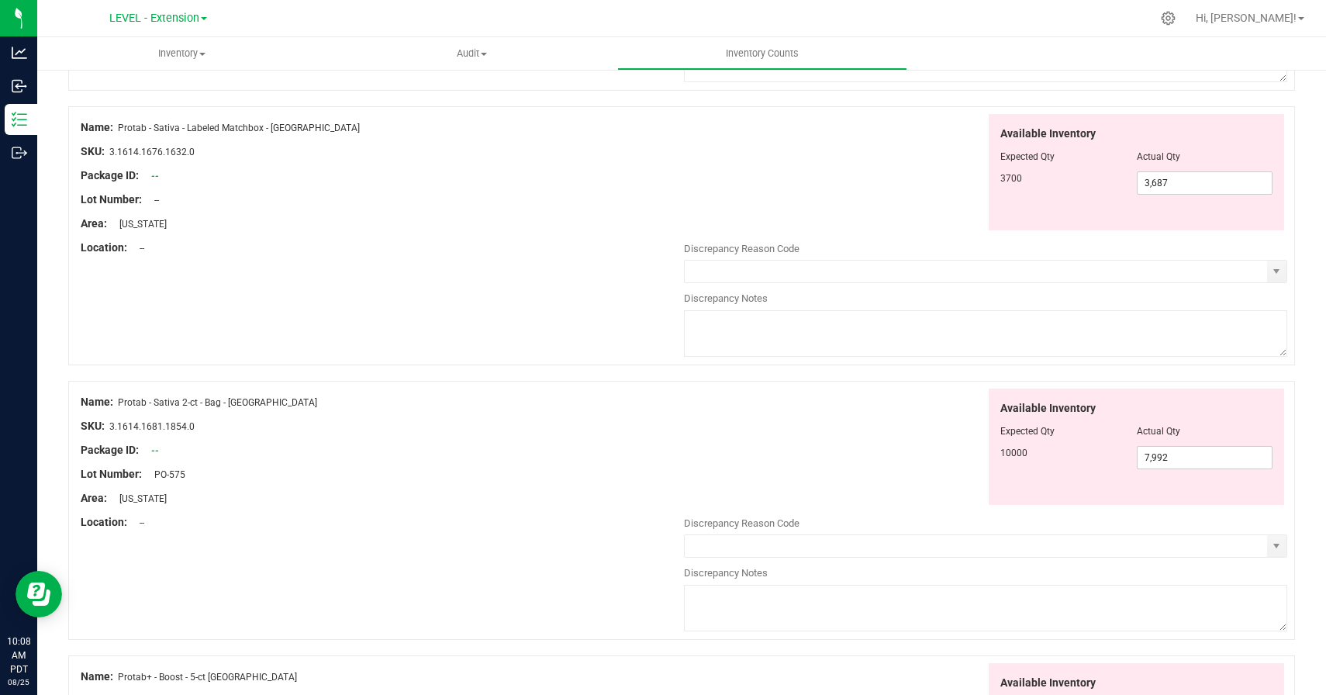
scroll to position [2614, 0]
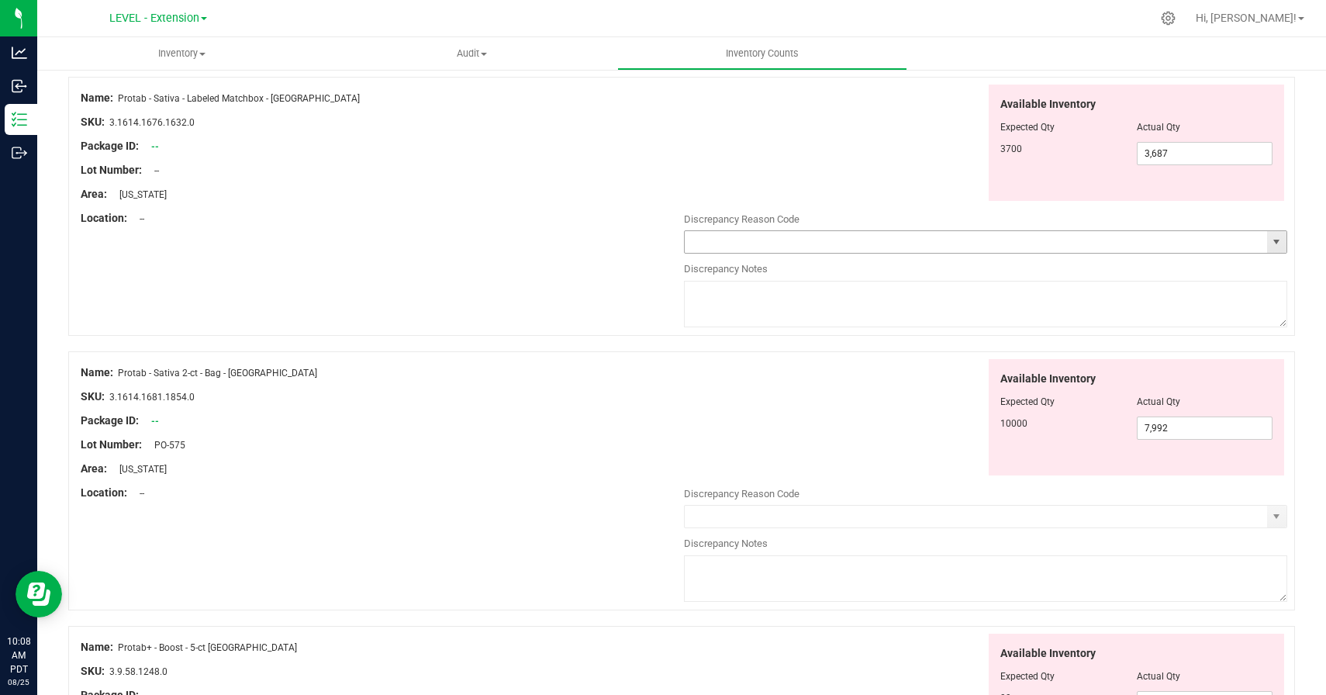
click at [1275, 242] on span "select" at bounding box center [1276, 242] width 12 height 12
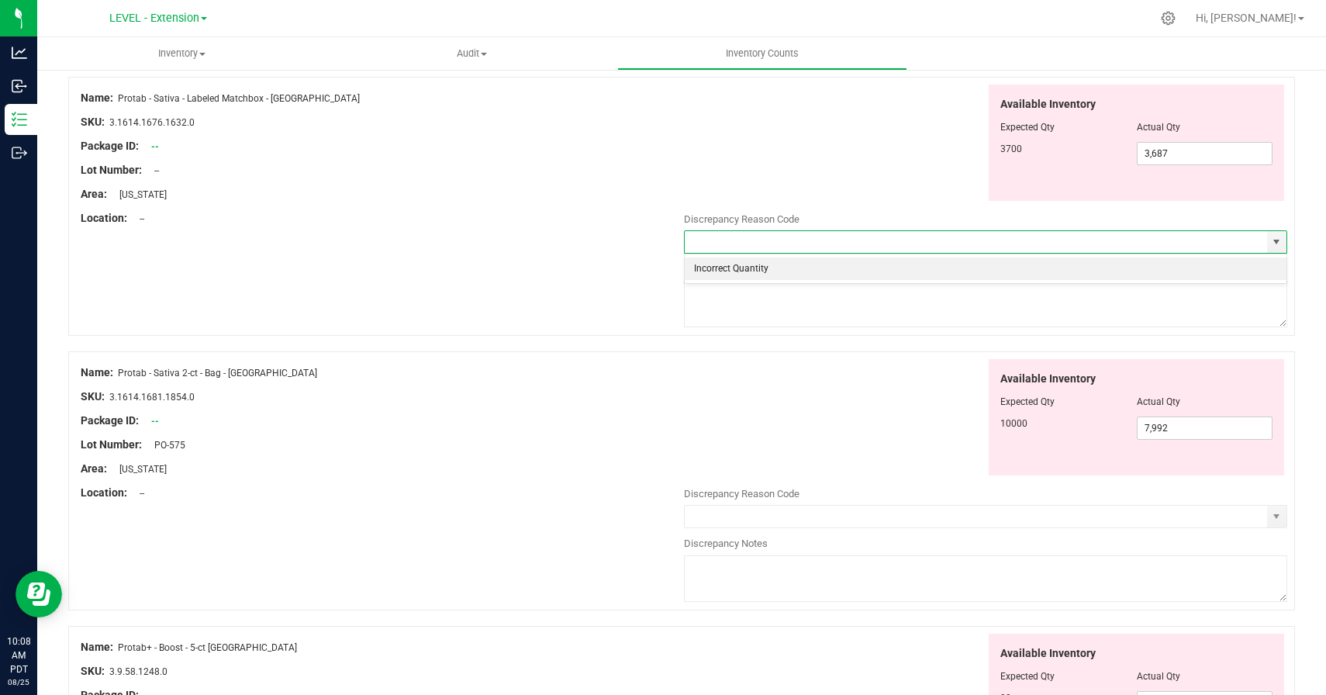
click at [984, 268] on li "Incorrect Quantity" at bounding box center [986, 268] width 602 height 23
click at [984, 307] on textarea at bounding box center [985, 304] width 603 height 47
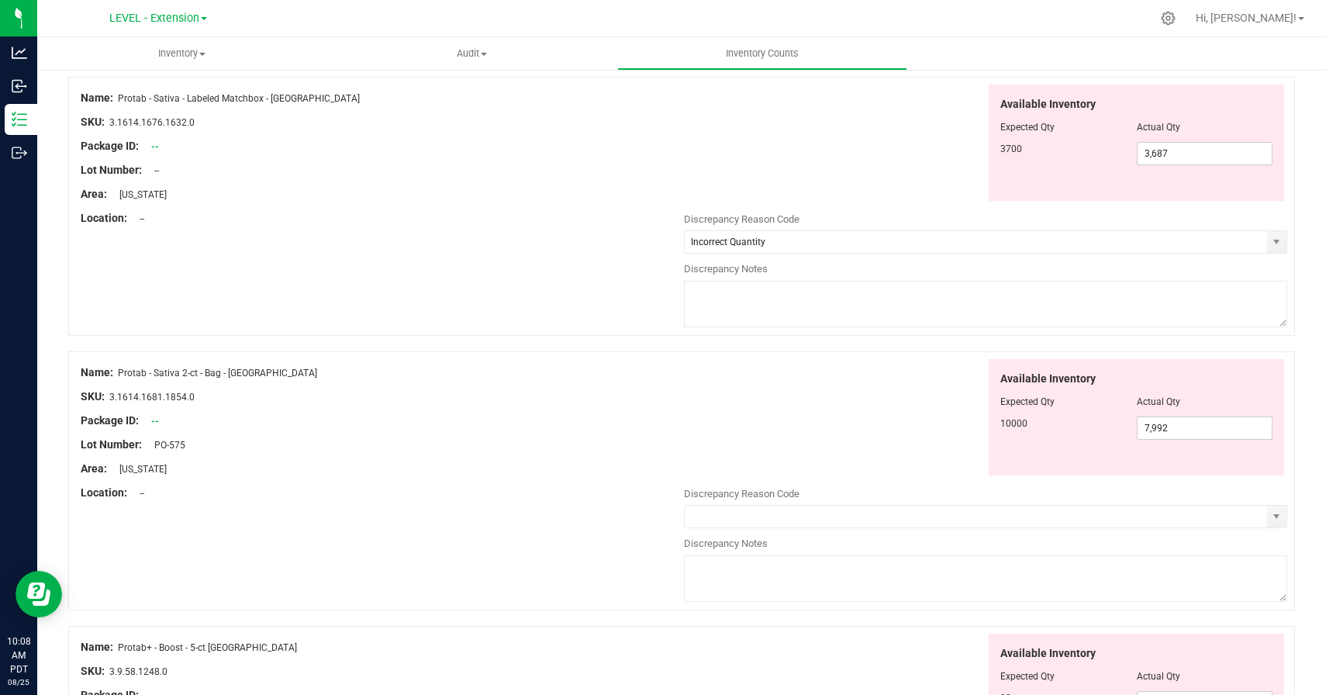
paste textarea "8/22/25 update"
click at [896, 436] on div "Available Inventory Expected Qty Actual Qty 10000 7,992 7992" at bounding box center [985, 417] width 603 height 117
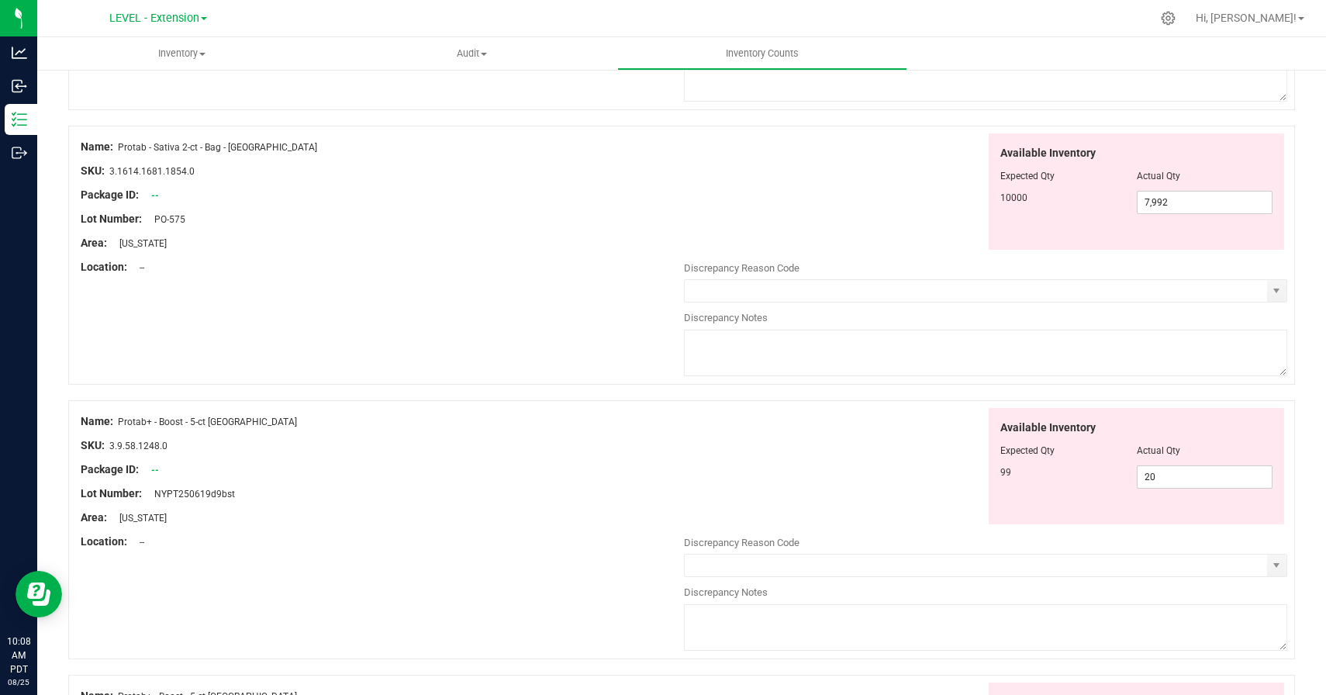
scroll to position [2861, 0]
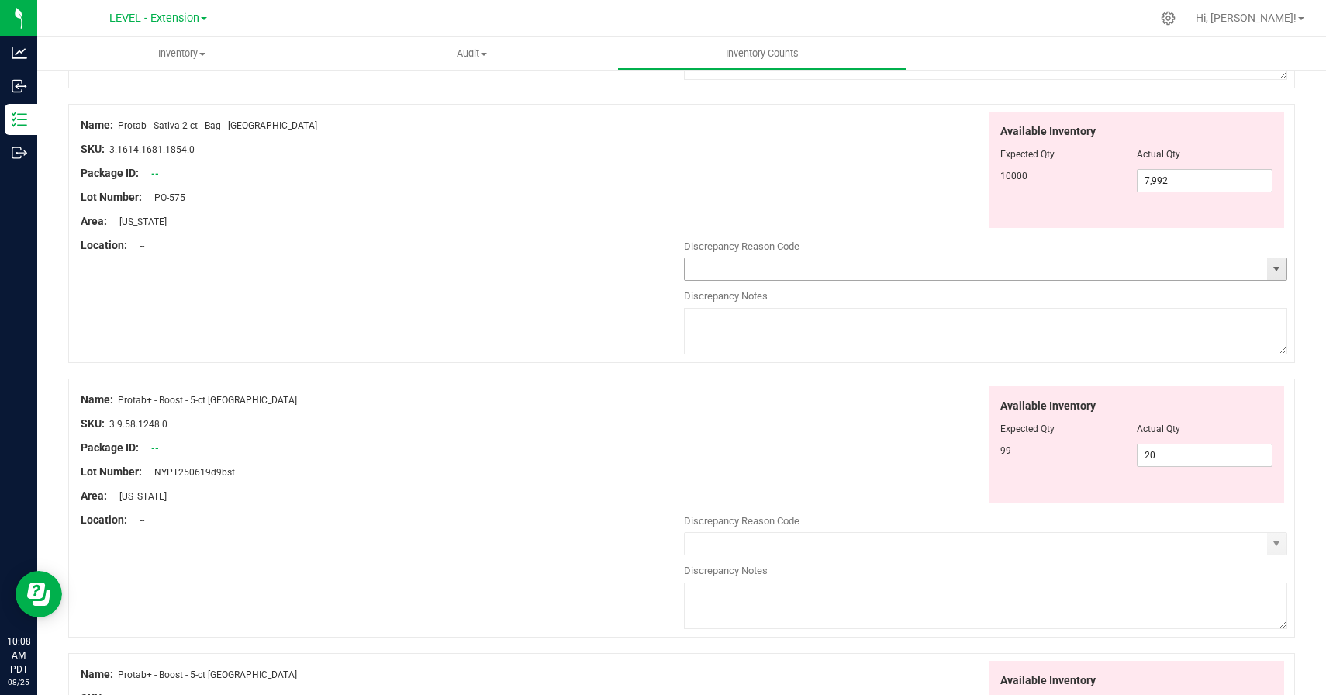
click at [1278, 267] on span "select" at bounding box center [1276, 269] width 12 height 12
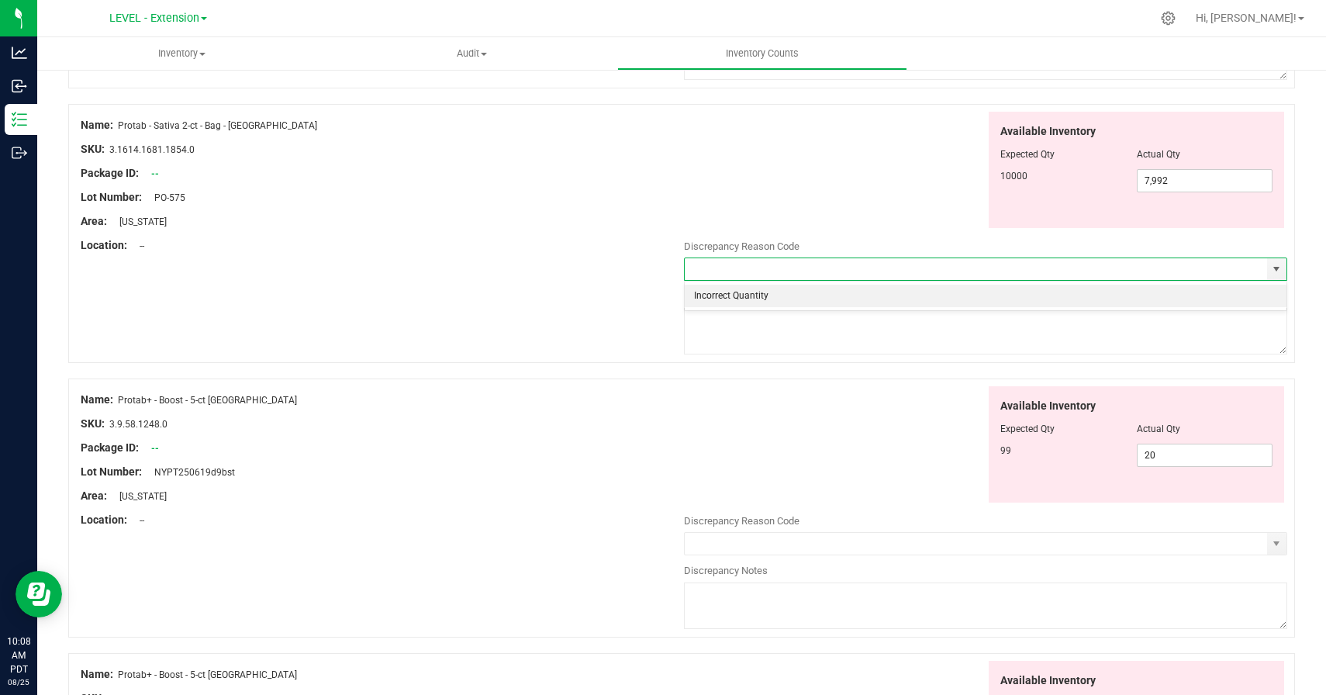
click at [1047, 298] on li "Incorrect Quantity" at bounding box center [986, 296] width 602 height 23
click at [1037, 320] on textarea at bounding box center [985, 331] width 603 height 47
paste textarea "8/22/25 update"
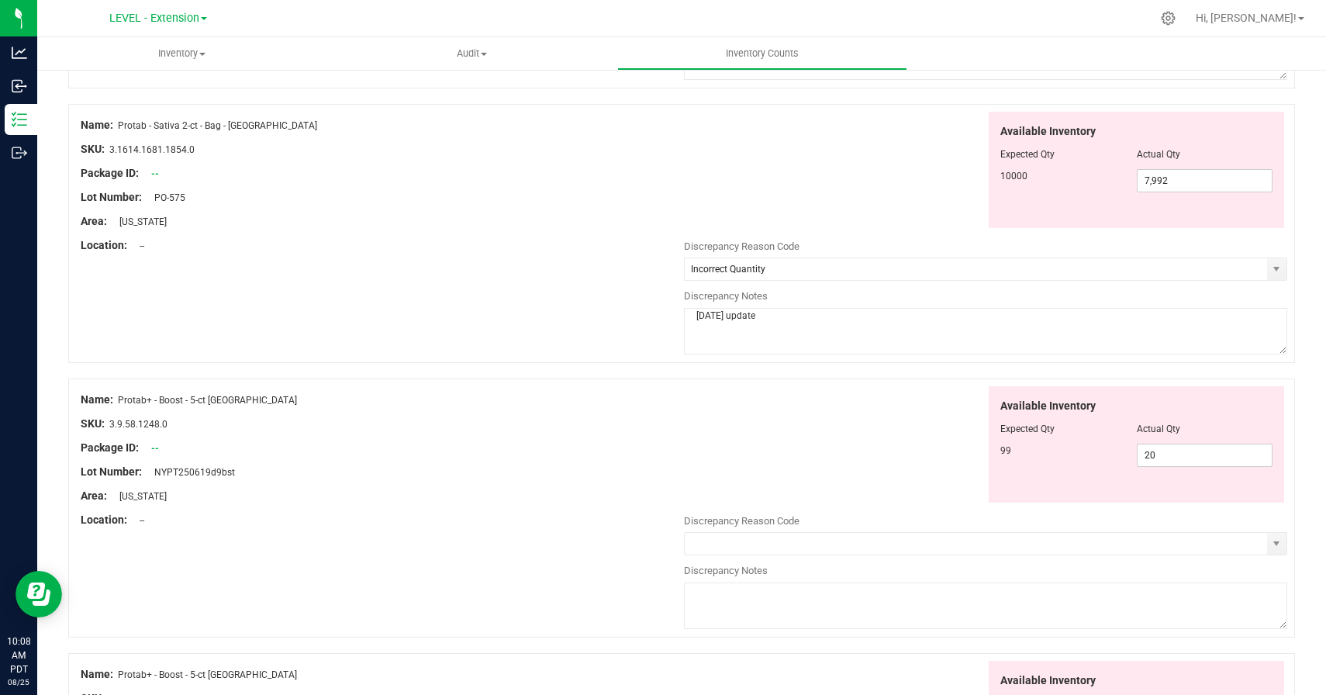
click at [889, 430] on div "Available Inventory Expected Qty Actual Qty 99 20 20" at bounding box center [985, 444] width 603 height 117
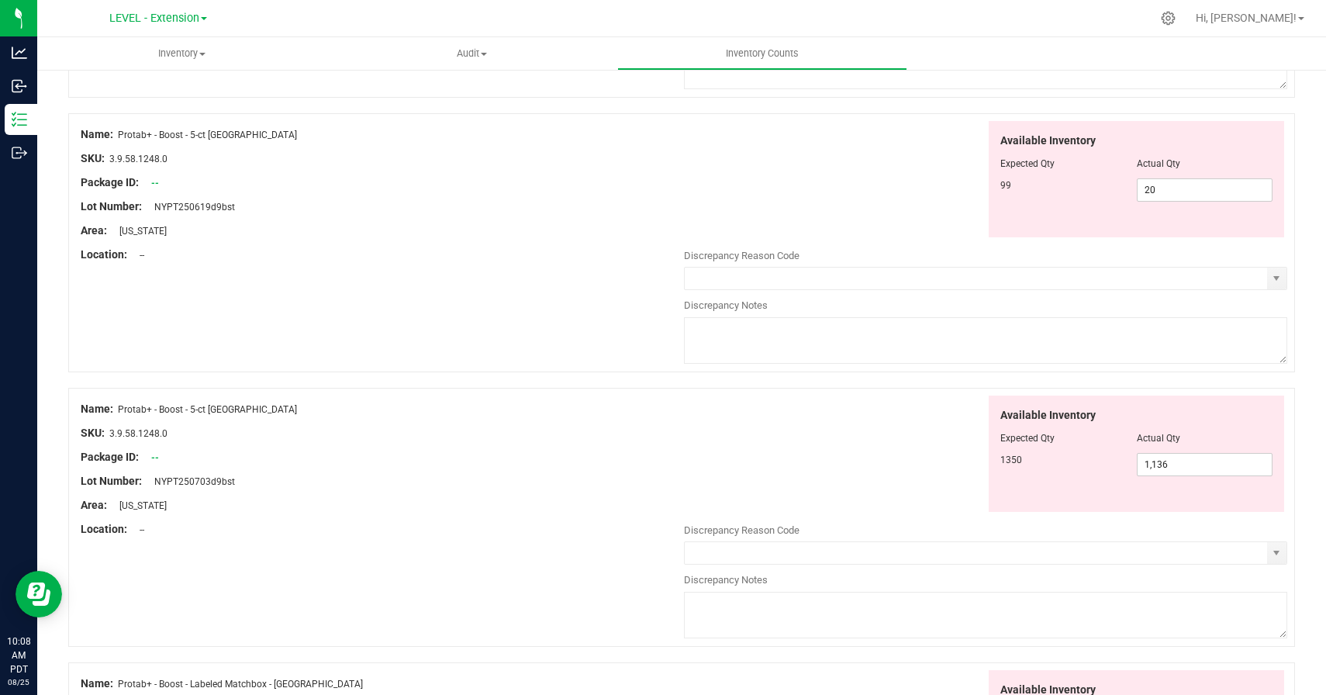
scroll to position [3187, 0]
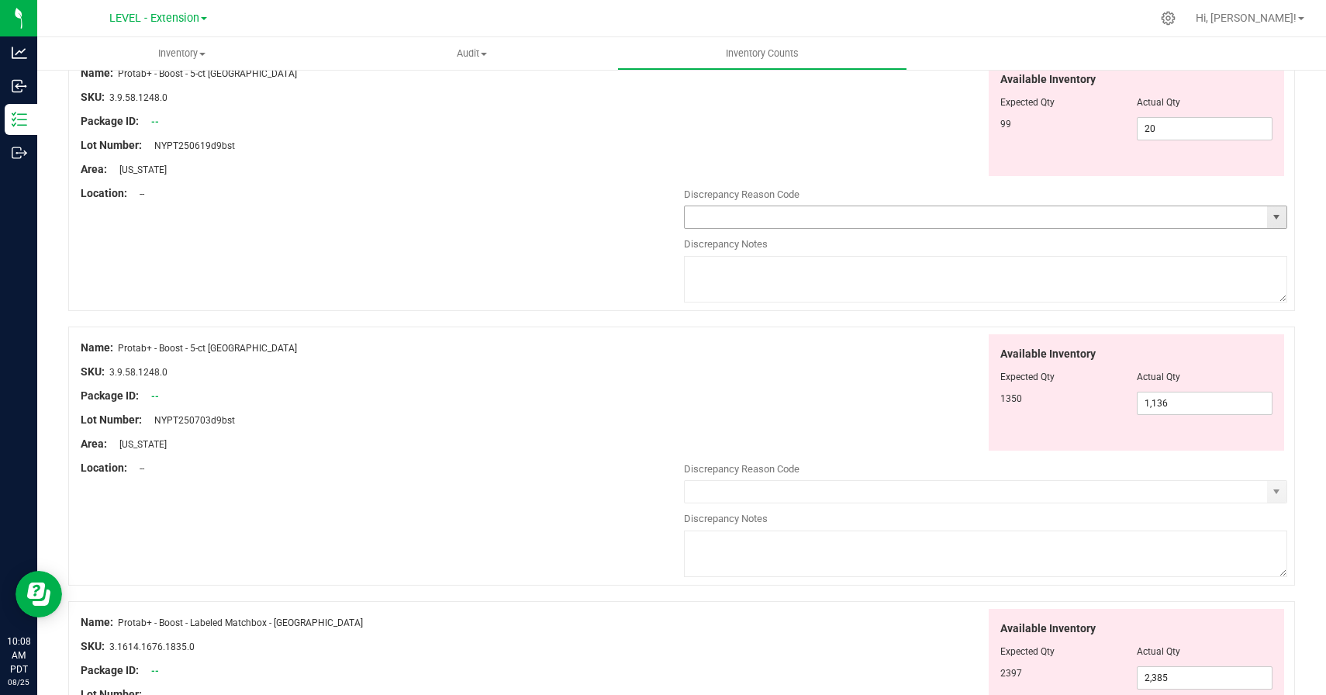
click at [1272, 221] on span "select" at bounding box center [1276, 217] width 12 height 12
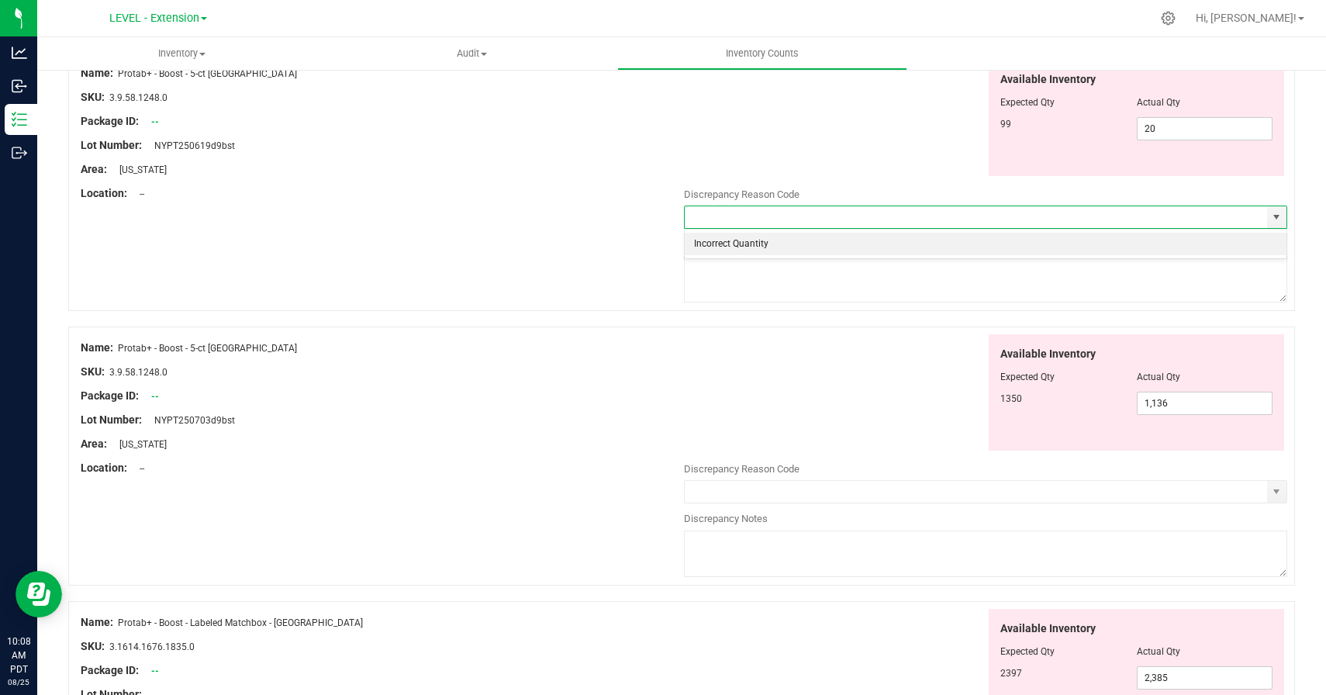
click at [1106, 242] on li "Incorrect Quantity" at bounding box center [986, 244] width 602 height 23
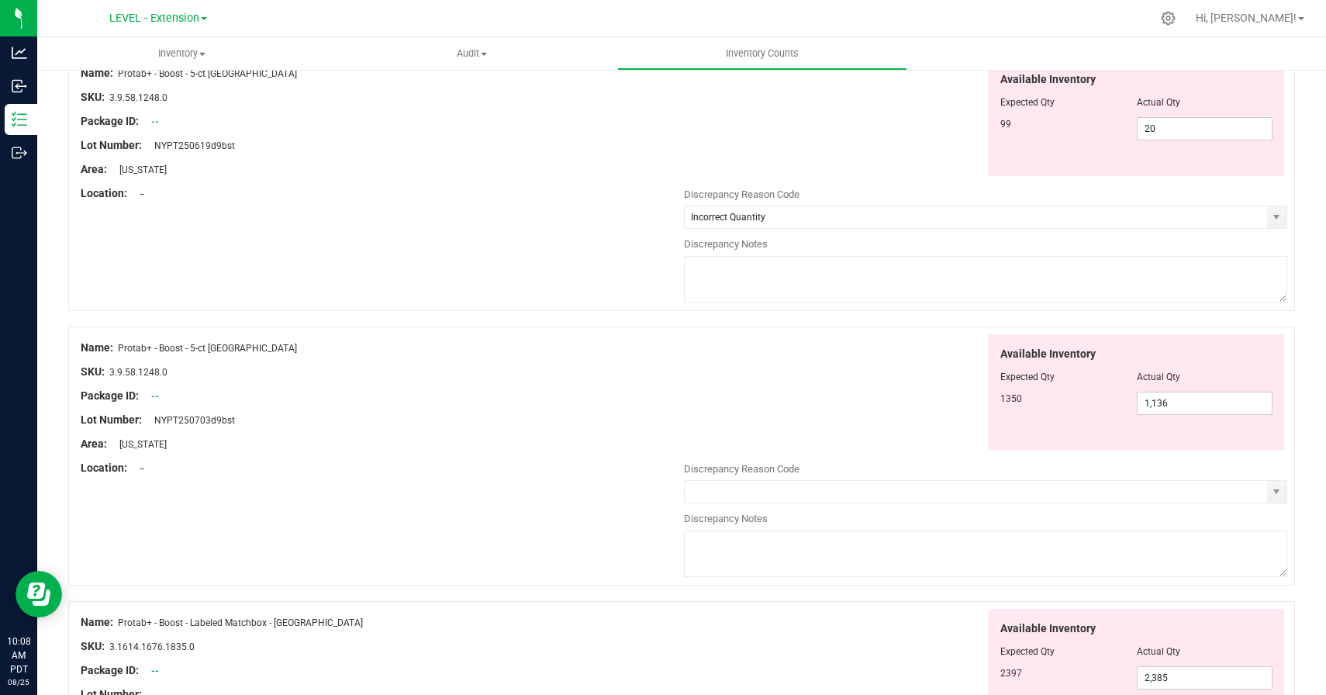
click at [1082, 273] on textarea at bounding box center [985, 279] width 603 height 47
paste textarea "8/22/25 update"
click at [880, 378] on div "Available Inventory Expected Qty Actual Qty 1350 1,136 1136" at bounding box center [985, 392] width 603 height 117
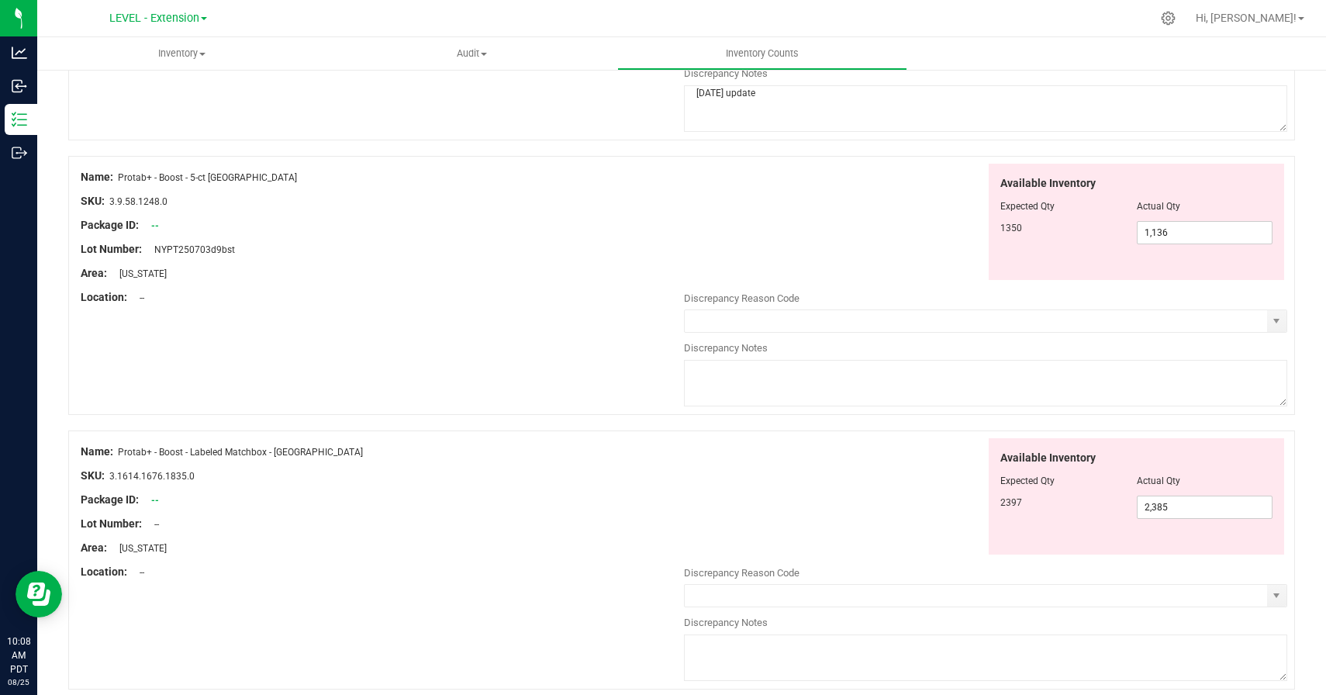
click at [1288, 315] on div "Name: Protab+ - Boost - 5-ct NY SKU: 3.9.58.1248.0 Package ID: -- Lot Number: N…" at bounding box center [681, 285] width 1227 height 259
click at [1272, 326] on span "select" at bounding box center [1276, 321] width 12 height 12
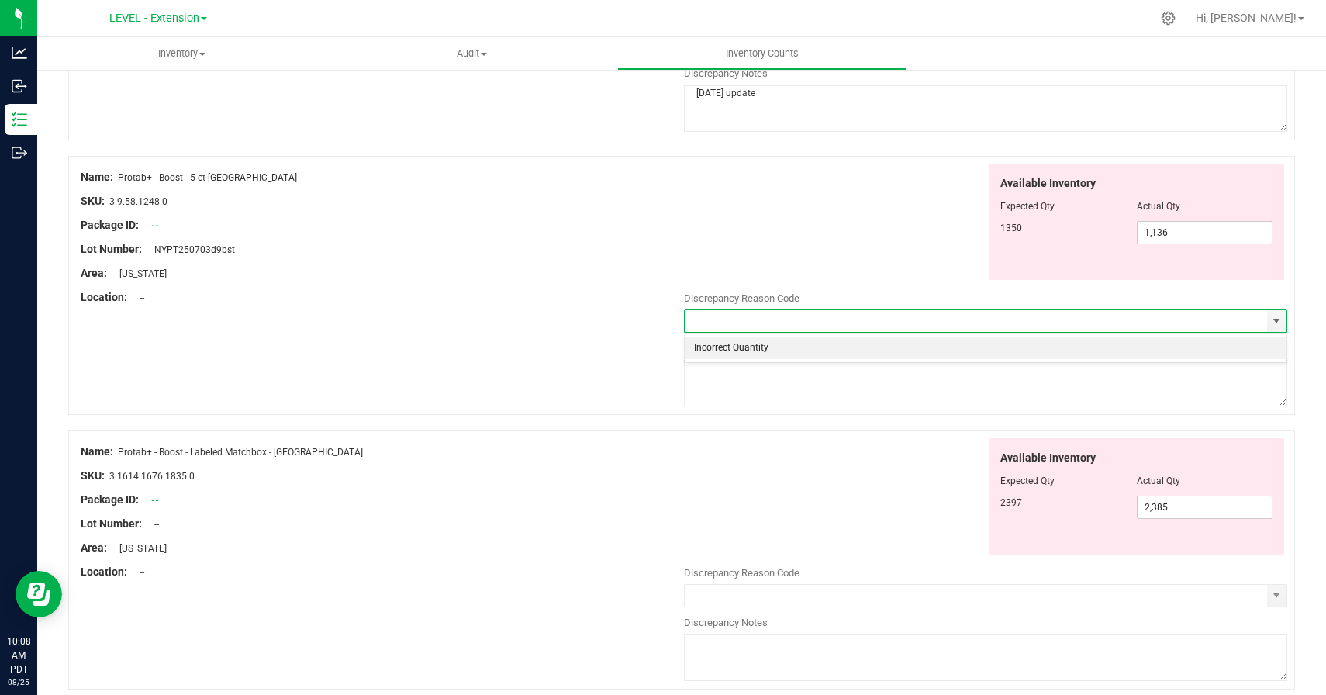
click at [1064, 339] on li "Incorrect Quantity" at bounding box center [986, 347] width 602 height 23
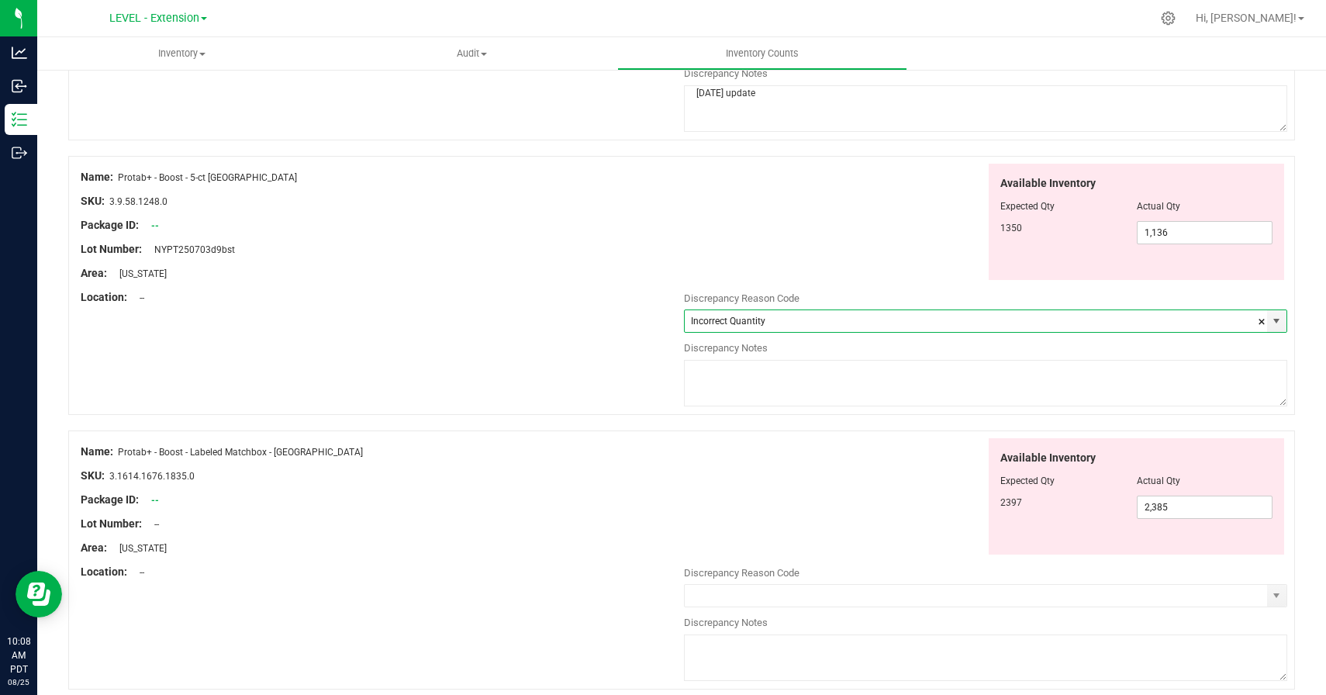
click at [1064, 371] on textarea at bounding box center [985, 383] width 603 height 47
paste textarea "8/22/25 update"
click at [847, 252] on div "Available Inventory Expected Qty Actual Qty 1350 1,136 1136" at bounding box center [985, 222] width 603 height 117
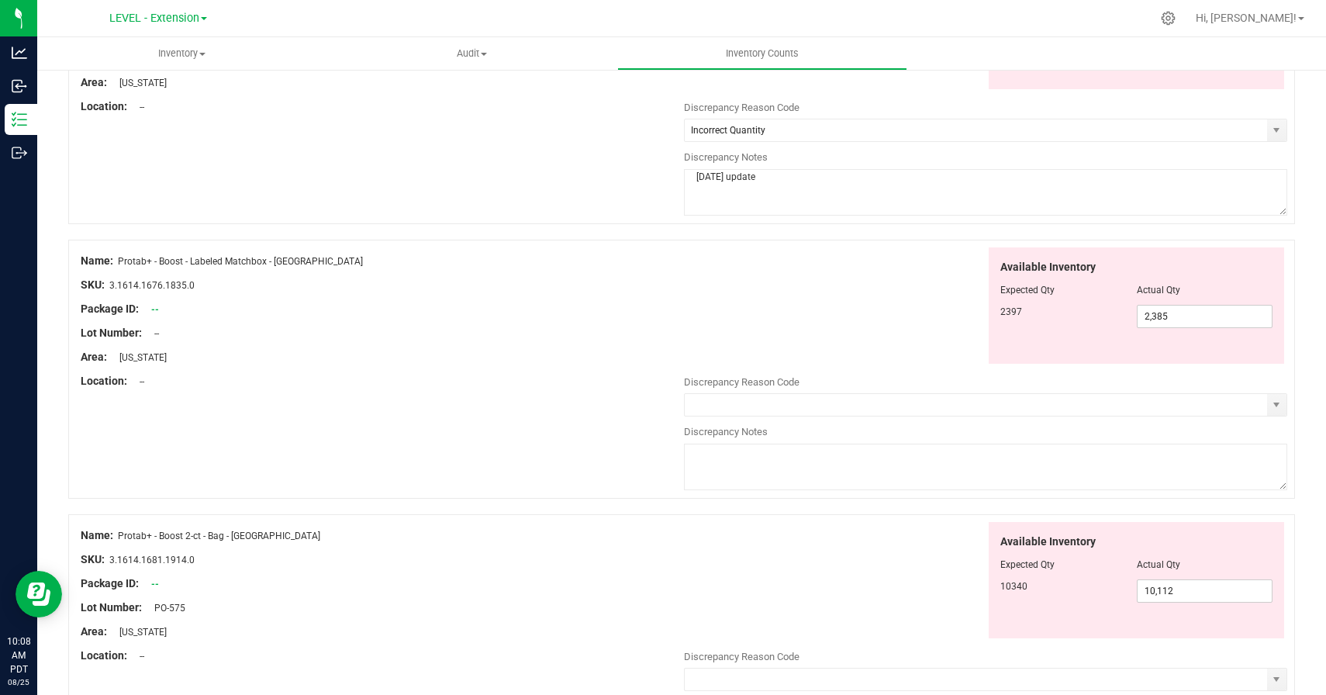
scroll to position [3604, 0]
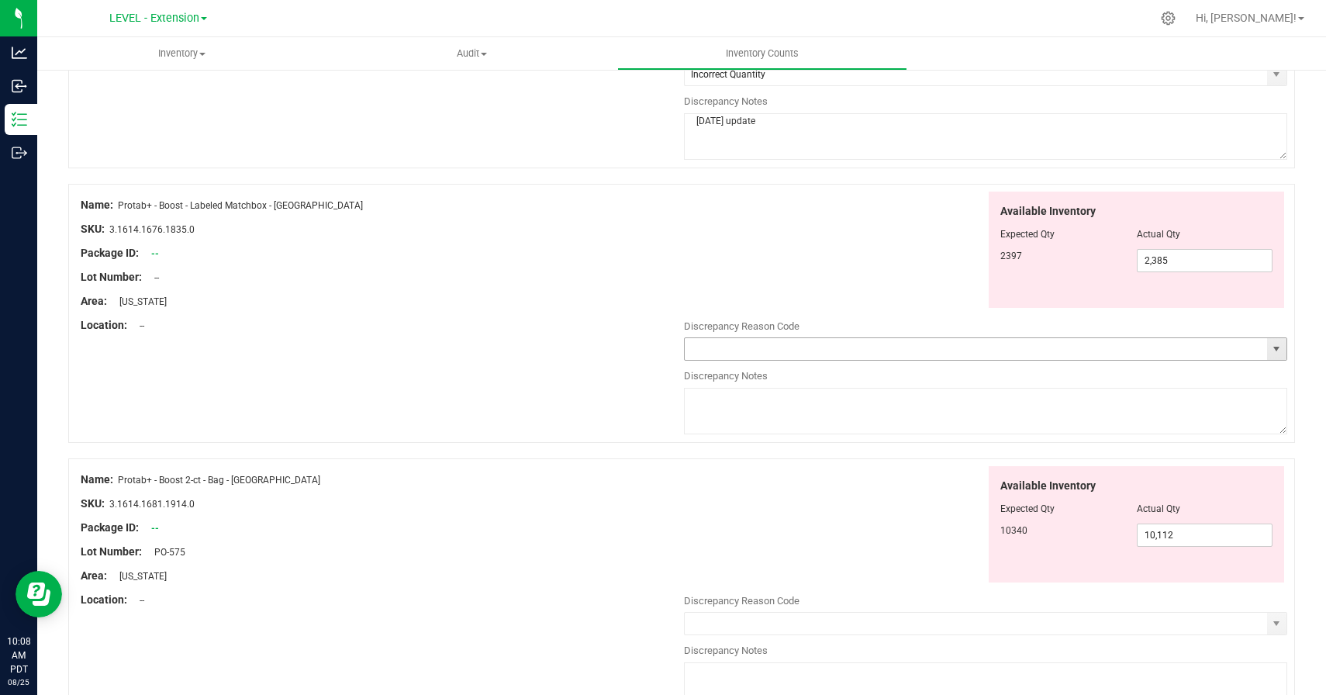
click at [1276, 354] on span "select" at bounding box center [1276, 349] width 12 height 12
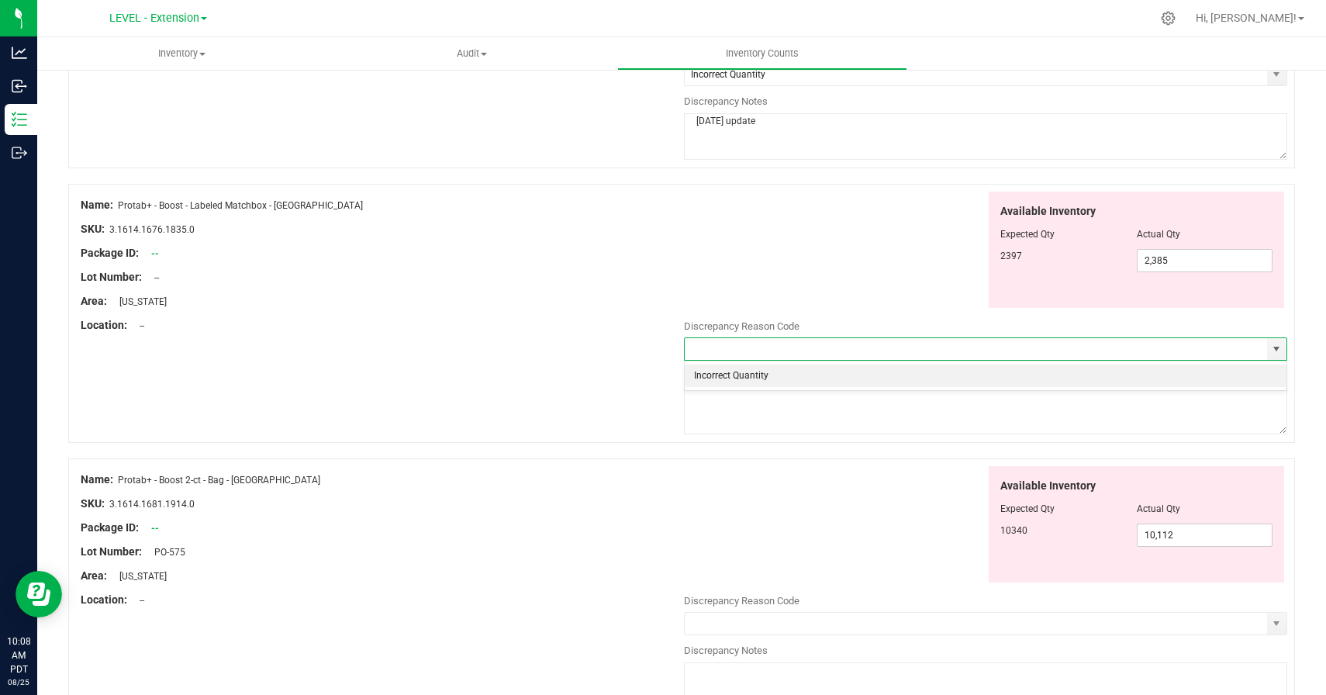
click at [1044, 385] on li "Incorrect Quantity" at bounding box center [986, 375] width 602 height 23
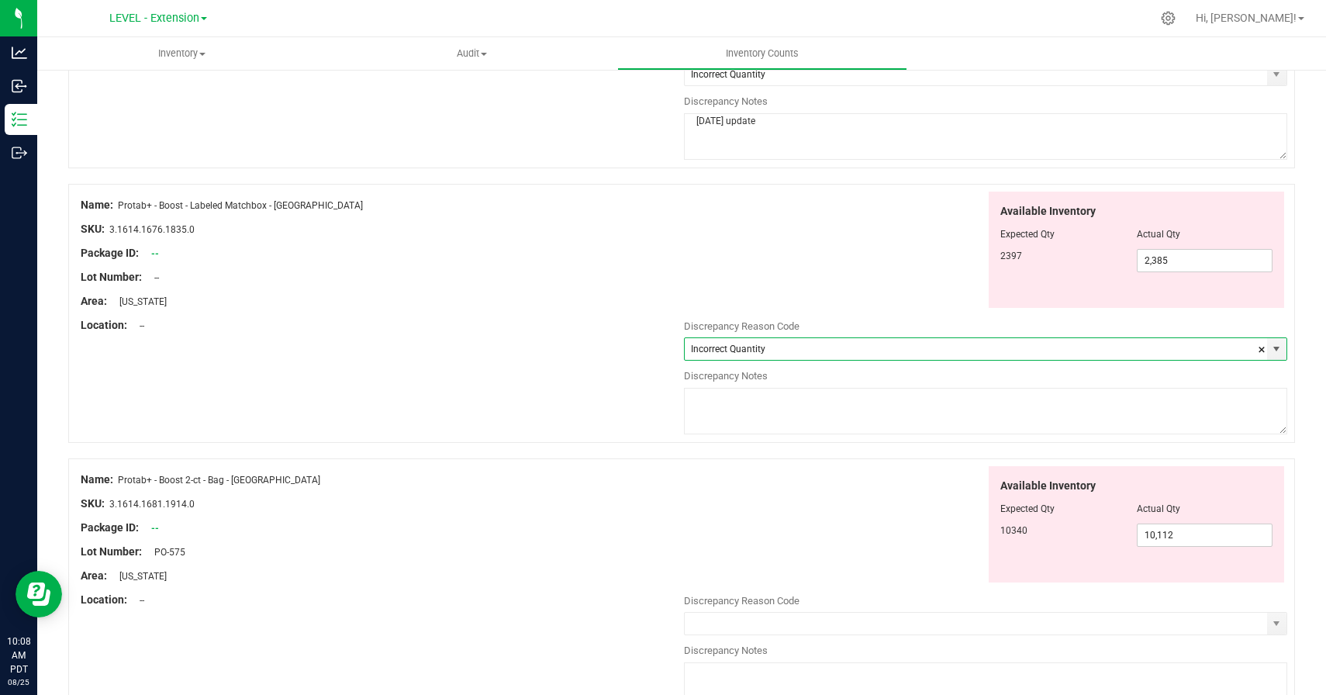
click at [1031, 408] on textarea at bounding box center [985, 411] width 603 height 47
click at [886, 500] on div "Available Inventory Expected Qty Actual Qty 10340 10,112 10112" at bounding box center [985, 524] width 603 height 117
click at [840, 413] on textarea at bounding box center [985, 411] width 603 height 47
paste textarea "8/22/25 update"
click at [837, 475] on div "Available Inventory Expected Qty Actual Qty 10340 10,112 10112" at bounding box center [985, 524] width 603 height 117
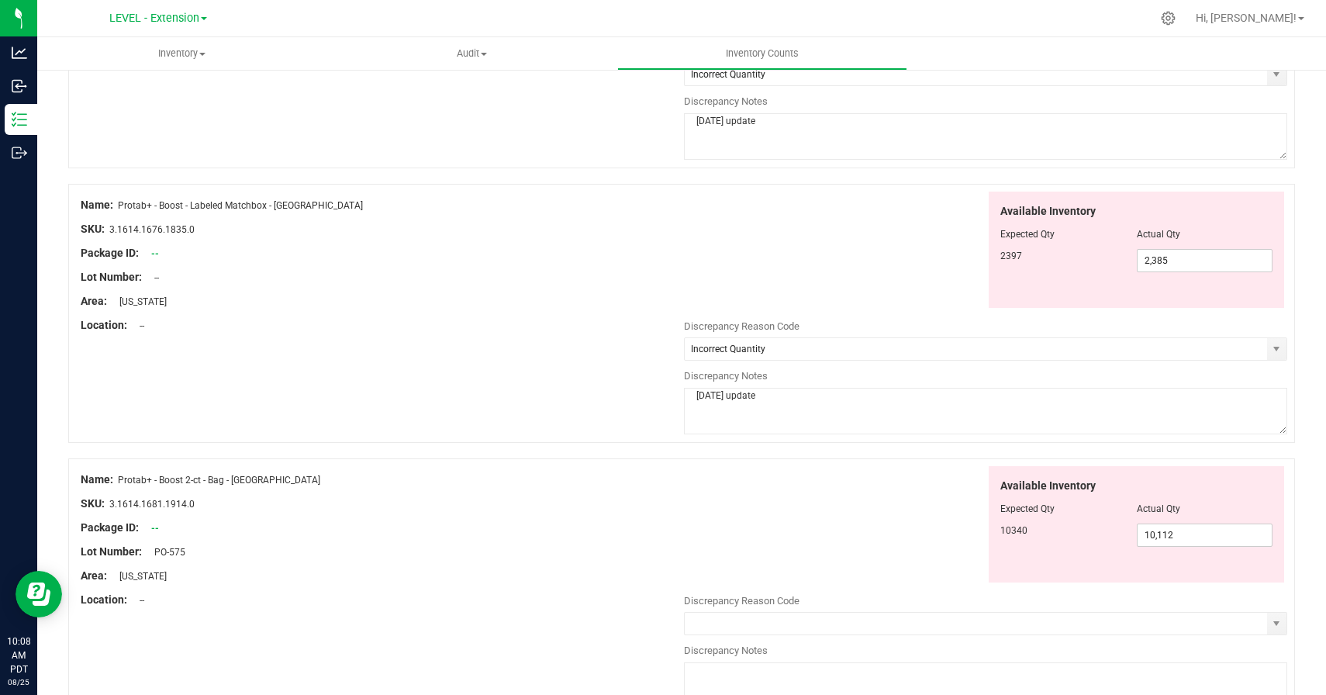
scroll to position [3959, 0]
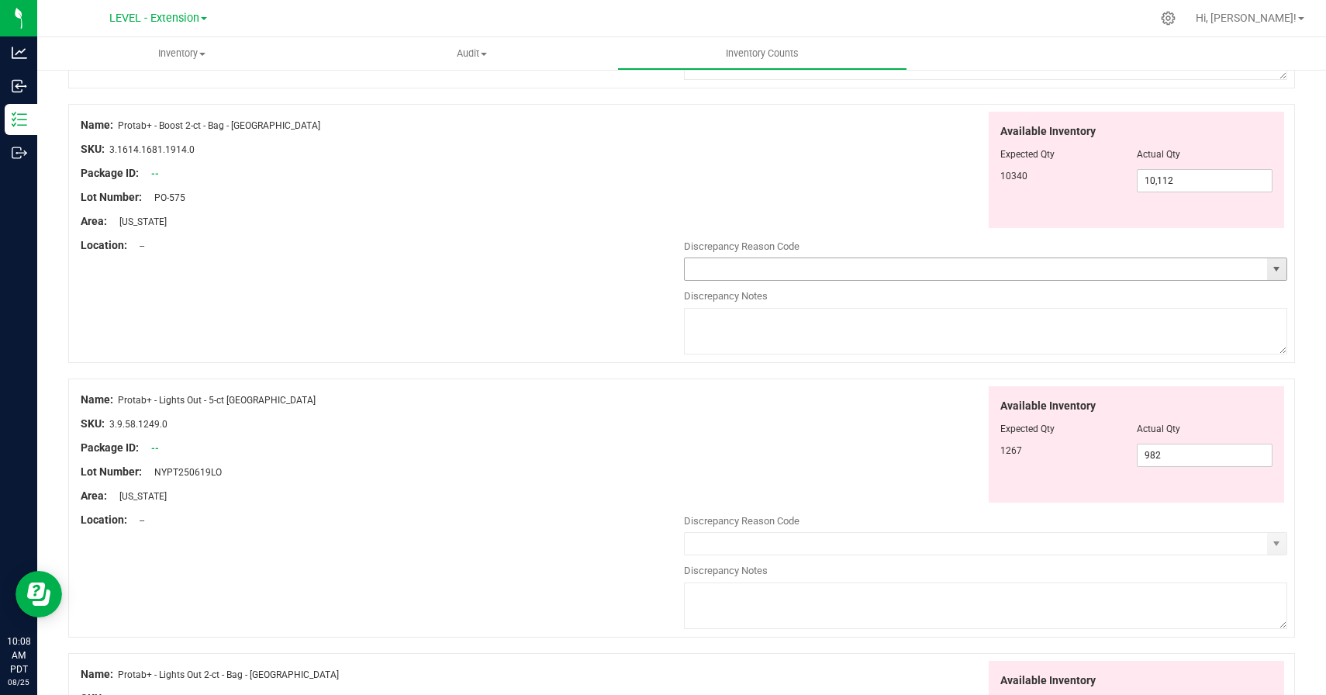
click at [1273, 265] on span "select" at bounding box center [1276, 269] width 12 height 12
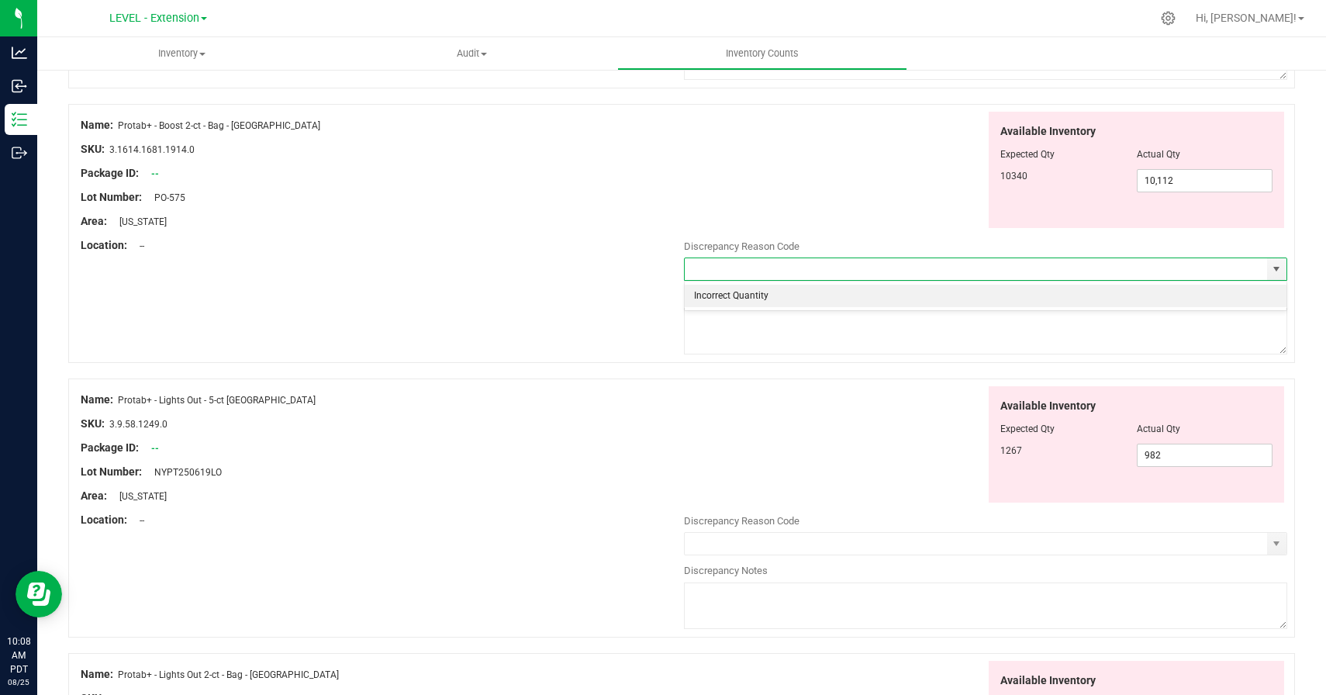
click at [1147, 303] on li "Incorrect Quantity" at bounding box center [986, 296] width 602 height 23
click at [1137, 321] on textarea at bounding box center [985, 331] width 603 height 47
paste textarea "8/22/25 update"
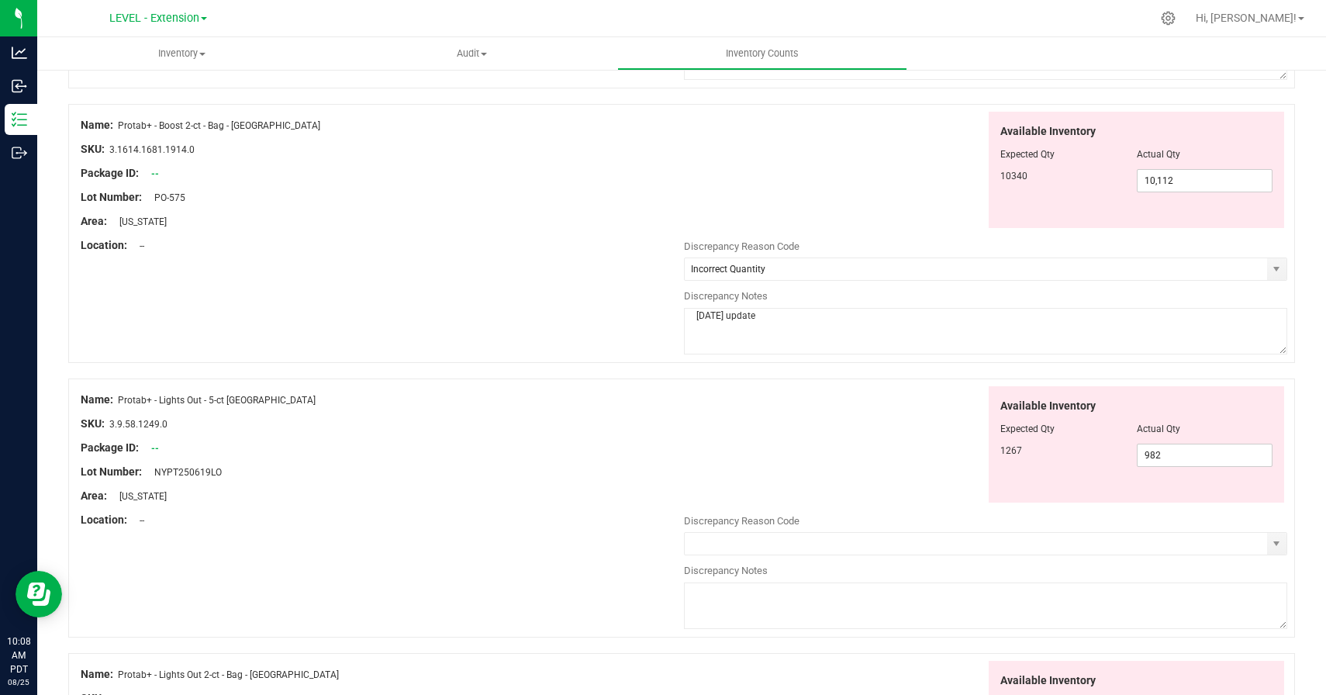
click at [878, 444] on div "Available Inventory Expected Qty Actual Qty 1267 982 982" at bounding box center [985, 444] width 603 height 117
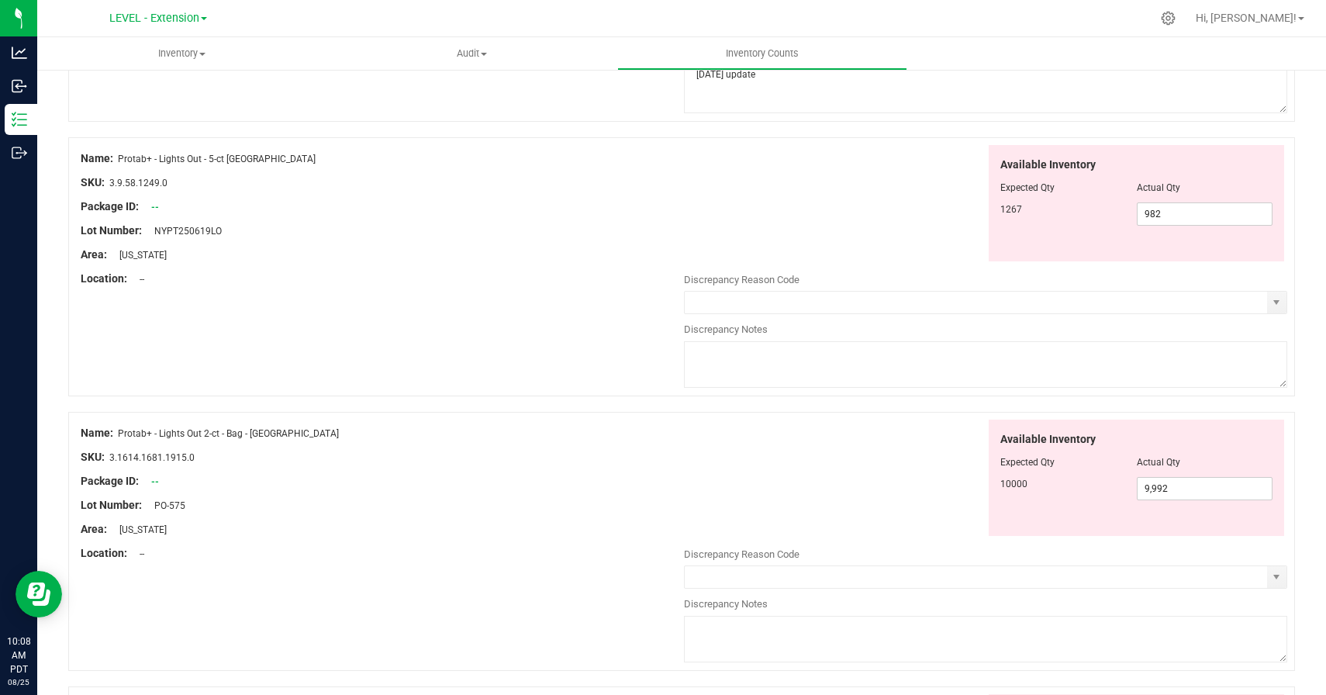
scroll to position [4225, 0]
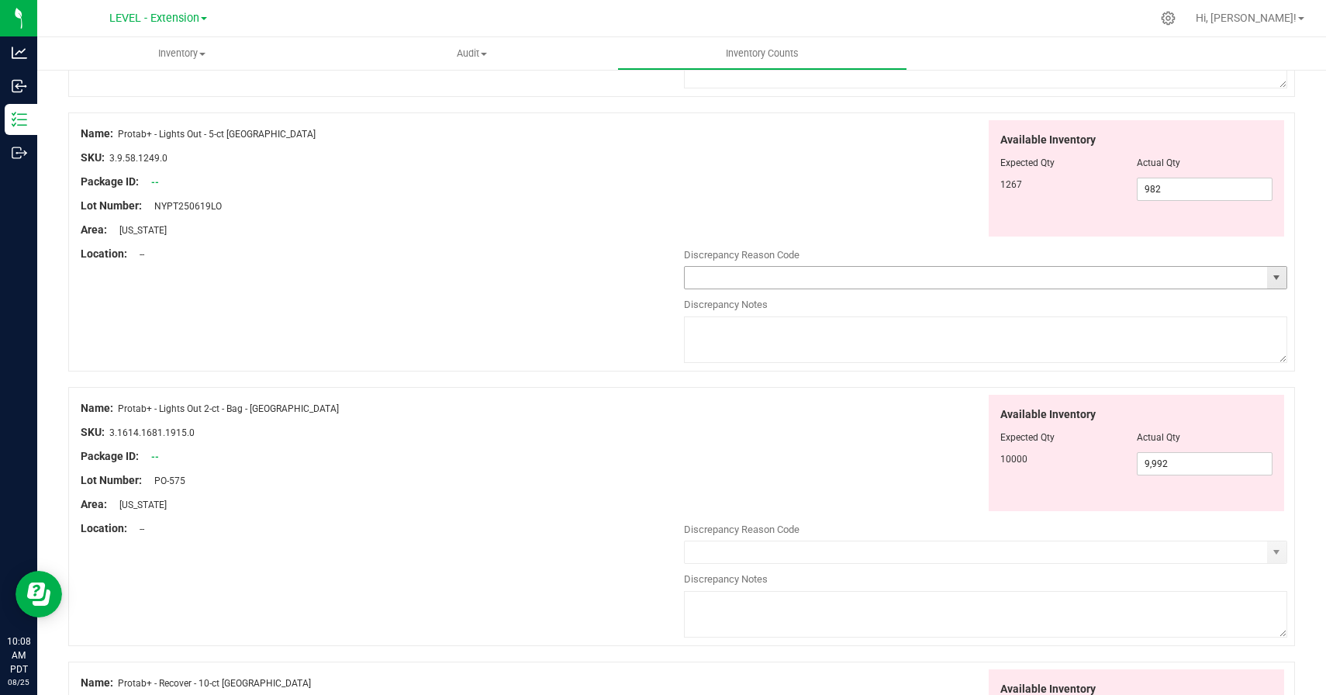
click at [1280, 283] on span "select" at bounding box center [1276, 277] width 12 height 12
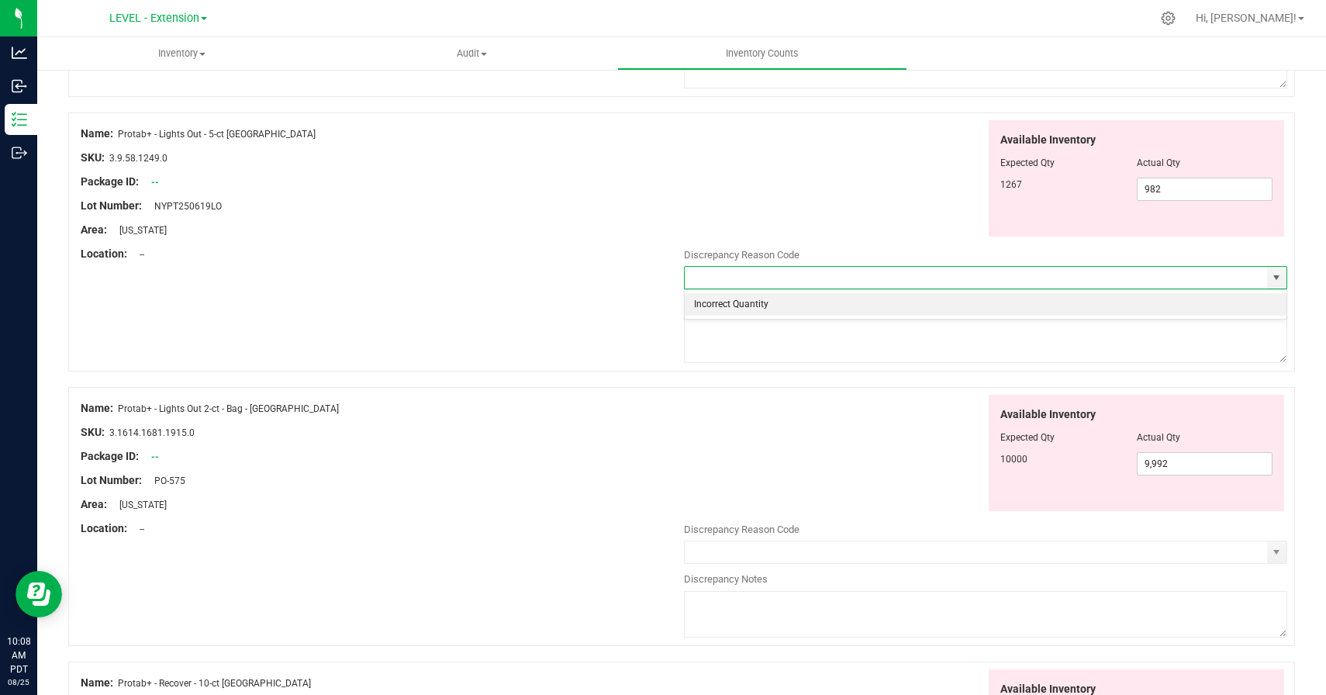
click at [1114, 303] on li "Incorrect Quantity" at bounding box center [986, 304] width 602 height 23
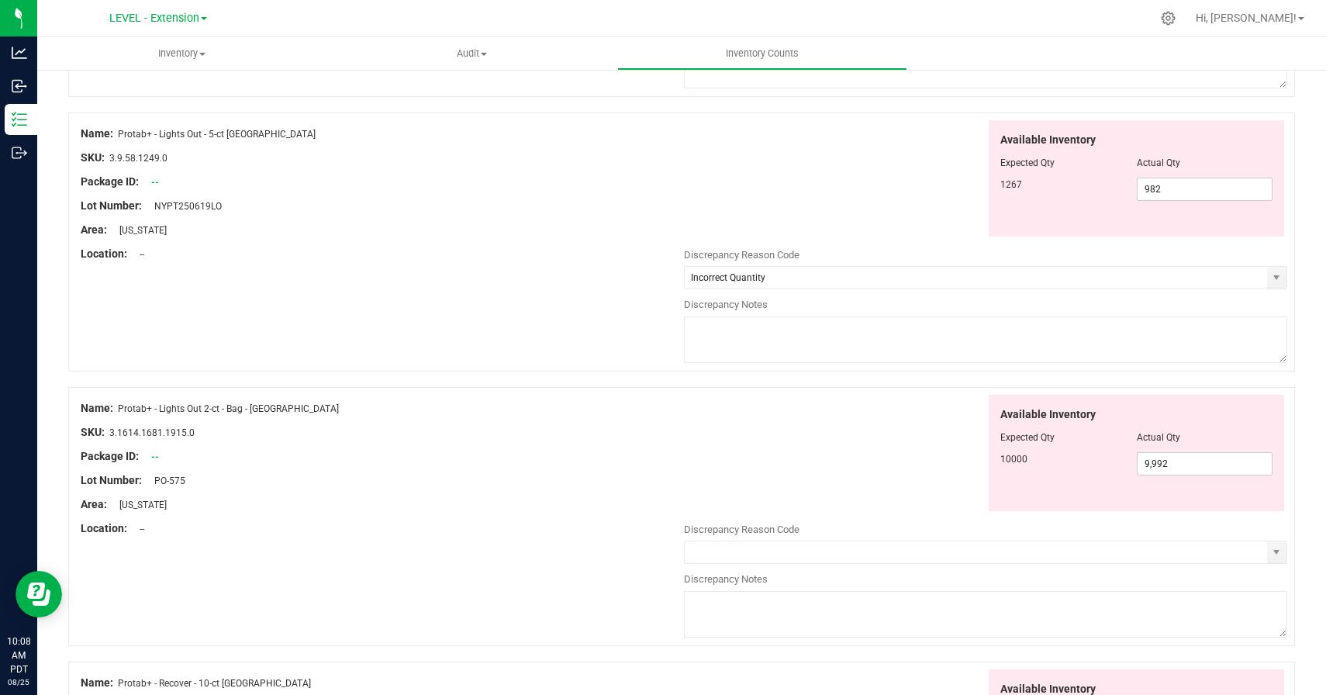
click at [1093, 347] on textarea at bounding box center [985, 339] width 603 height 47
paste textarea "8/22/25 update"
click at [862, 471] on div "Available Inventory Expected Qty Actual Qty 10000 9,992 9992" at bounding box center [985, 453] width 603 height 117
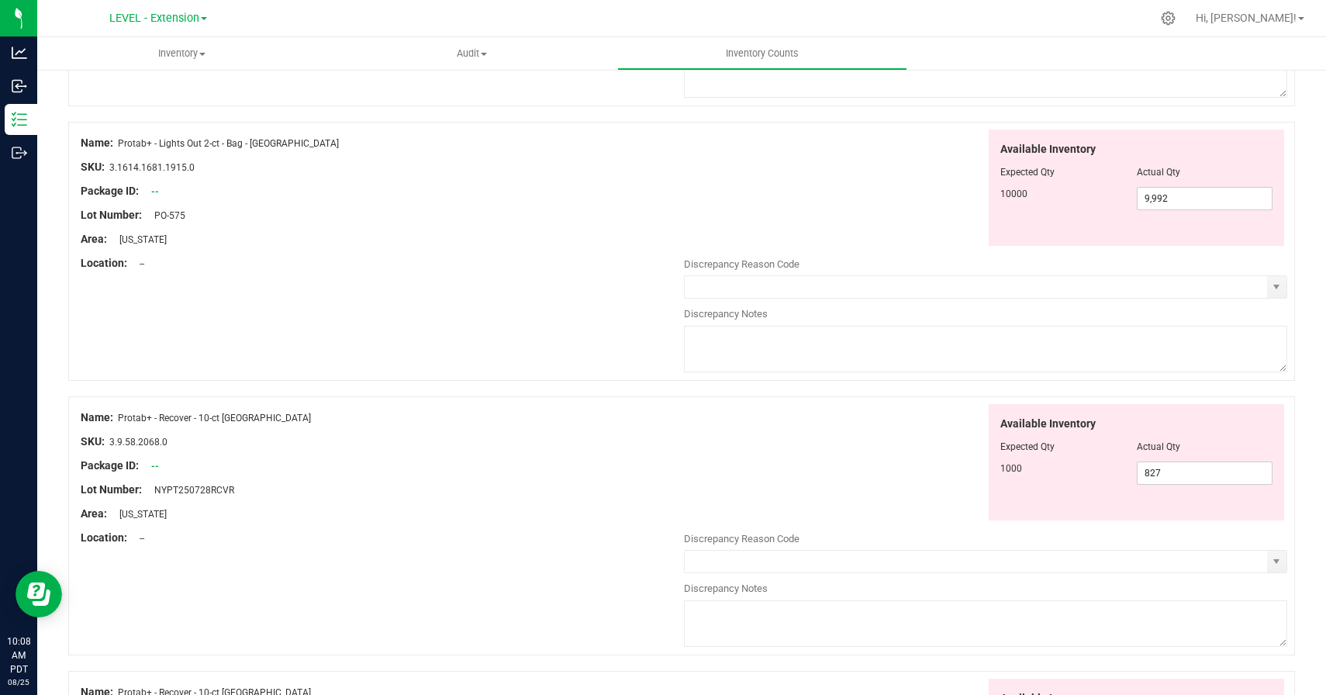
scroll to position [4519, 0]
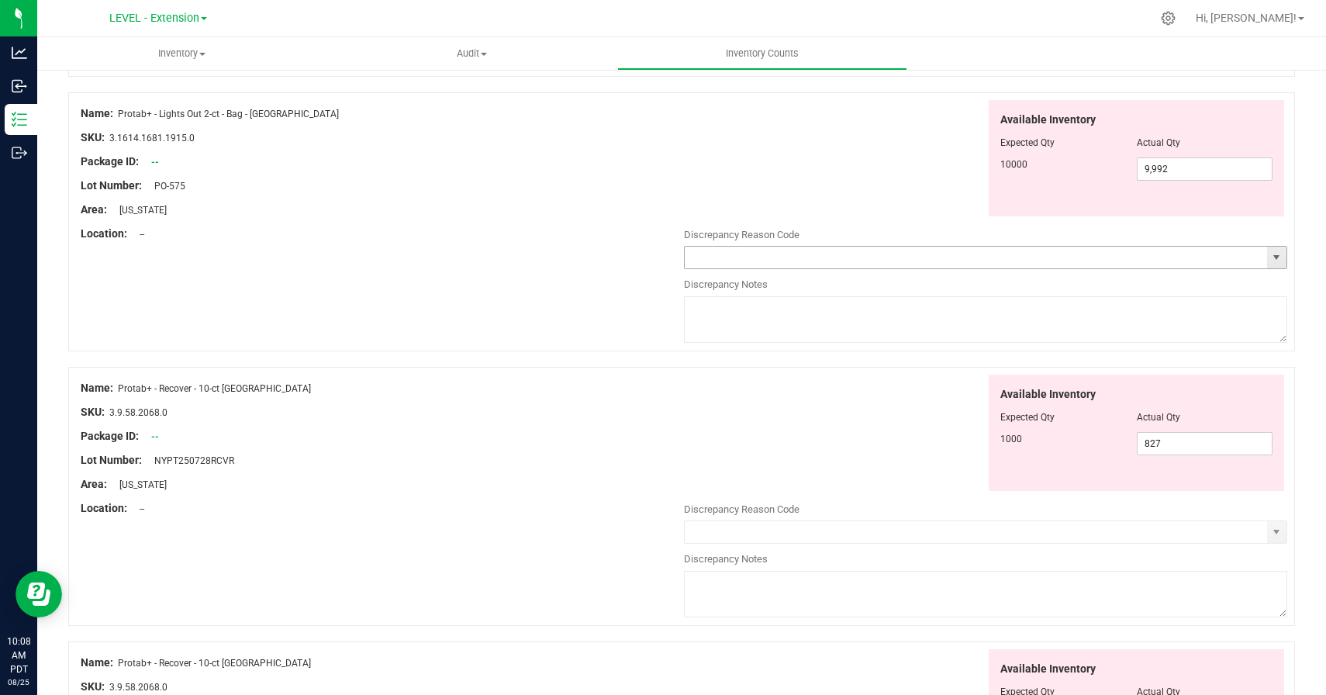
click at [1279, 251] on span "select" at bounding box center [1276, 257] width 12 height 12
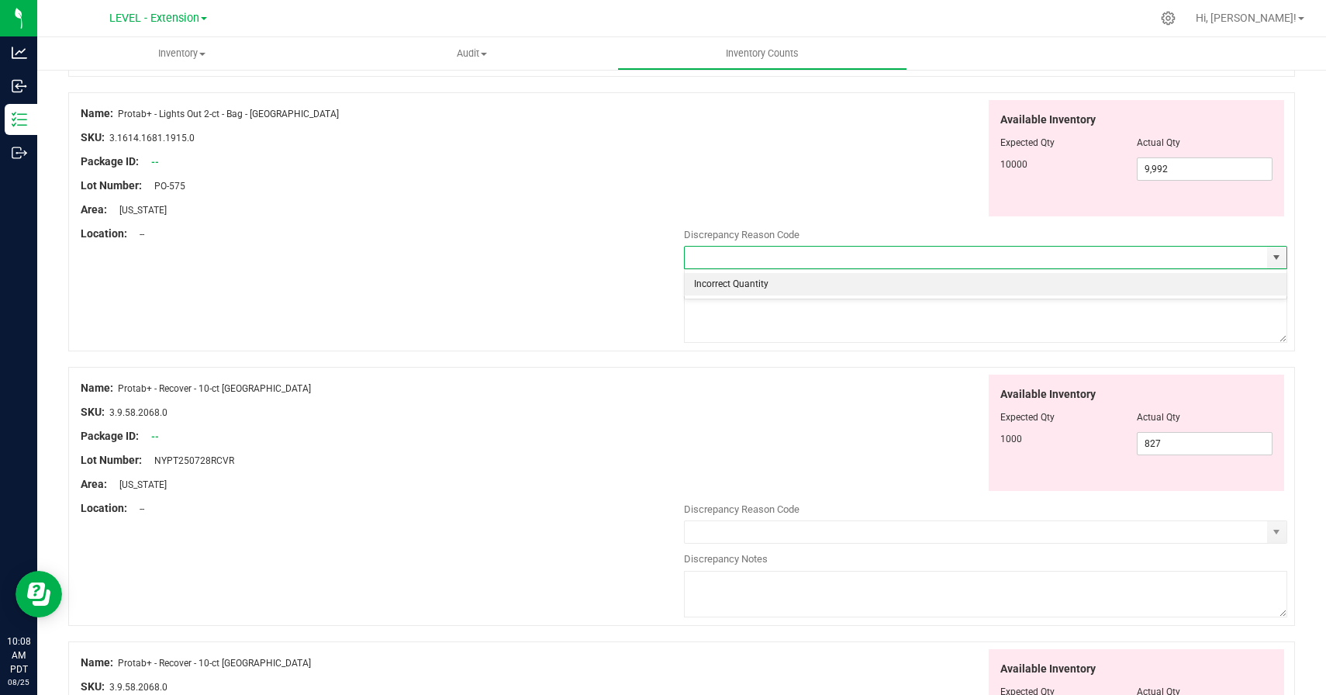
click at [1060, 283] on li "Incorrect Quantity" at bounding box center [986, 284] width 602 height 23
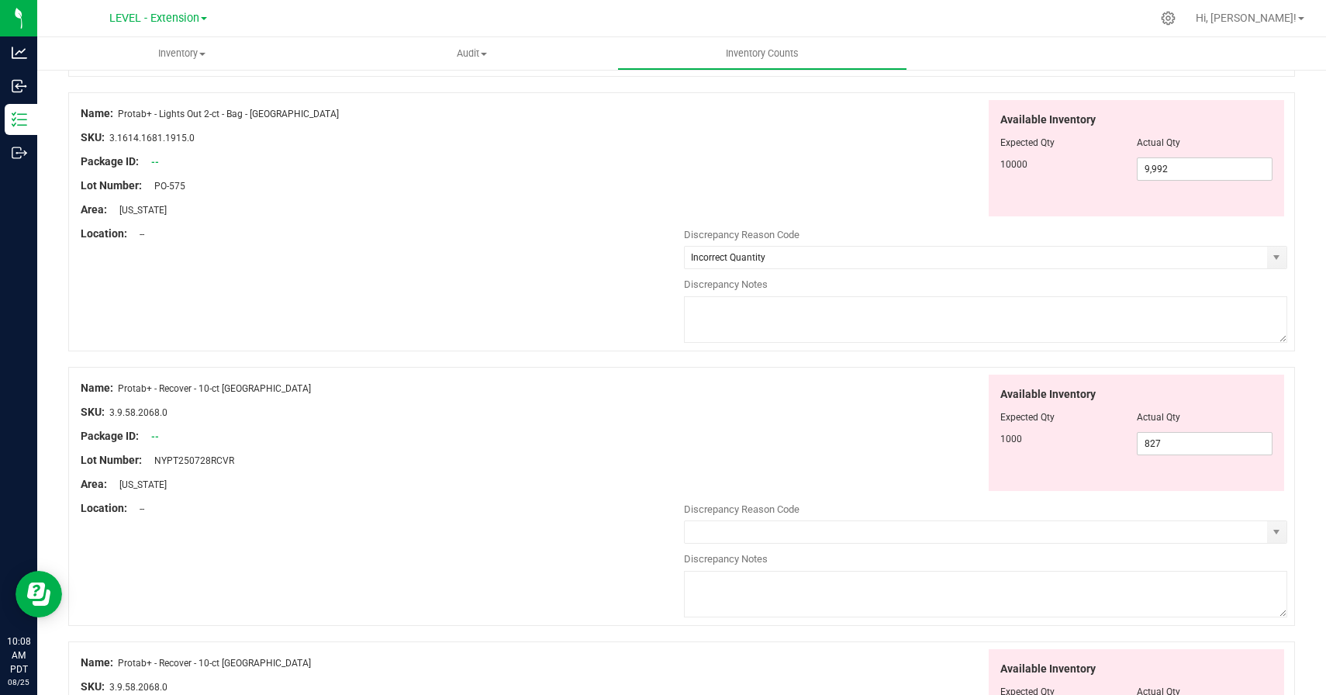
click at [1060, 294] on div at bounding box center [985, 294] width 603 height 4
click at [922, 324] on textarea at bounding box center [985, 319] width 603 height 47
paste textarea "8/22/25 update"
click at [904, 414] on div "Available Inventory Expected Qty Actual Qty 1000 827 827" at bounding box center [985, 432] width 603 height 117
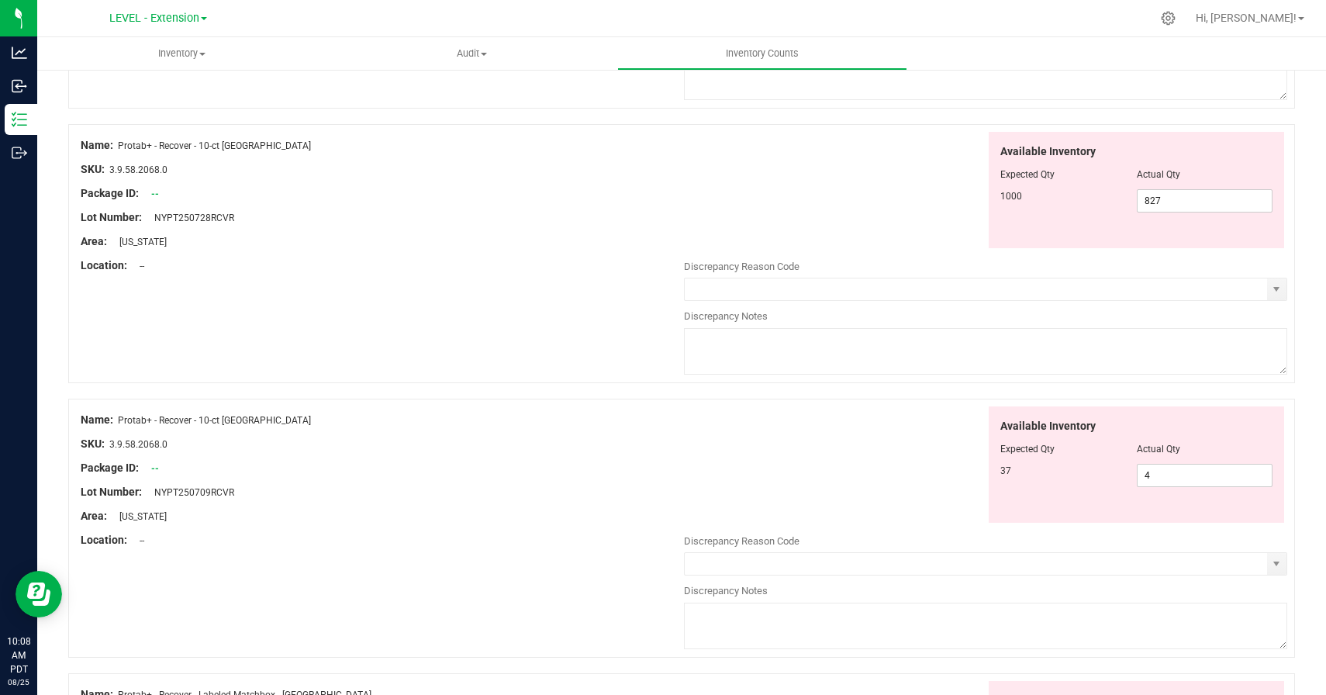
scroll to position [4809, 0]
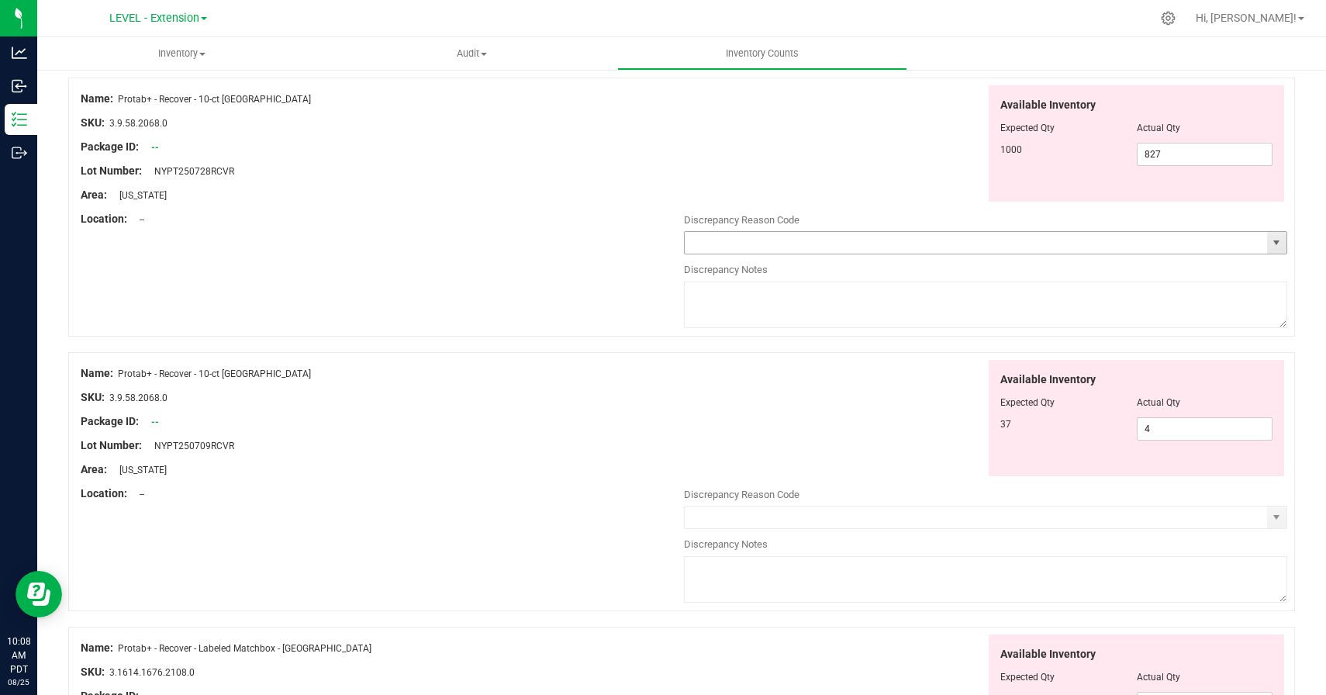
click at [1276, 238] on span "select" at bounding box center [1276, 242] width 12 height 12
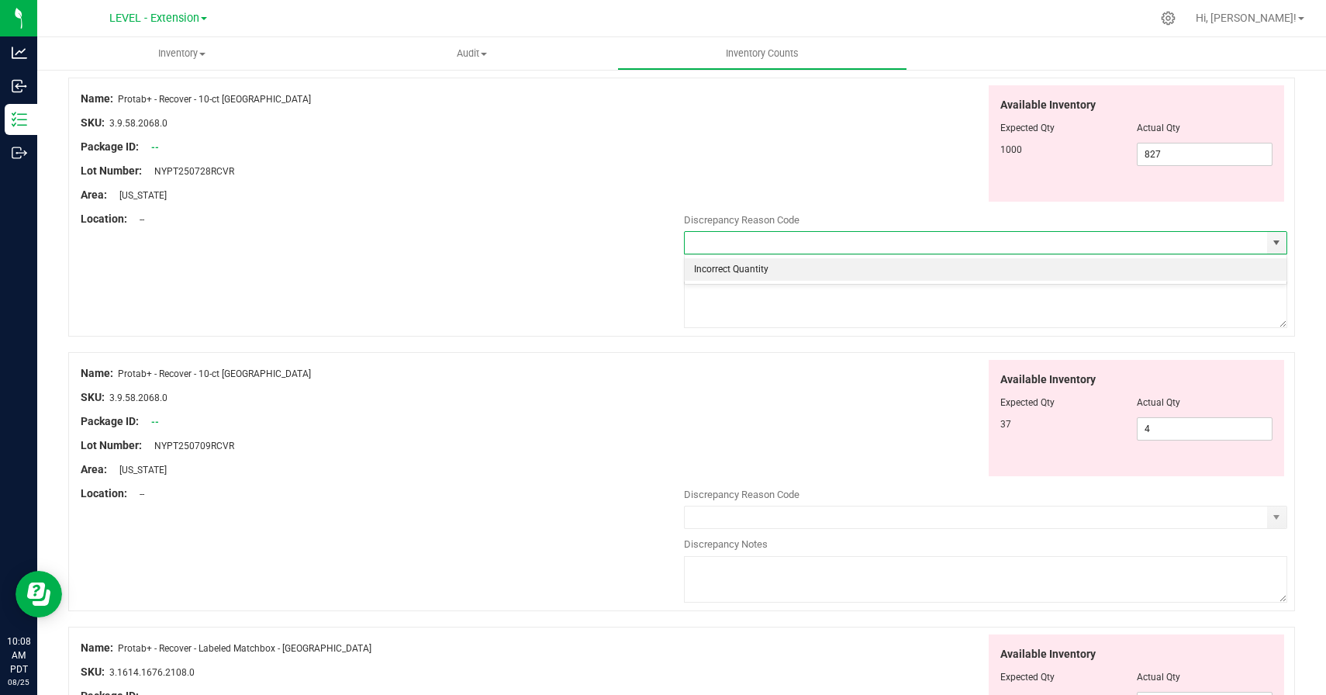
click at [1053, 264] on li "Incorrect Quantity" at bounding box center [986, 269] width 602 height 23
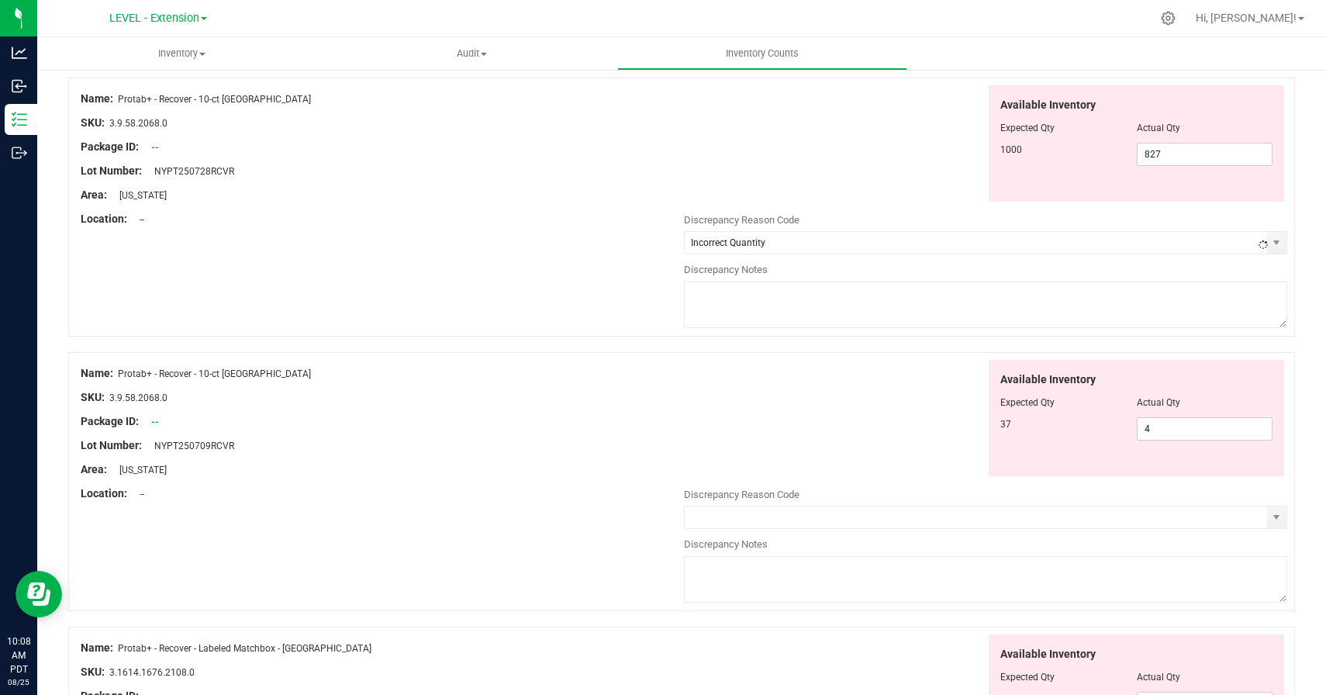
click at [1031, 293] on textarea at bounding box center [985, 304] width 603 height 47
paste textarea "8/22/25 update"
click at [832, 421] on div "Available Inventory Expected Qty Actual Qty 37 4 4" at bounding box center [985, 418] width 603 height 117
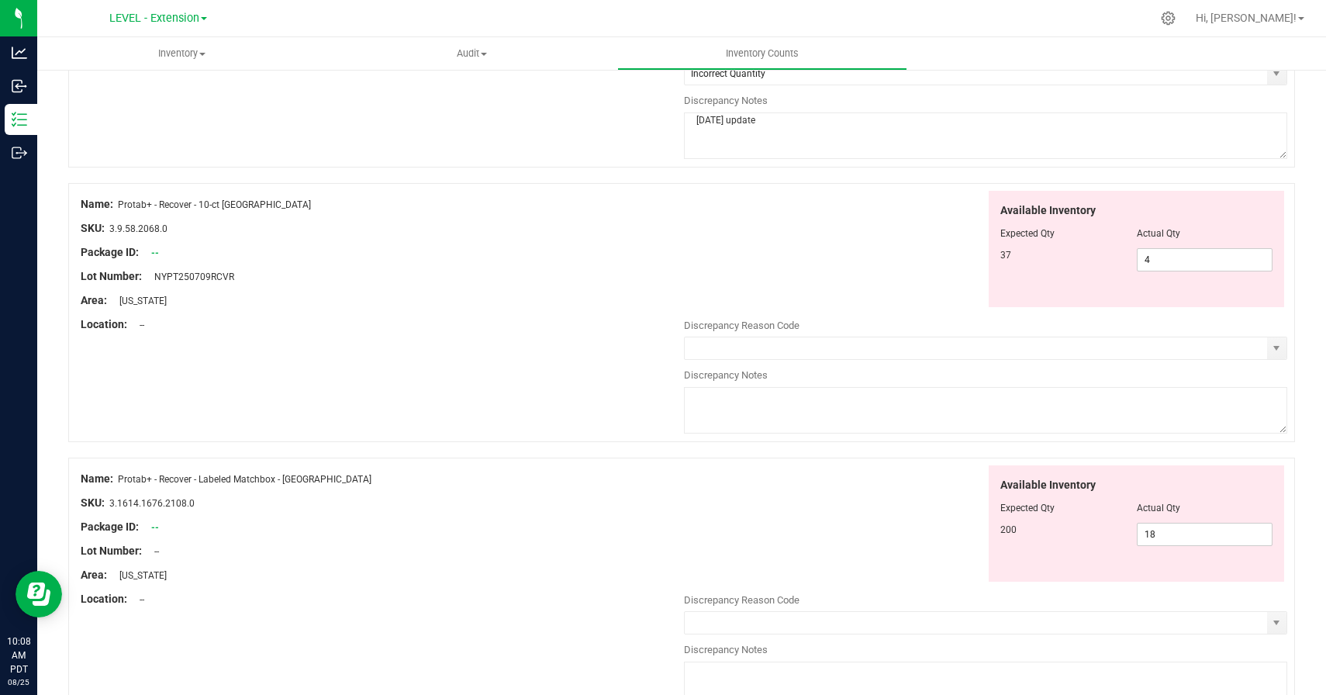
scroll to position [5013, 0]
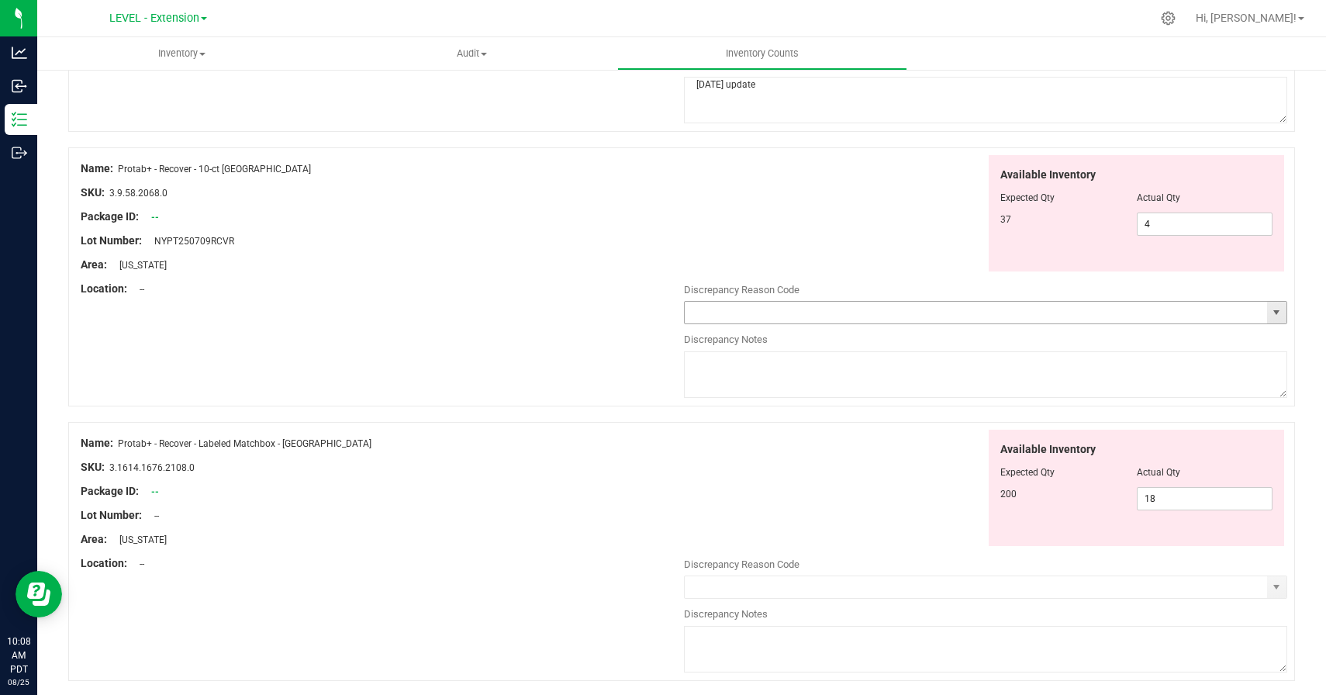
click at [1275, 312] on span "select" at bounding box center [1276, 312] width 12 height 12
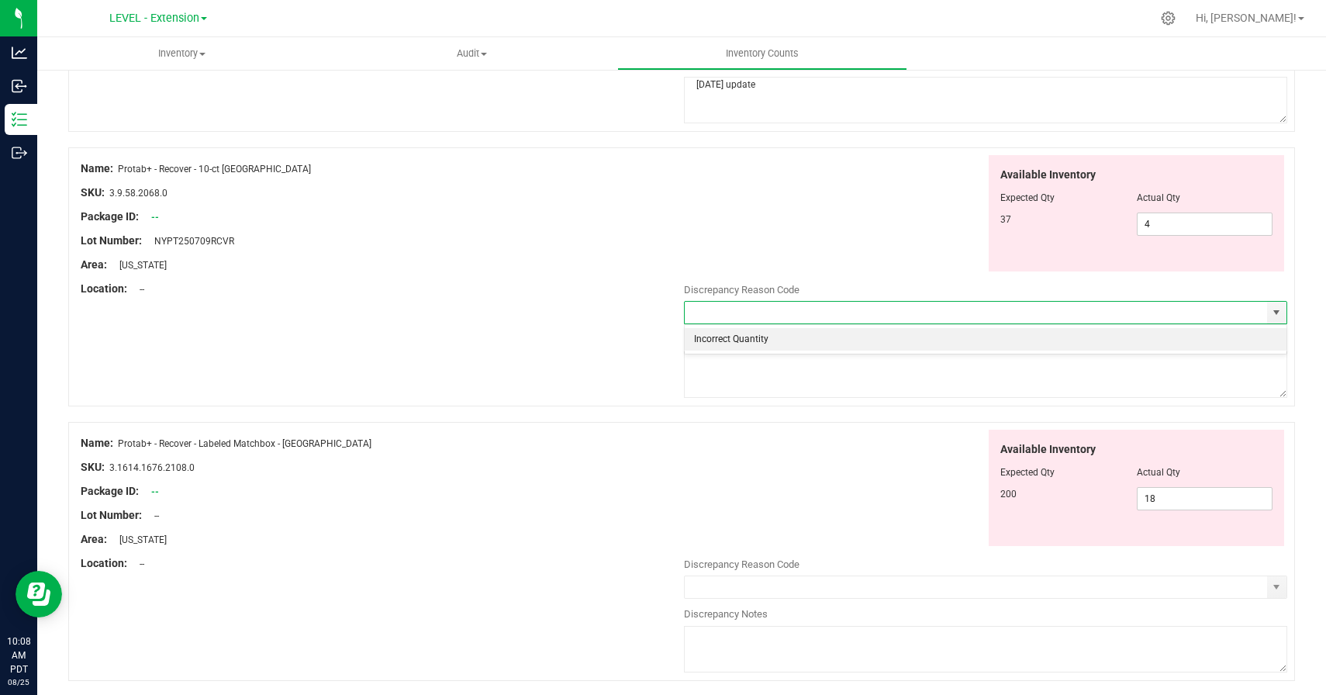
click at [763, 340] on li "Incorrect Quantity" at bounding box center [986, 339] width 602 height 23
click at [763, 369] on textarea at bounding box center [985, 374] width 603 height 47
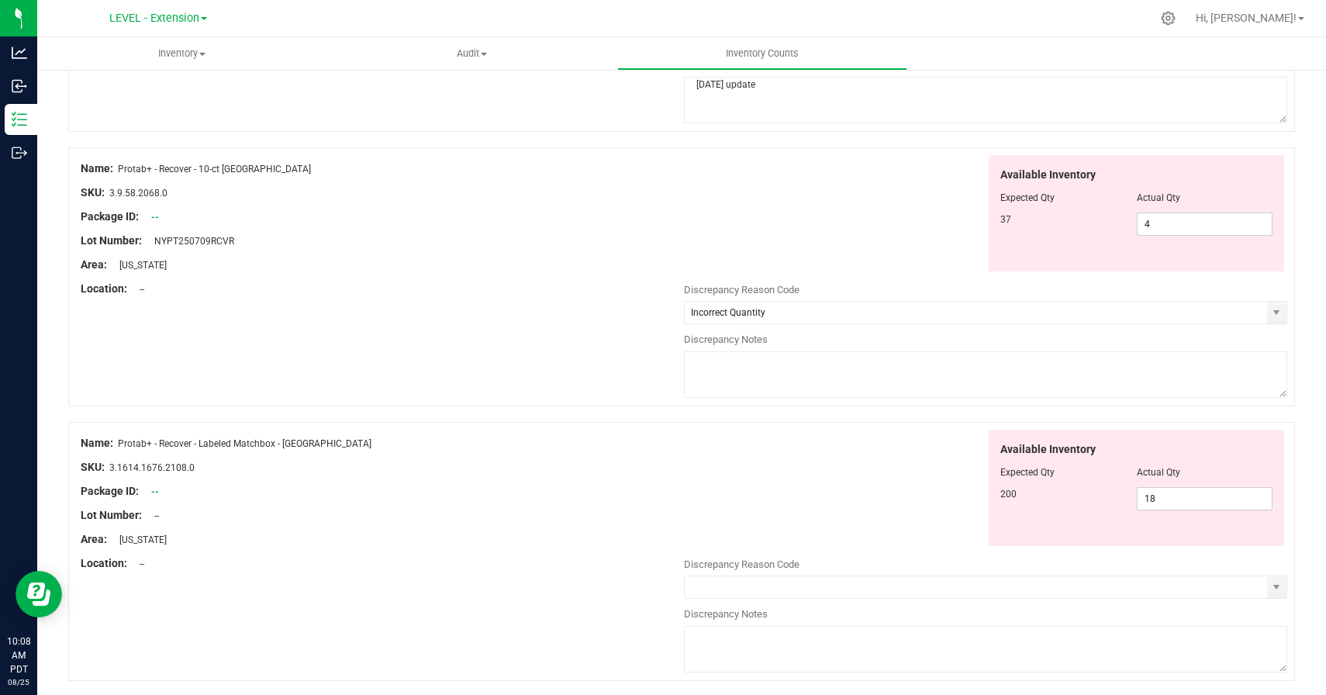
paste textarea "8/22/25 update"
click at [767, 466] on div "Available Inventory Expected Qty Actual Qty 200 18 18" at bounding box center [985, 488] width 603 height 117
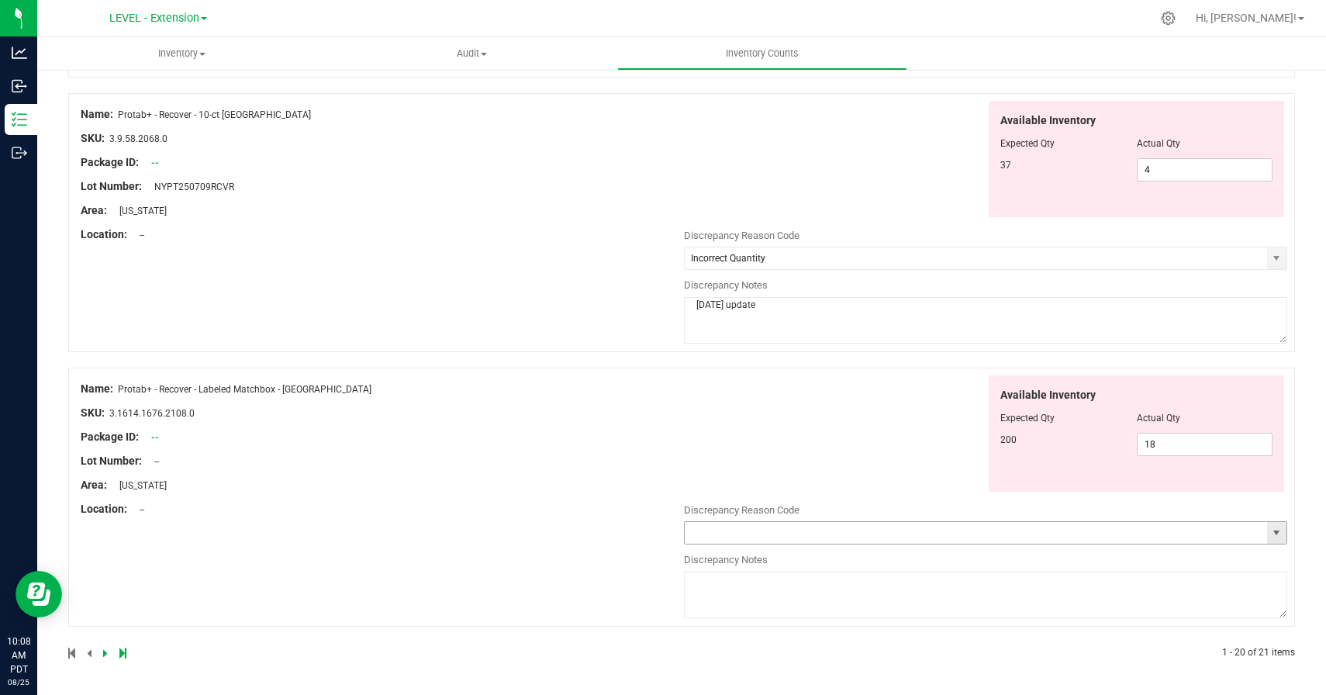
click at [1268, 525] on span "select" at bounding box center [1276, 533] width 19 height 22
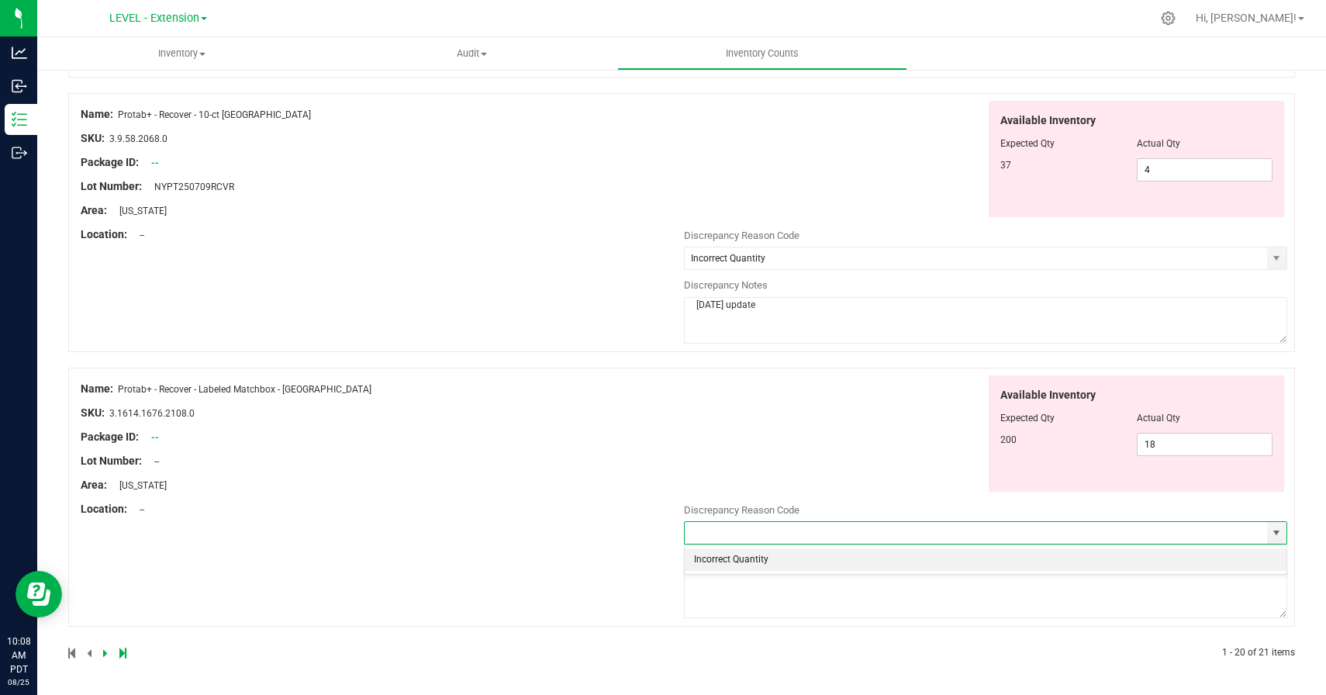
click at [737, 556] on li "Incorrect Quantity" at bounding box center [986, 559] width 602 height 23
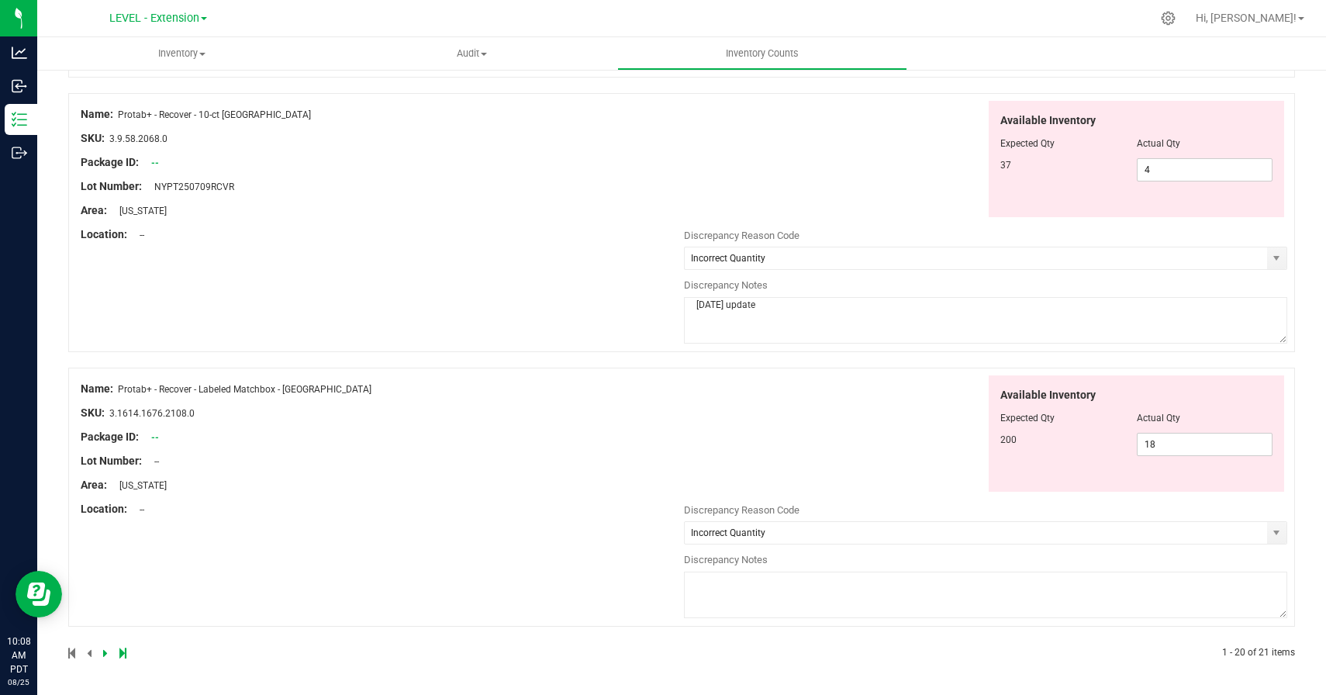
click at [736, 580] on textarea at bounding box center [985, 594] width 603 height 47
paste textarea "8/22/25 update"
click at [481, 570] on div "Name: Protab+ - Recover - Labeled Matchbox - NY SKU: 3.1614.1676.2108.0 Package…" at bounding box center [681, 497] width 1227 height 259
click at [105, 656] on icon at bounding box center [105, 652] width 5 height 9
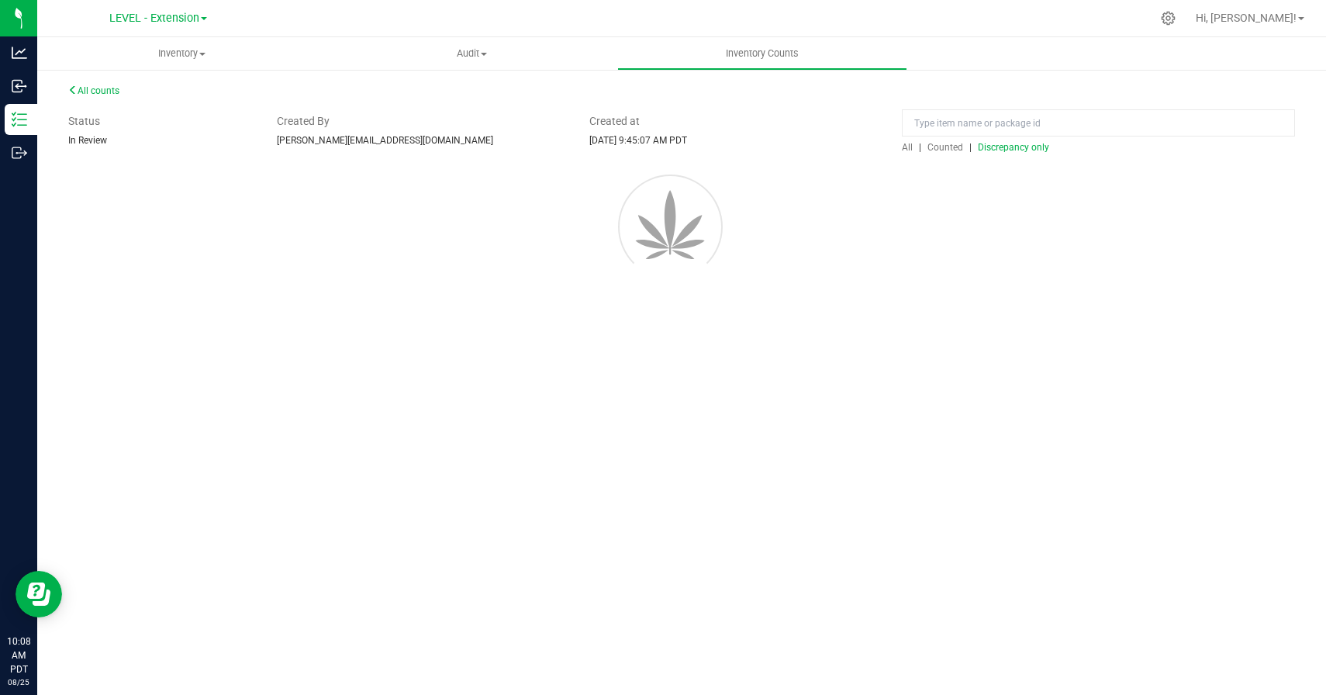
scroll to position [0, 0]
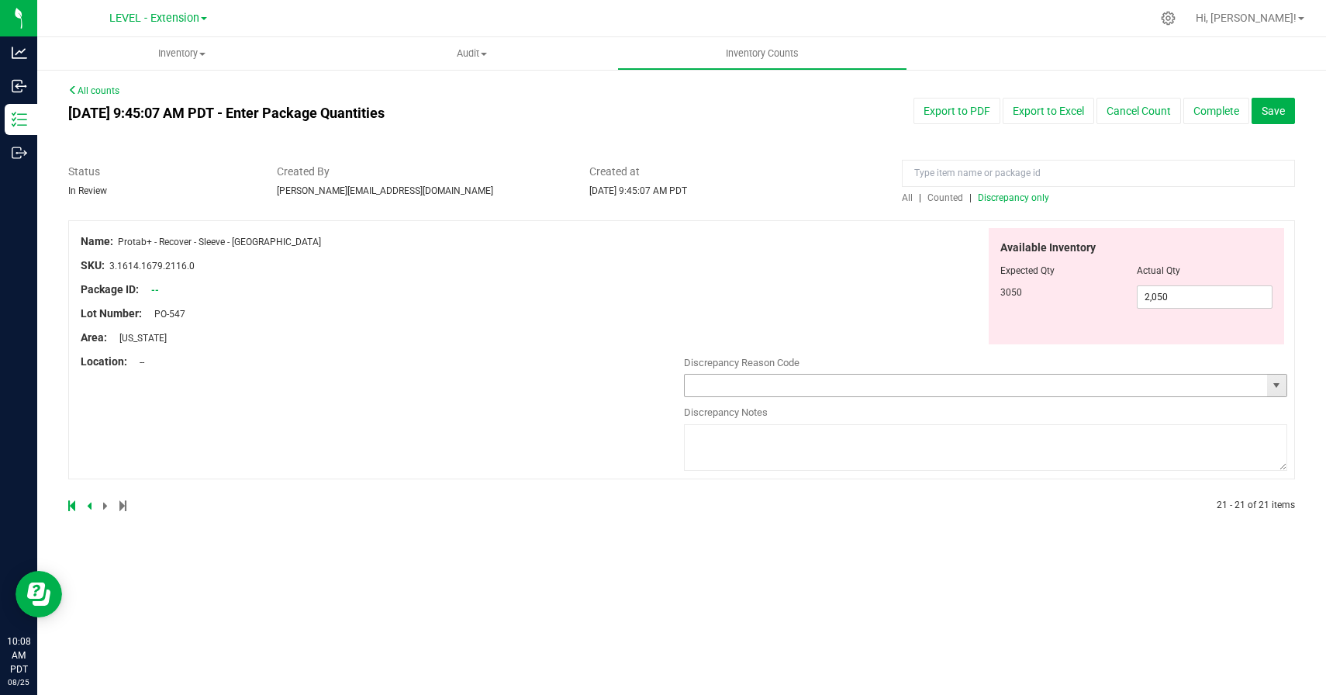
click at [1281, 385] on span "select" at bounding box center [1276, 385] width 12 height 12
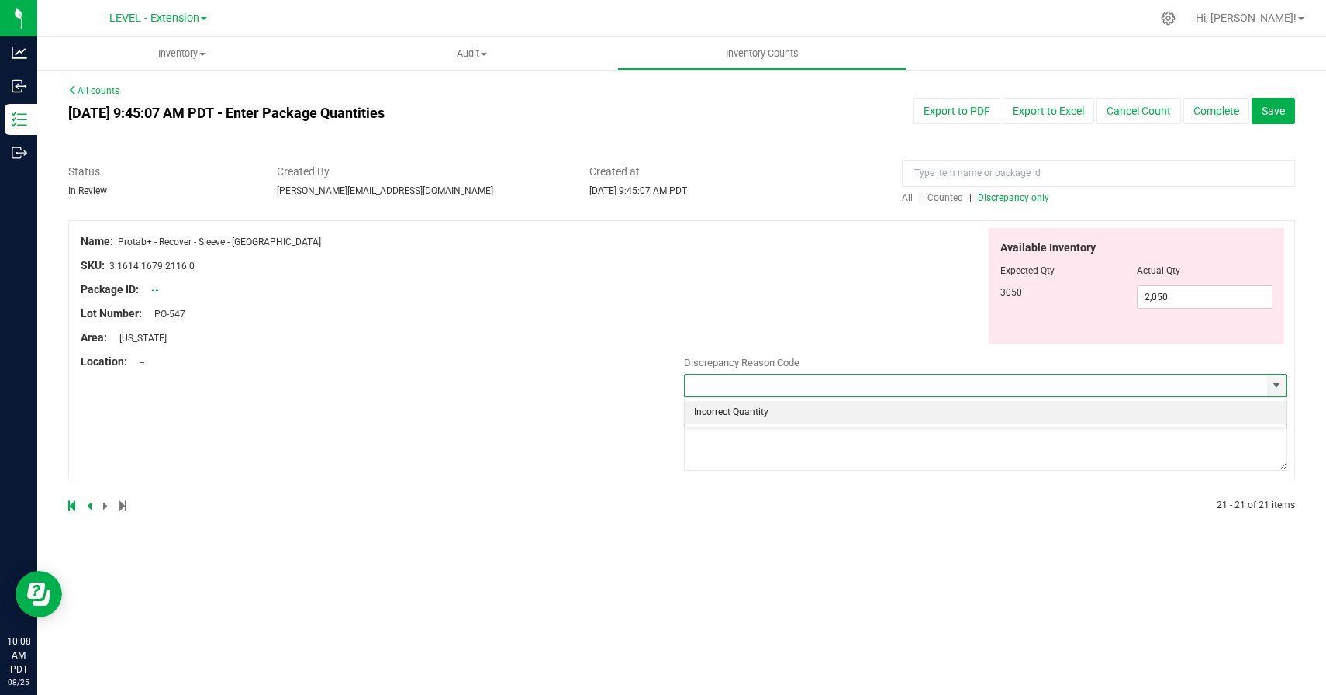
click at [993, 411] on li "Incorrect Quantity" at bounding box center [986, 412] width 602 height 23
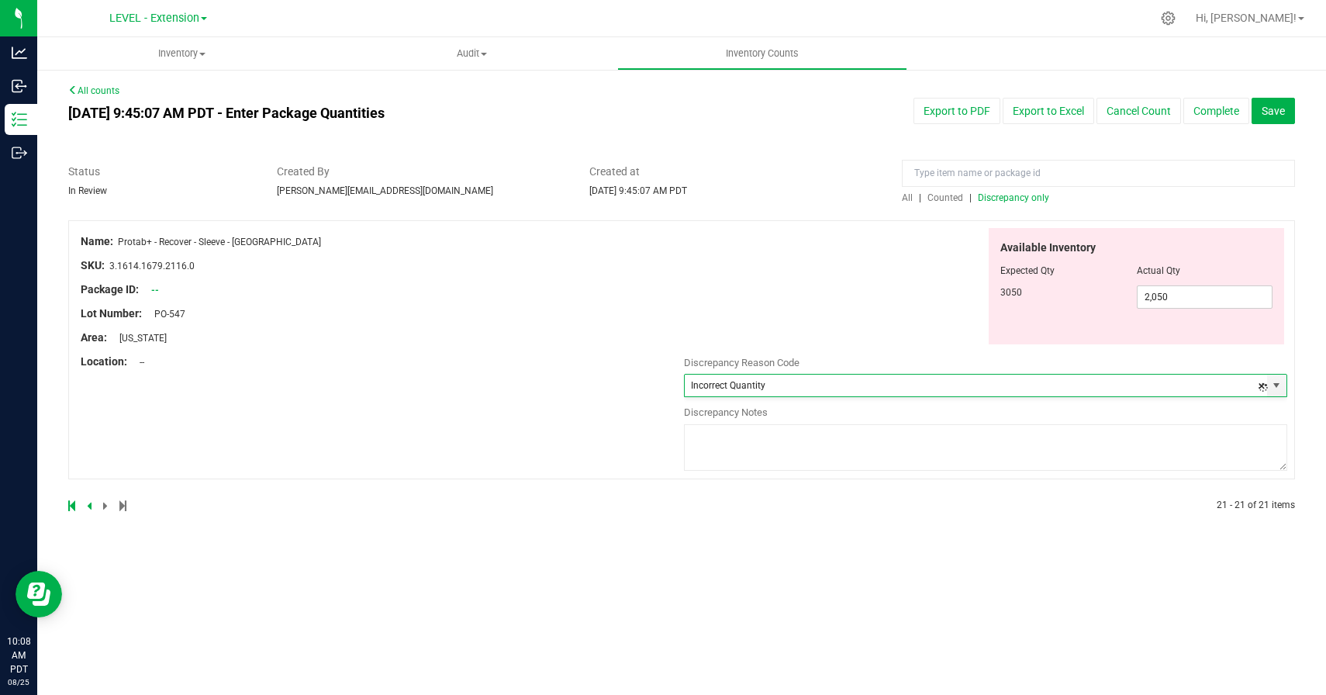
click at [993, 437] on textarea at bounding box center [985, 447] width 603 height 47
paste textarea "8/22/25 update"
click at [551, 468] on div "Name: Protab+ - Recover - Sleeve - NY SKU: 3.1614.1679.2116.0 Package ID: -- Lo…" at bounding box center [681, 349] width 1227 height 259
click at [534, 518] on div at bounding box center [681, 524] width 1227 height 16
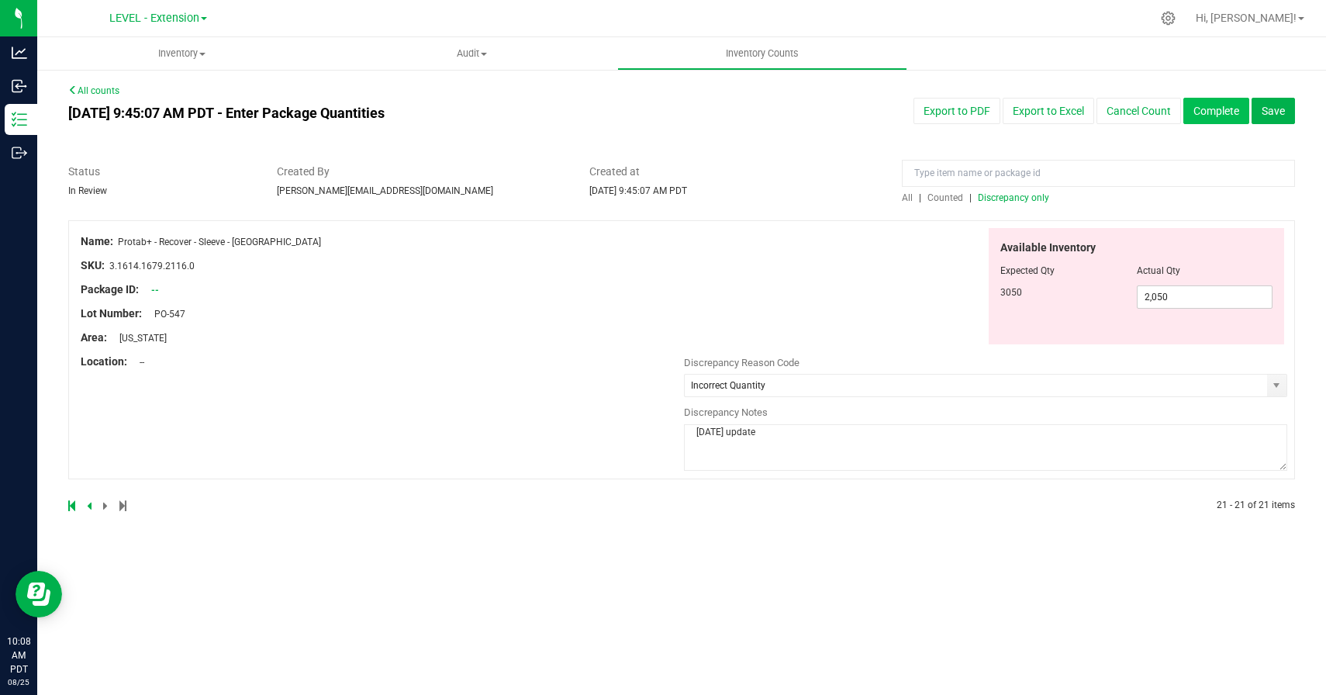
click at [1220, 116] on button "Complete" at bounding box center [1216, 111] width 66 height 26
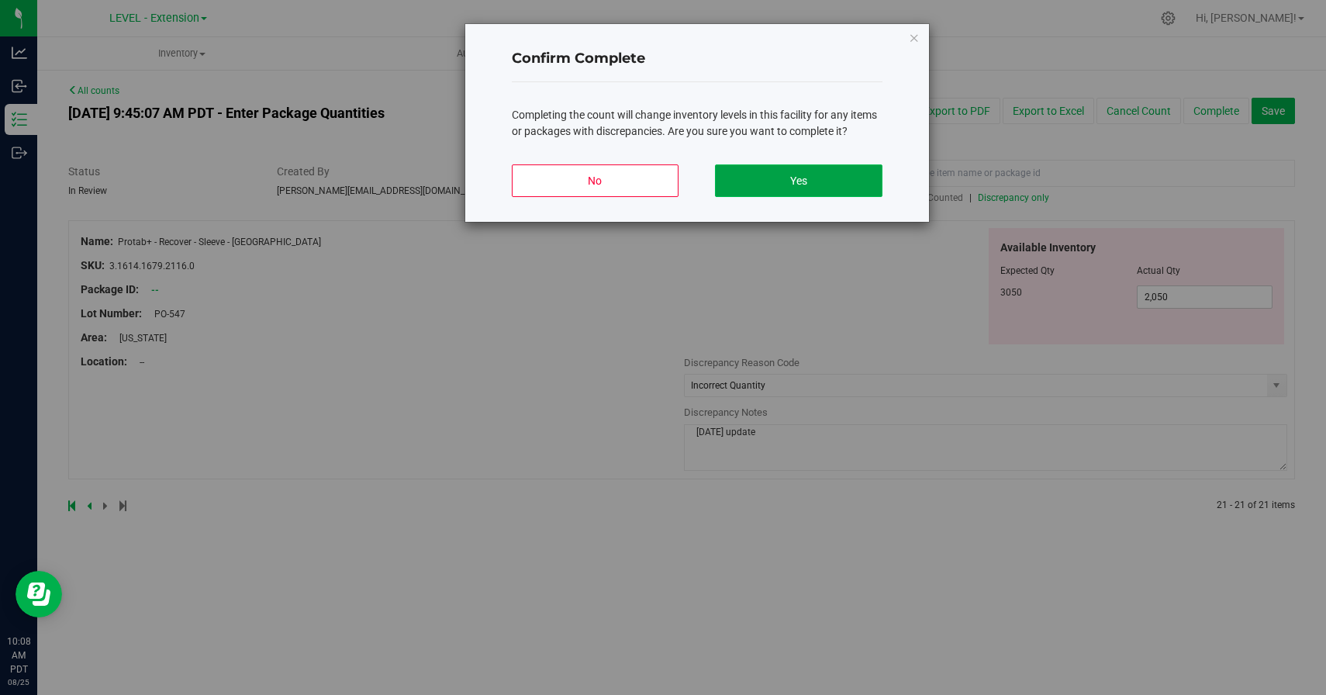
click at [774, 174] on button "Yes" at bounding box center [798, 180] width 167 height 33
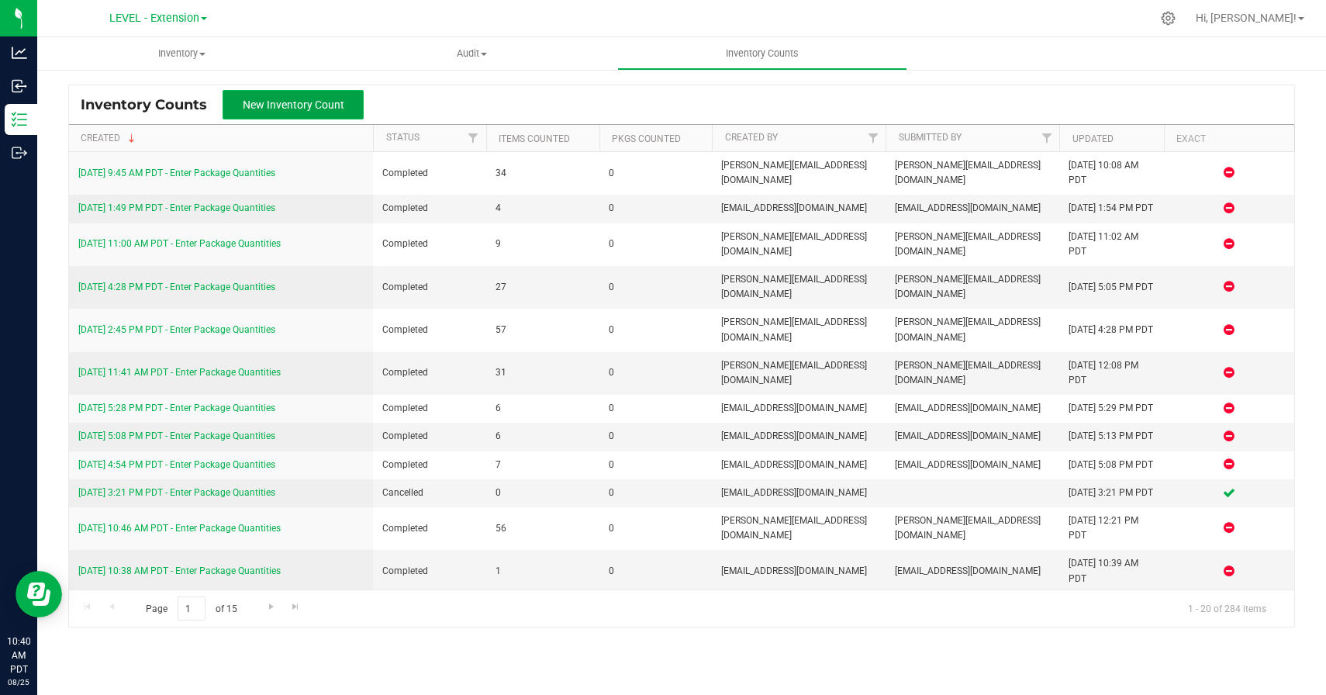
click at [264, 107] on span "New Inventory Count" at bounding box center [294, 104] width 102 height 12
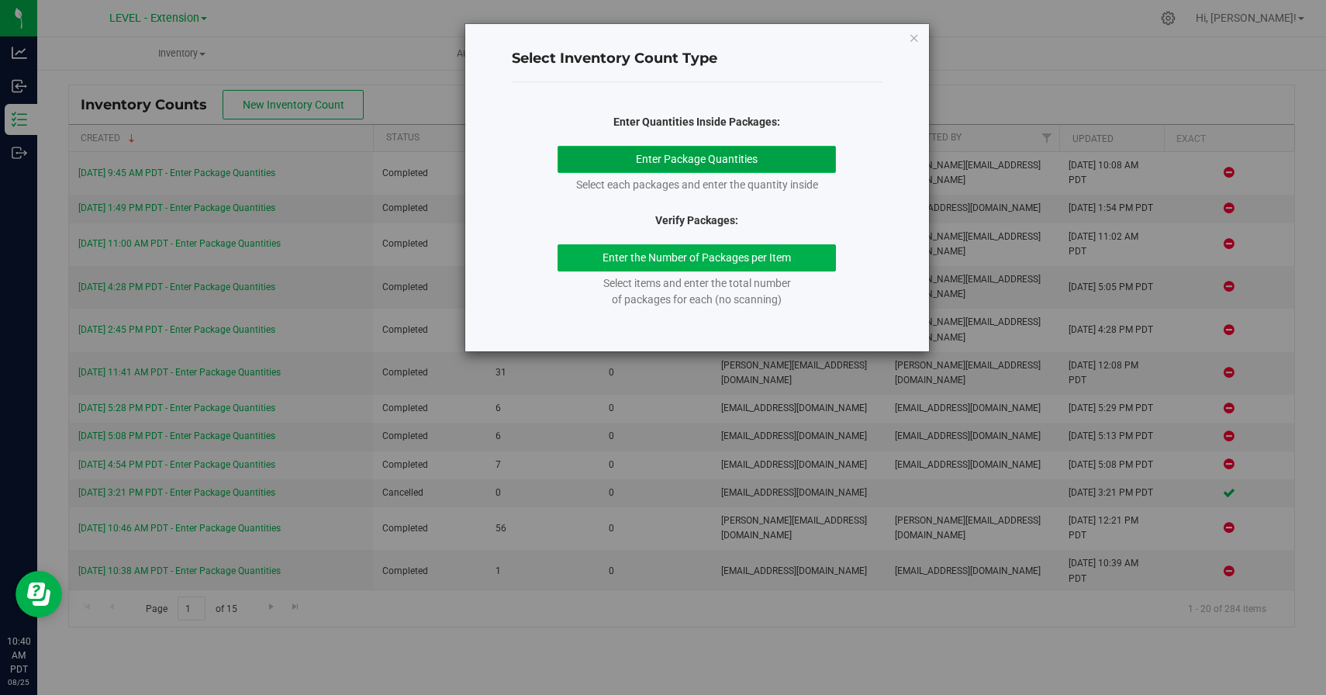
click at [612, 156] on button "Enter Package Quantities" at bounding box center [696, 159] width 278 height 27
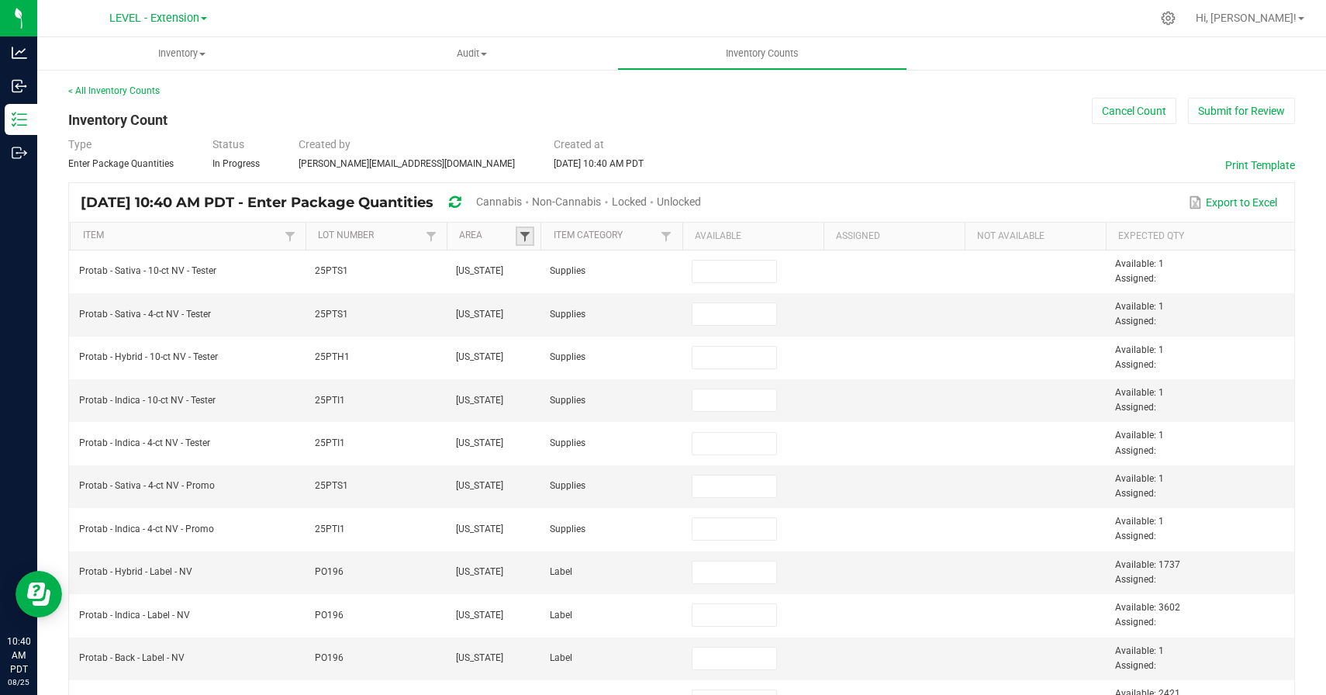
click at [523, 235] on span at bounding box center [525, 236] width 12 height 12
click at [537, 316] on li "[US_STATE]" at bounding box center [601, 321] width 150 height 20
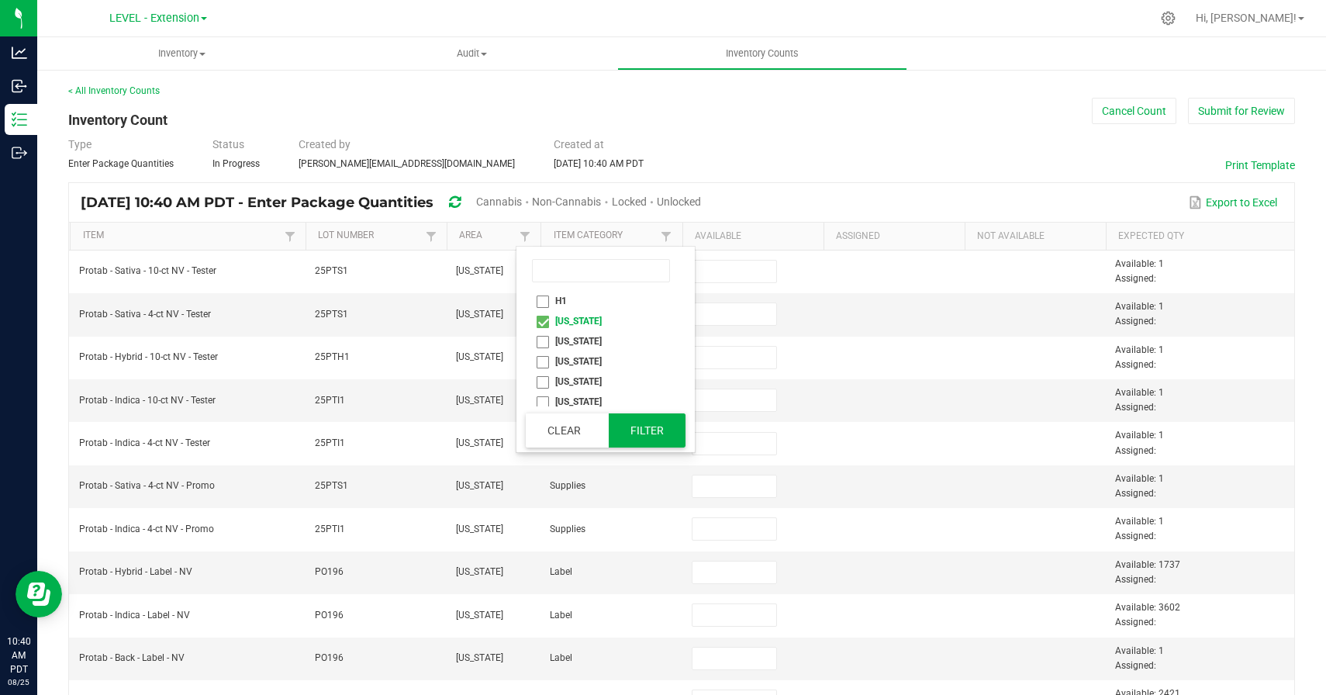
click at [647, 426] on button "Filter" at bounding box center [648, 430] width 78 height 34
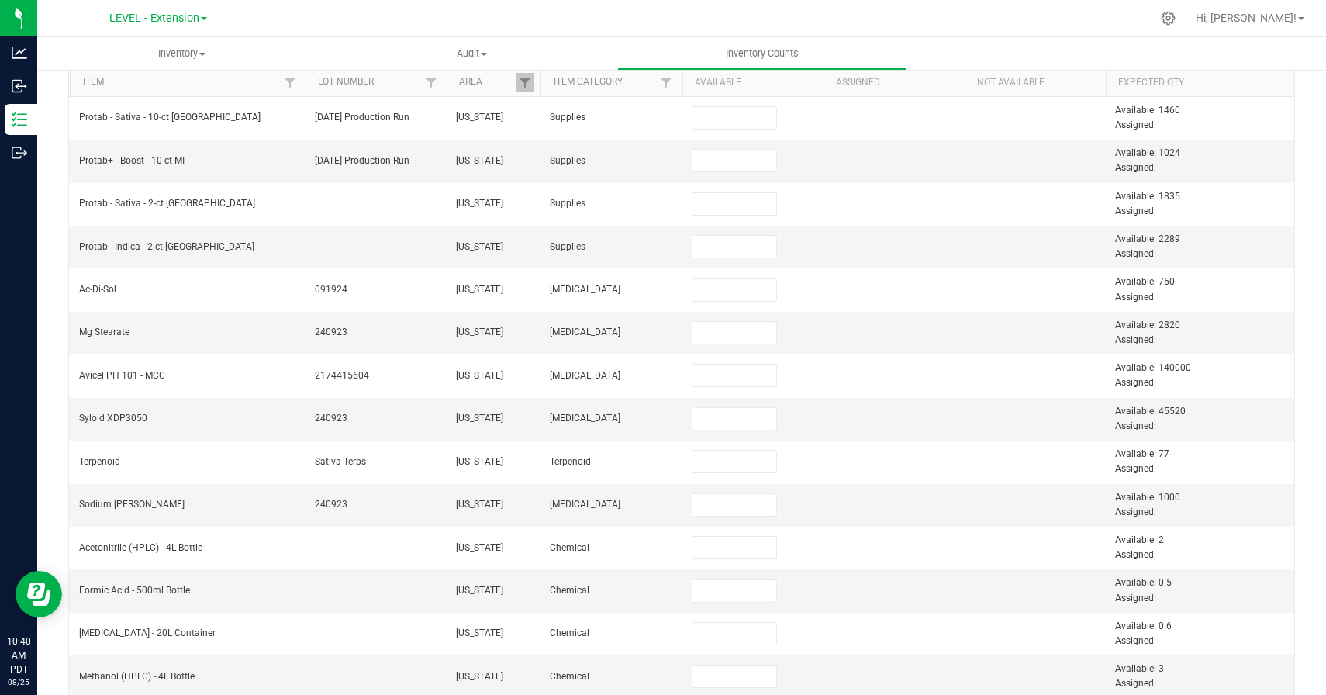
scroll to position [111, 0]
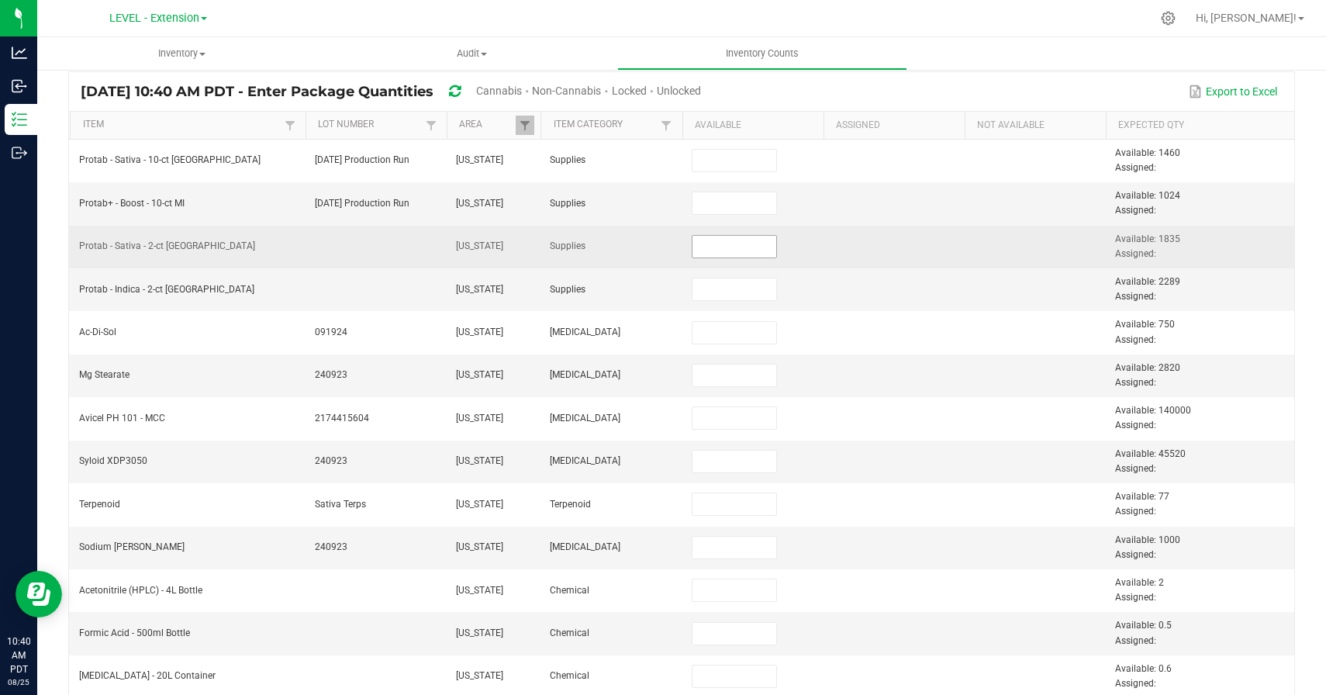
click at [751, 255] on input at bounding box center [734, 247] width 85 height 22
paste input "1835"
click at [872, 245] on td at bounding box center [893, 247] width 141 height 43
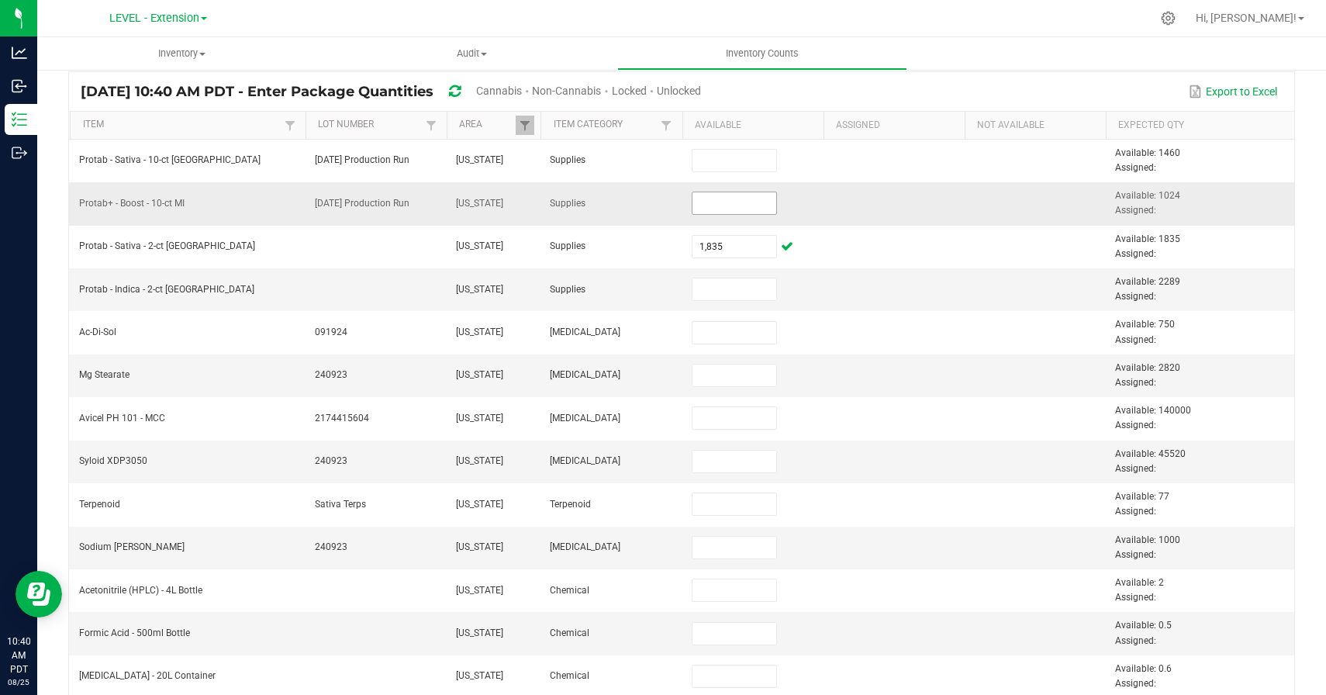
click at [728, 202] on input at bounding box center [734, 203] width 85 height 22
paste input "1024"
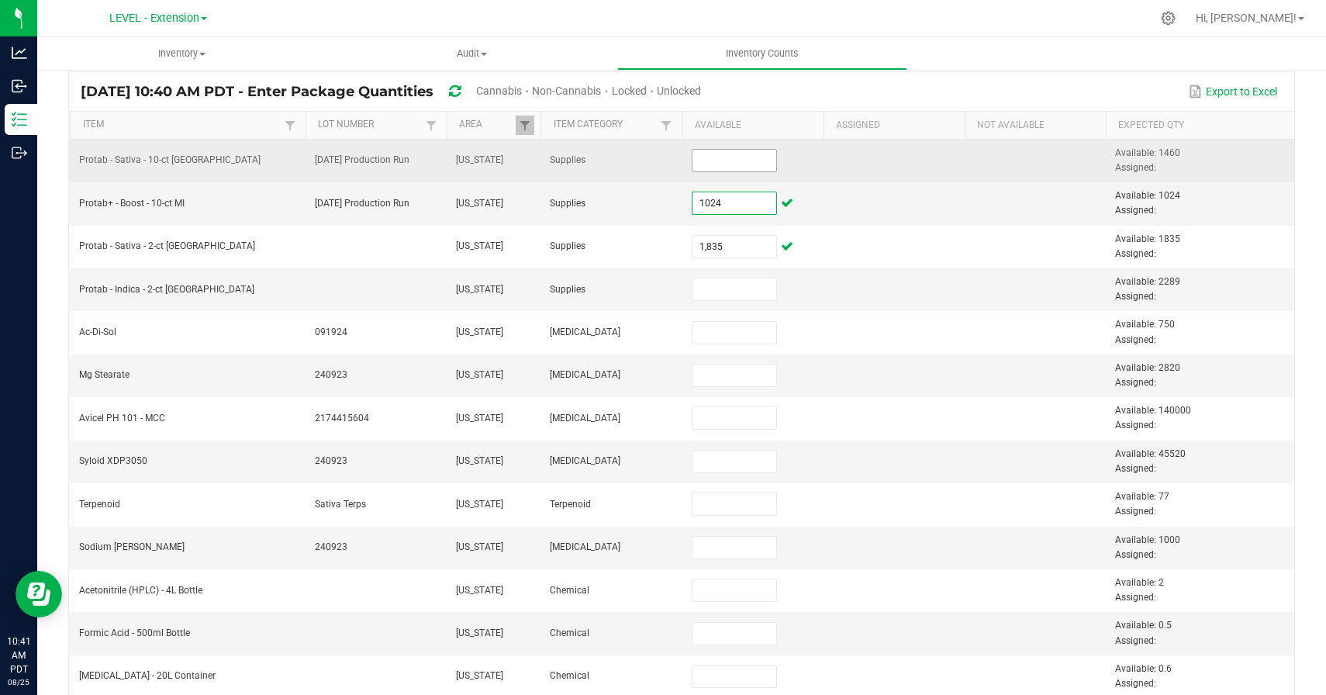
click at [717, 156] on input at bounding box center [734, 161] width 85 height 22
paste input "1460"
click at [823, 167] on tr "Protab - Sativa - 10-ct MI Feb. 2024 Production Run Michigan Supplies 1,460 Ava…" at bounding box center [681, 161] width 1225 height 43
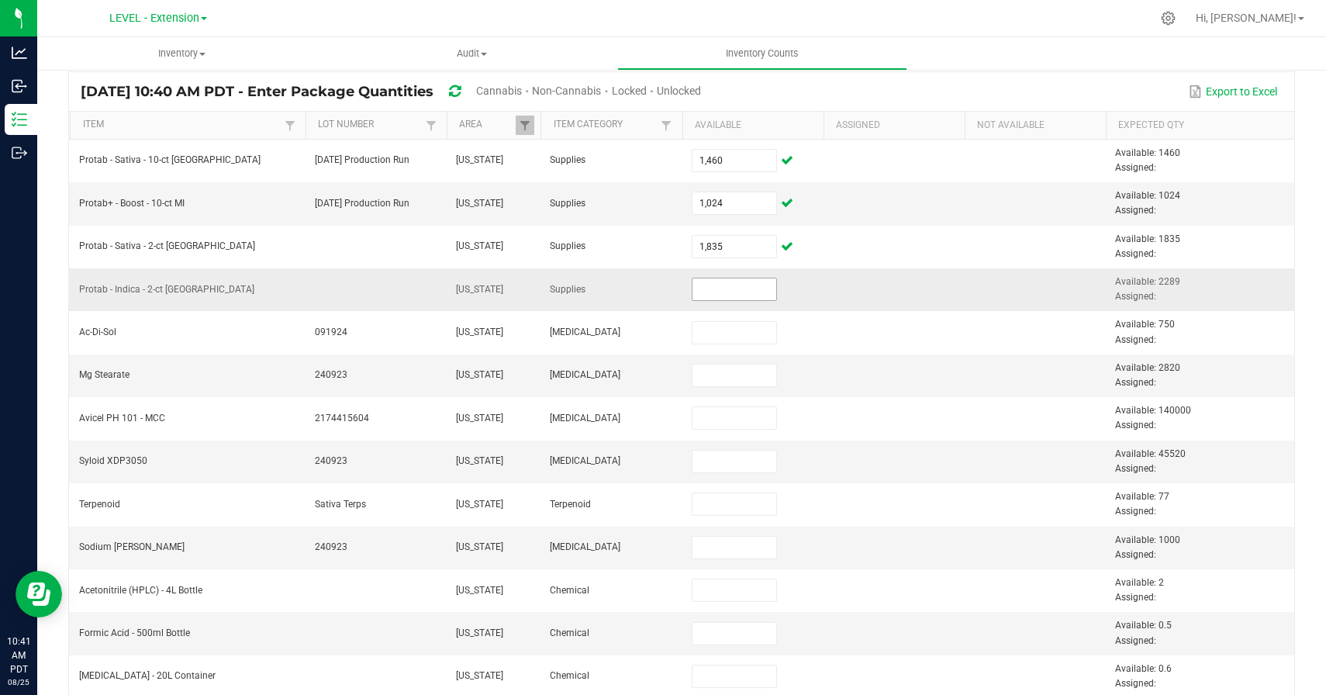
click at [744, 290] on input at bounding box center [734, 289] width 85 height 22
paste input "2289"
click at [854, 289] on td at bounding box center [893, 289] width 141 height 43
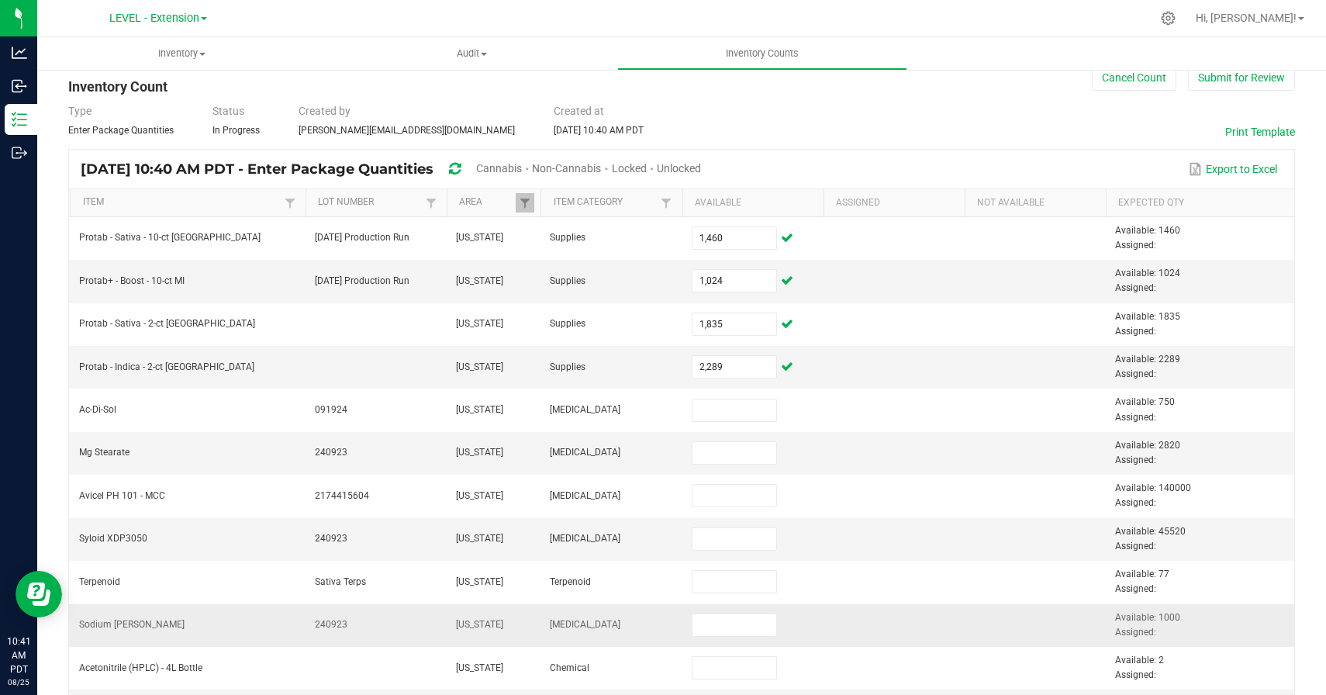
scroll to position [0, 0]
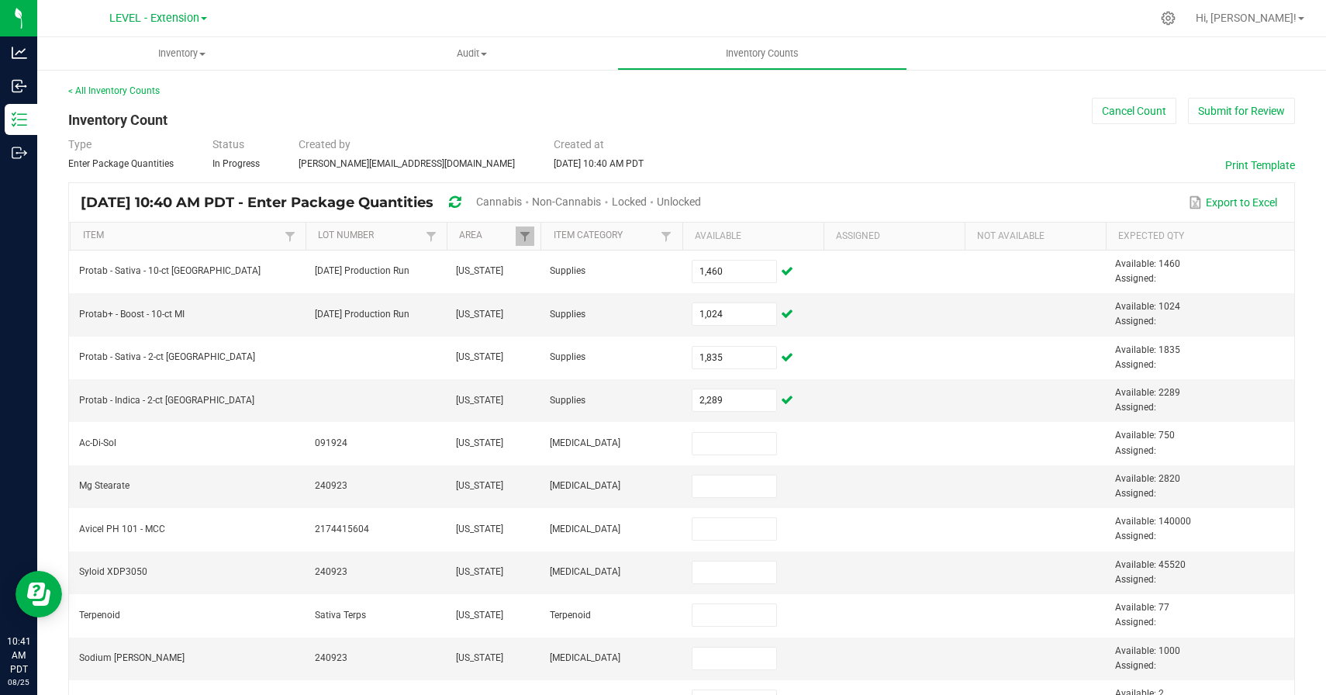
click at [906, 159] on div "Type Enter Package Quantities Status In Progress Created by joseph@levelexperie…" at bounding box center [681, 153] width 1227 height 34
click at [1222, 120] on button "Submit for Review" at bounding box center [1241, 111] width 107 height 26
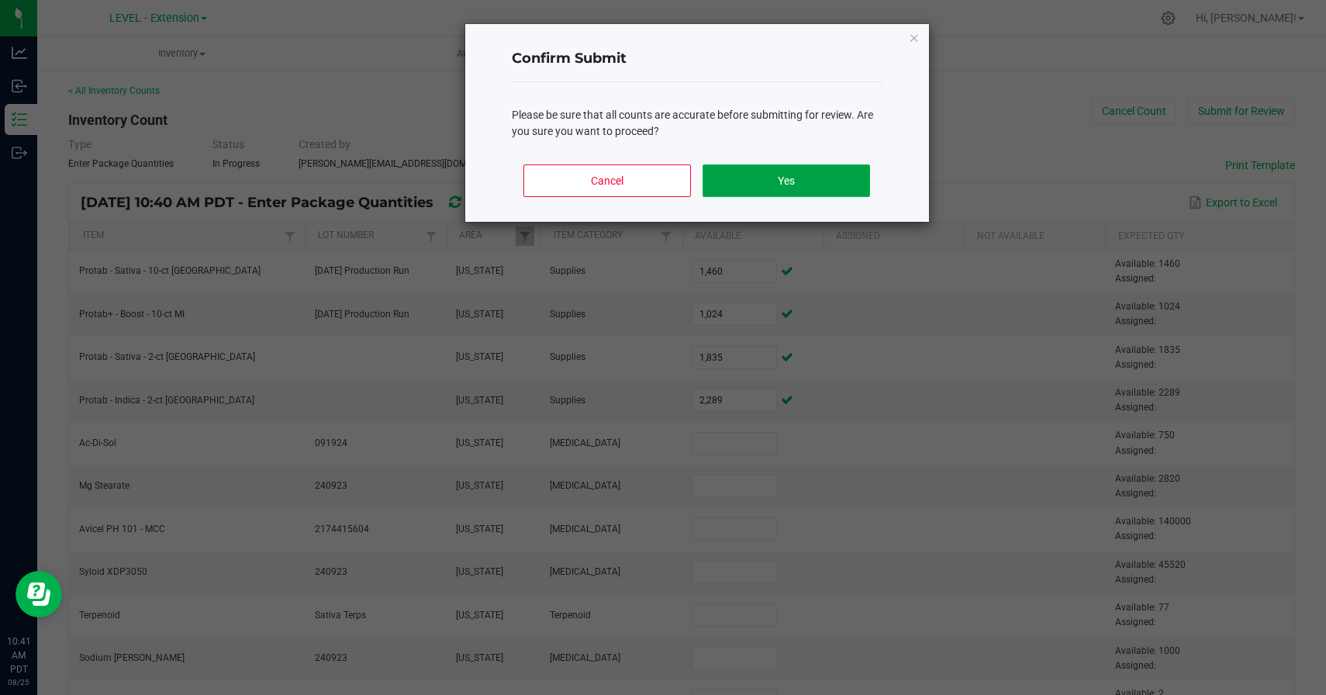
click at [836, 192] on button "Yes" at bounding box center [785, 180] width 167 height 33
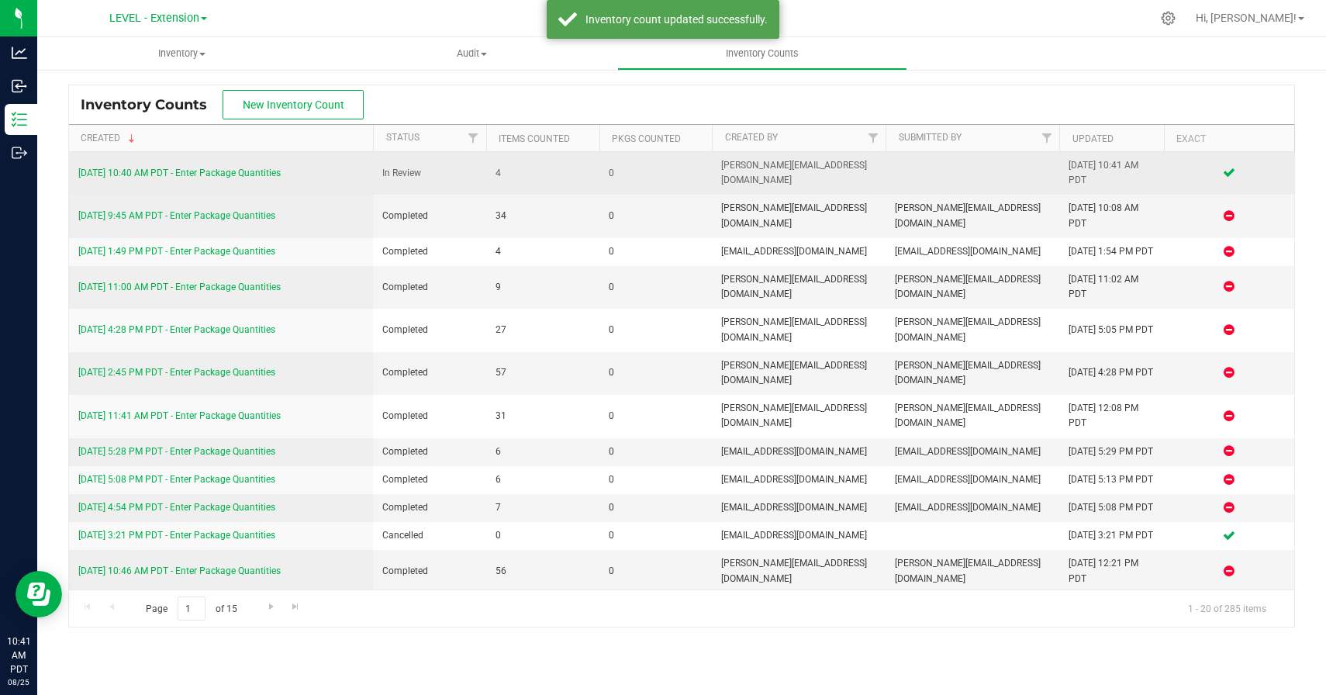
click at [254, 172] on link "8/25/25 10:40 AM PDT - Enter Package Quantities" at bounding box center [179, 172] width 202 height 11
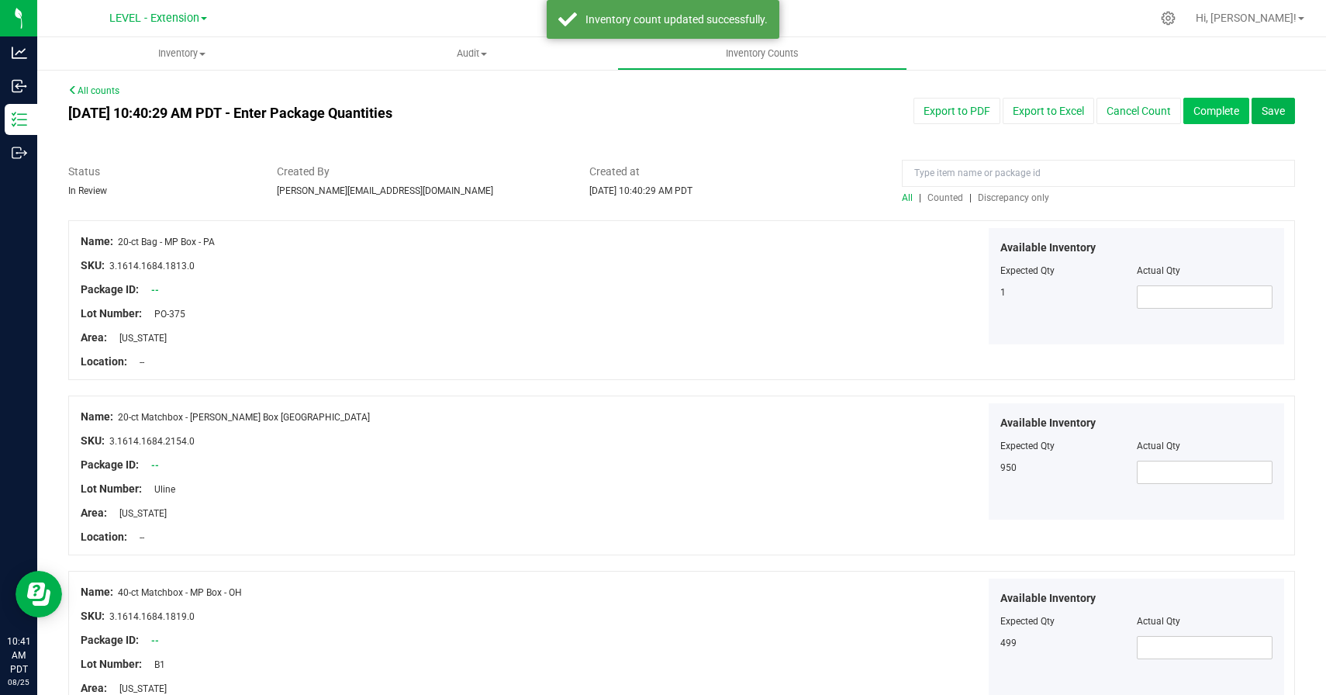
click at [1212, 112] on button "Complete" at bounding box center [1216, 111] width 66 height 26
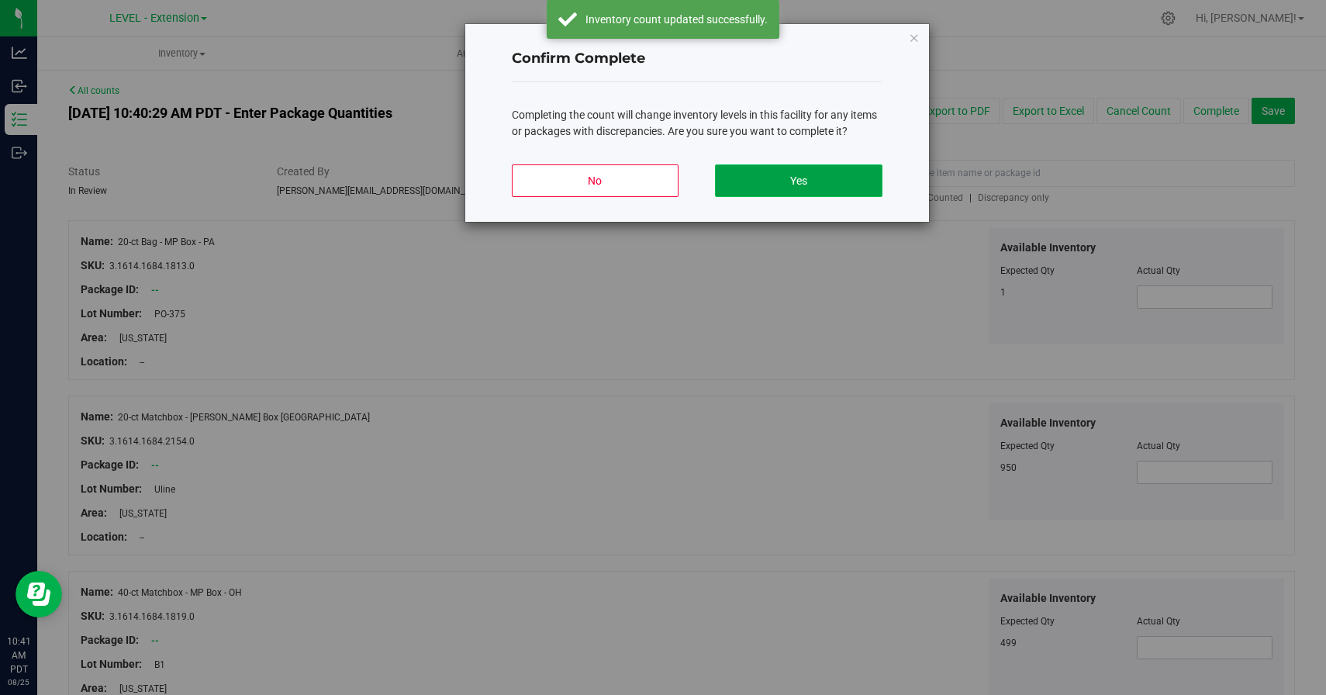
click at [862, 174] on button "Yes" at bounding box center [798, 180] width 167 height 33
